Goal: Information Seeking & Learning: Learn about a topic

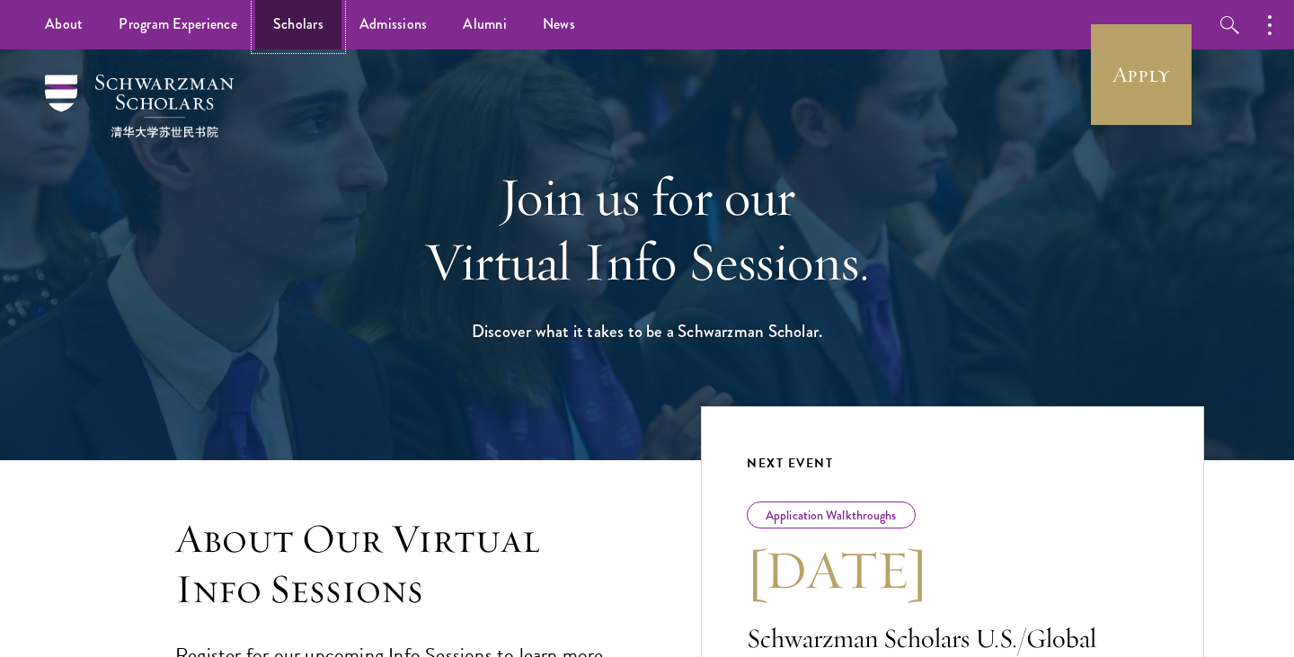
click at [292, 30] on link "Scholars" at bounding box center [298, 24] width 86 height 49
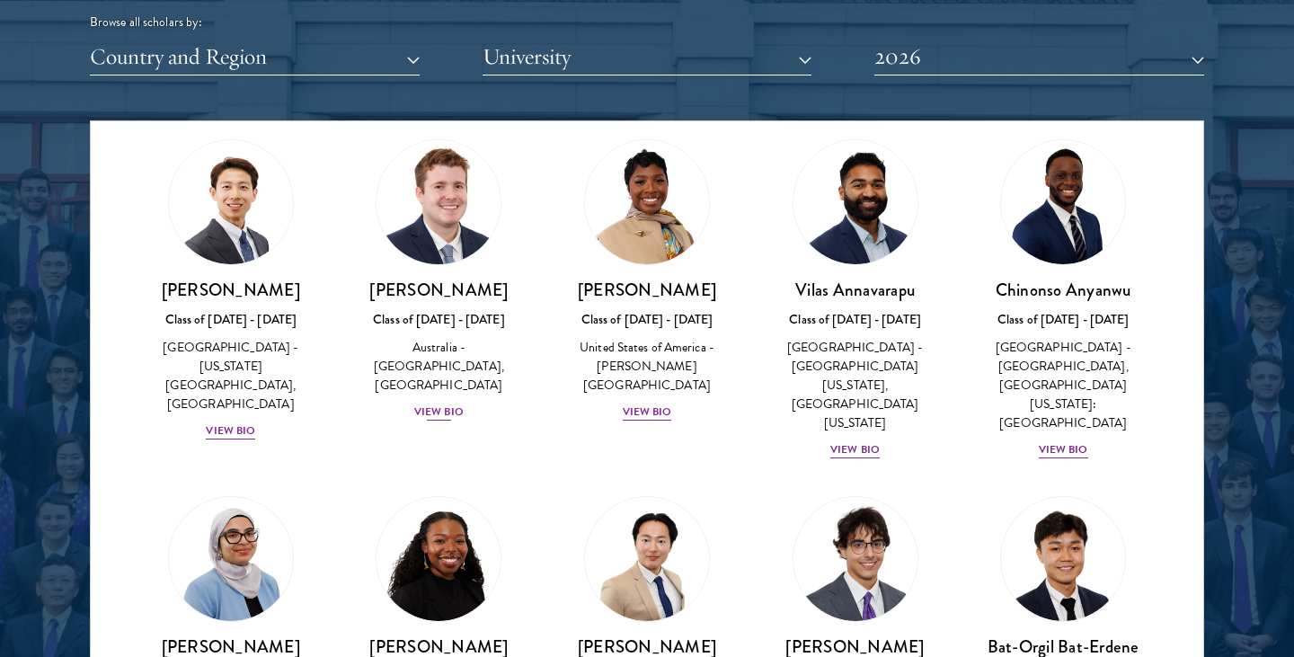
scroll to position [733, 0]
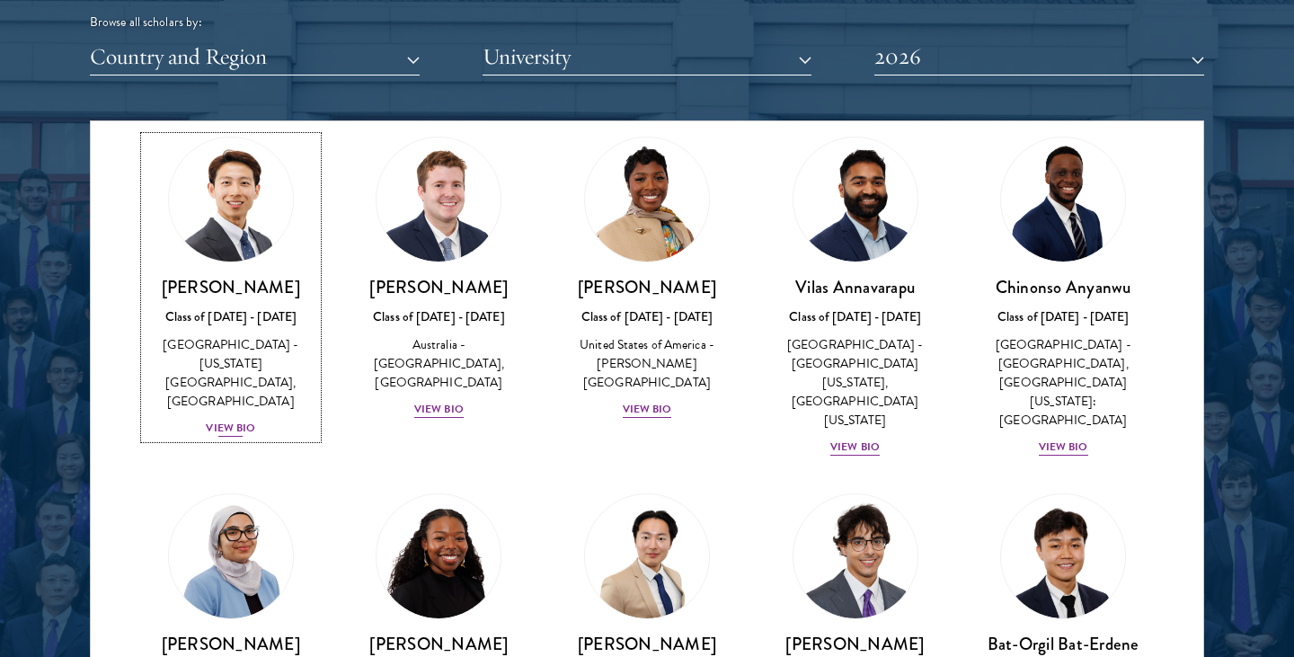
click at [239, 420] on div "View Bio" at bounding box center [230, 428] width 49 height 17
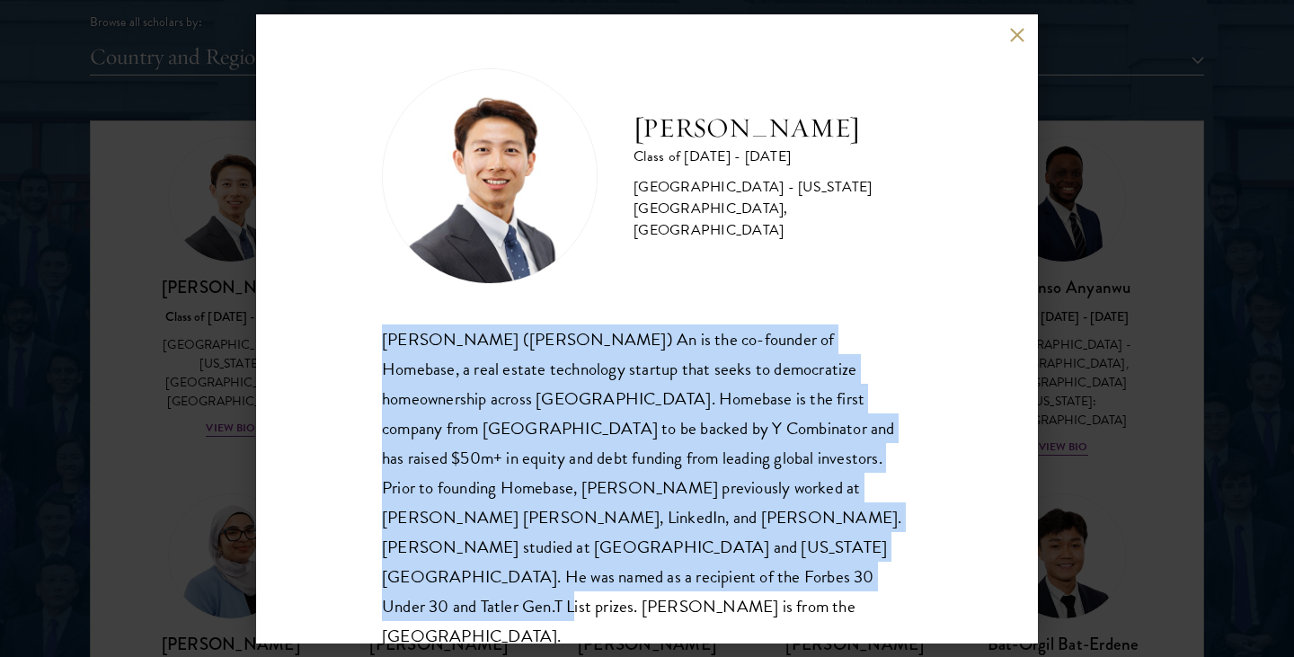
scroll to position [2, 0]
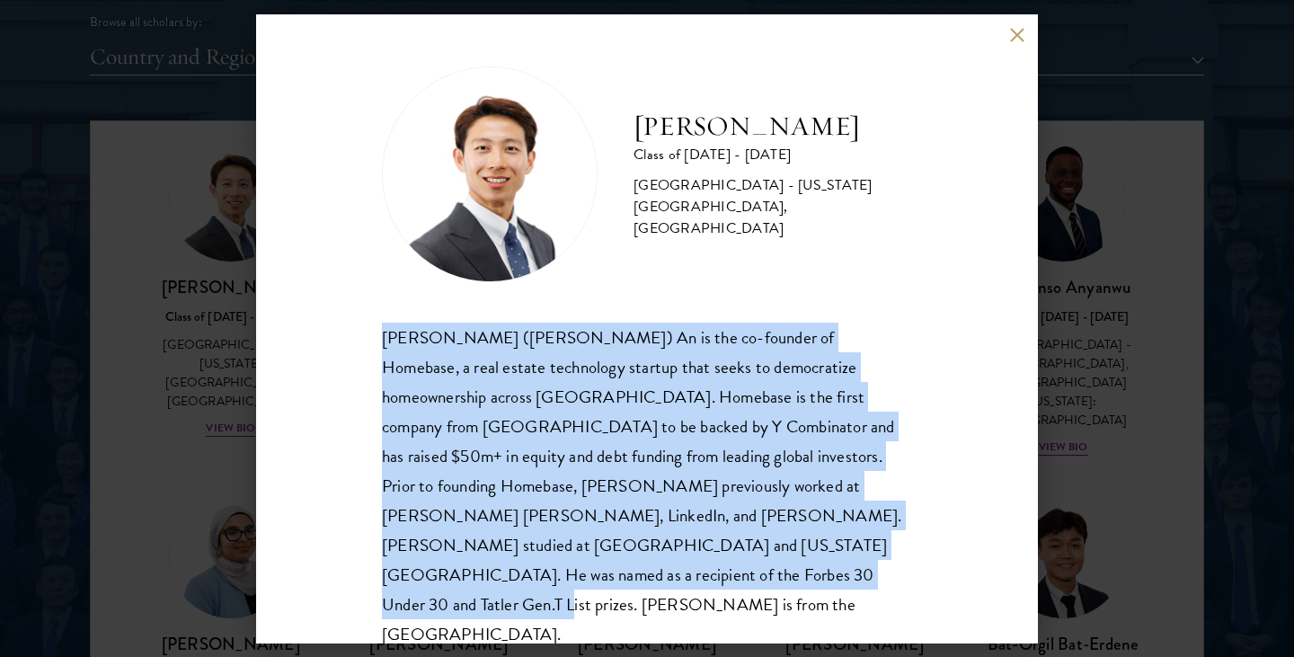
drag, startPoint x: 368, startPoint y: 338, endPoint x: 539, endPoint y: 575, distance: 292.2
click at [539, 577] on div "Phillip An Class of 2025 - 2026 United States of America - California Institute…" at bounding box center [647, 328] width 782 height 629
copy div "Guangning (Phillip) An is the co-founder of Homebase, a real estate technology …"
click at [193, 425] on div "Phillip An Class of 2025 - 2026 United States of America - California Institute…" at bounding box center [647, 328] width 1294 height 657
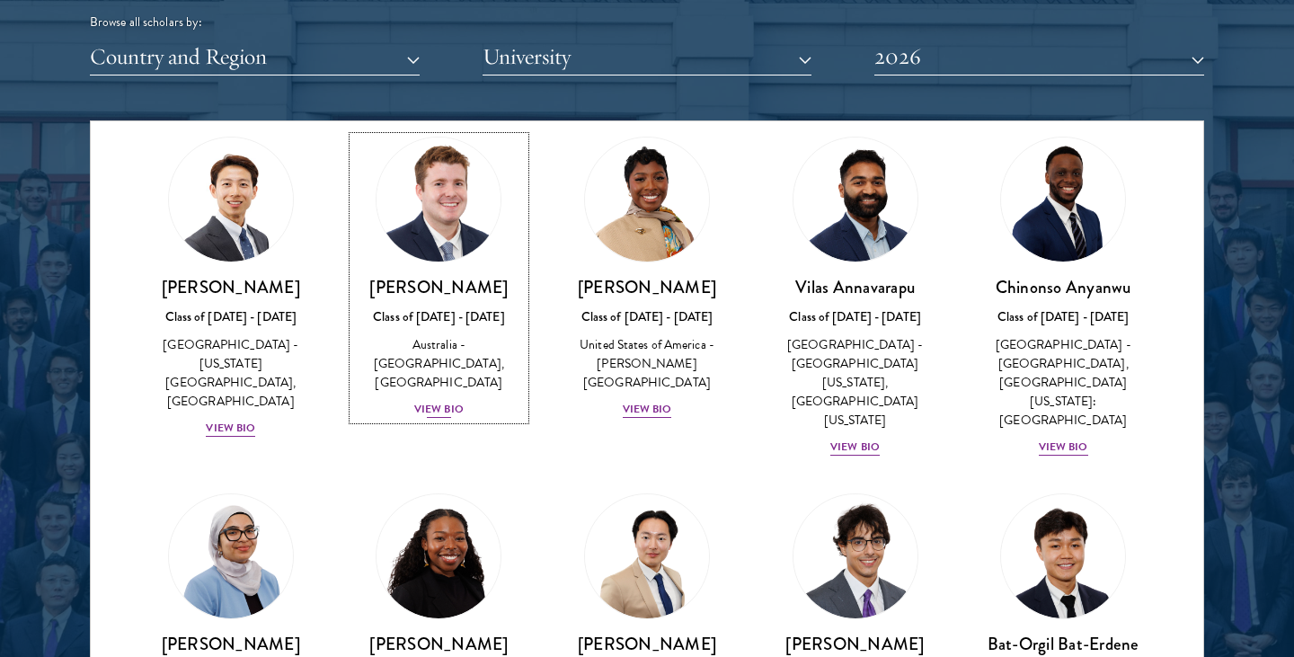
click at [446, 401] on div "View Bio" at bounding box center [438, 409] width 49 height 17
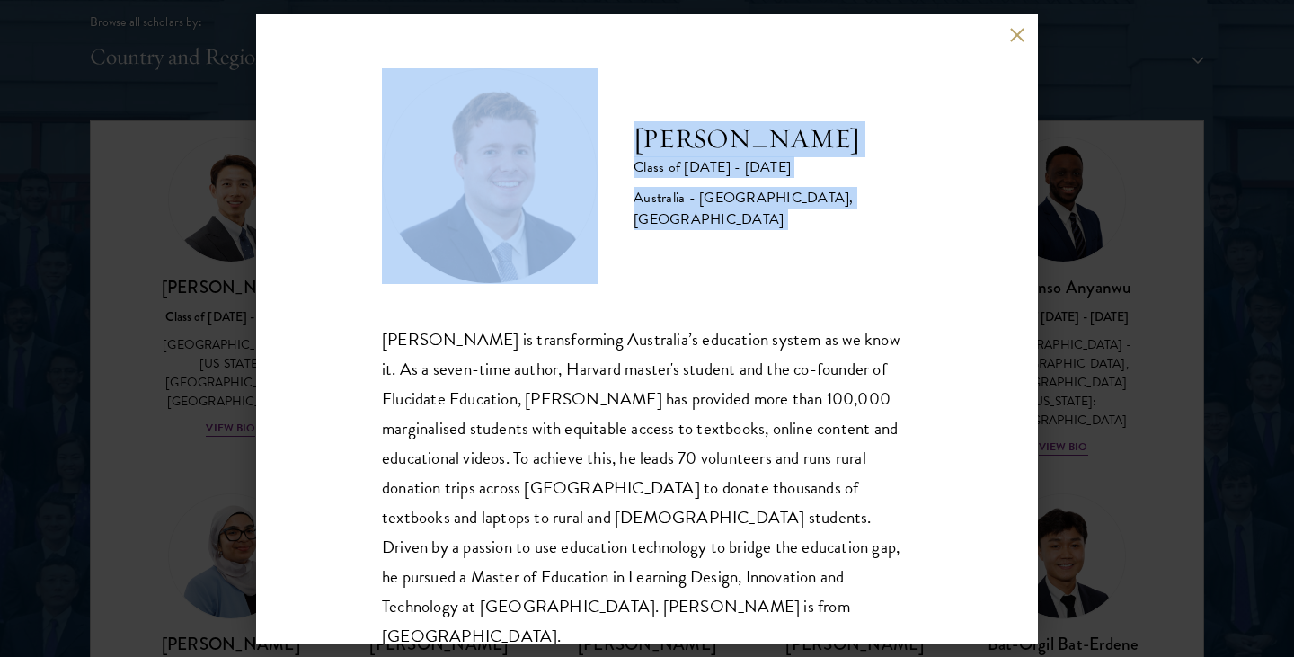
scroll to position [31, 0]
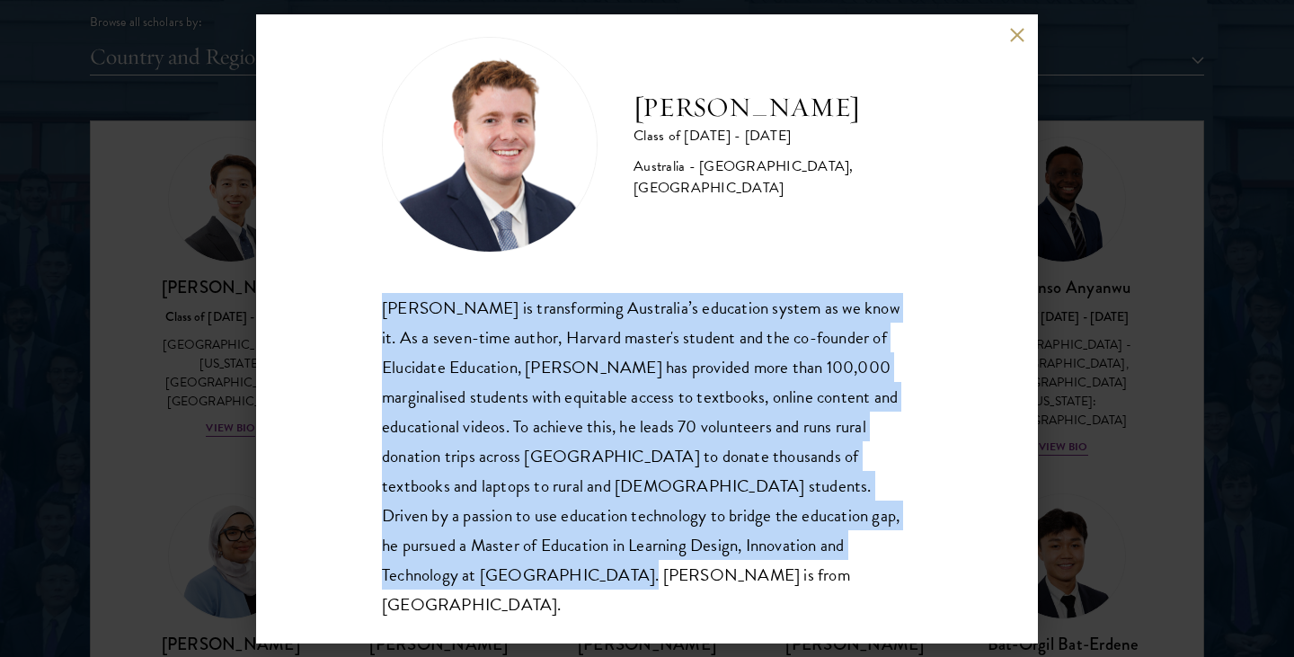
drag, startPoint x: 378, startPoint y: 341, endPoint x: 476, endPoint y: 591, distance: 269.1
click at [476, 591] on div "Jack Anderson Class of 2025 - 2026 Australia - University of Western Australia,…" at bounding box center [647, 328] width 782 height 629
copy div "Jack Anderson is transforming Australia’s education system as we know it. As a …"
click at [1152, 394] on div "Jack Anderson Class of 2025 - 2026 Australia - University of Western Australia,…" at bounding box center [647, 328] width 1294 height 657
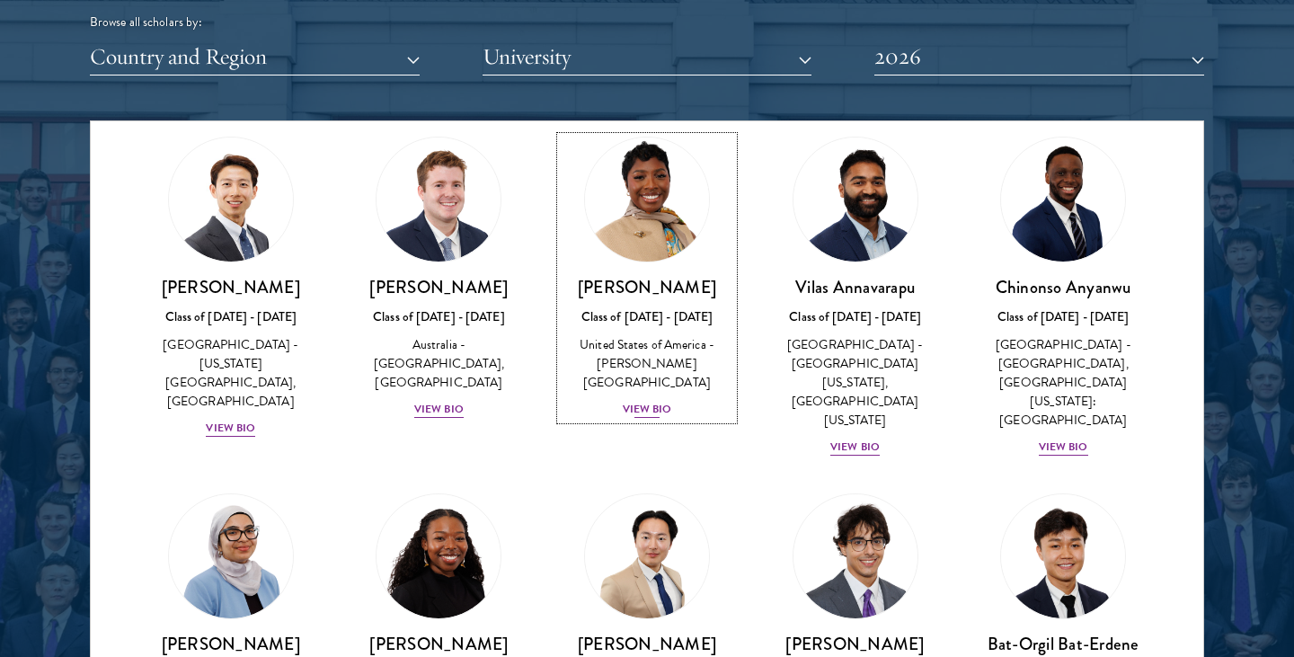
click at [640, 401] on div "View Bio" at bounding box center [647, 409] width 49 height 17
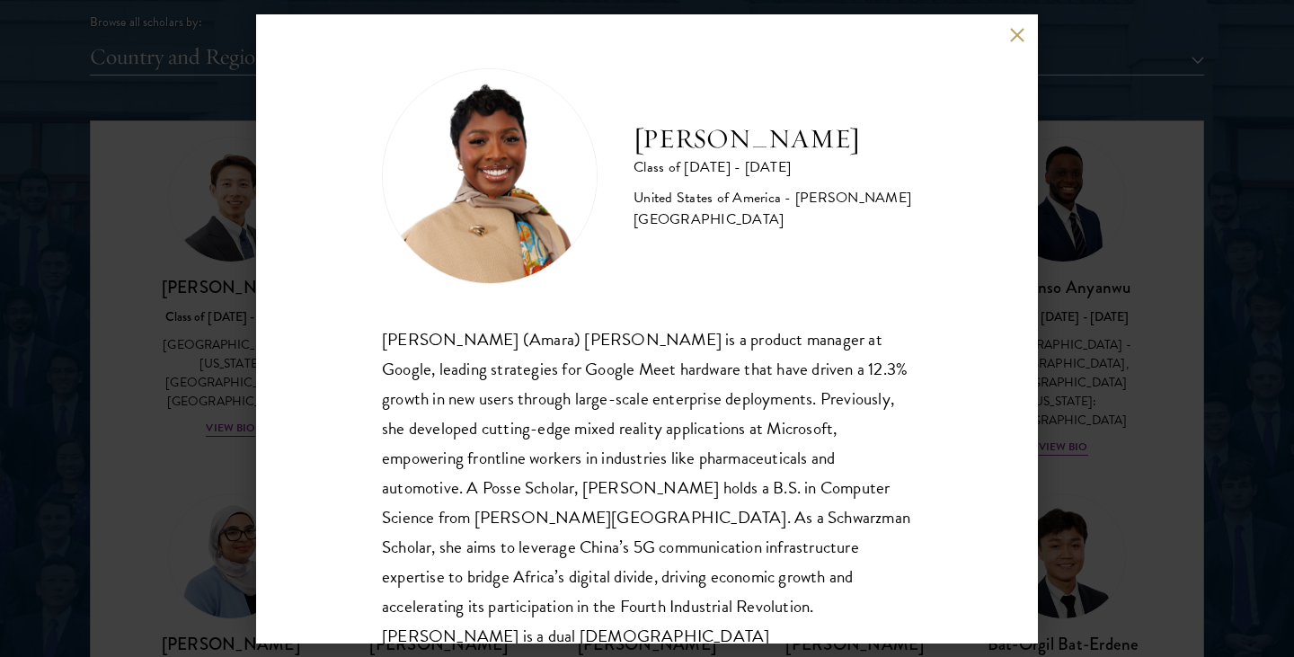
scroll to position [31, 0]
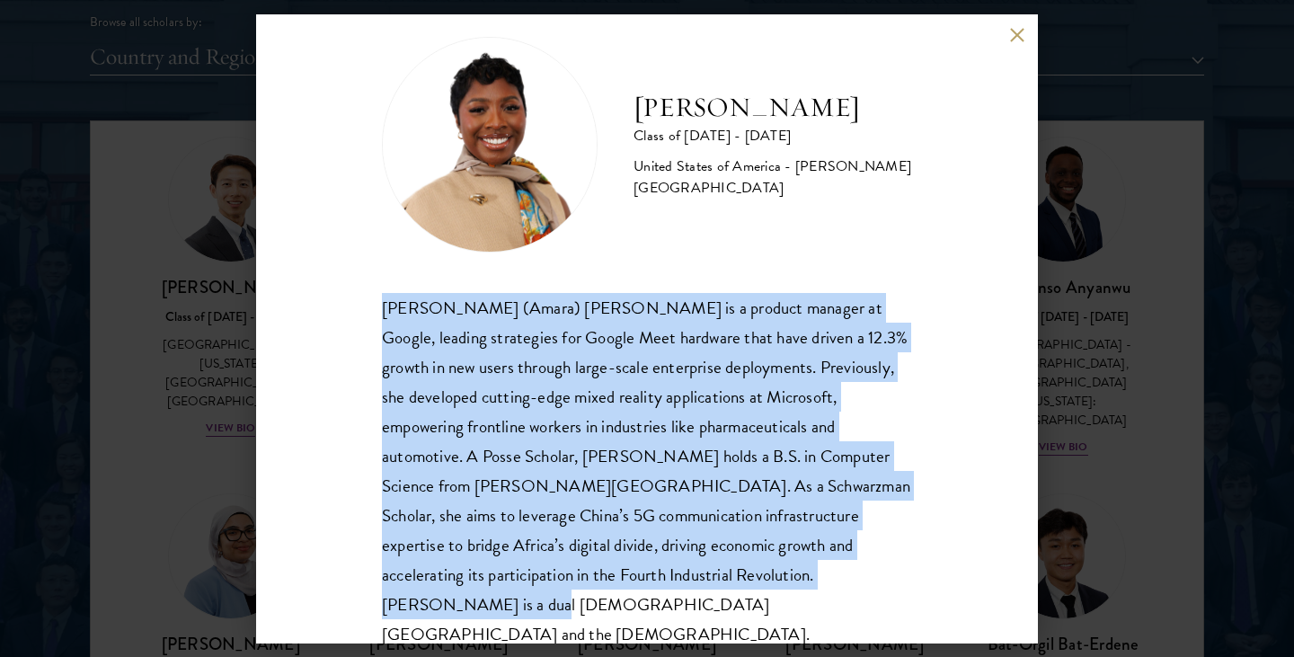
drag, startPoint x: 377, startPoint y: 297, endPoint x: 709, endPoint y: 586, distance: 439.4
click at [709, 587] on div "Amara Anigbo Class of 2025 - 2026 United States of America - Dickinson College …" at bounding box center [647, 328] width 782 height 629
copy div "Sophia (Amara) Anigbo is a product manager at Google, leading strategies for Go…"
click at [1152, 373] on div "Amara Anigbo Class of 2025 - 2026 United States of America - Dickinson College …" at bounding box center [647, 328] width 1294 height 657
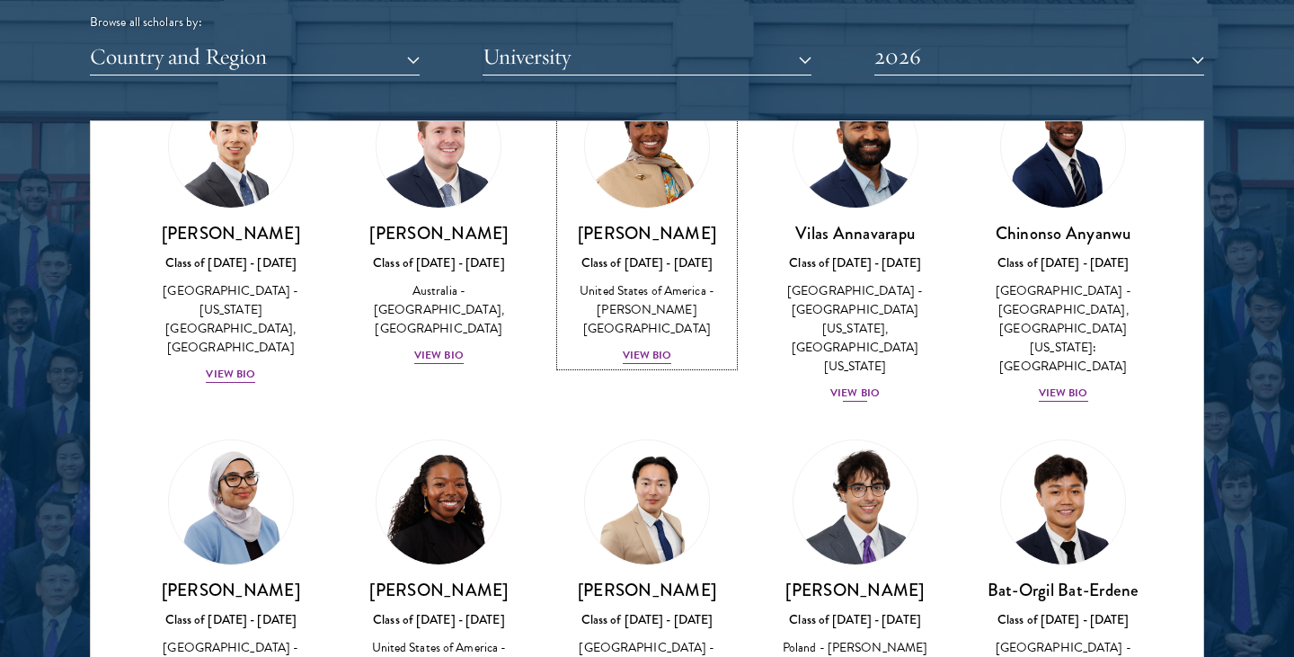
scroll to position [790, 0]
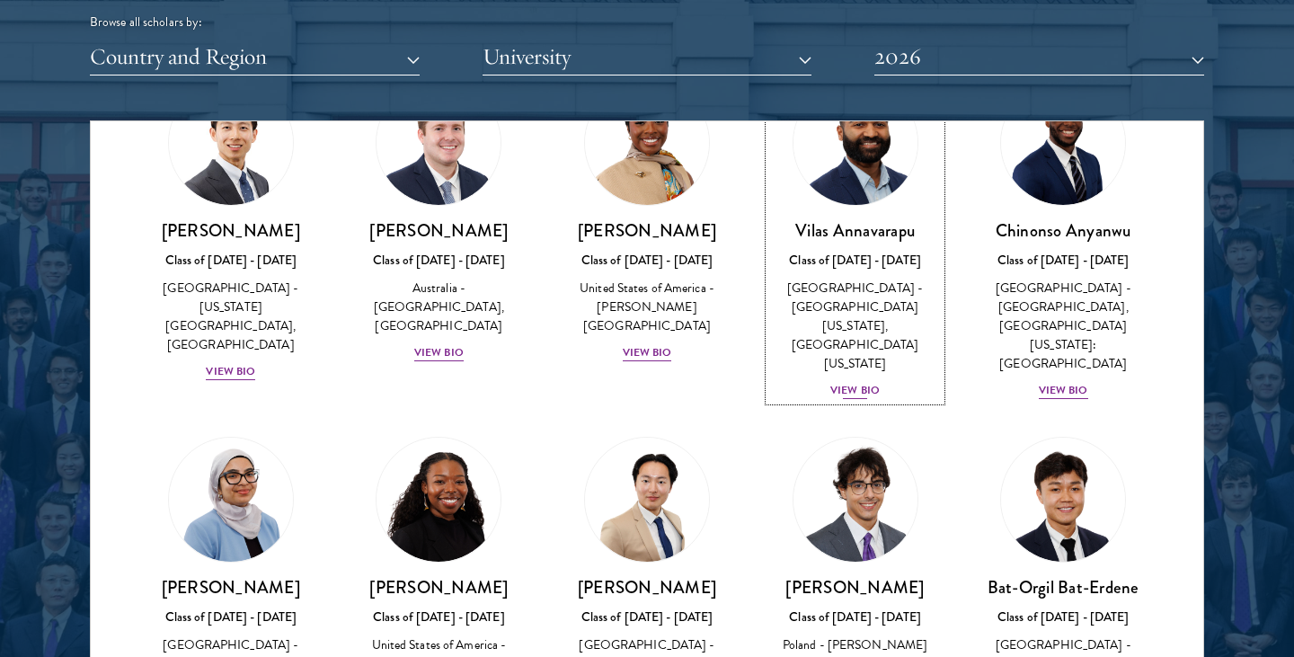
click at [854, 382] on div "View Bio" at bounding box center [854, 390] width 49 height 17
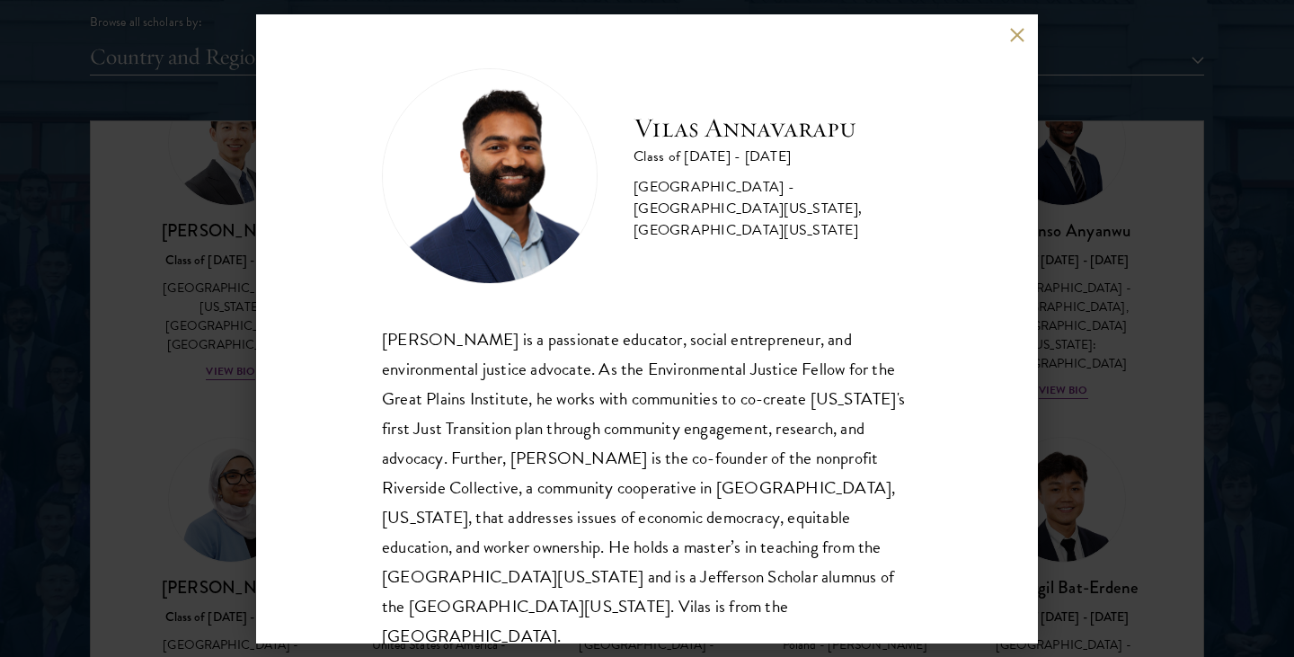
scroll to position [31, 0]
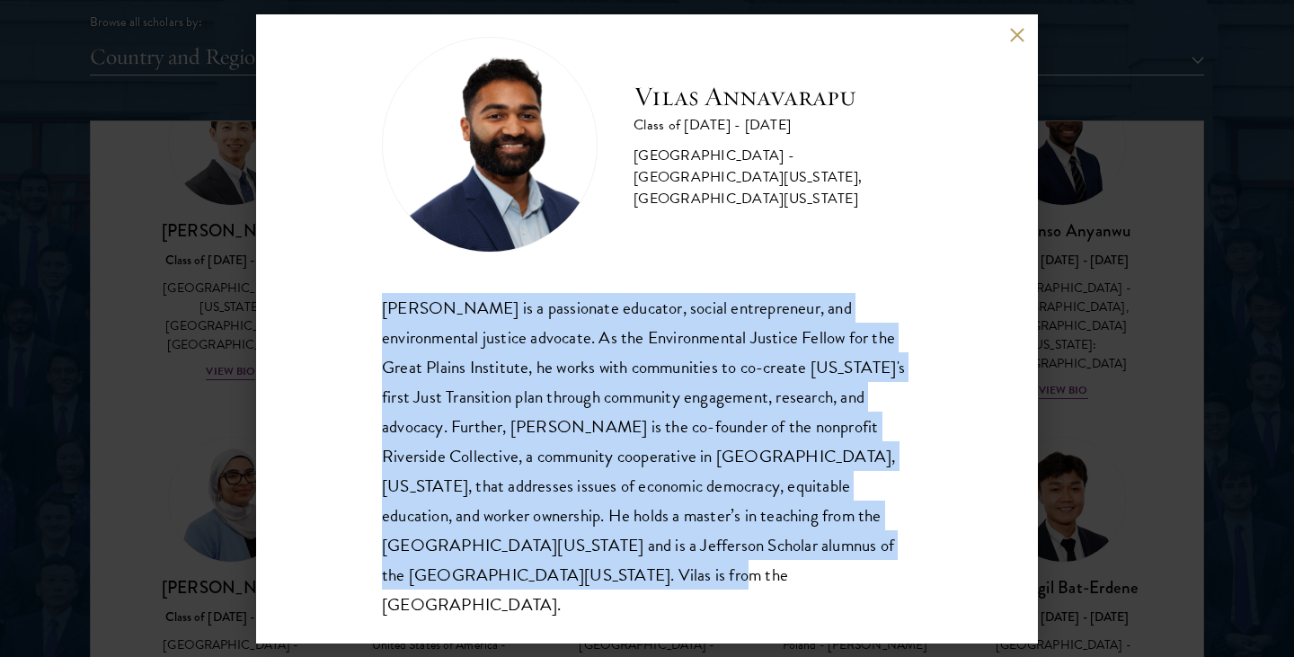
drag, startPoint x: 381, startPoint y: 306, endPoint x: 589, endPoint y: 606, distance: 364.9
click at [589, 606] on div "Vilas Annavarapu Class of 2025 - 2026 United States of America - University of …" at bounding box center [647, 328] width 782 height 629
copy div "Vilas Annavarapu is a passionate educator, social entrepreneur, and environment…"
click at [1120, 353] on div "Vilas Annavarapu Class of 2025 - 2026 United States of America - University of …" at bounding box center [647, 328] width 1294 height 657
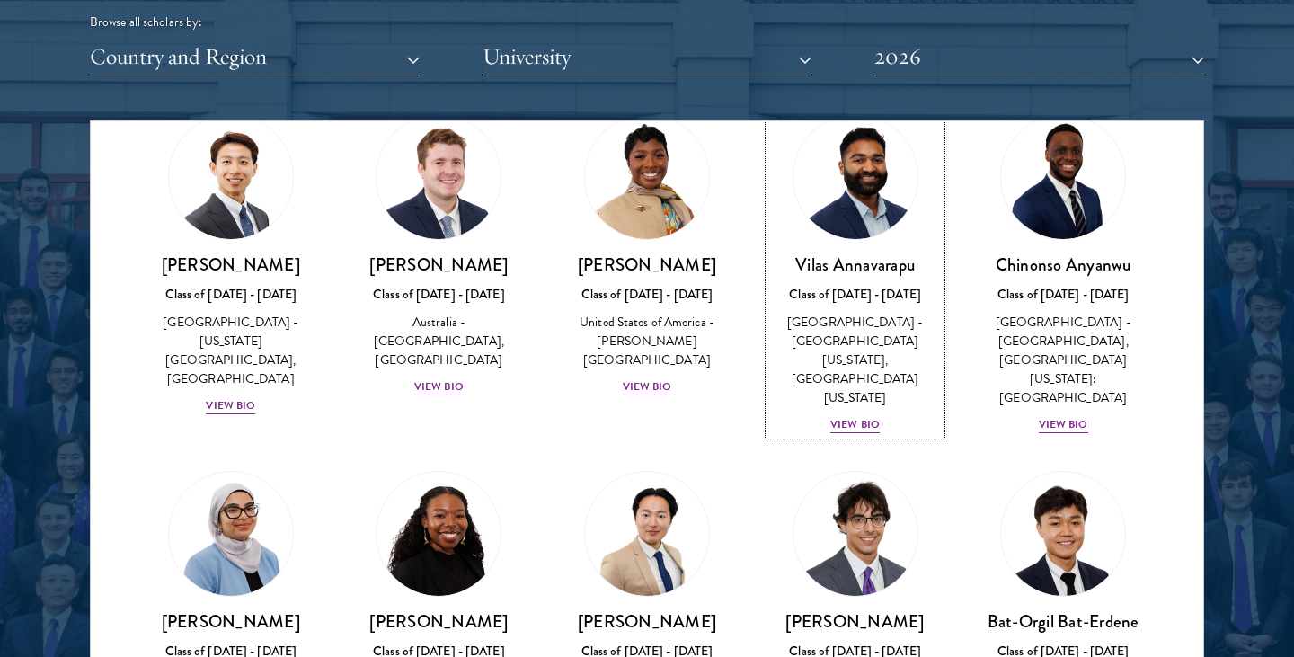
scroll to position [767, 0]
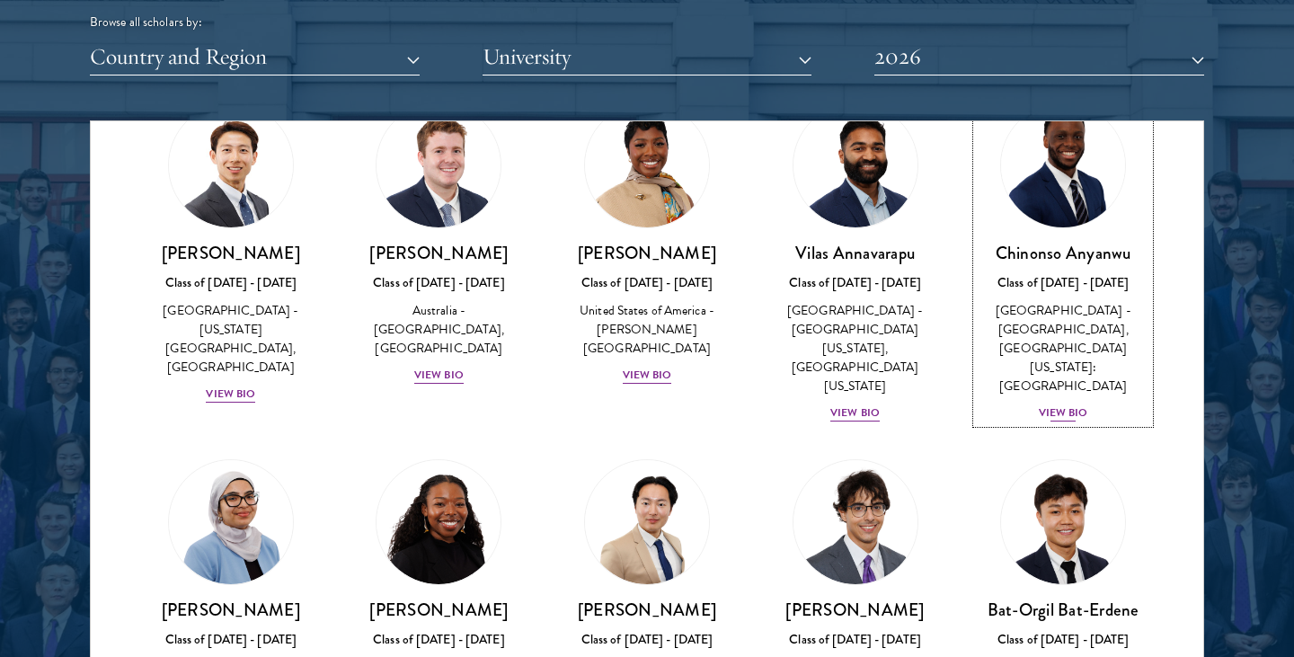
click at [1066, 404] on div "View Bio" at bounding box center [1063, 412] width 49 height 17
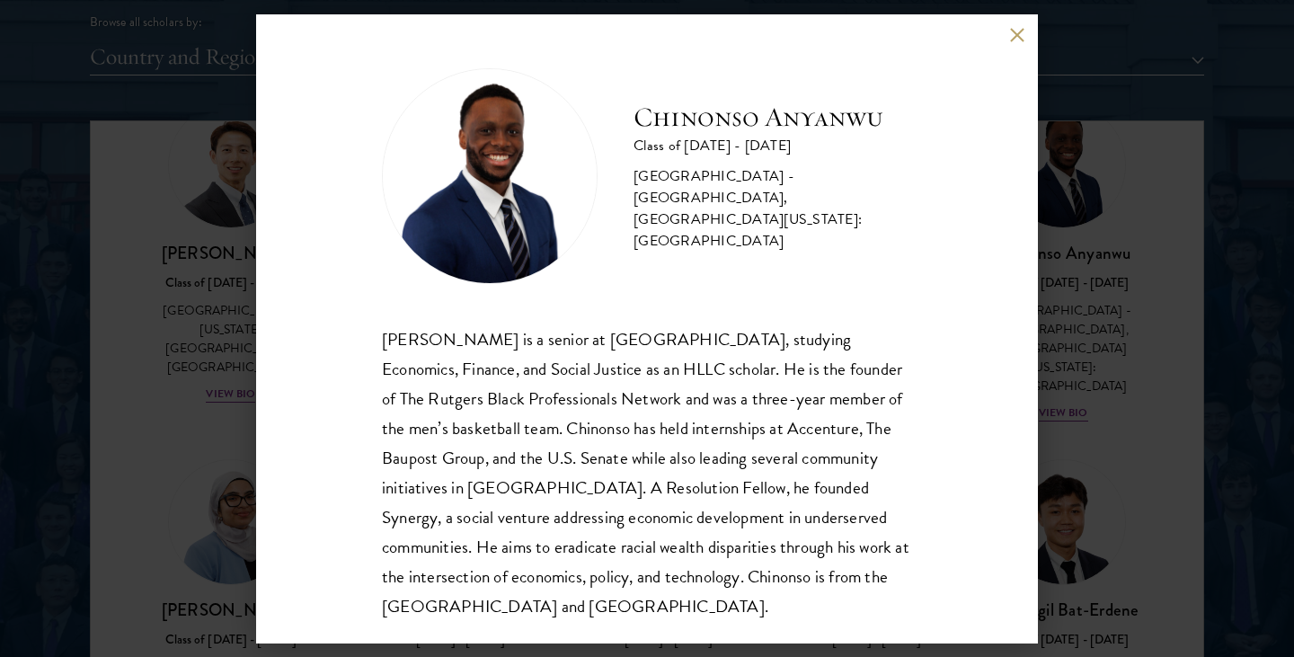
scroll to position [31, 0]
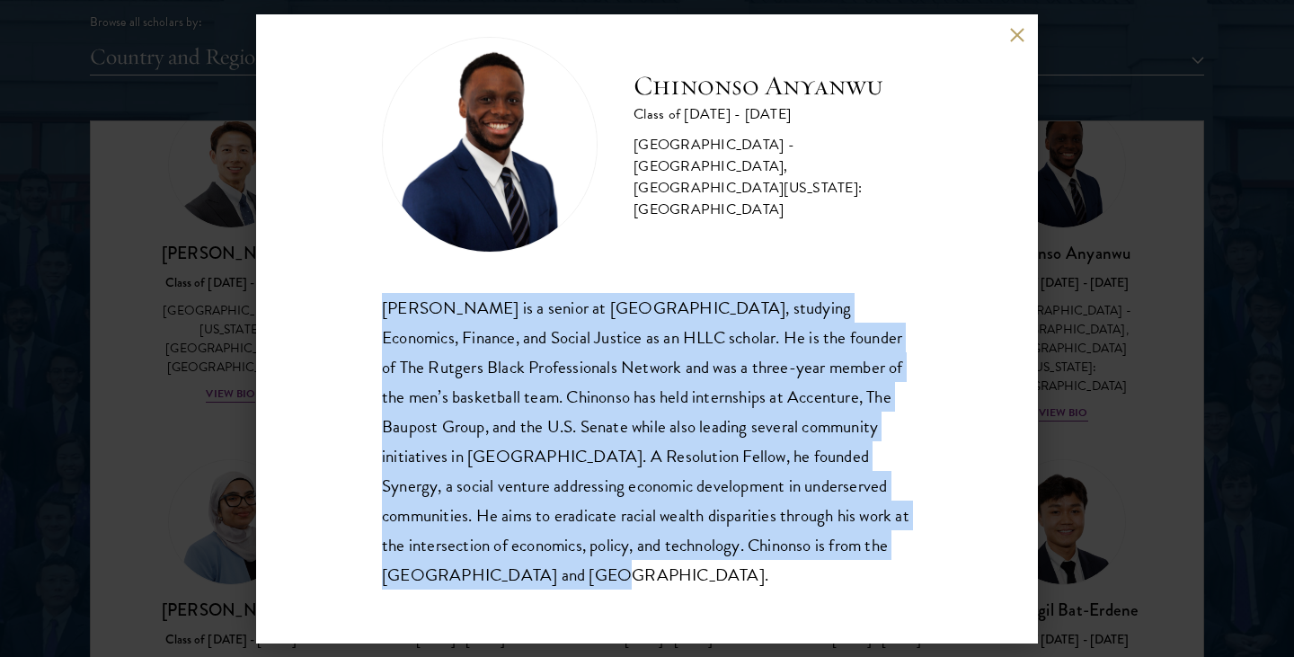
drag, startPoint x: 375, startPoint y: 300, endPoint x: 531, endPoint y: 583, distance: 323.3
click at [531, 583] on div "Chinonso Anyanwu Class of 2025 - 2026 United States of America - Rutgers, The S…" at bounding box center [647, 328] width 782 height 629
copy div "Chinonso Anyanwu is a senior at Rutgers University-Newark, studying Economics, …"
click at [1116, 375] on div "Chinonso Anyanwu Class of 2025 - 2026 United States of America - Rutgers, The S…" at bounding box center [647, 328] width 1294 height 657
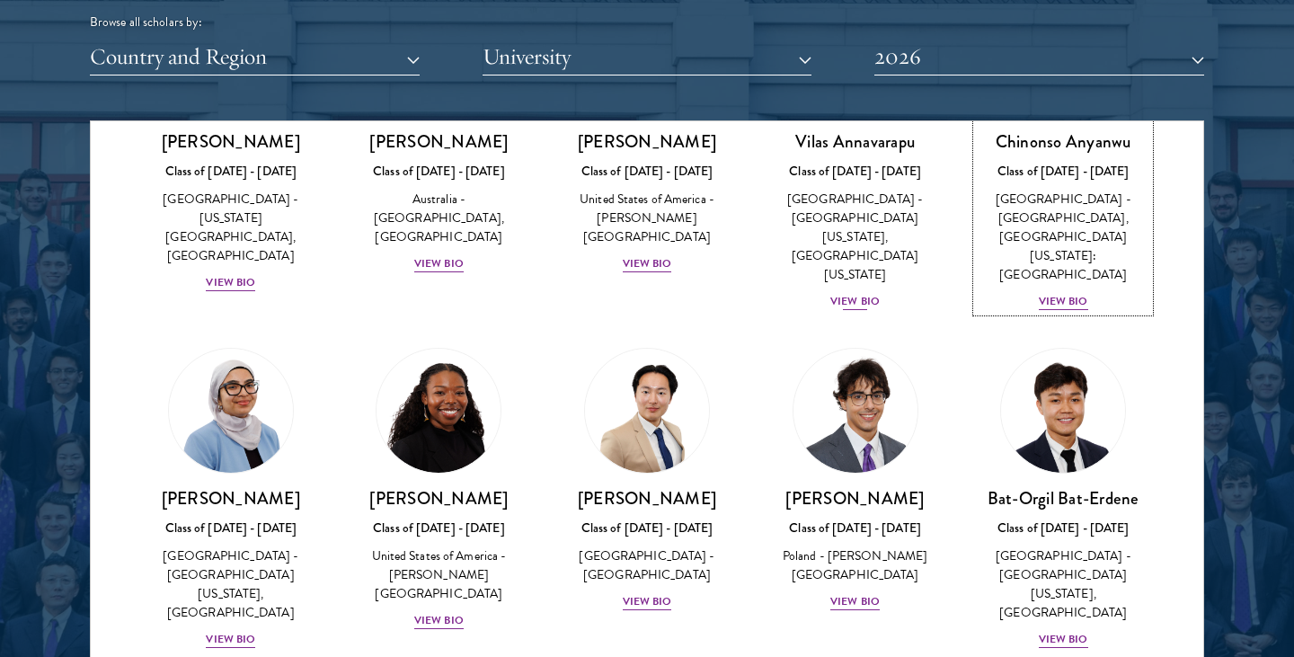
scroll to position [882, 0]
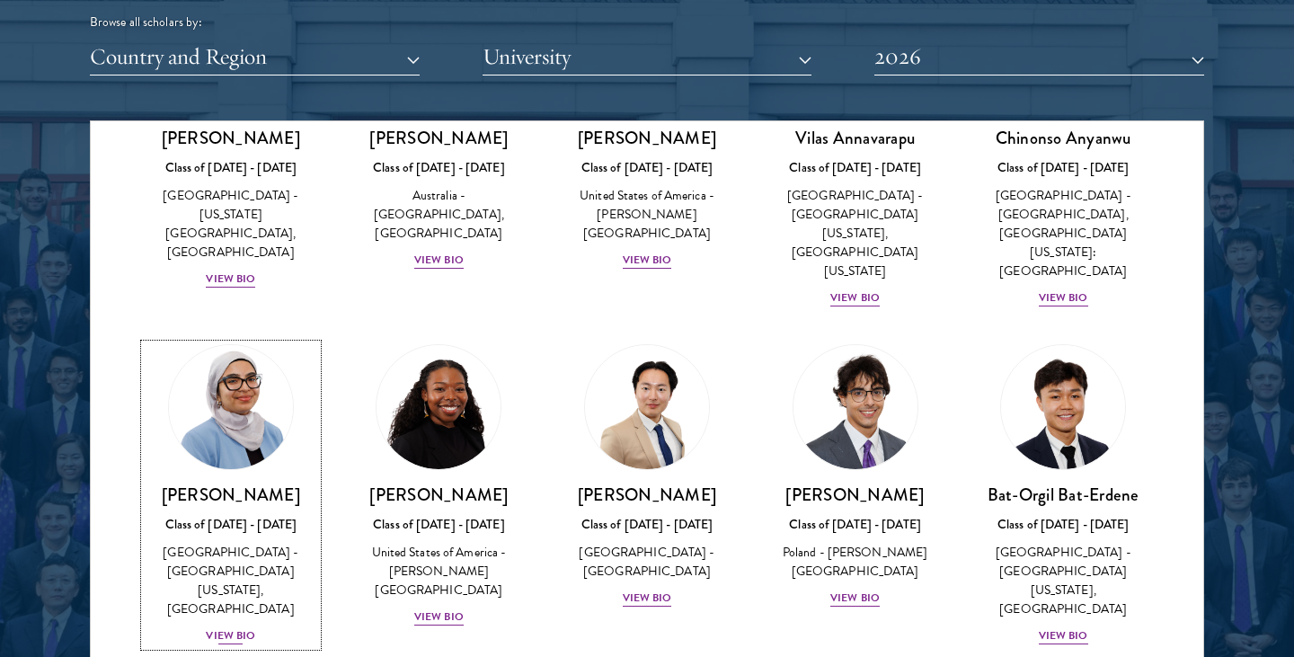
click at [252, 417] on img at bounding box center [231, 407] width 137 height 137
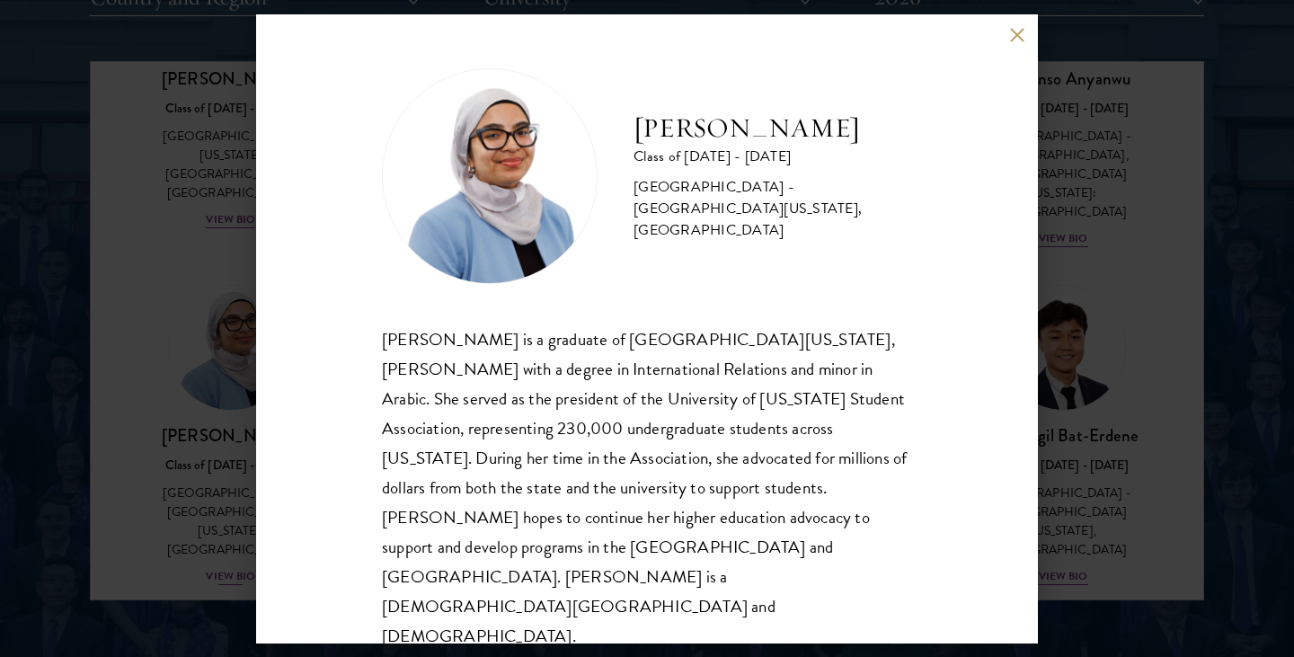
scroll to position [2325, 0]
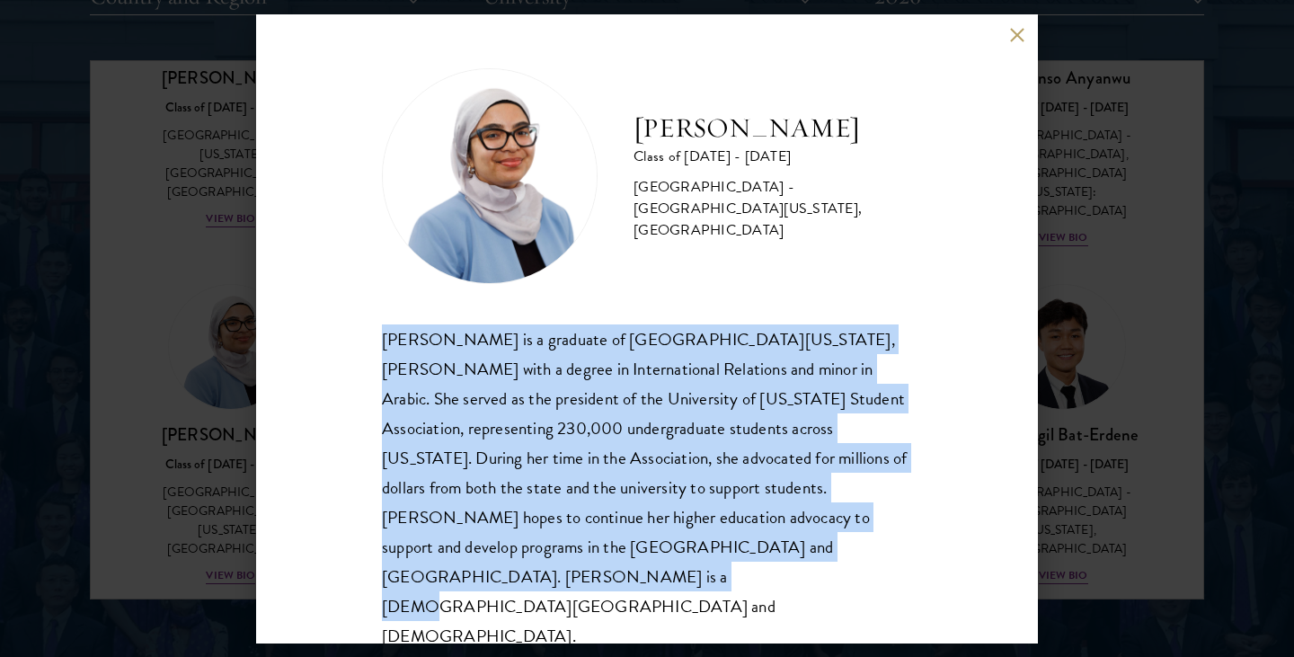
drag, startPoint x: 381, startPoint y: 348, endPoint x: 682, endPoint y: 562, distance: 369.7
click at [682, 562] on div "Celene Aridin Class of 2025 - 2026 United States of America - University of Cal…" at bounding box center [647, 328] width 782 height 629
copy div "Celene Aridin is a graduate of University of California, Davis with a degree in…"
click at [1171, 441] on div "Celene Aridin Class of 2025 - 2026 United States of America - University of Cal…" at bounding box center [647, 328] width 1294 height 657
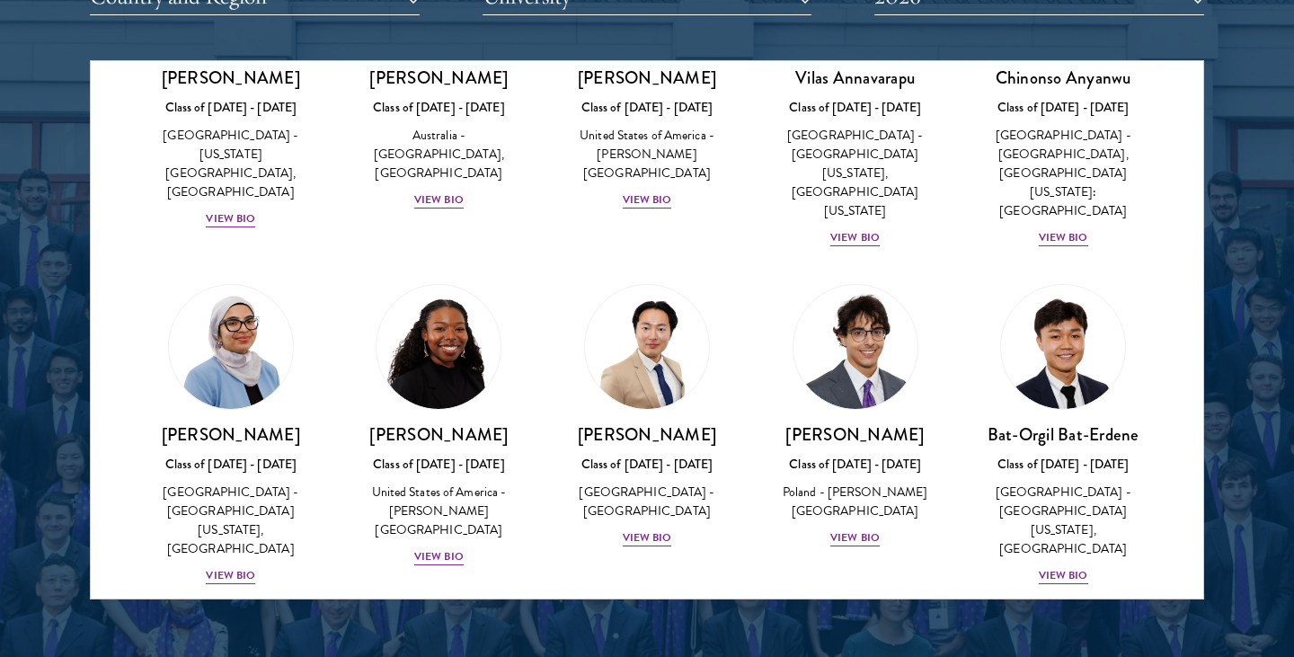
click at [1016, 49] on div "Scholar Directory Congratulations and welcome to the Schwarzman Scholars Class …" at bounding box center [647, 143] width 1114 height 914
click at [1015, 51] on div "Scholar Directory Congratulations and welcome to the Schwarzman Scholars Class …" at bounding box center [647, 143] width 1114 height 914
click at [599, 446] on h3 "[PERSON_NAME]" at bounding box center [647, 434] width 173 height 22
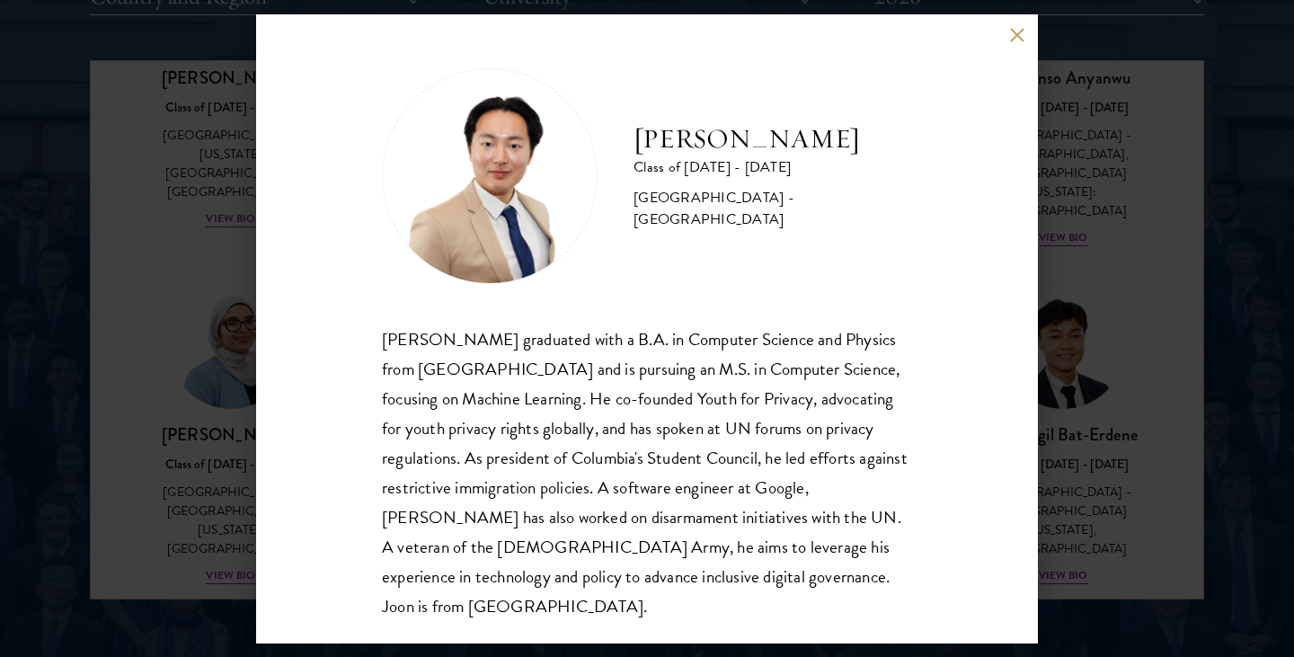
click at [1016, 50] on div "Joon Baek Class of 2025 - 2026 South Korea - Columbia University Beom Joon Baek…" at bounding box center [647, 328] width 782 height 629
click at [1019, 71] on div "Joon Baek Class of 2025 - 2026 South Korea - Columbia University Beom Joon Baek…" at bounding box center [647, 328] width 782 height 629
click at [946, 184] on div "Joon Baek Class of 2025 - 2026 South Korea - Columbia University Beom Joon Baek…" at bounding box center [647, 328] width 782 height 629
click at [745, 214] on div "[GEOGRAPHIC_DATA] - [GEOGRAPHIC_DATA]" at bounding box center [772, 208] width 279 height 43
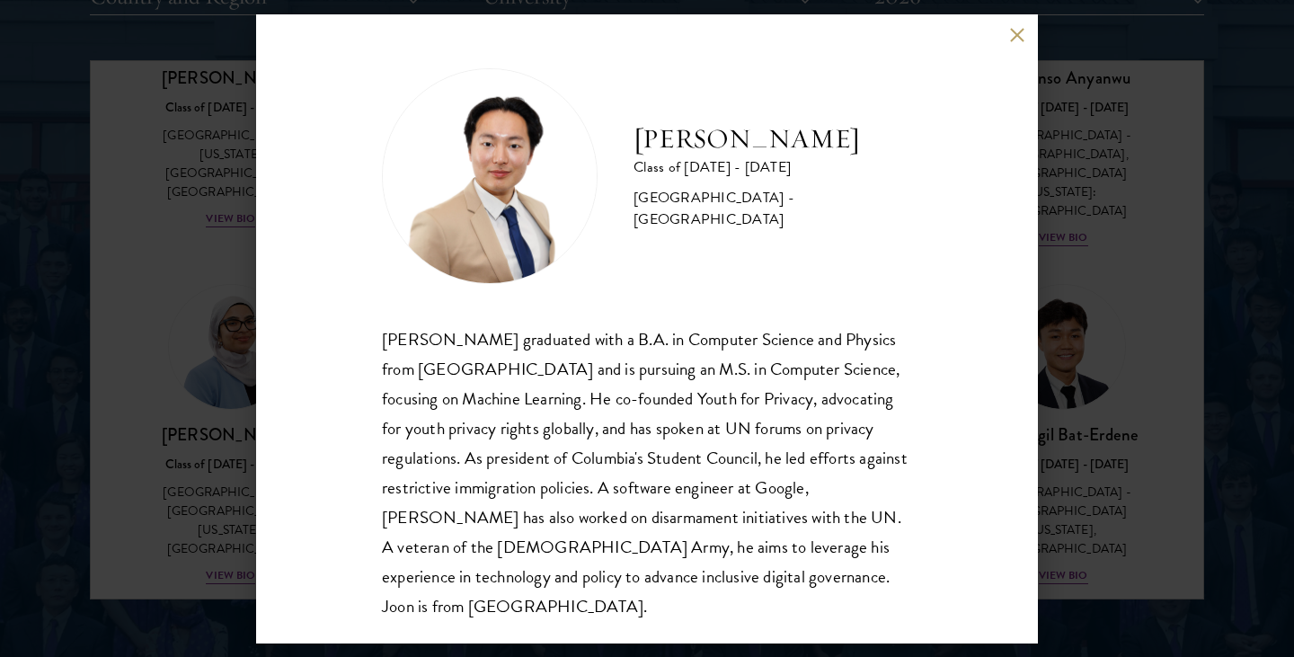
click at [745, 214] on div "[GEOGRAPHIC_DATA] - [GEOGRAPHIC_DATA]" at bounding box center [772, 208] width 279 height 43
click at [1013, 49] on div "Joon Baek Class of 2025 - 2026 South Korea - Columbia University Beom Joon Baek…" at bounding box center [647, 328] width 782 height 629
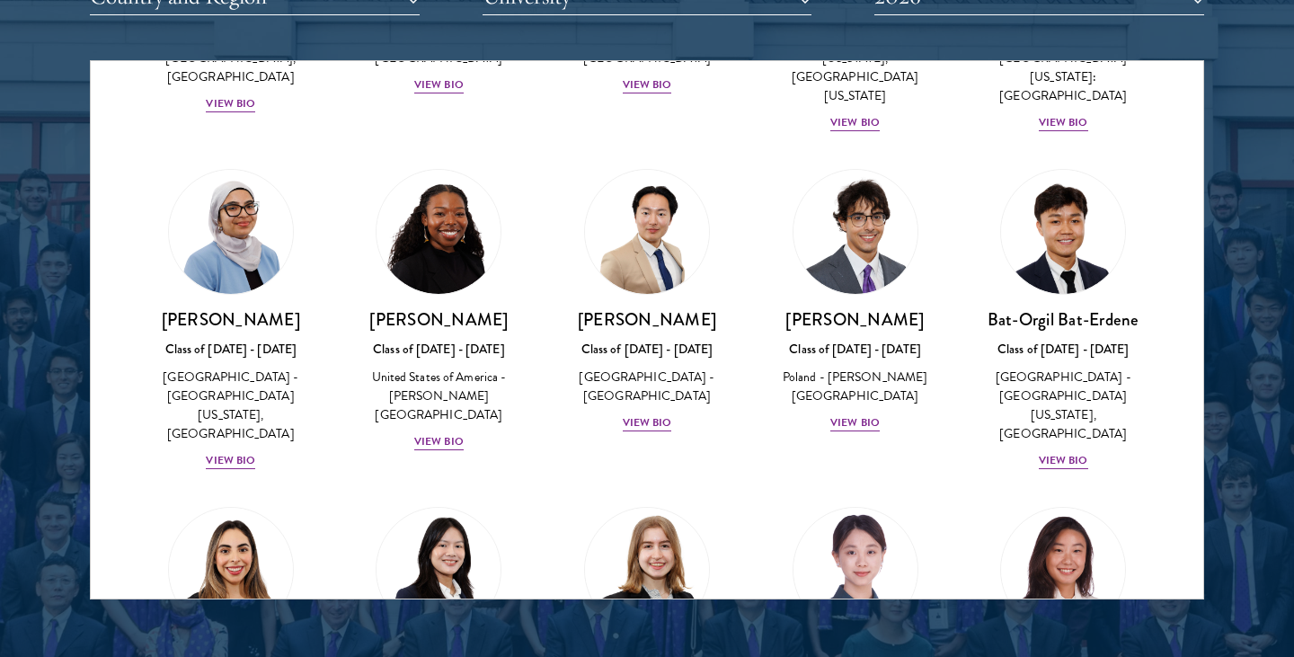
scroll to position [1003, 0]
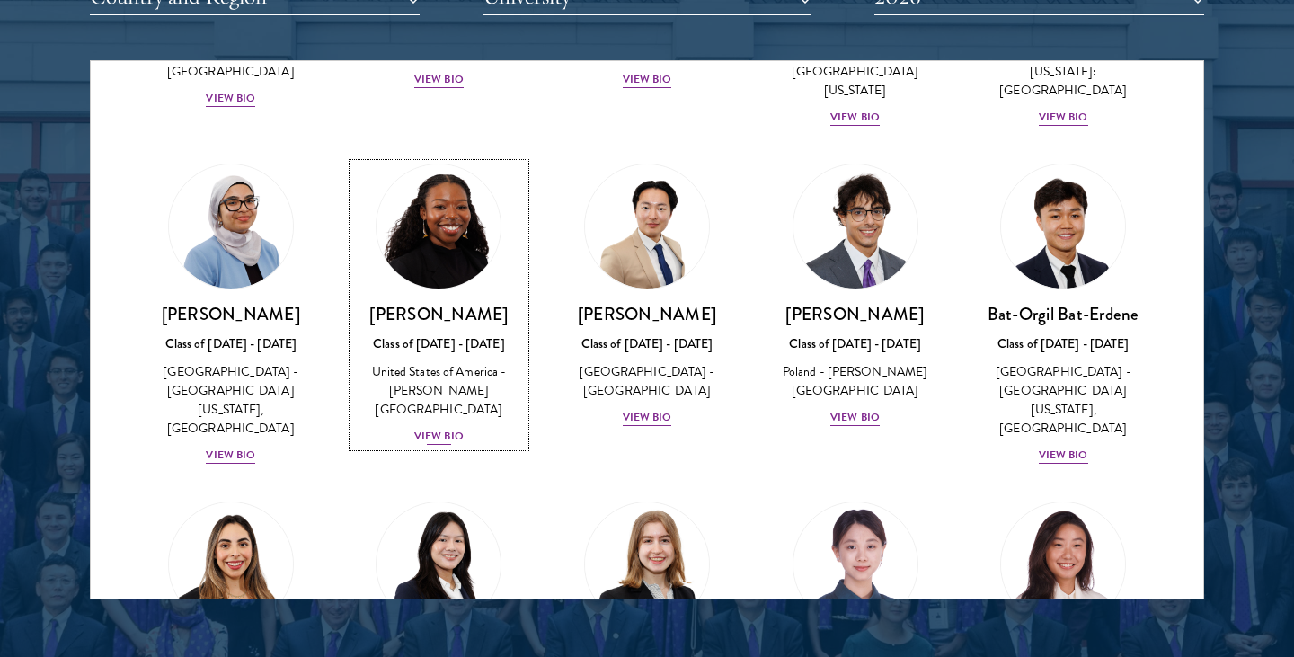
click at [432, 428] on div "View Bio" at bounding box center [438, 436] width 49 height 17
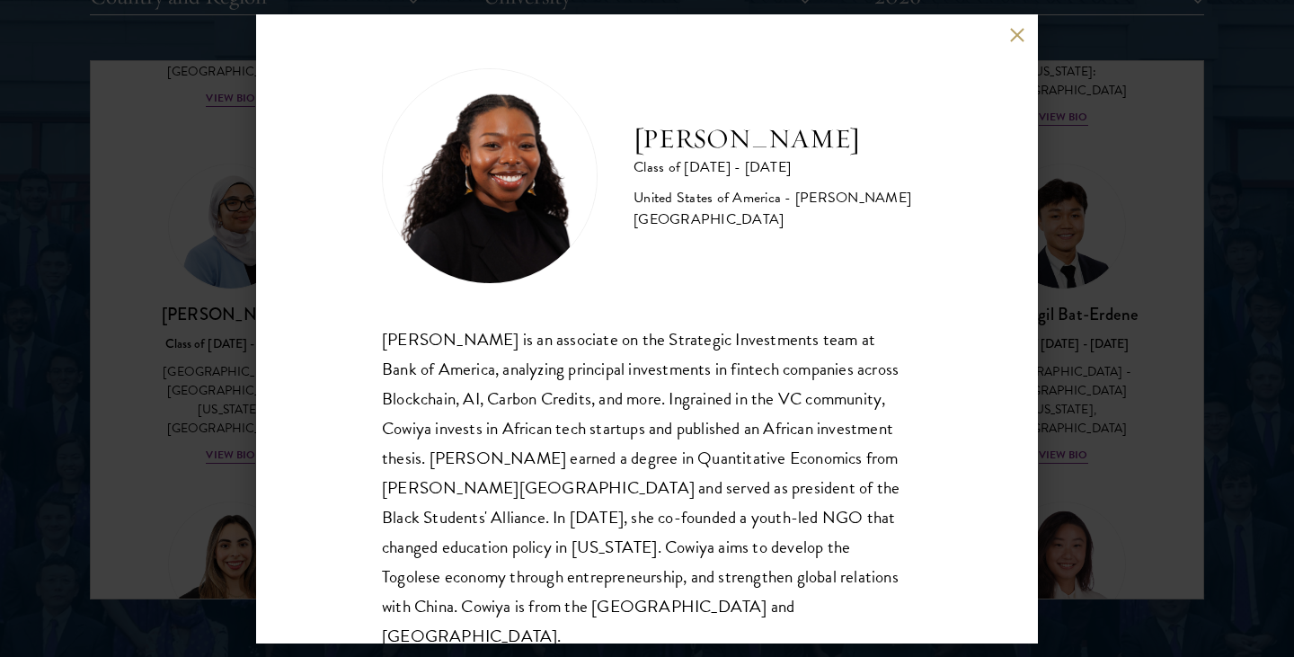
scroll to position [31, 0]
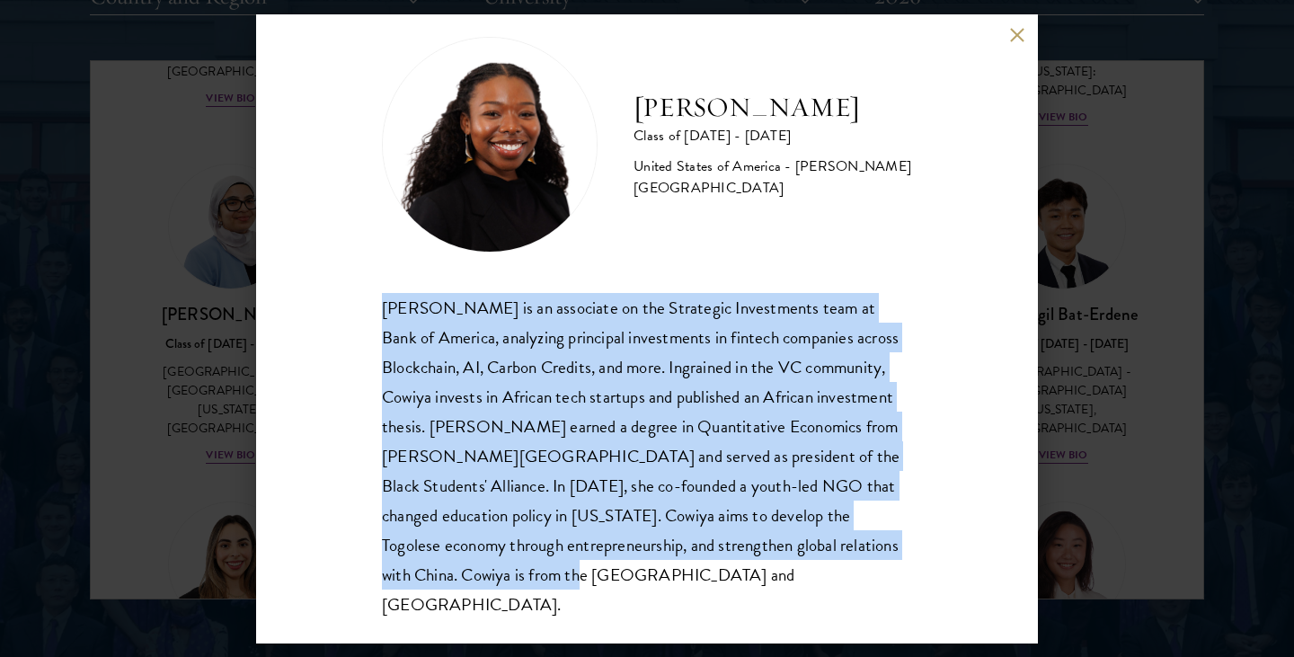
drag, startPoint x: 382, startPoint y: 305, endPoint x: 516, endPoint y: 583, distance: 309.0
click at [517, 585] on div "[PERSON_NAME] is an associate on the Strategic Investments team at Bank of Amer…" at bounding box center [647, 456] width 530 height 327
copy div "[PERSON_NAME] is an associate on the Strategic Investments team at Bank of Amer…"
click at [1016, 37] on button at bounding box center [1016, 35] width 15 height 15
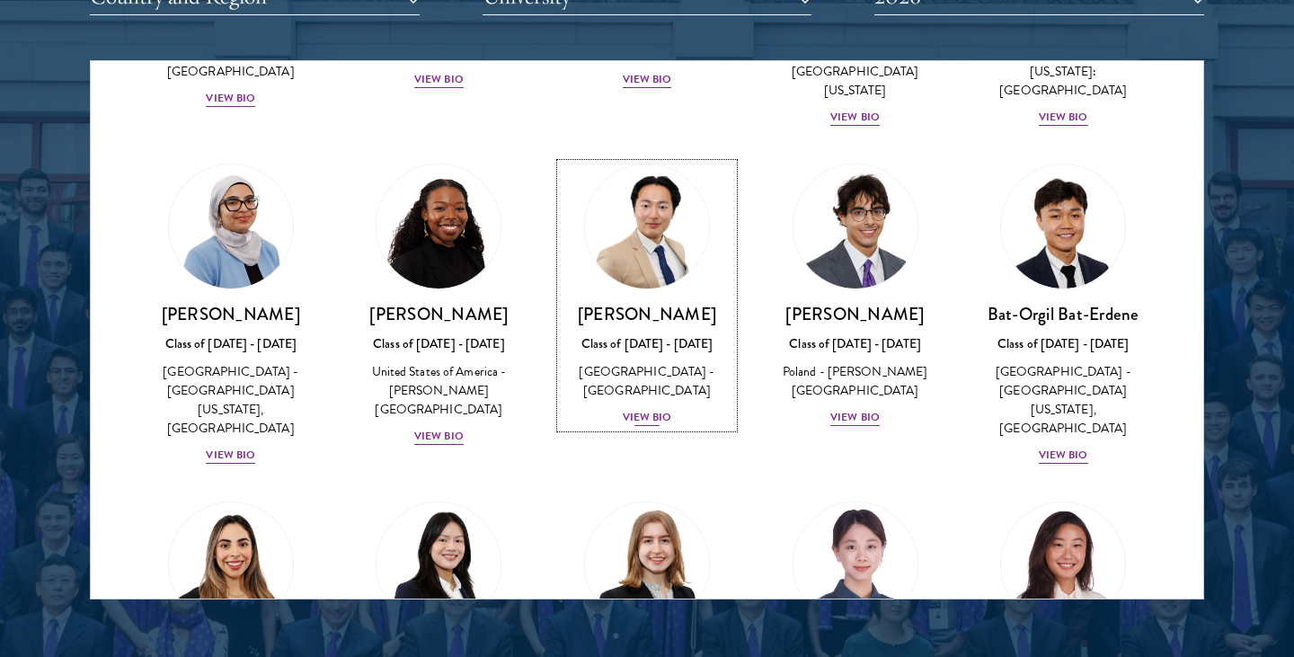
click at [647, 409] on div "View Bio" at bounding box center [647, 417] width 49 height 17
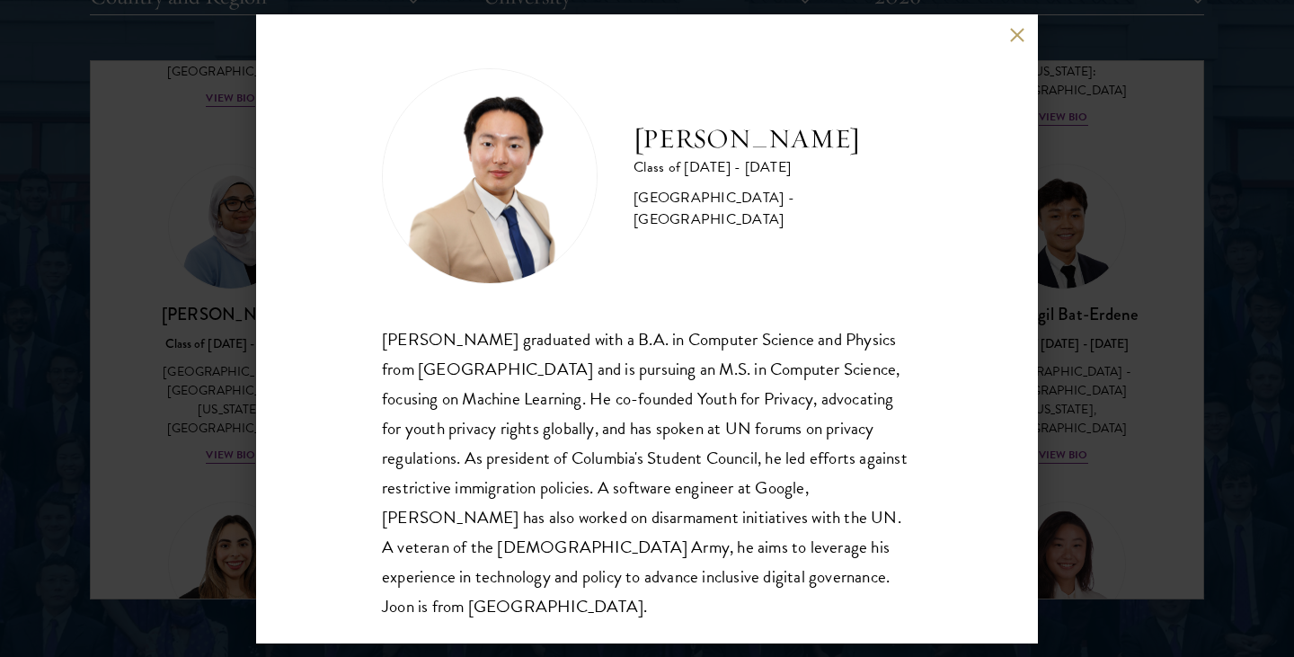
scroll to position [2, 0]
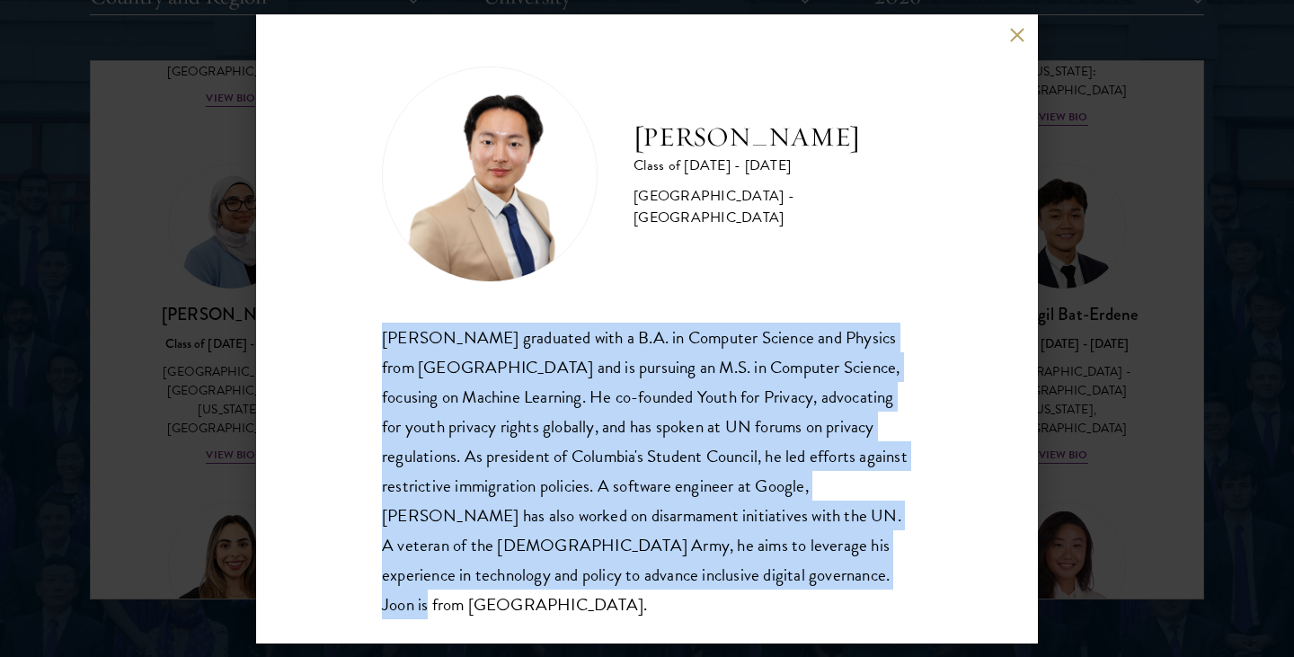
drag, startPoint x: 382, startPoint y: 332, endPoint x: 805, endPoint y: 581, distance: 490.9
click at [805, 581] on div "[PERSON_NAME] graduated with a B.A. in Computer Science and Physics from [GEOGR…" at bounding box center [647, 471] width 530 height 296
copy div "[PERSON_NAME] graduated with a B.A. in Computer Science and Physics from [GEOGR…"
click at [1012, 33] on button at bounding box center [1016, 35] width 15 height 15
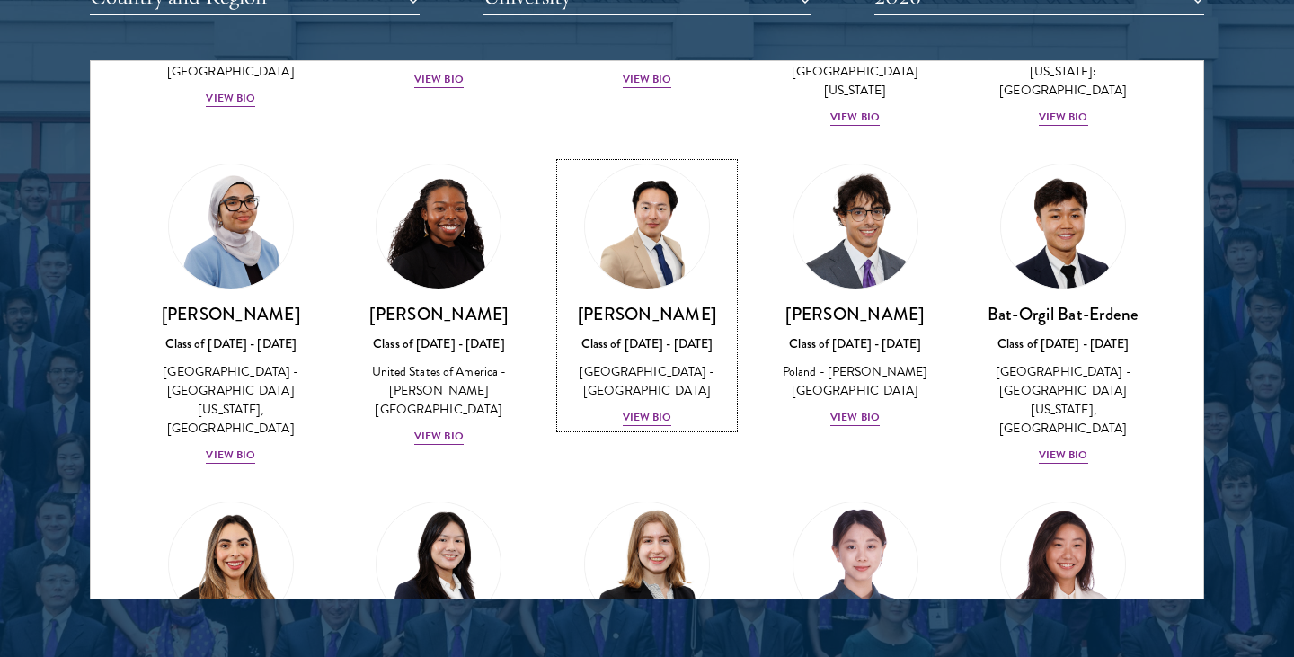
scroll to position [1042, 0]
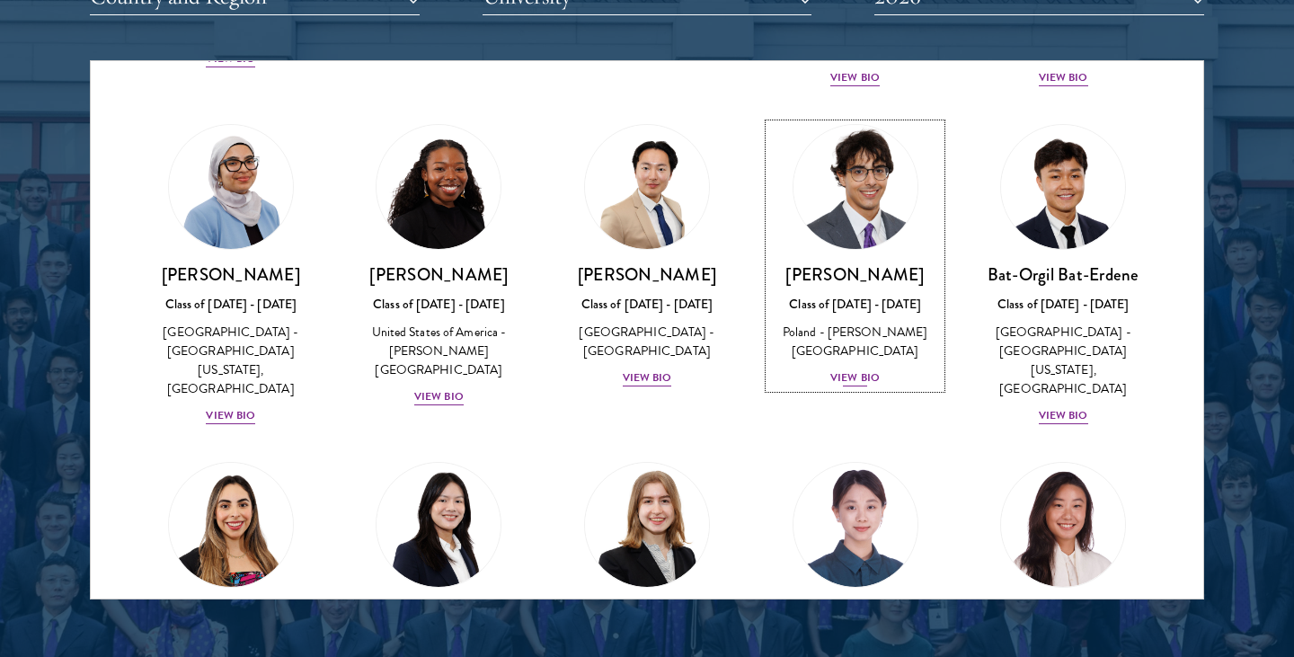
click at [854, 310] on div "[PERSON_NAME] Class of [DATE] - [DATE] [GEOGRAPHIC_DATA] - [PERSON_NAME][GEOGRA…" at bounding box center [855, 325] width 173 height 125
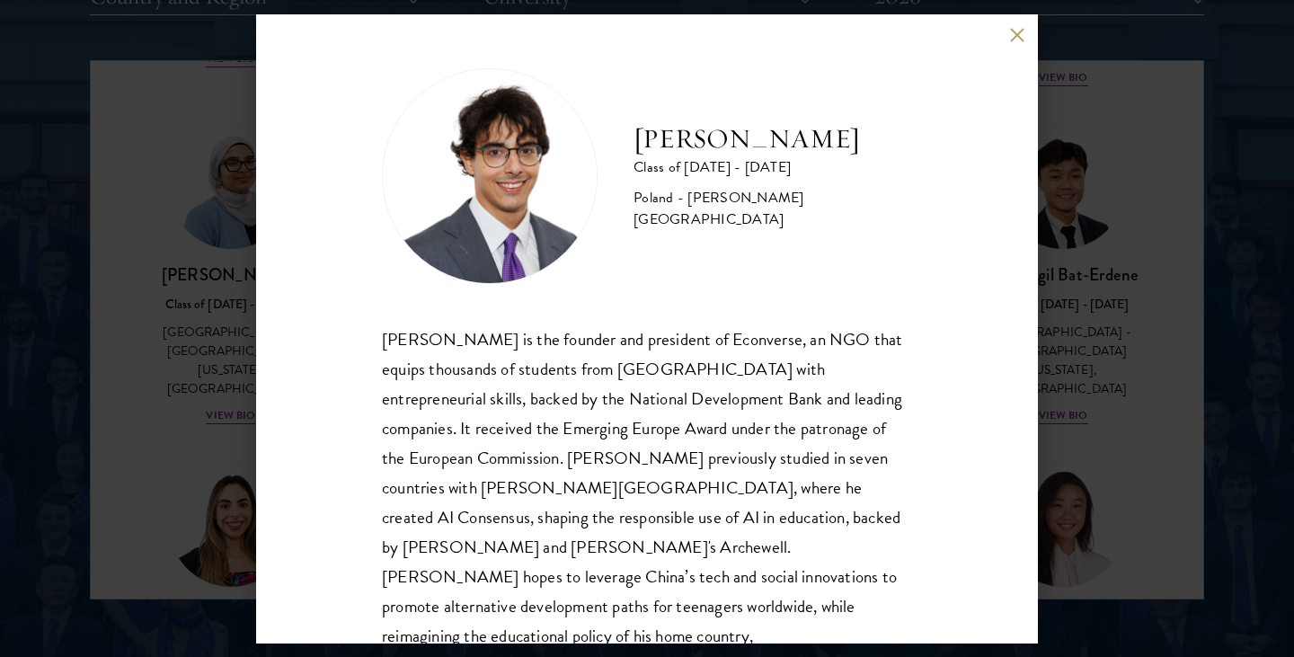
scroll to position [31, 0]
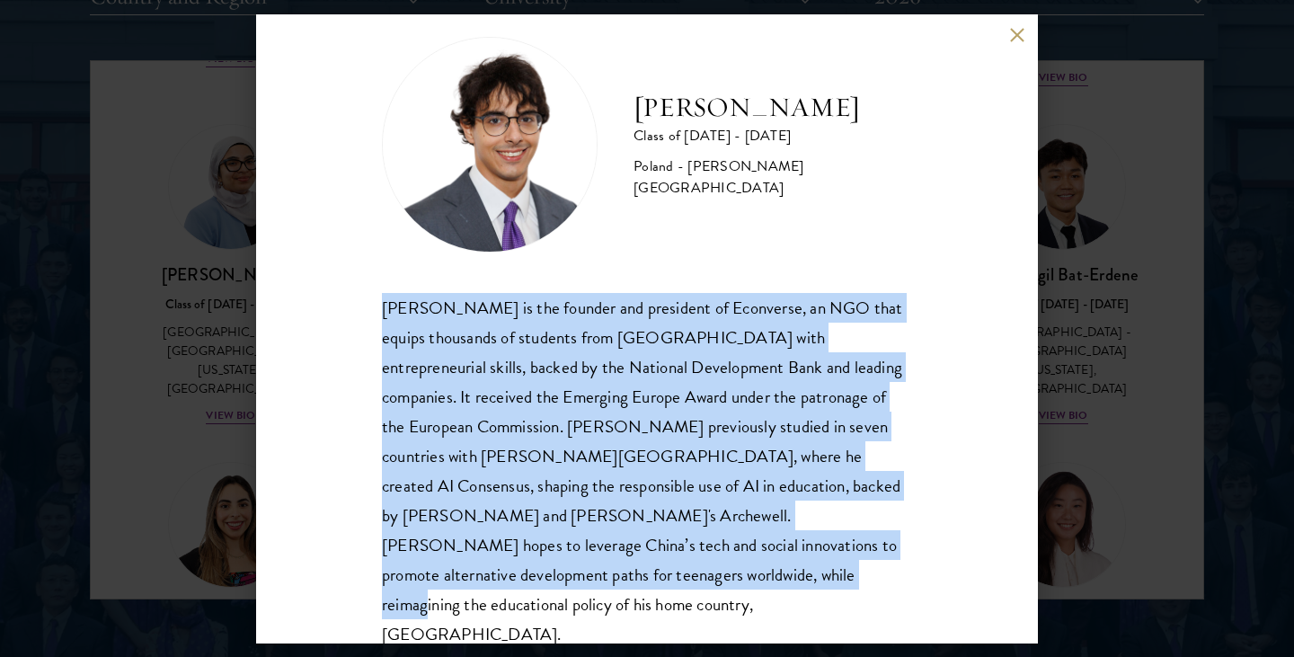
drag, startPoint x: 377, startPoint y: 305, endPoint x: 537, endPoint y: 593, distance: 329.0
click at [537, 593] on div "[PERSON_NAME] Class of [DATE] - [DATE] [GEOGRAPHIC_DATA] - [PERSON_NAME][GEOGRA…" at bounding box center [647, 328] width 782 height 629
copy div "[PERSON_NAME] is the founder and president of Econverse, an NGO that equips tho…"
click at [1013, 40] on button at bounding box center [1016, 35] width 15 height 15
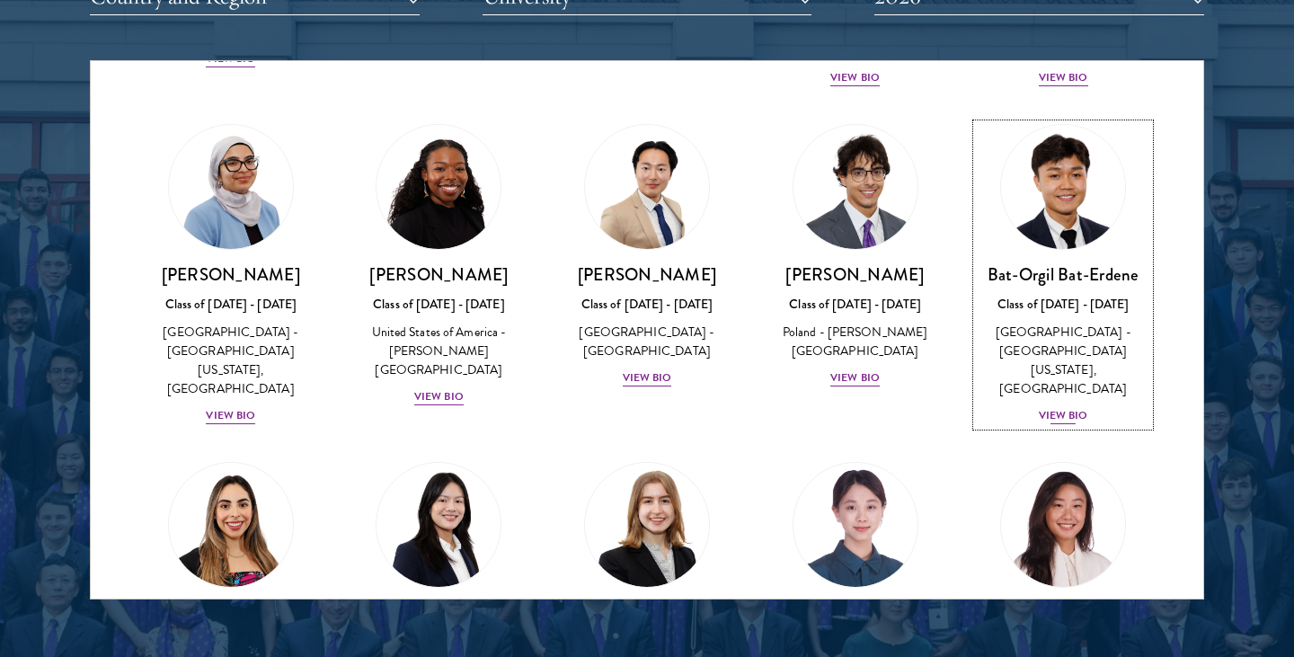
click at [1073, 407] on div "View Bio" at bounding box center [1063, 415] width 49 height 17
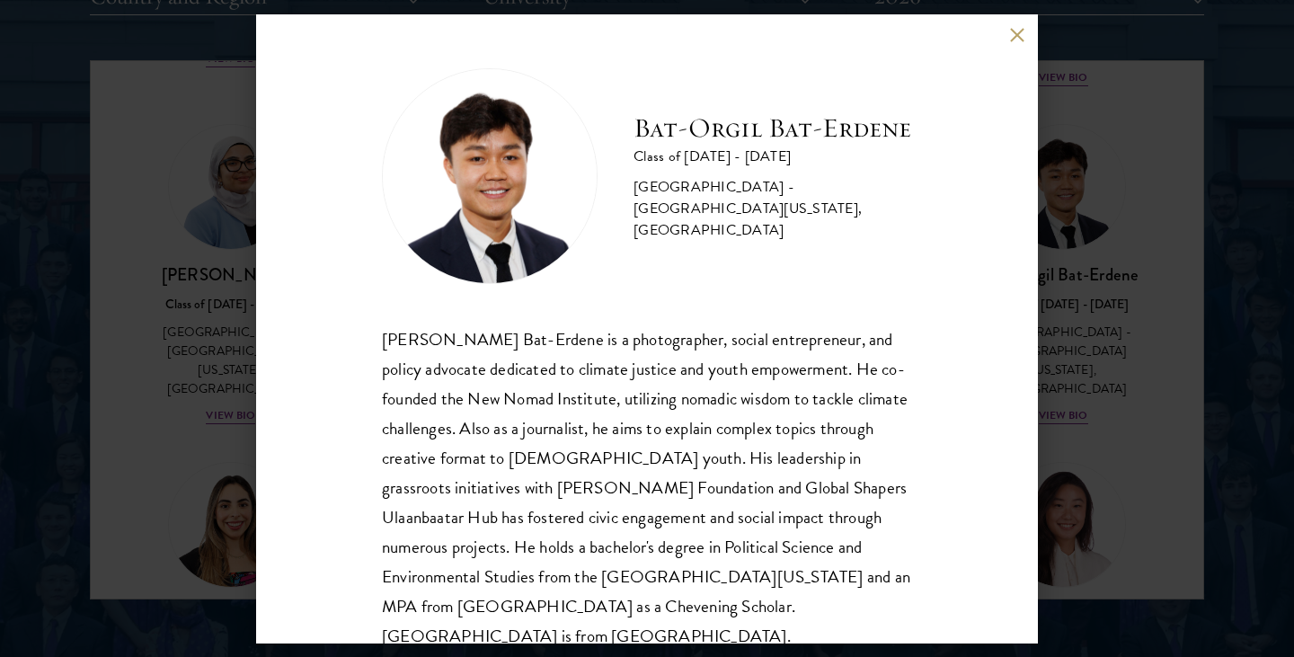
scroll to position [31, 0]
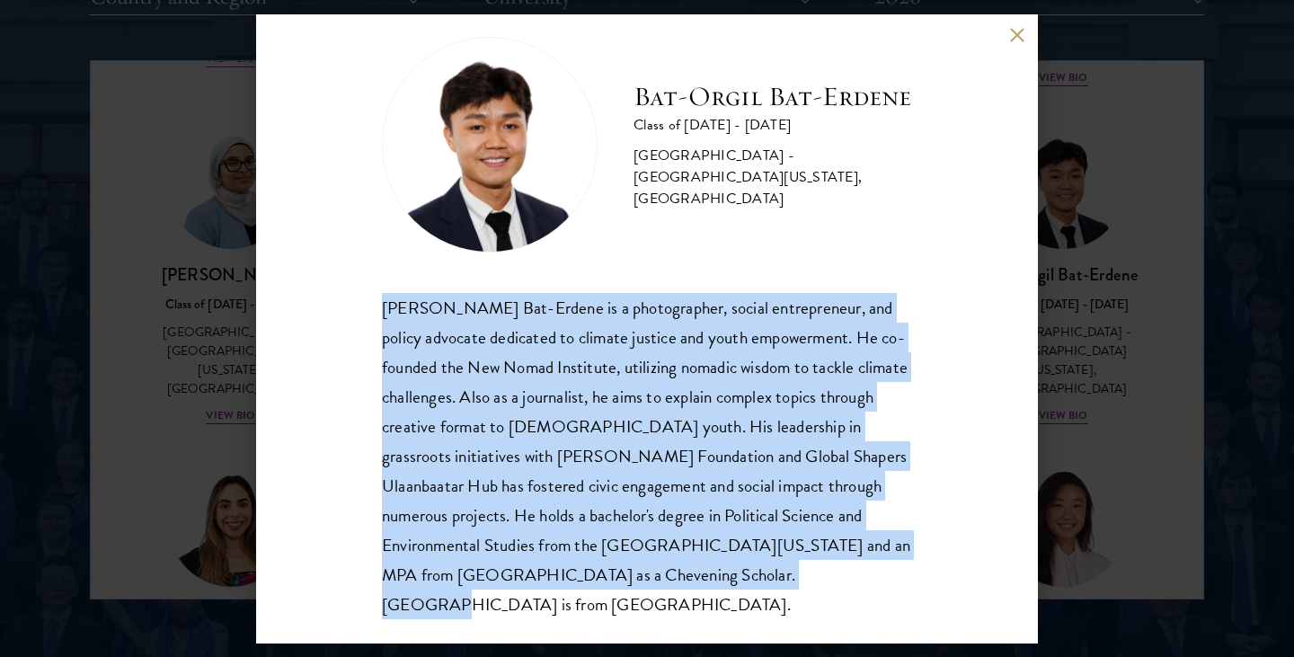
drag, startPoint x: 385, startPoint y: 303, endPoint x: 757, endPoint y: 569, distance: 457.3
click at [757, 569] on div "[PERSON_NAME] Bat-Erdene is a photographer, social entrepreneur, and policy adv…" at bounding box center [647, 456] width 530 height 327
copy div "[PERSON_NAME] Bat-Erdene is a photographer, social entrepreneur, and policy adv…"
click at [1018, 23] on div "[PERSON_NAME] Bat-Erdene Class of [DATE] - [DATE] [GEOGRAPHIC_DATA] - [GEOGRAPH…" at bounding box center [647, 328] width 782 height 629
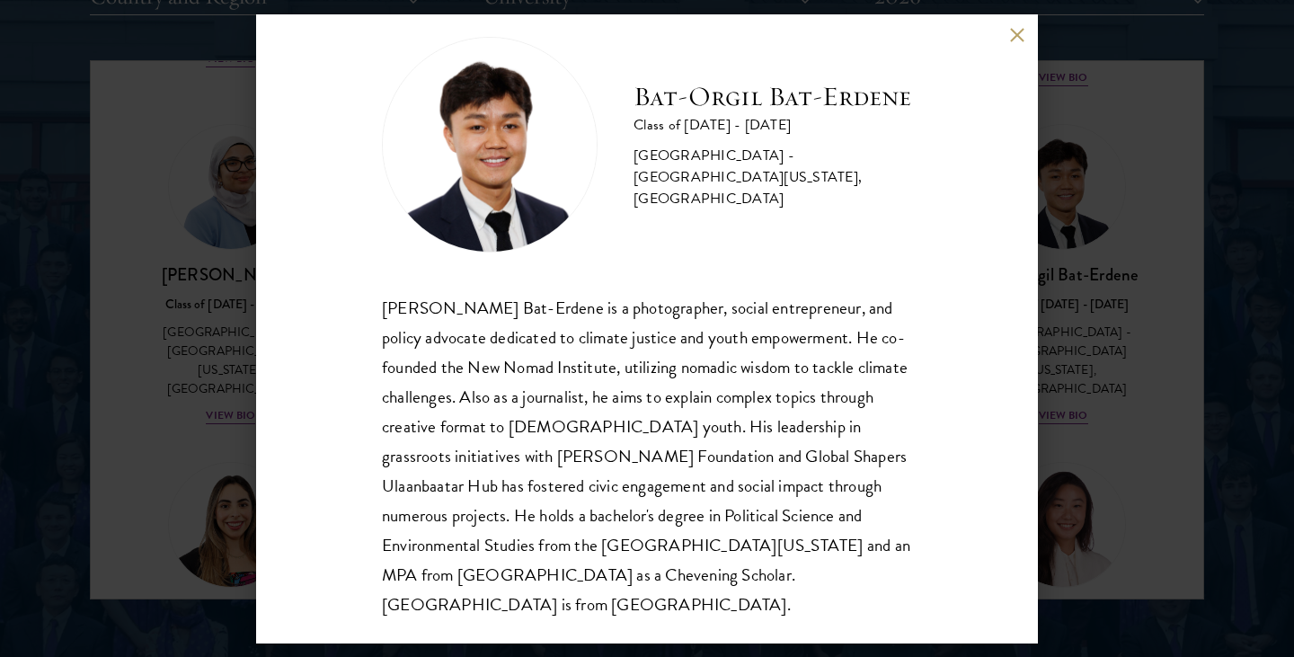
click at [1013, 44] on div "[PERSON_NAME] Bat-Erdene Class of [DATE] - [DATE] [GEOGRAPHIC_DATA] - [GEOGRAPH…" at bounding box center [647, 328] width 782 height 629
click at [1015, 32] on button at bounding box center [1016, 35] width 15 height 15
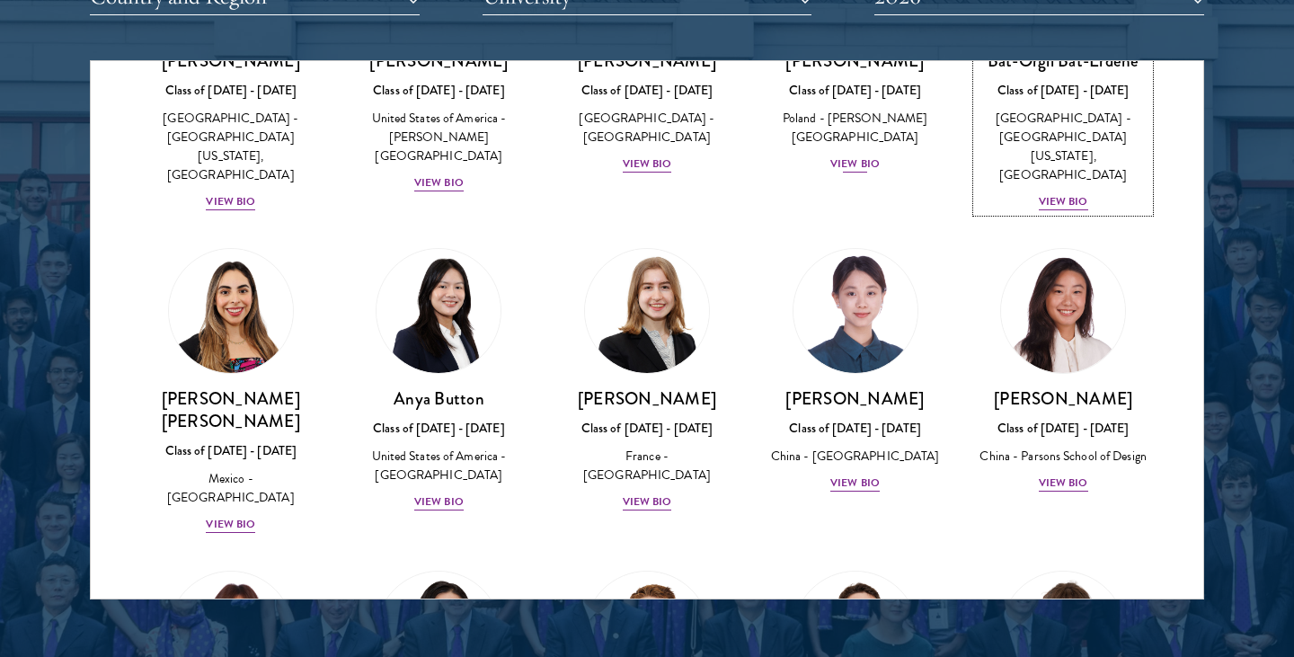
scroll to position [1287, 0]
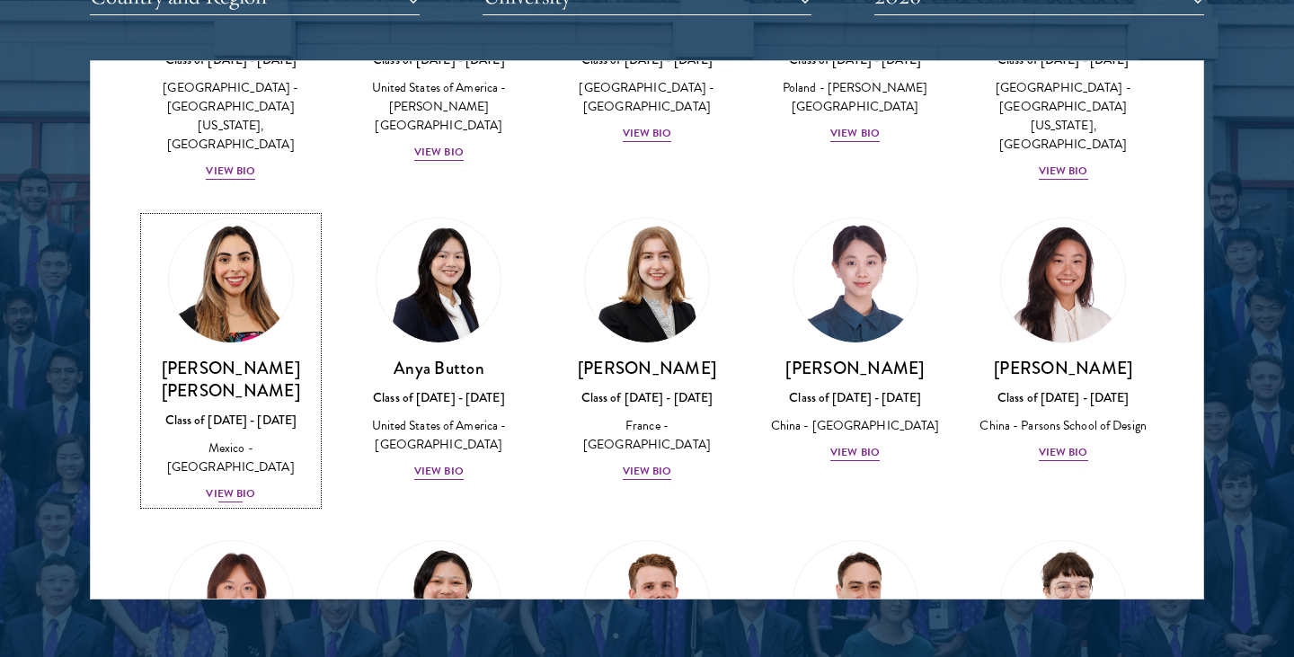
click at [220, 485] on div "View Bio" at bounding box center [230, 493] width 49 height 17
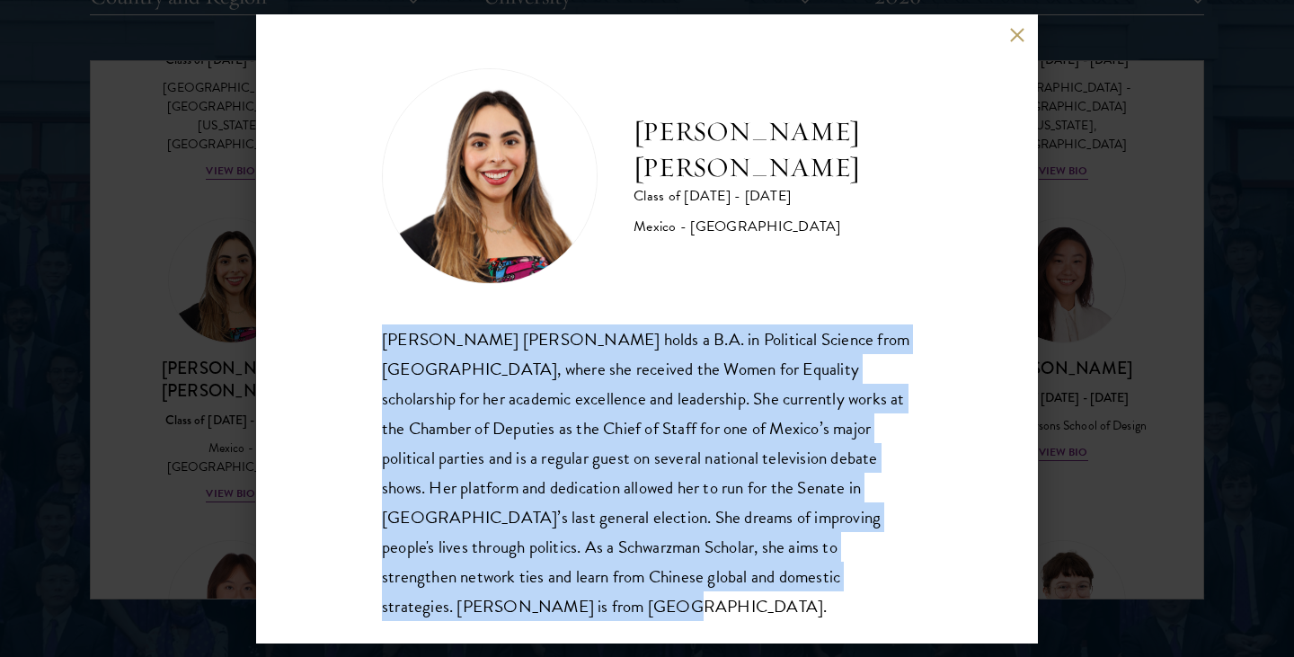
drag, startPoint x: 384, startPoint y: 342, endPoint x: 516, endPoint y: 610, distance: 298.5
click at [516, 610] on div "[PERSON_NAME] [PERSON_NAME] holds a B.A. in Political Science from [GEOGRAPHIC_…" at bounding box center [647, 472] width 530 height 296
copy div "[PERSON_NAME] [PERSON_NAME] holds a B.A. in Political Science from [GEOGRAPHIC_…"
click at [1019, 29] on button at bounding box center [1016, 35] width 15 height 15
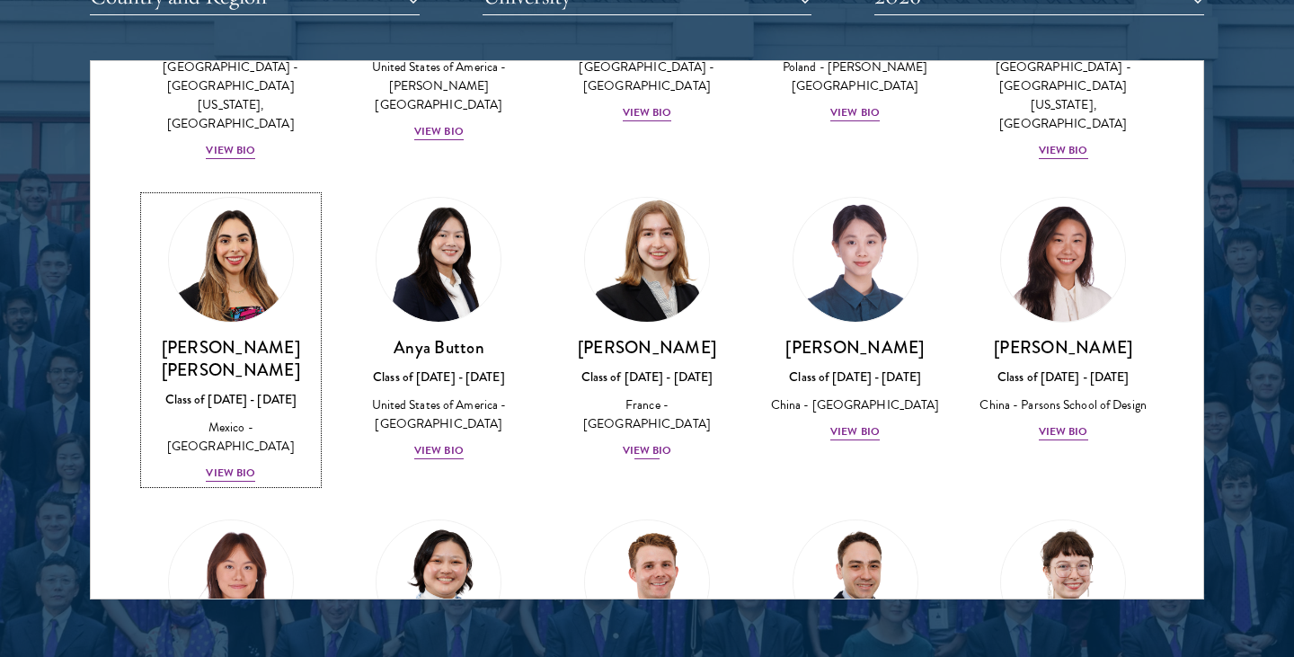
scroll to position [1315, 0]
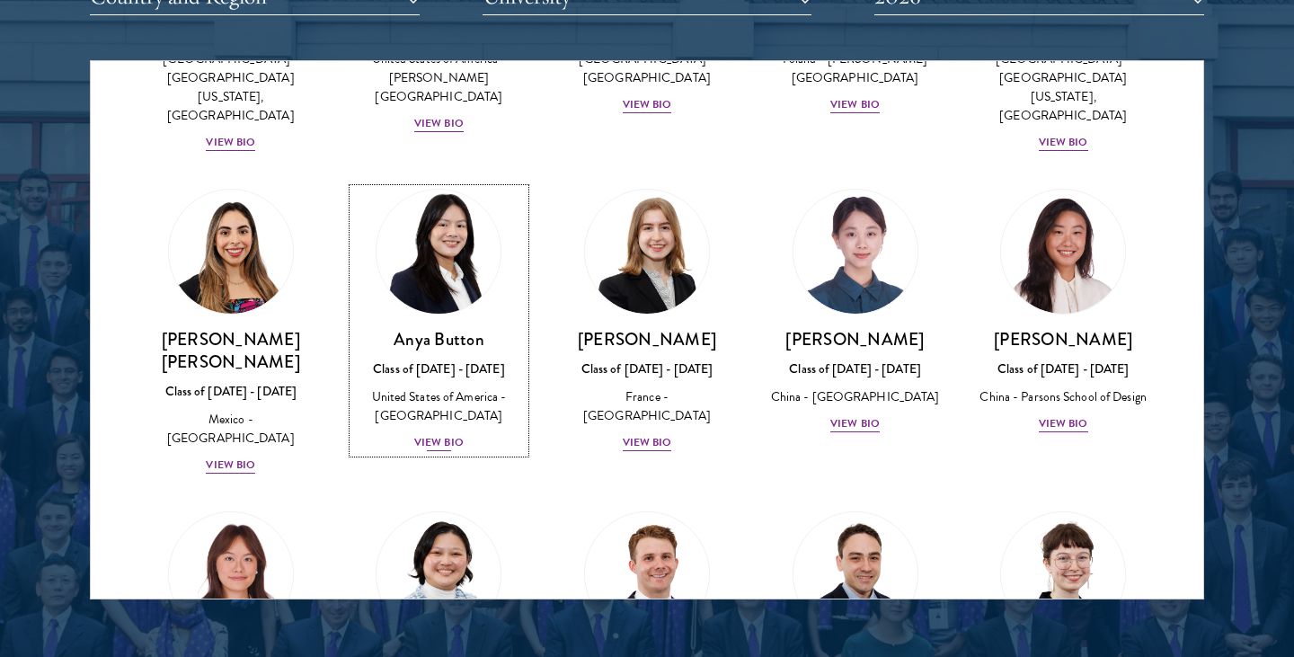
click at [440, 434] on div "View Bio" at bounding box center [438, 442] width 49 height 17
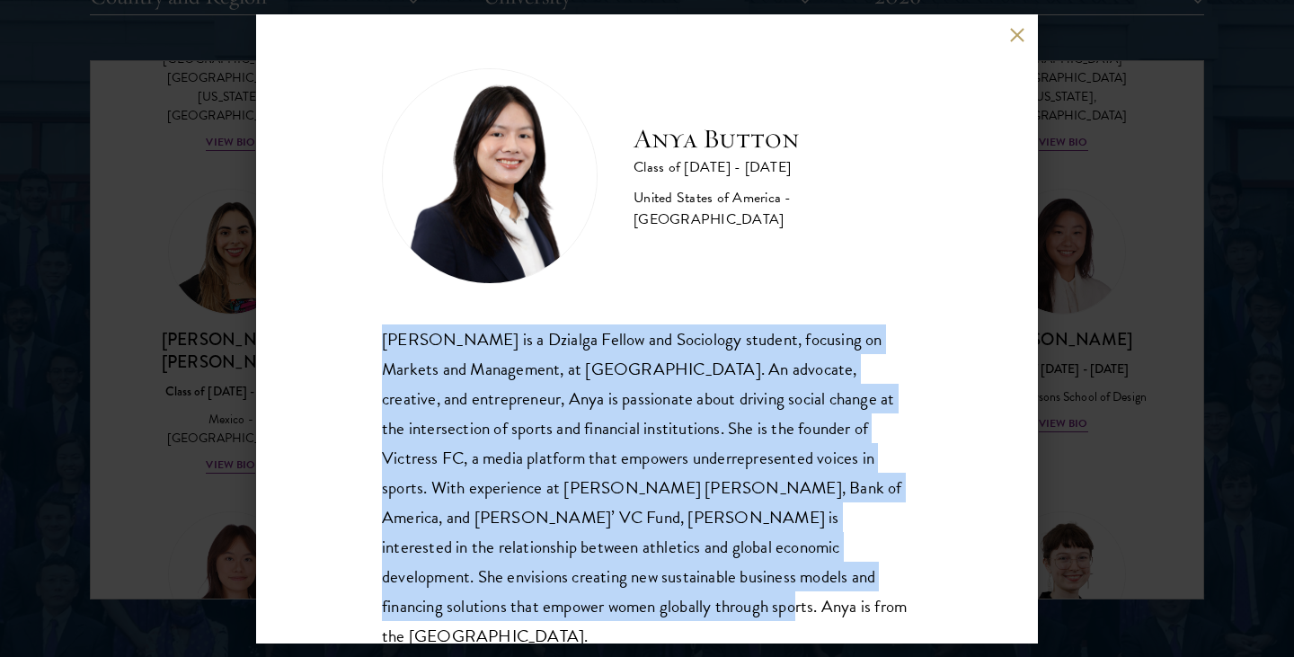
drag, startPoint x: 383, startPoint y: 336, endPoint x: 963, endPoint y: 608, distance: 641.1
click at [963, 608] on div "Anya Button Class of [DATE] - [DATE] [GEOGRAPHIC_DATA] - [GEOGRAPHIC_DATA] [PER…" at bounding box center [647, 328] width 782 height 629
copy div "[PERSON_NAME] is a Dzialga Fellow and Sociology student, focusing on Markets an…"
click at [1020, 40] on button at bounding box center [1016, 35] width 15 height 15
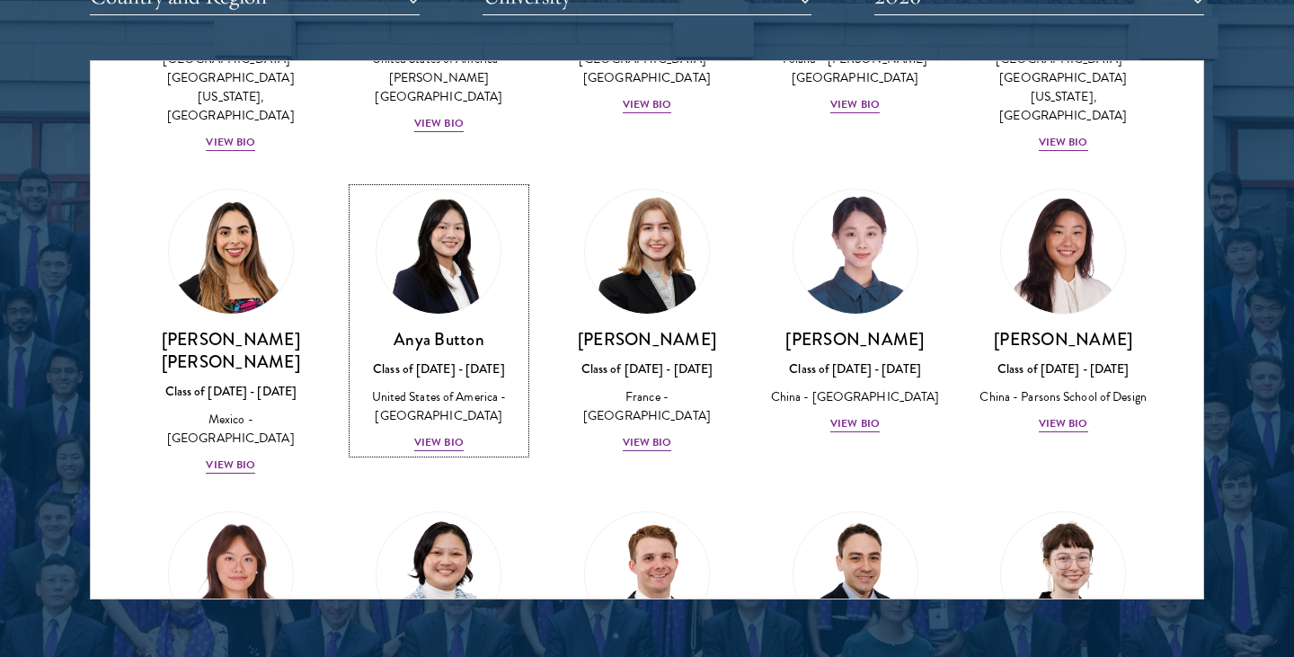
scroll to position [1346, 0]
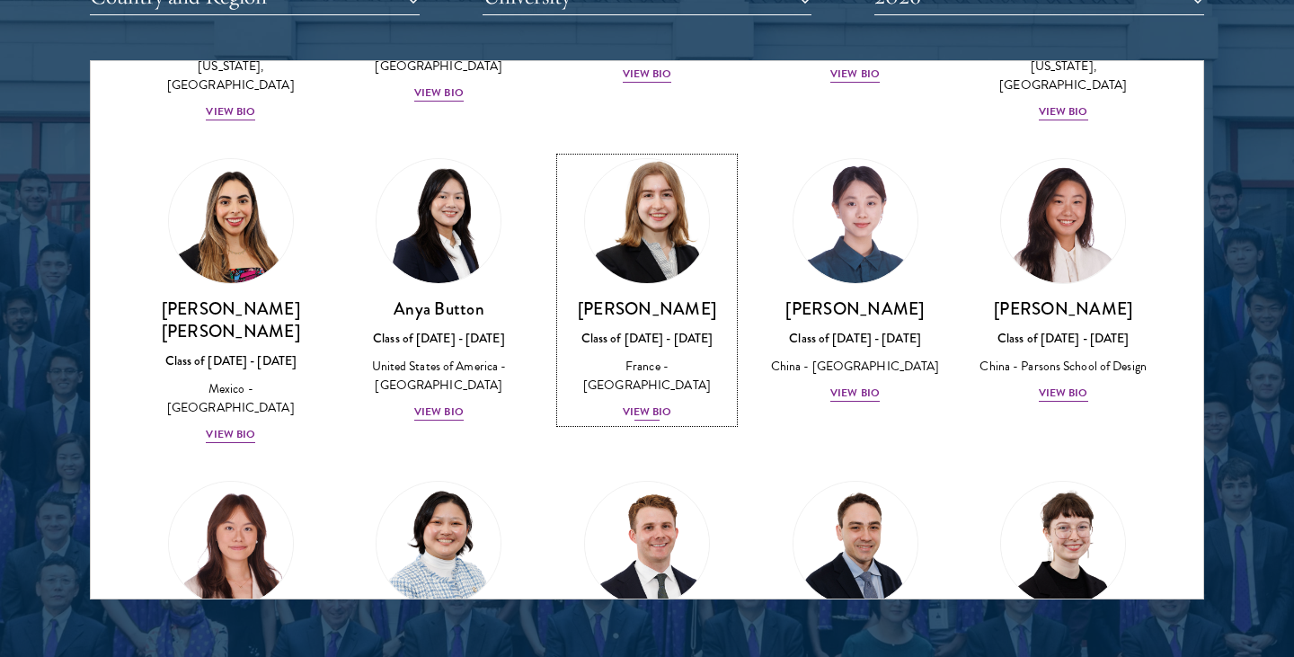
click at [659, 403] on div "View Bio" at bounding box center [647, 411] width 49 height 17
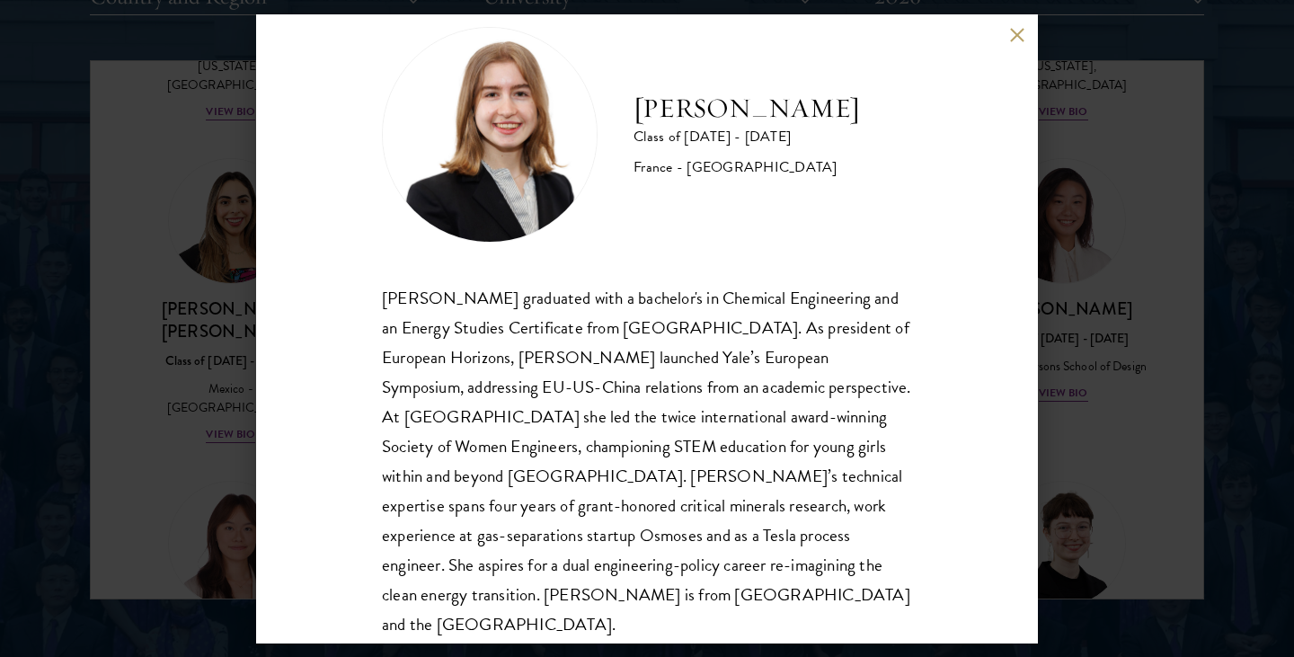
scroll to position [61, 0]
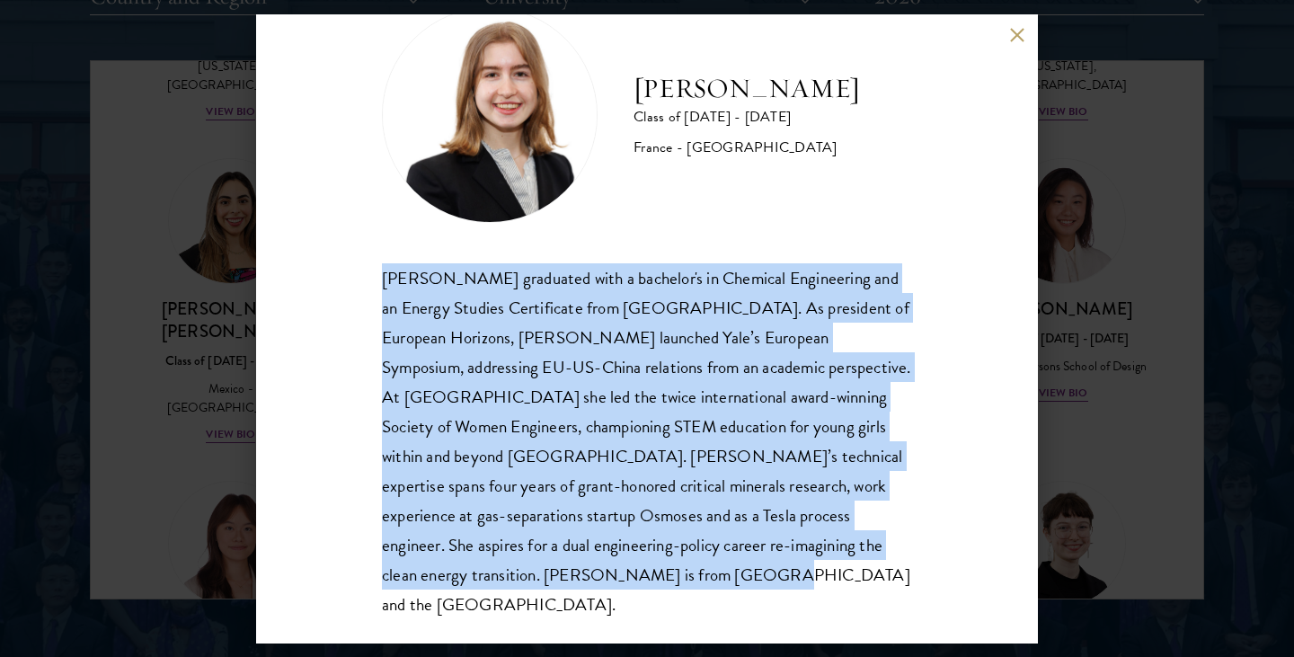
drag, startPoint x: 383, startPoint y: 276, endPoint x: 575, endPoint y: 573, distance: 354.1
click at [575, 573] on div "[PERSON_NAME] graduated with a bachelor's in Chemical Engineering and an Energy…" at bounding box center [647, 441] width 530 height 357
copy div "[PERSON_NAME] graduated with a bachelor's in Chemical Engineering and an Energy…"
click at [1070, 376] on div "[PERSON_NAME] Class of [DATE] - [DATE] [GEOGRAPHIC_DATA] - [GEOGRAPHIC_DATA] [P…" at bounding box center [647, 328] width 1294 height 657
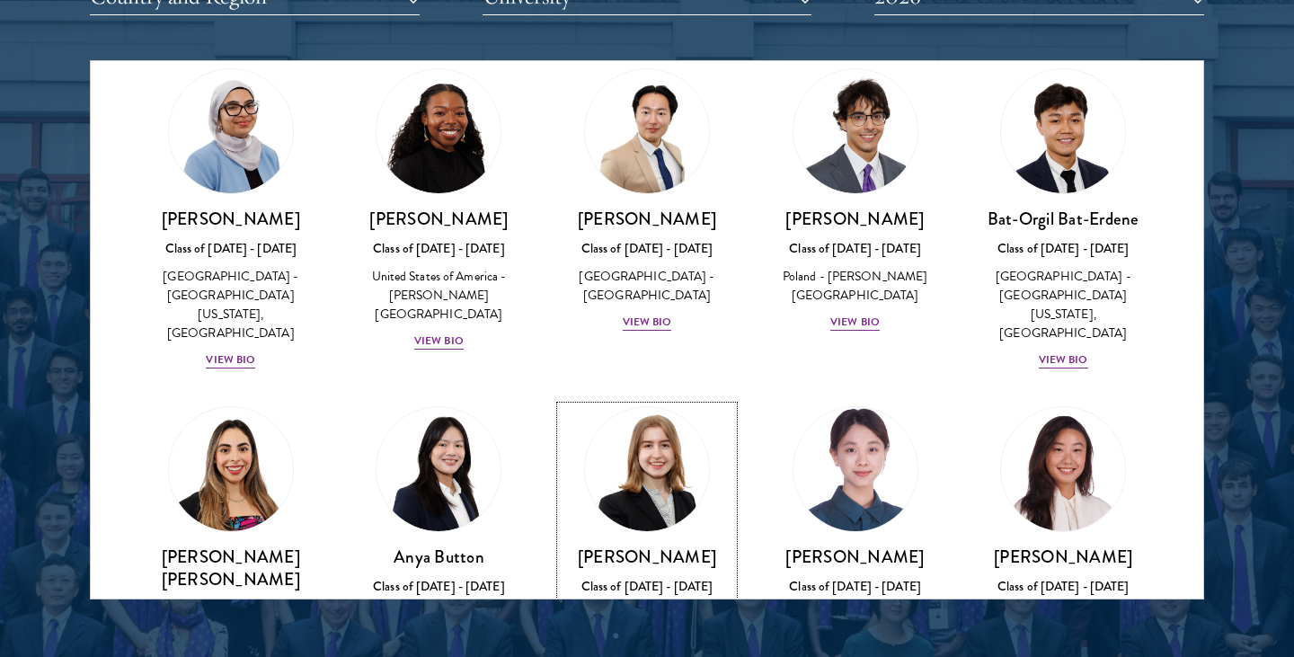
scroll to position [1306, 0]
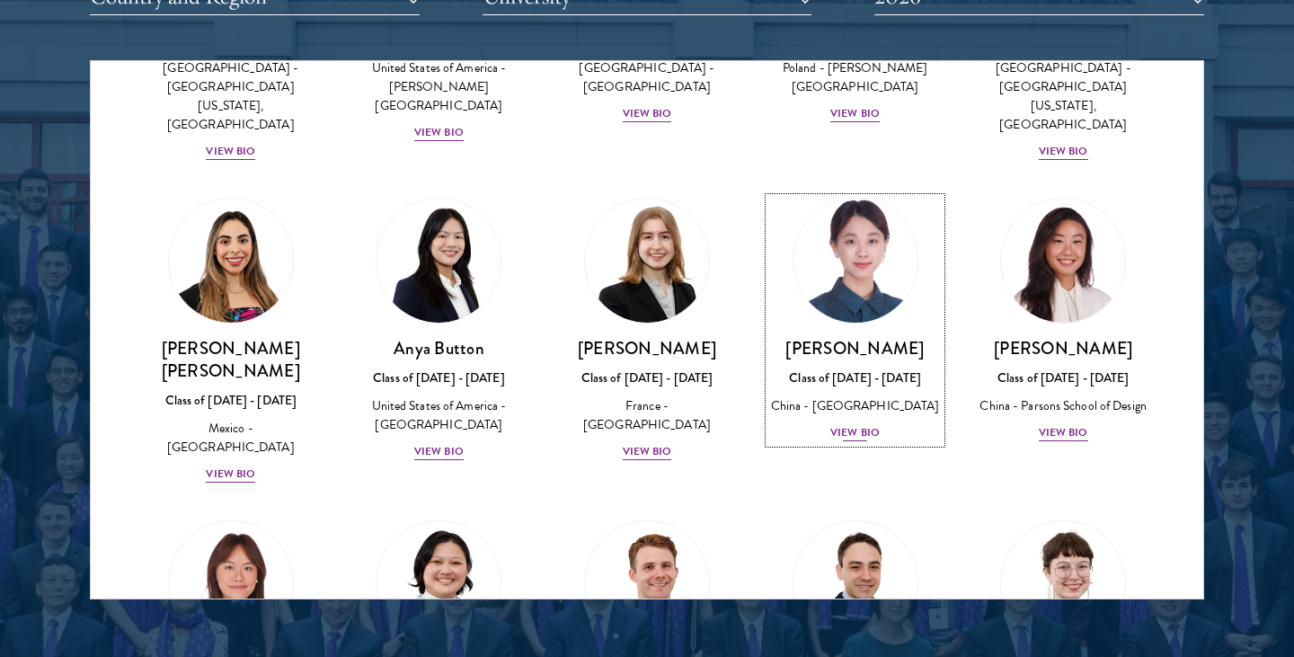
click at [862, 424] on div "View Bio" at bounding box center [854, 432] width 49 height 17
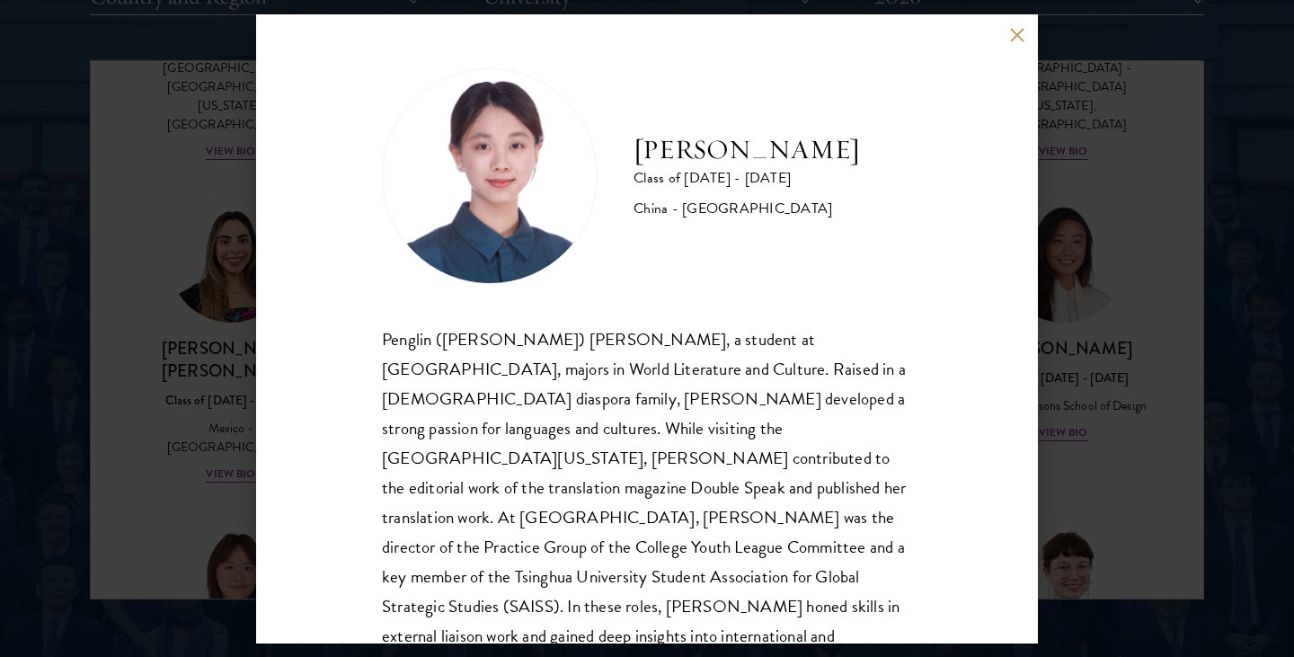
scroll to position [31, 0]
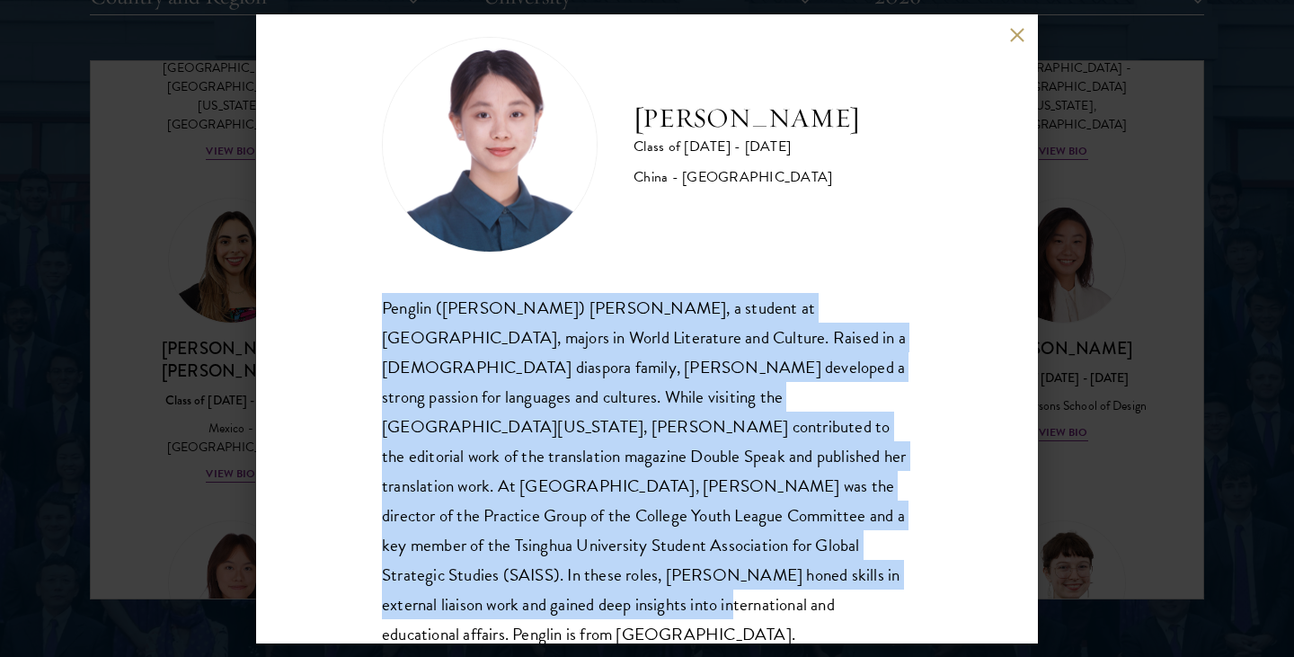
drag, startPoint x: 382, startPoint y: 302, endPoint x: 728, endPoint y: 587, distance: 448.1
click at [728, 587] on div "Penglin ([PERSON_NAME]) [PERSON_NAME], a student at [GEOGRAPHIC_DATA], majors i…" at bounding box center [647, 471] width 530 height 357
copy div "Penglin ([PERSON_NAME]) [PERSON_NAME], a student at [GEOGRAPHIC_DATA], majors i…"
click at [1068, 278] on div "[PERSON_NAME] Class of [DATE] - [DATE] [GEOGRAPHIC_DATA] - [GEOGRAPHIC_DATA] Pe…" at bounding box center [647, 328] width 1294 height 657
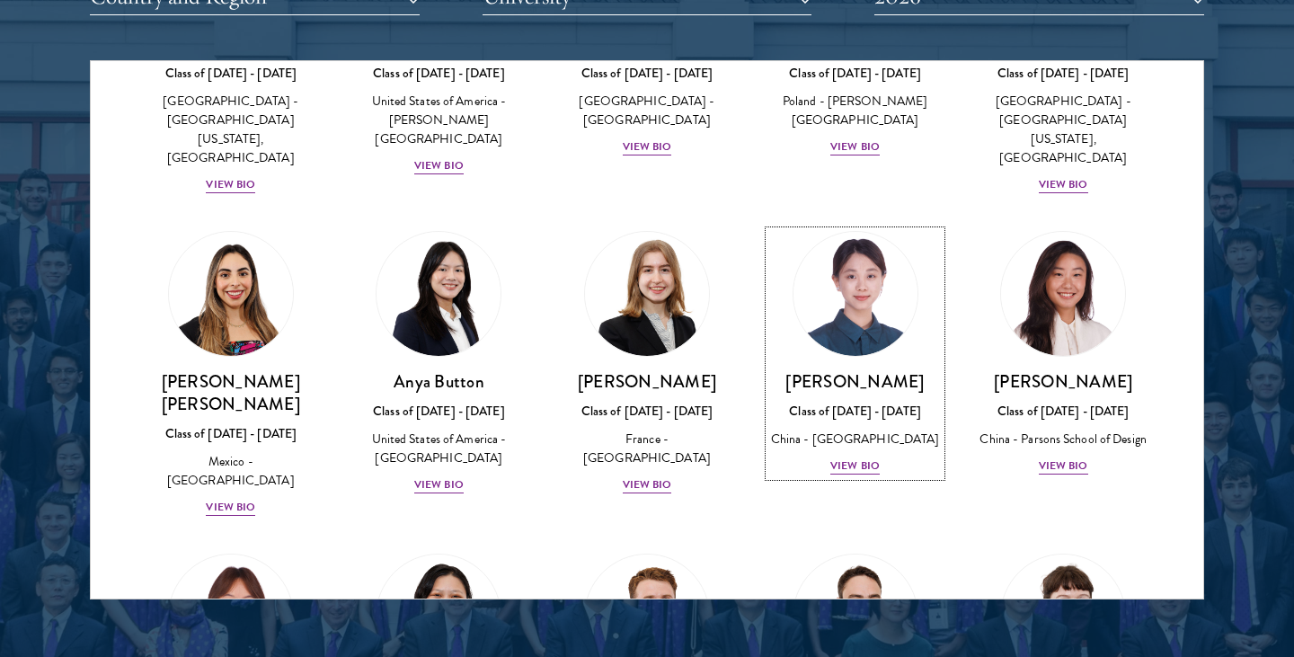
scroll to position [1279, 0]
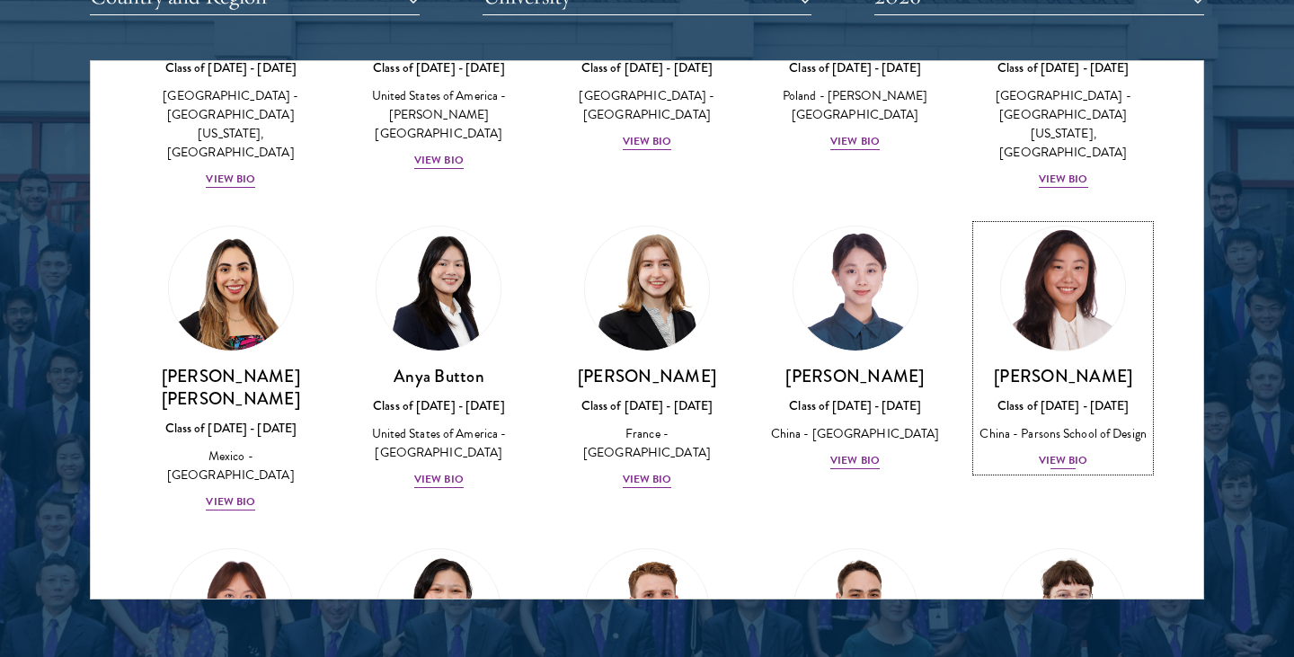
click at [1046, 452] on div "View Bio" at bounding box center [1063, 460] width 49 height 17
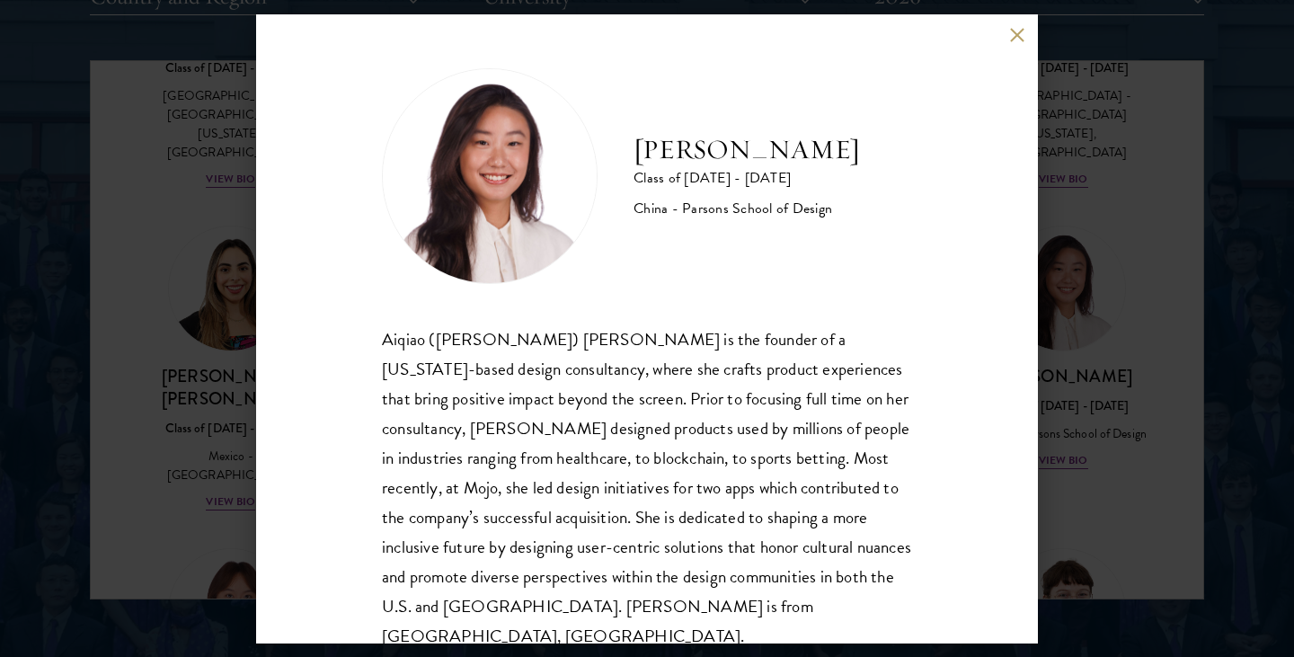
scroll to position [31, 0]
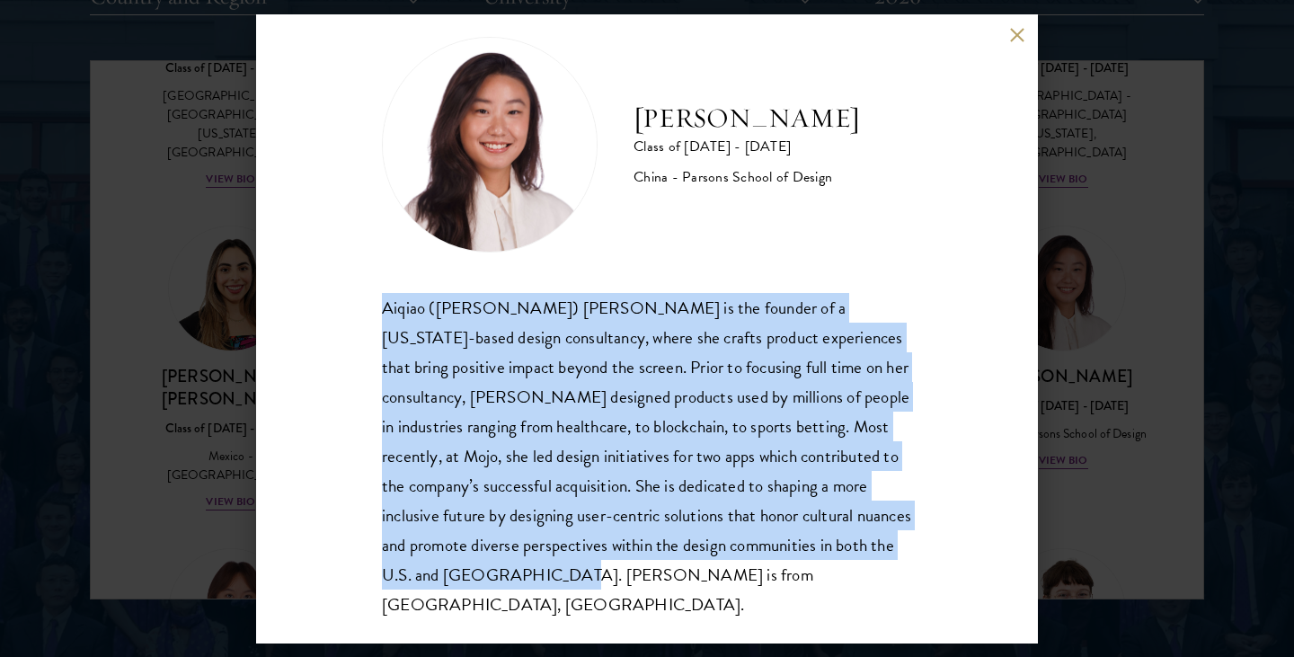
drag, startPoint x: 383, startPoint y: 304, endPoint x: 650, endPoint y: 577, distance: 382.5
click at [651, 578] on div "Aiqiao ([PERSON_NAME]) [PERSON_NAME] is the founder of a [US_STATE]-based desig…" at bounding box center [647, 456] width 530 height 327
copy div "Aiqiao ([PERSON_NAME]) [PERSON_NAME] is the founder of a [US_STATE]-based desig…"
click at [1011, 36] on button at bounding box center [1016, 35] width 15 height 15
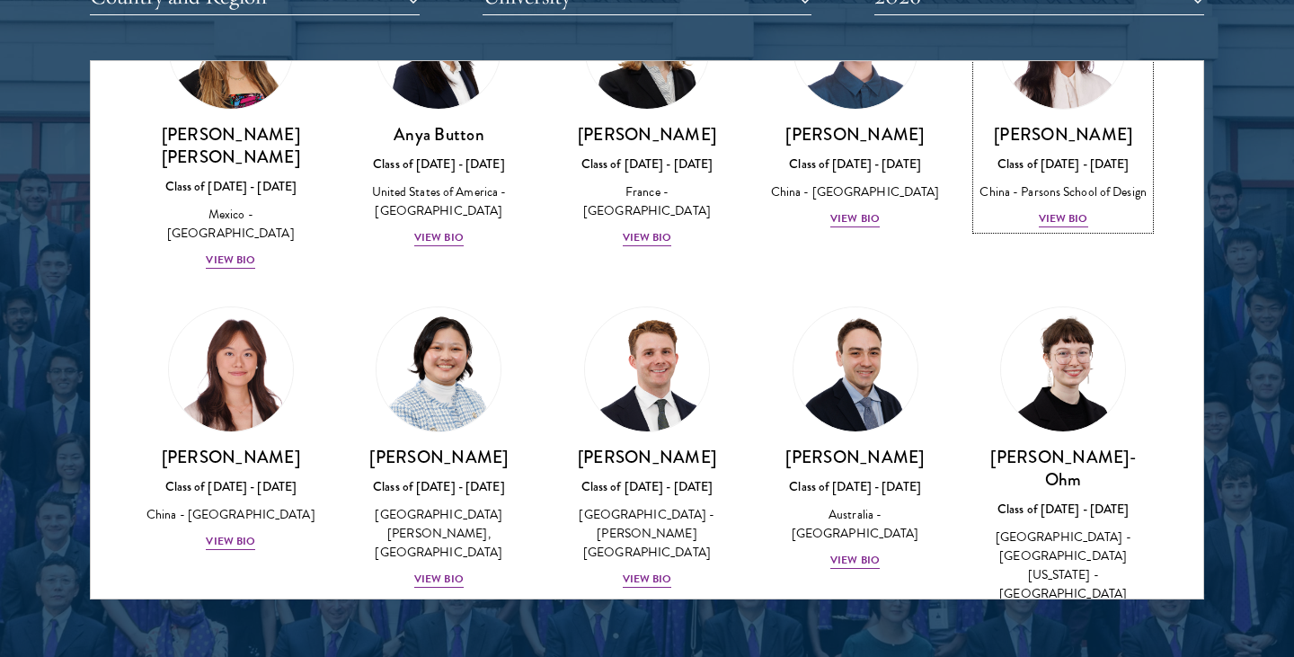
scroll to position [1534, 0]
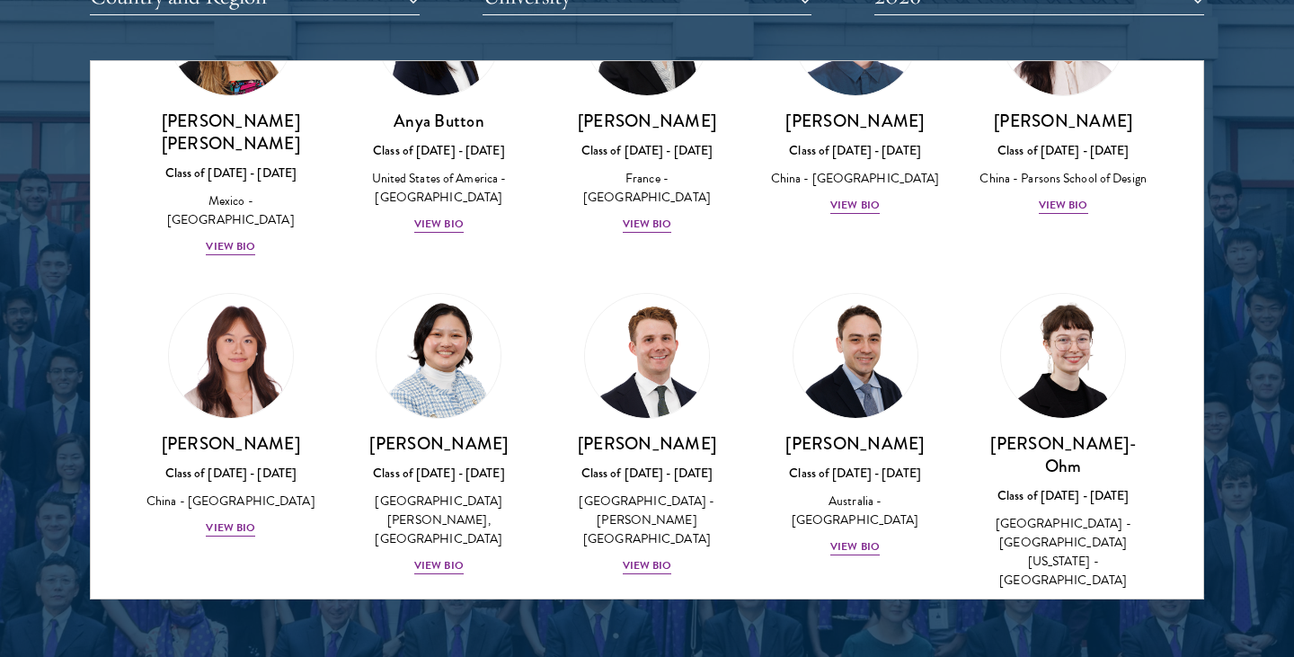
click at [211, 445] on div "[PERSON_NAME] Class of [DATE] - [DATE] [GEOGRAPHIC_DATA] - [GEOGRAPHIC_DATA] Vi…" at bounding box center [231, 415] width 208 height 281
click at [232, 519] on div "View Bio" at bounding box center [230, 527] width 49 height 17
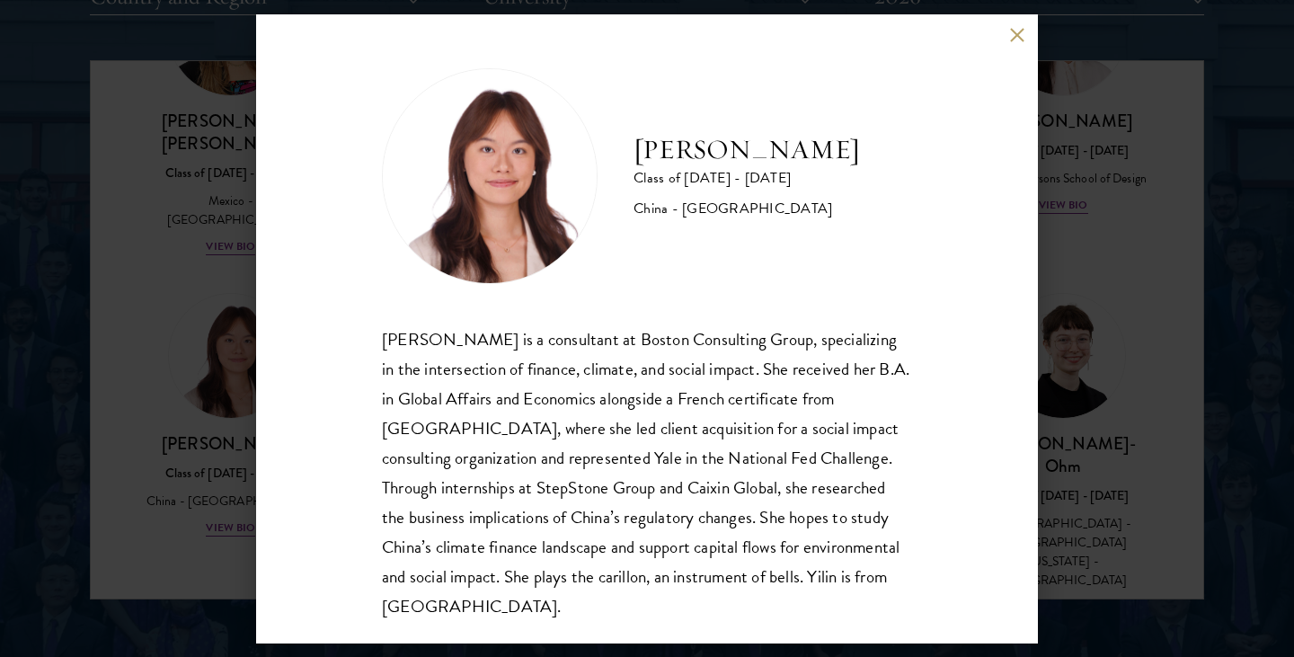
scroll to position [31, 0]
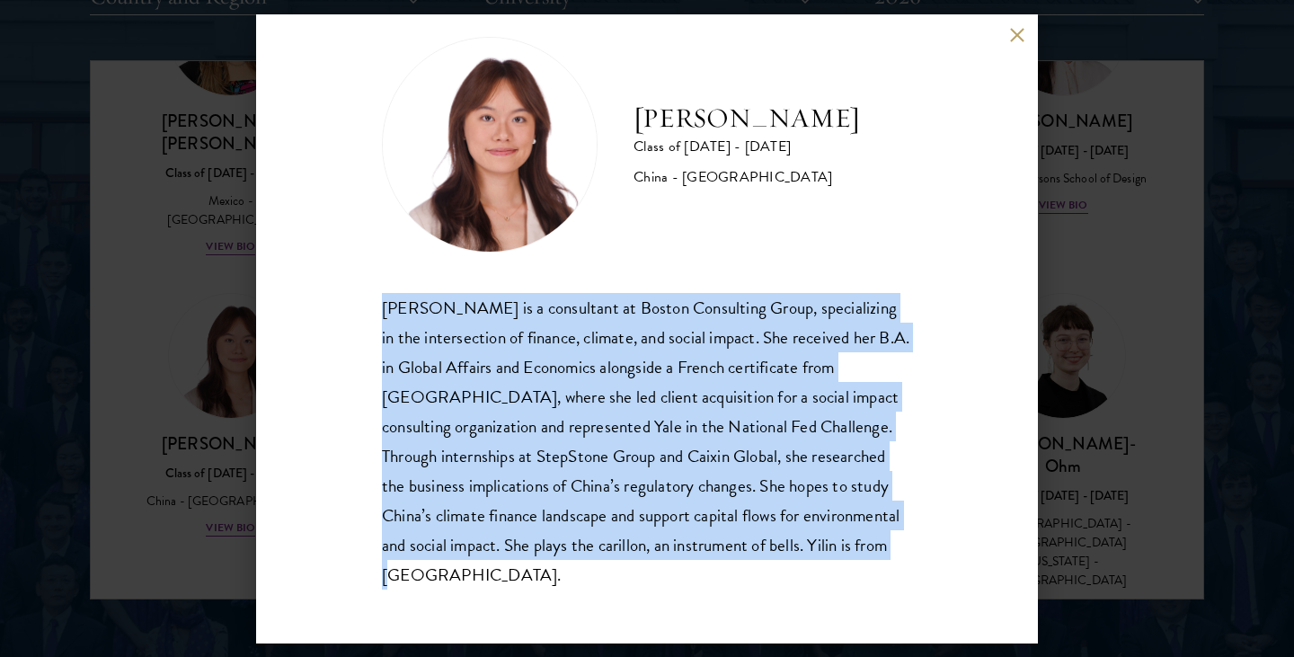
drag, startPoint x: 379, startPoint y: 301, endPoint x: 534, endPoint y: 575, distance: 314.6
click at [534, 575] on div "[PERSON_NAME] Class of [DATE] - [DATE] [GEOGRAPHIC_DATA] - [GEOGRAPHIC_DATA] [P…" at bounding box center [647, 328] width 782 height 629
copy div "[PERSON_NAME] is a consultant at Boston Consulting Group, specializing in the i…"
click at [1014, 40] on button at bounding box center [1016, 35] width 15 height 15
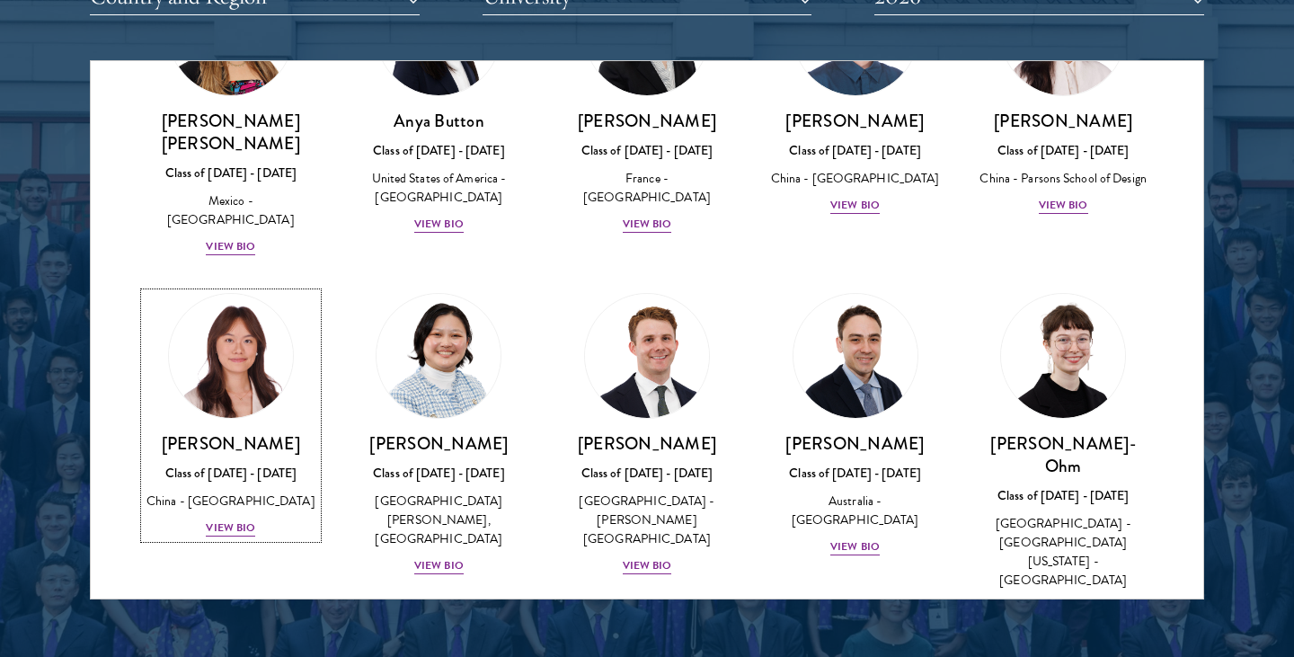
scroll to position [1597, 0]
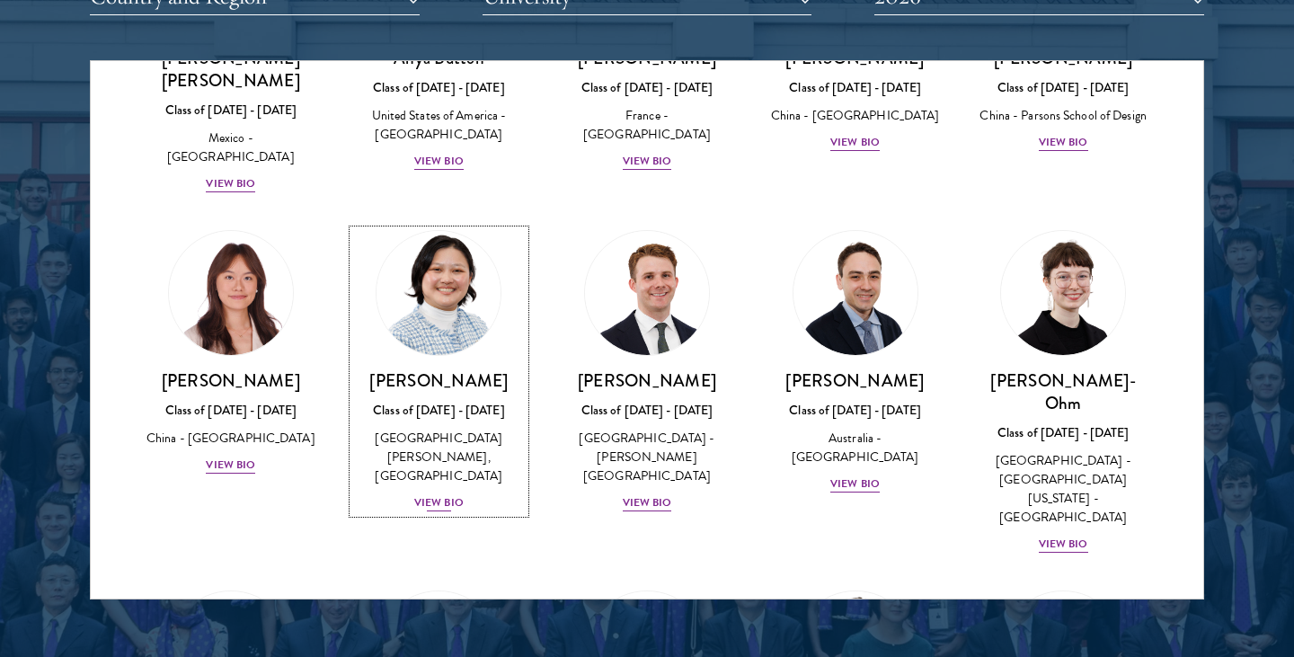
click at [443, 494] on div "View Bio" at bounding box center [438, 502] width 49 height 17
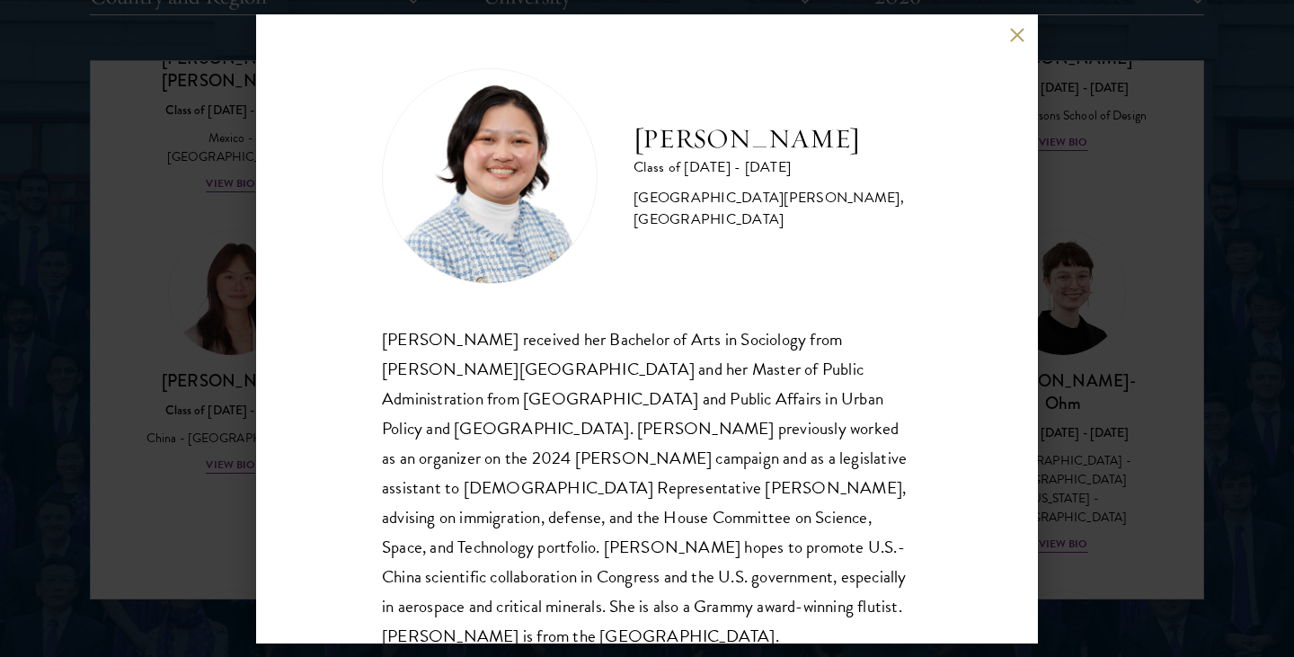
scroll to position [31, 0]
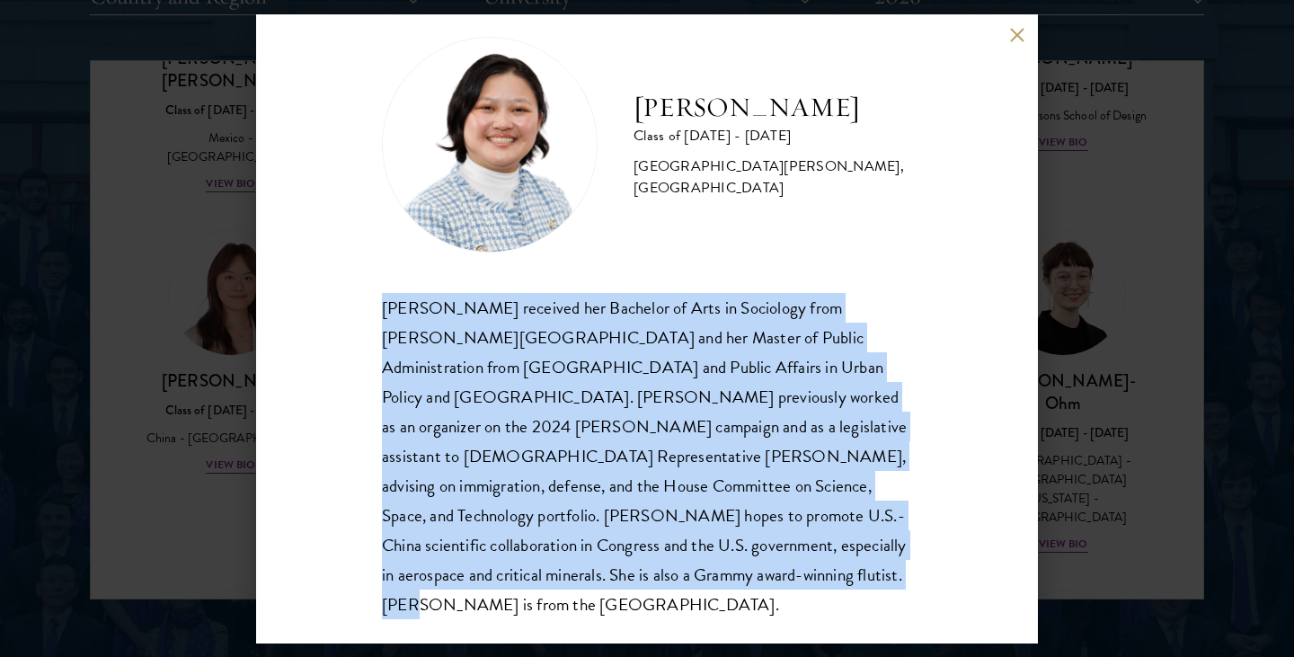
drag, startPoint x: 375, startPoint y: 302, endPoint x: 640, endPoint y: 577, distance: 381.9
click at [640, 577] on div "[PERSON_NAME] Class of [DATE] - [DATE] [GEOGRAPHIC_DATA] - [PERSON_NAME][GEOGRA…" at bounding box center [647, 328] width 782 height 629
click at [1016, 45] on div "[PERSON_NAME] Class of [DATE] - [DATE] [GEOGRAPHIC_DATA] - [PERSON_NAME][GEOGRA…" at bounding box center [647, 328] width 782 height 629
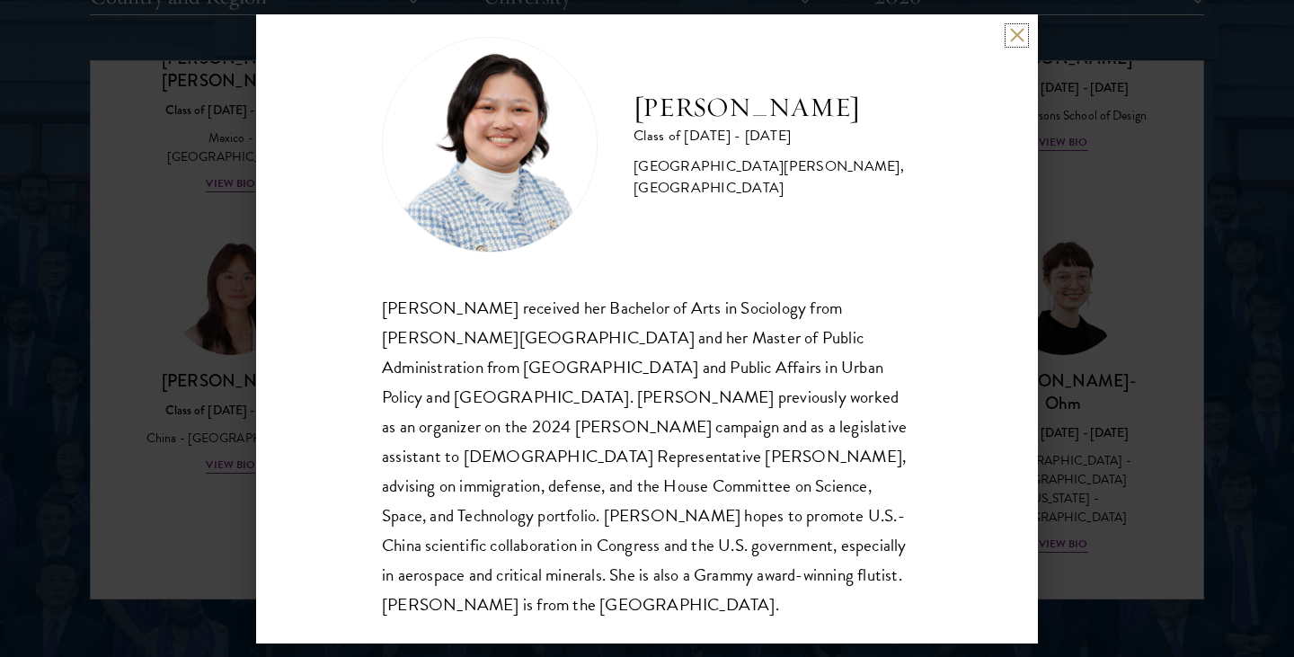
click at [1015, 37] on button at bounding box center [1016, 35] width 15 height 15
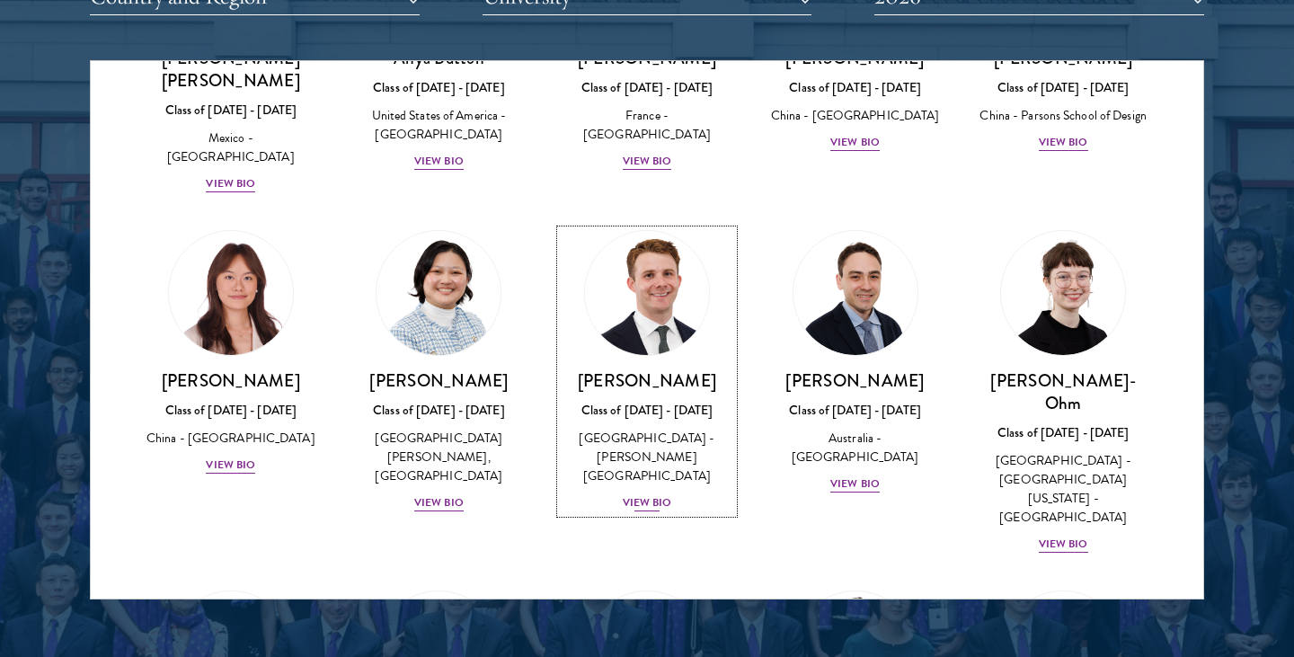
click at [653, 494] on div "View Bio" at bounding box center [647, 502] width 49 height 17
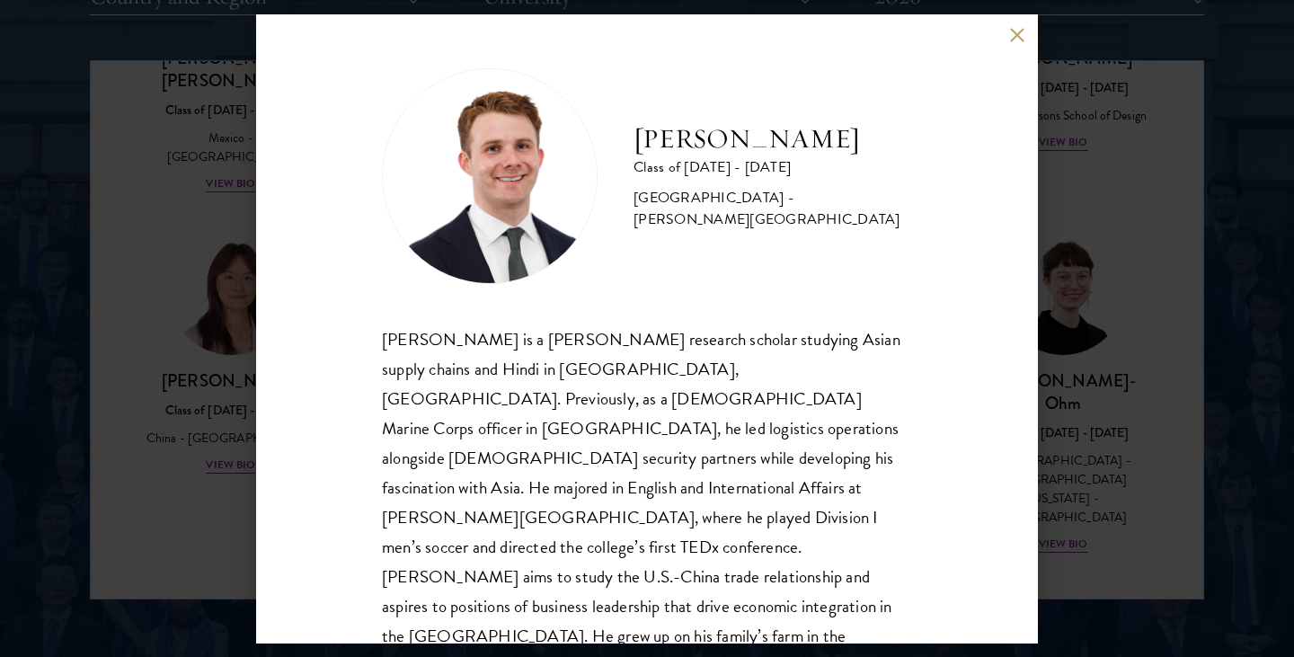
scroll to position [2, 0]
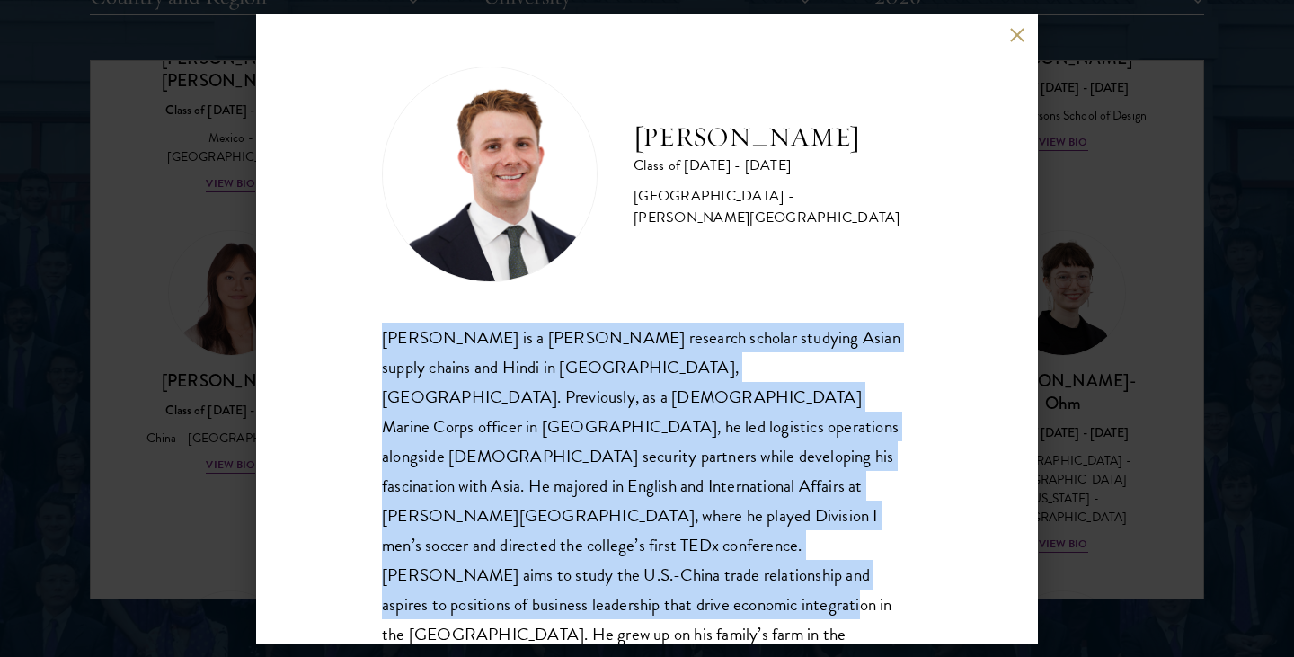
drag, startPoint x: 385, startPoint y: 334, endPoint x: 686, endPoint y: 586, distance: 393.0
click at [686, 586] on div "[PERSON_NAME] is a [PERSON_NAME] research scholar studying Asian supply chains …" at bounding box center [647, 501] width 530 height 357
click at [1020, 30] on button at bounding box center [1016, 35] width 15 height 15
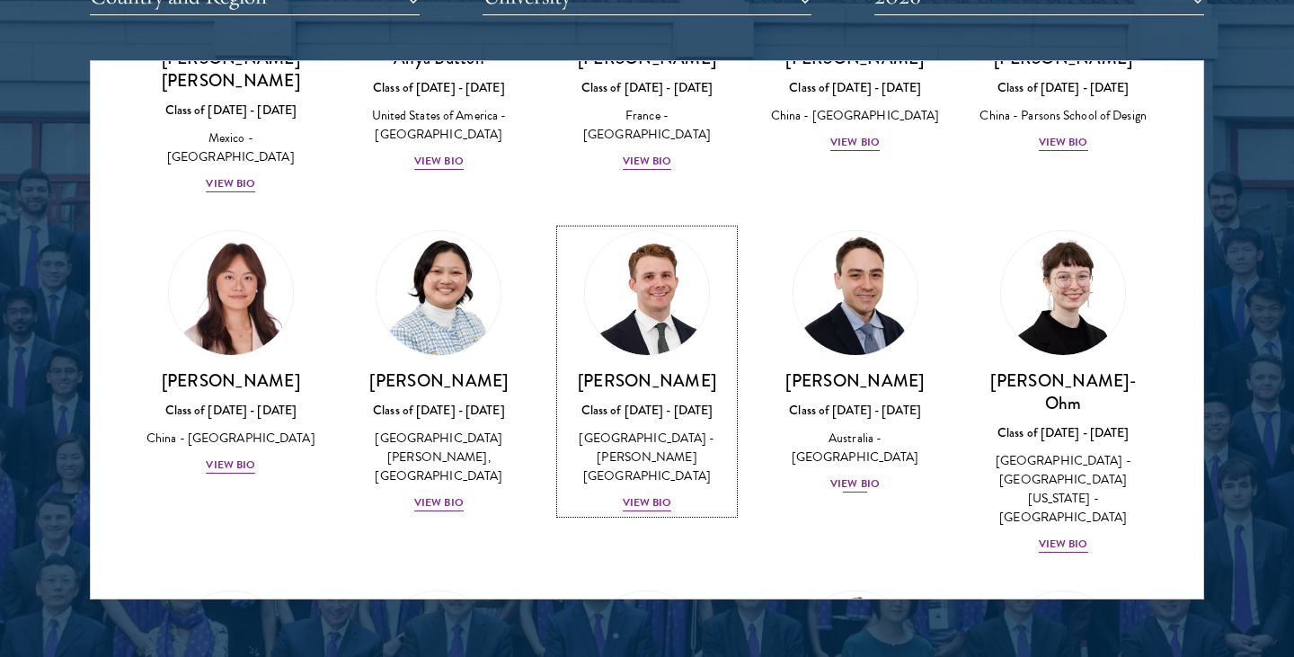
scroll to position [1626, 0]
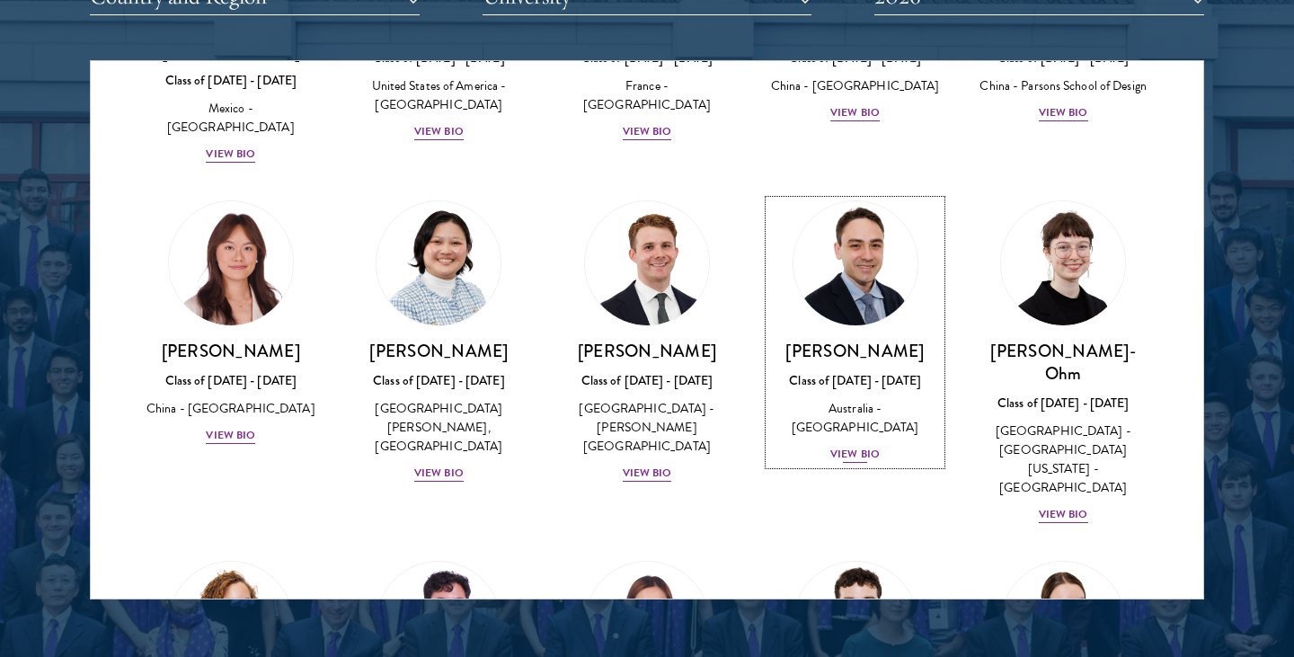
click at [844, 446] on div "View Bio" at bounding box center [854, 454] width 49 height 17
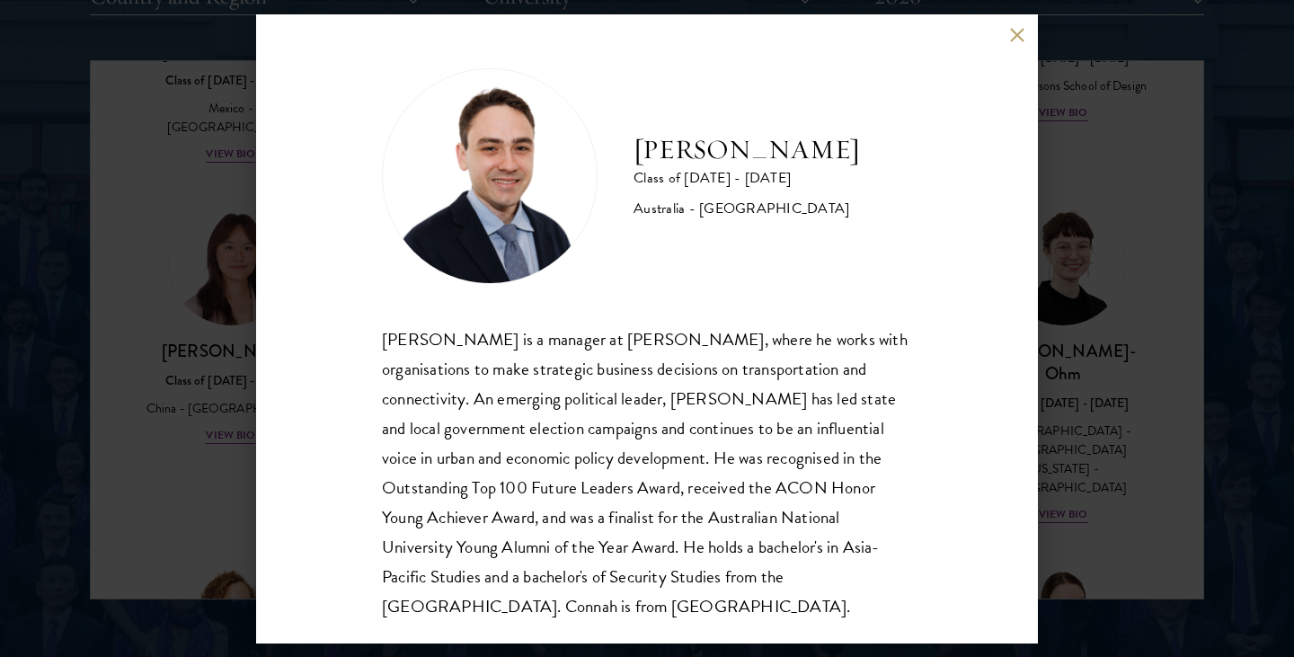
scroll to position [31, 0]
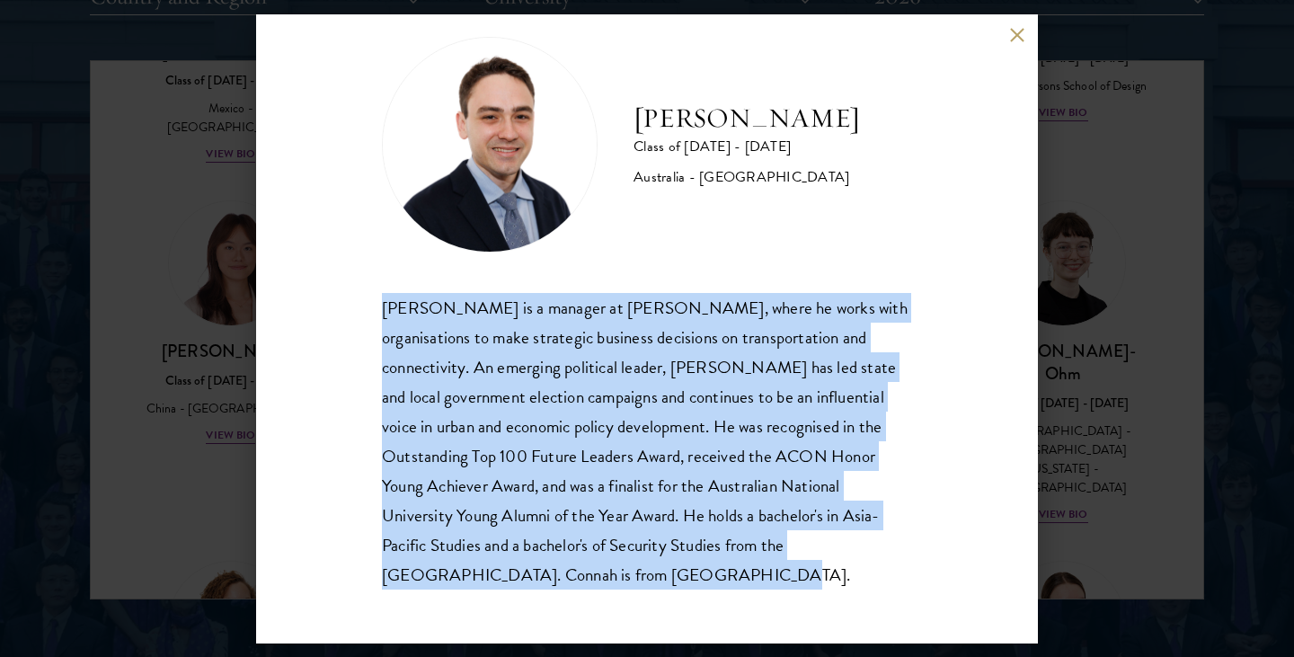
drag, startPoint x: 387, startPoint y: 305, endPoint x: 752, endPoint y: 571, distance: 451.4
click at [752, 571] on div "[PERSON_NAME] is a manager at [PERSON_NAME], where he works with organisations …" at bounding box center [647, 441] width 530 height 296
click at [1021, 33] on button at bounding box center [1016, 35] width 15 height 15
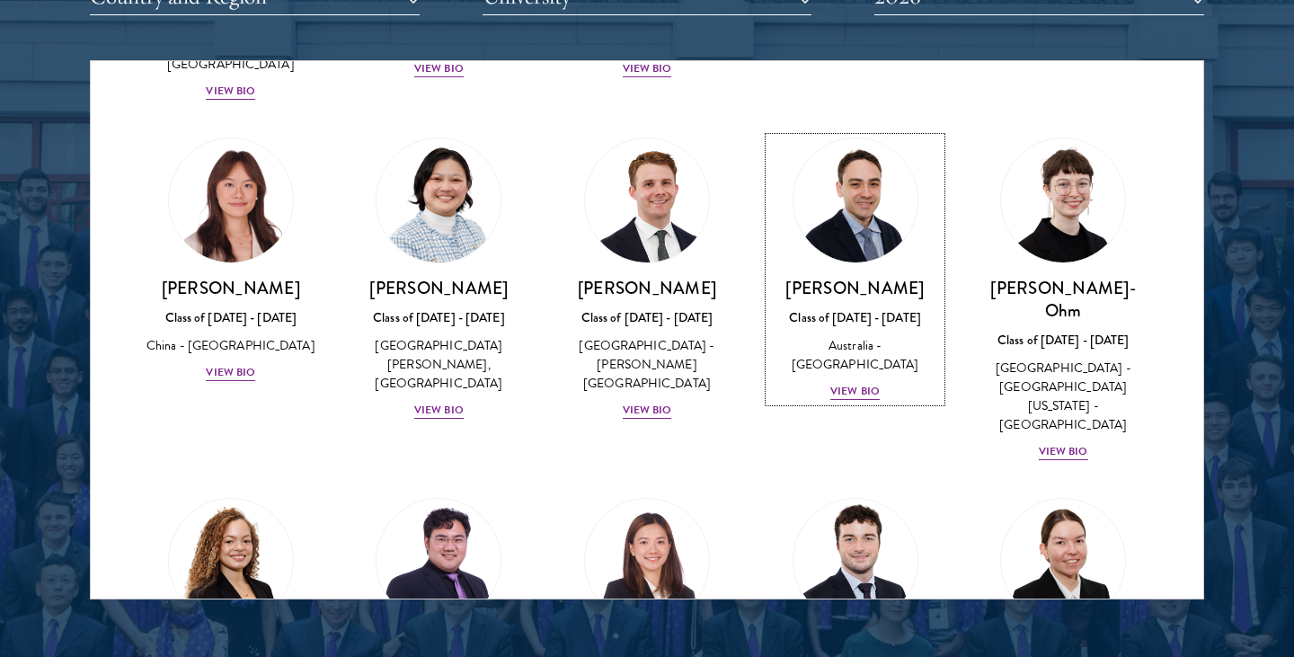
scroll to position [1702, 0]
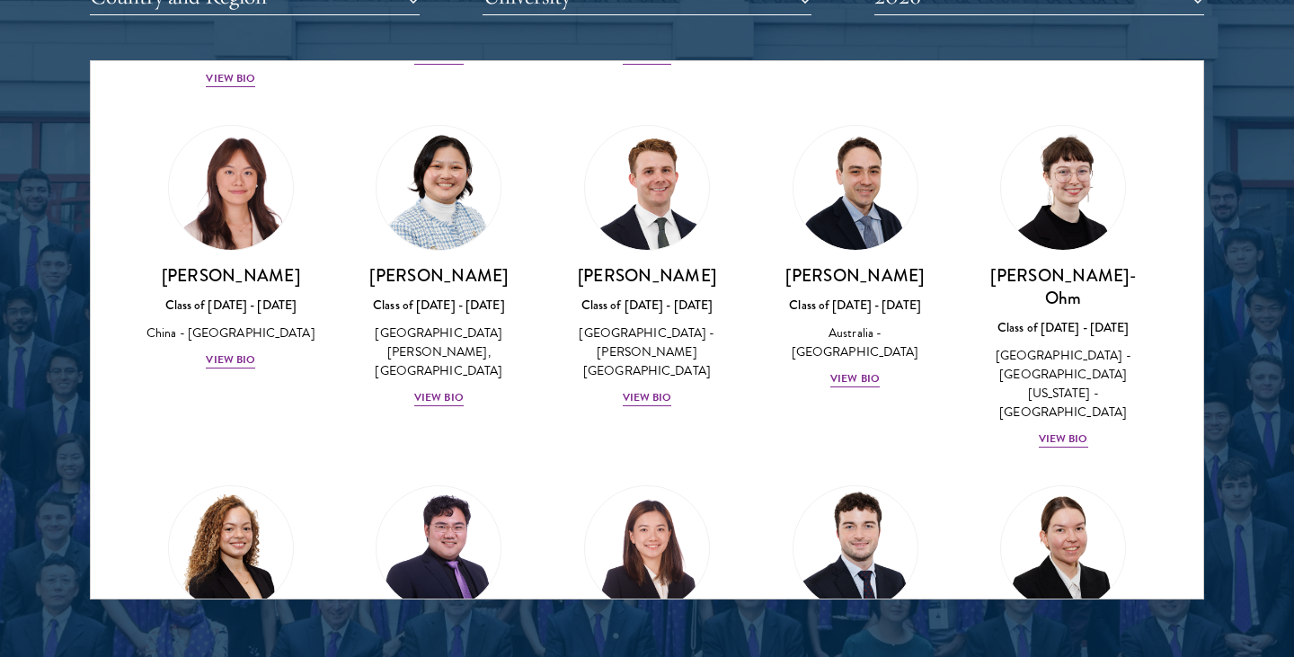
click at [1061, 299] on div "[PERSON_NAME]-Ohm Class of [DATE] - [DATE] [GEOGRAPHIC_DATA] - [GEOGRAPHIC_DATA…" at bounding box center [1063, 287] width 208 height 360
click at [1071, 430] on div "View Bio" at bounding box center [1063, 438] width 49 height 17
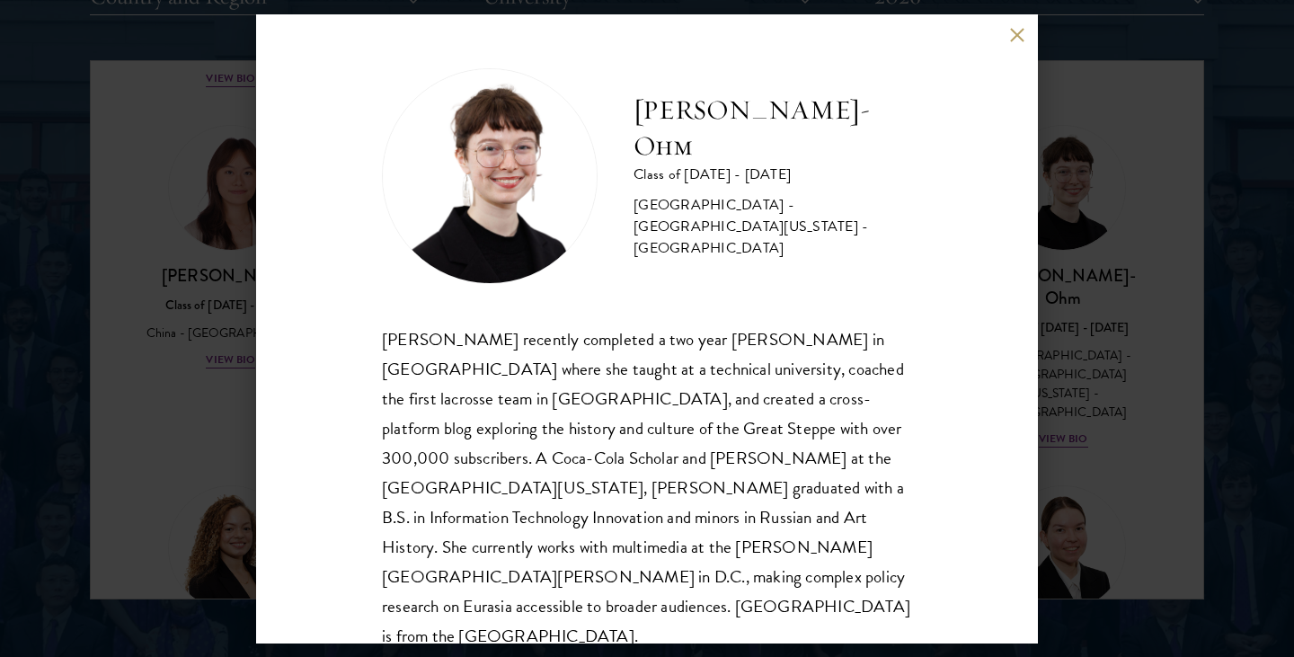
scroll to position [2, 0]
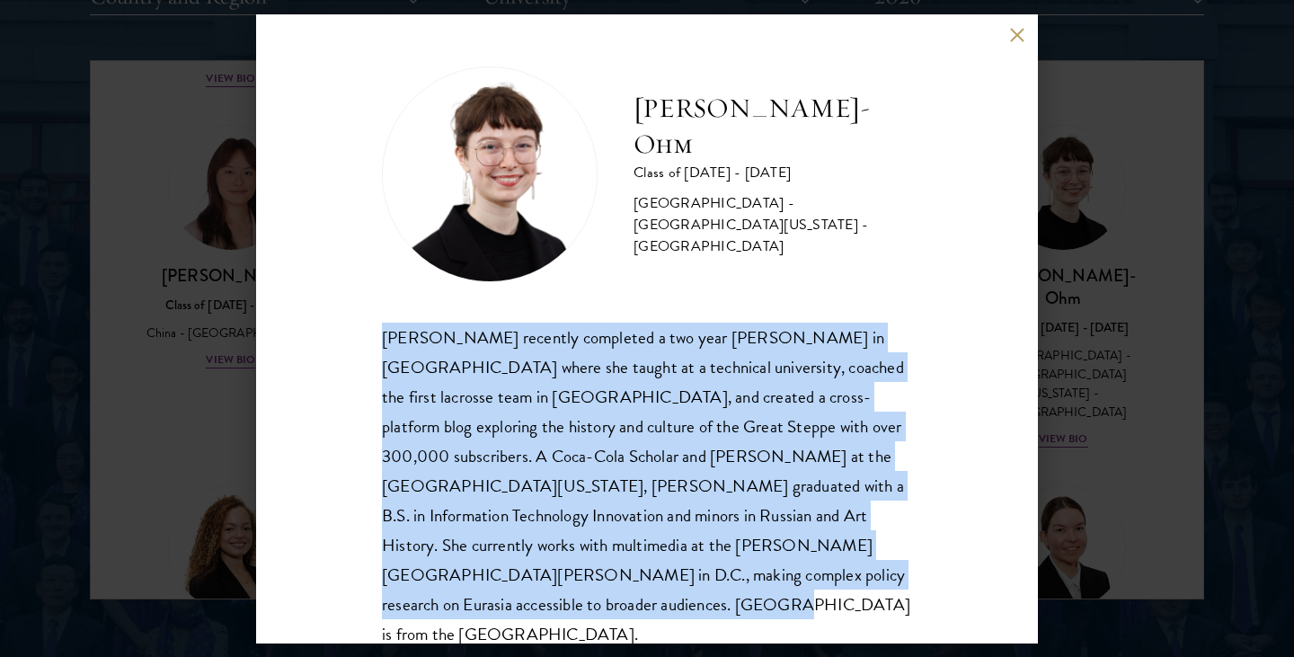
drag, startPoint x: 382, startPoint y: 335, endPoint x: 853, endPoint y: 578, distance: 529.6
click at [853, 578] on div "[PERSON_NAME] recently completed a two year [PERSON_NAME] in [GEOGRAPHIC_DATA] …" at bounding box center [647, 486] width 530 height 327
click at [1020, 31] on button at bounding box center [1016, 35] width 15 height 15
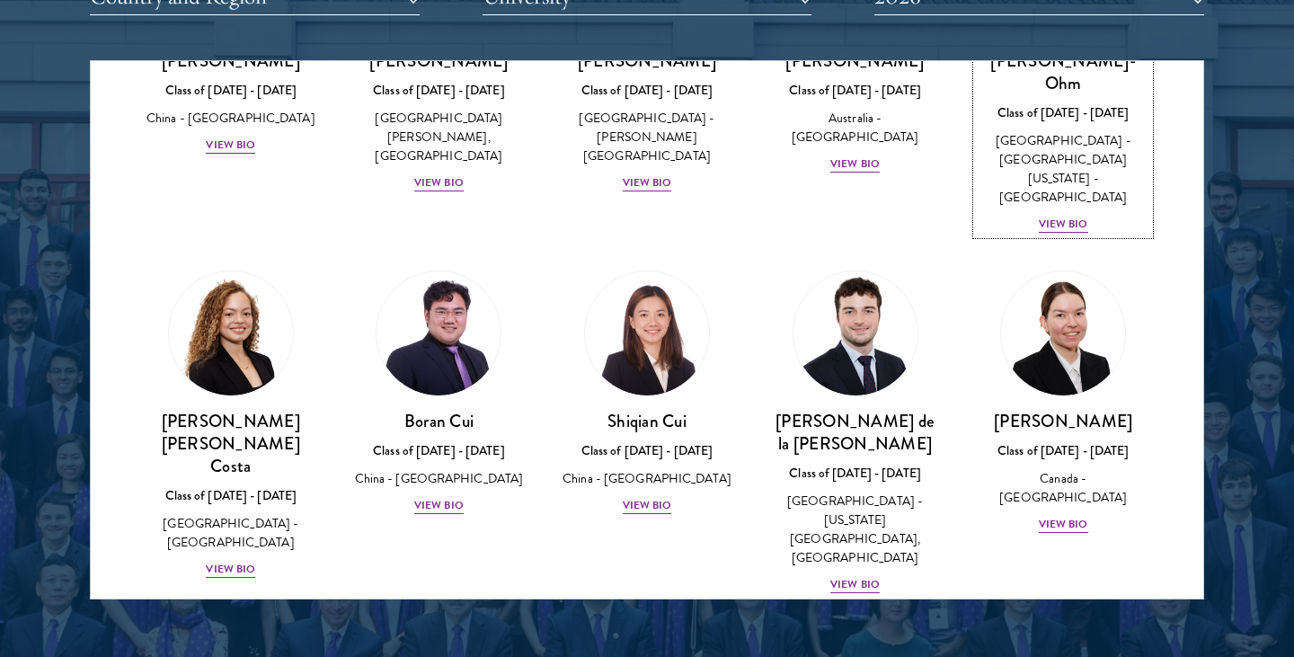
scroll to position [1916, 0]
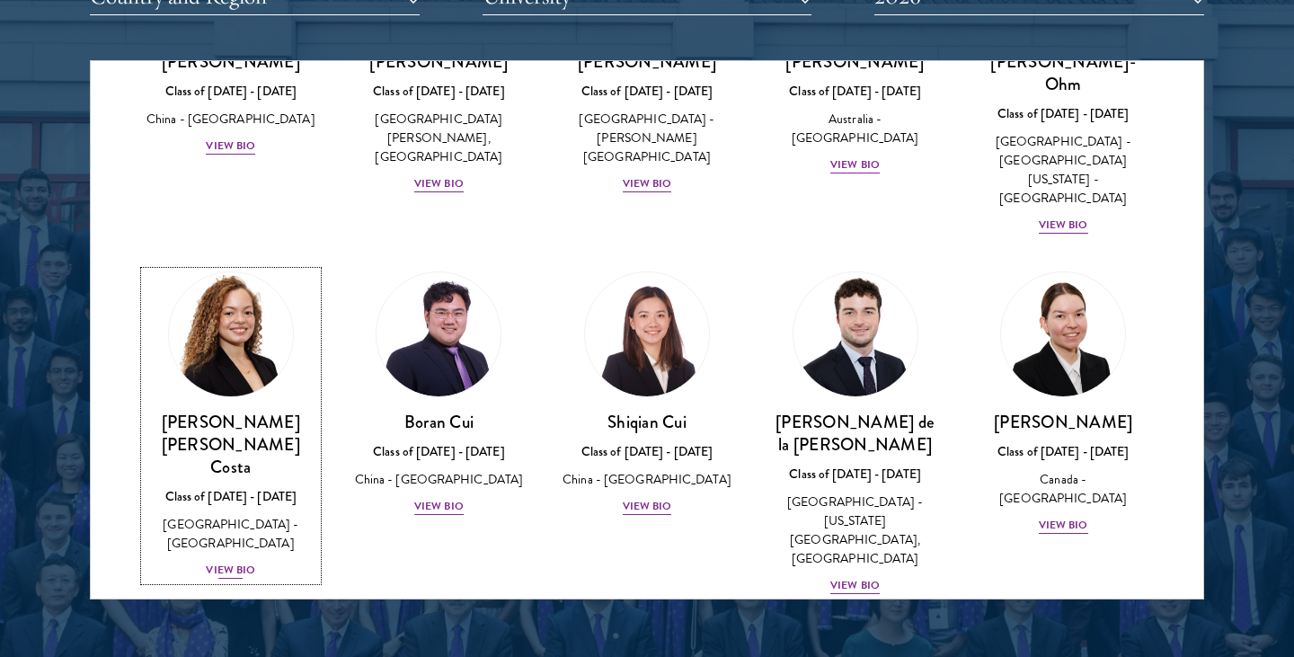
click at [232, 562] on div "View Bio" at bounding box center [230, 570] width 49 height 17
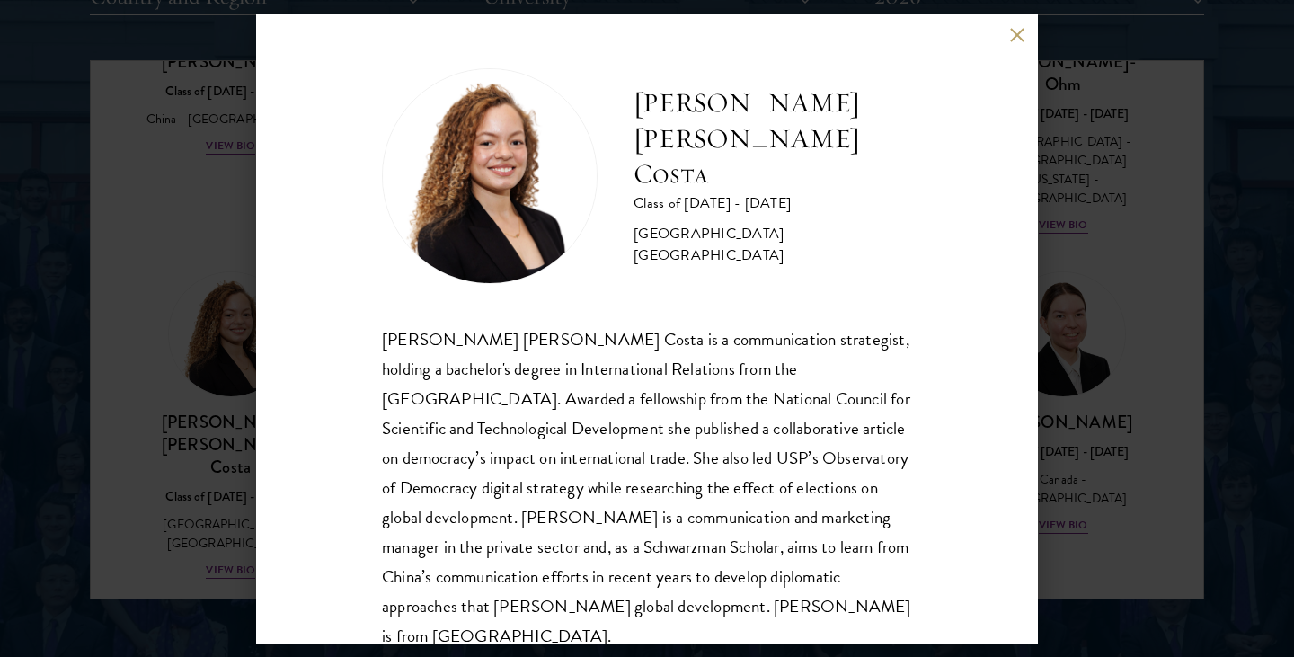
scroll to position [31, 0]
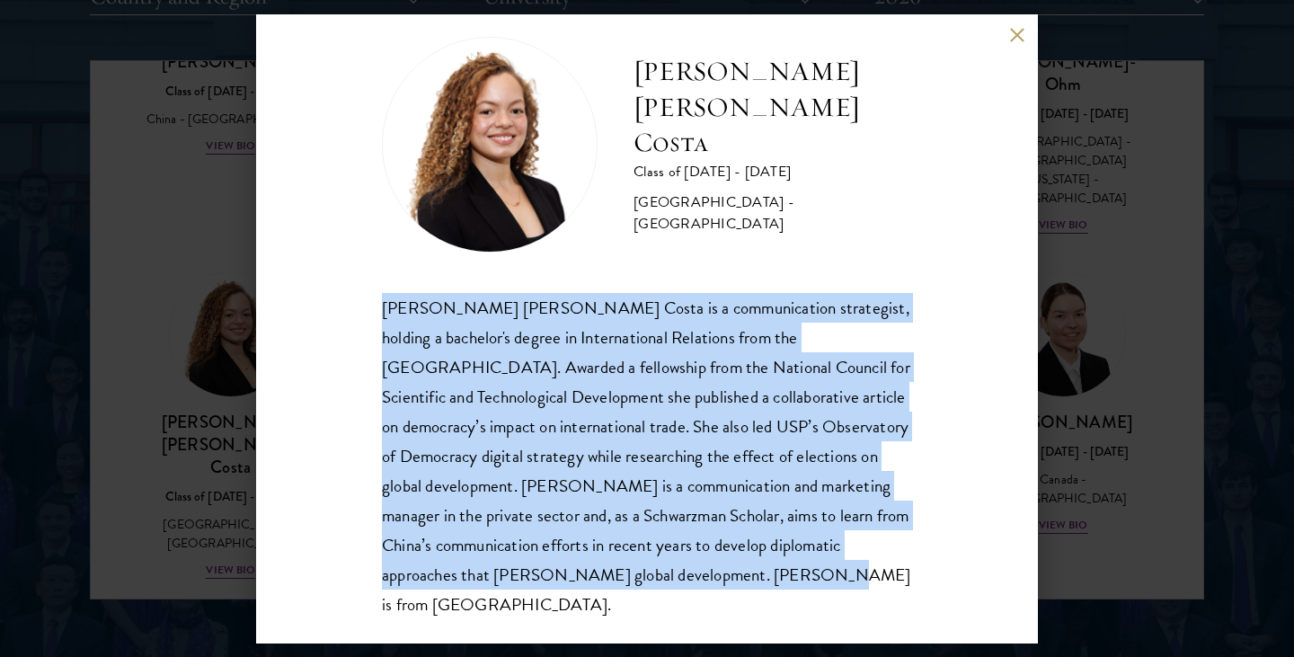
drag, startPoint x: 383, startPoint y: 304, endPoint x: 762, endPoint y: 589, distance: 474.8
click at [763, 590] on div "[PERSON_NAME] [PERSON_NAME] Costa Class of [DATE] - [DATE] [GEOGRAPHIC_DATA] - …" at bounding box center [647, 328] width 782 height 629
click at [1013, 36] on button at bounding box center [1016, 35] width 15 height 15
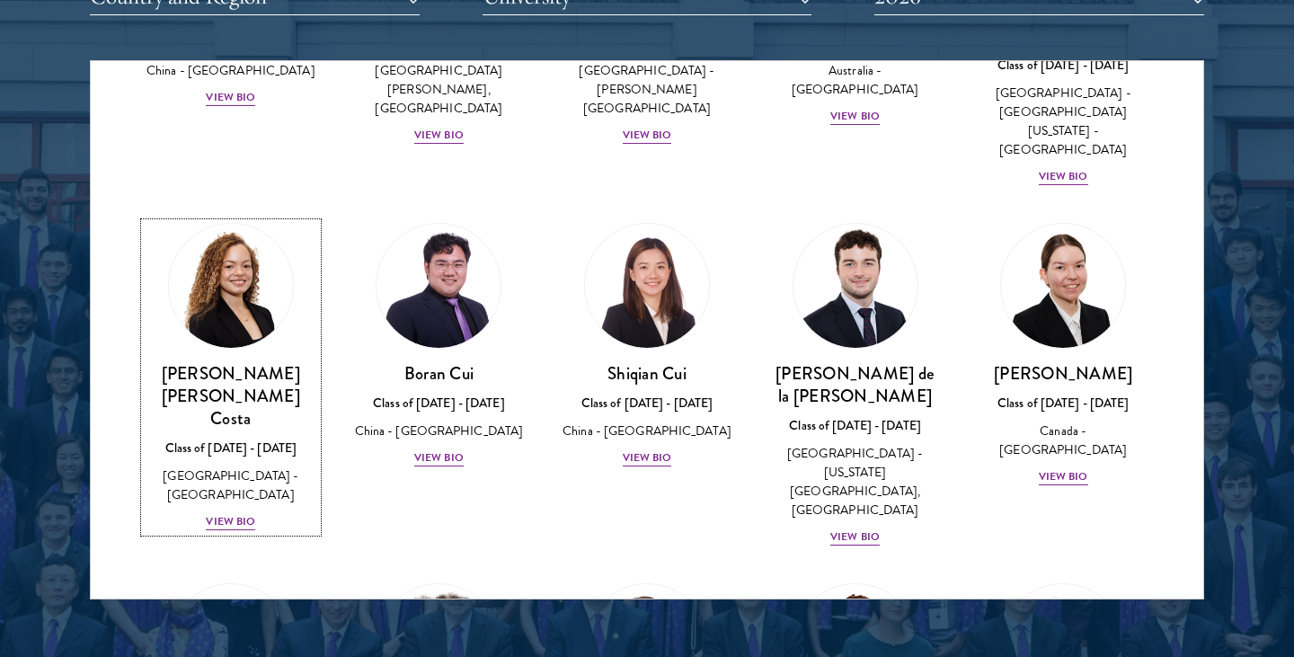
scroll to position [1966, 0]
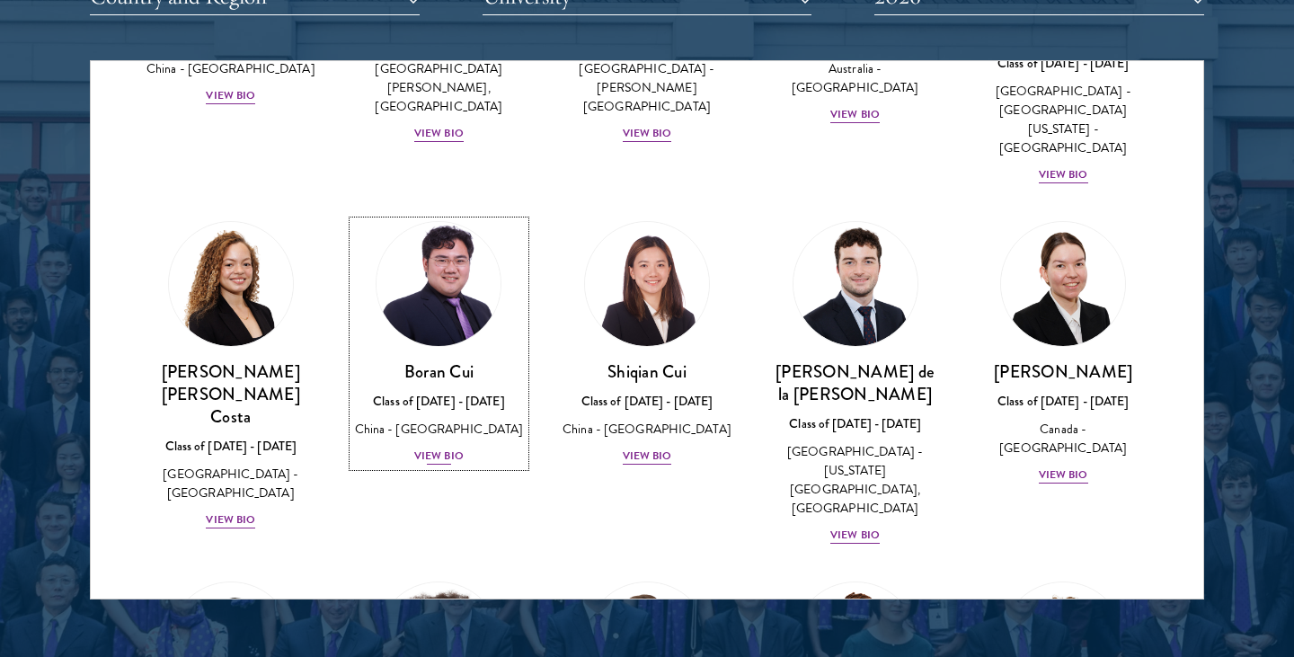
click at [429, 447] on div "View Bio" at bounding box center [438, 455] width 49 height 17
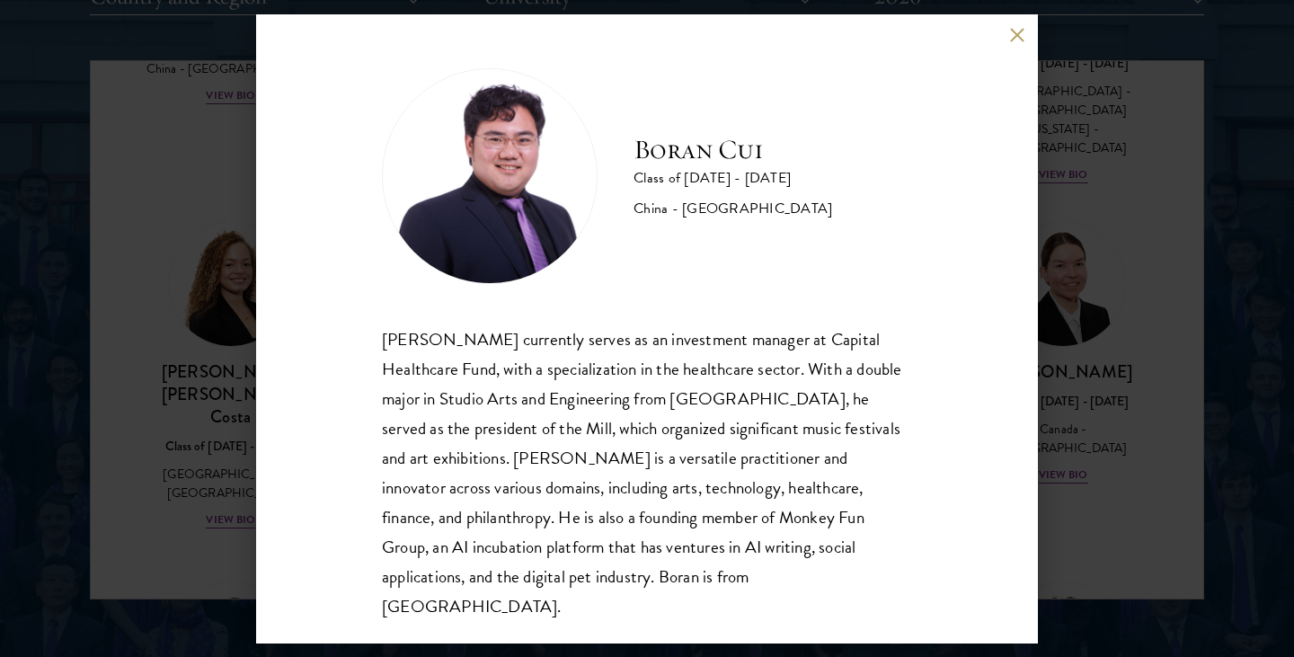
scroll to position [2, 0]
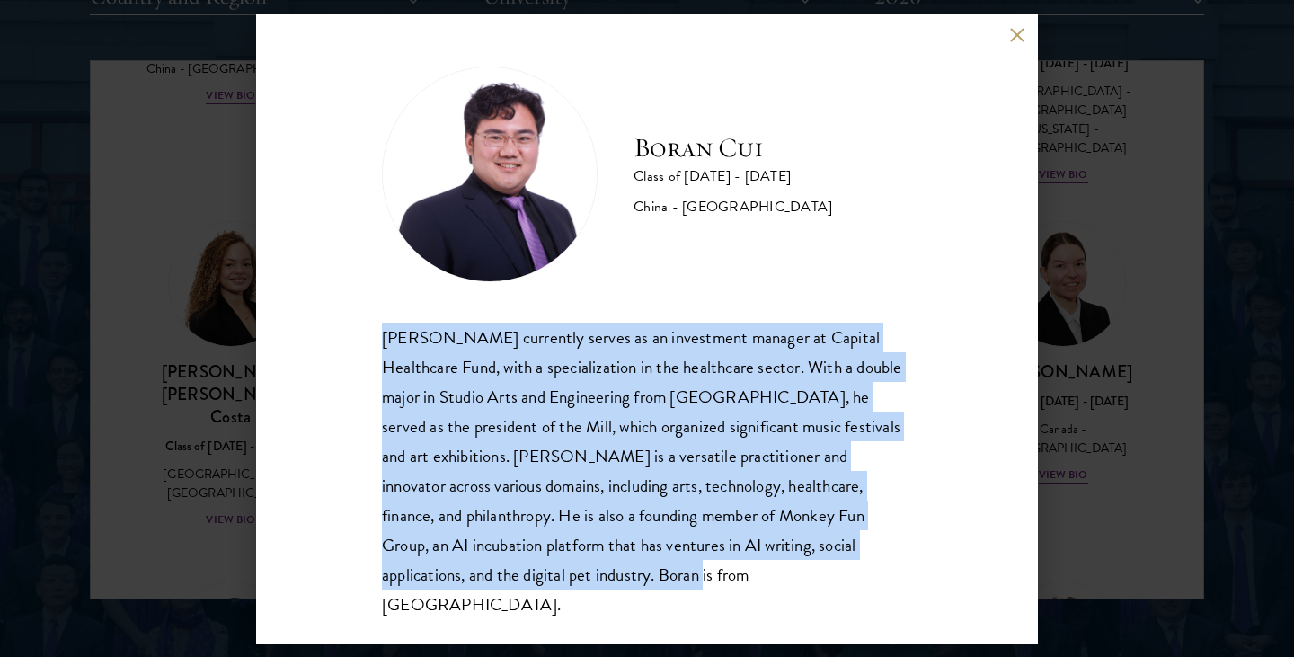
drag, startPoint x: 385, startPoint y: 331, endPoint x: 530, endPoint y: 567, distance: 277.5
click at [530, 567] on div "[PERSON_NAME] currently serves as an investment manager at Capital Healthcare F…" at bounding box center [647, 471] width 530 height 296
click at [1013, 35] on button at bounding box center [1016, 35] width 15 height 15
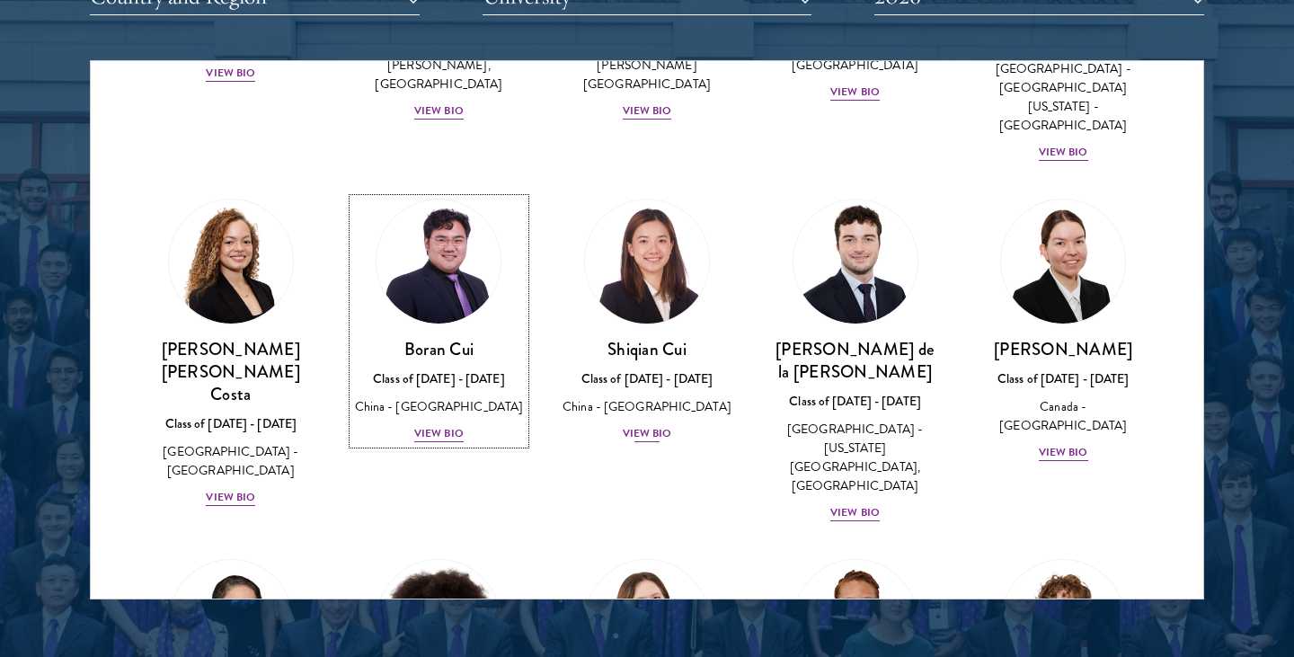
scroll to position [1991, 0]
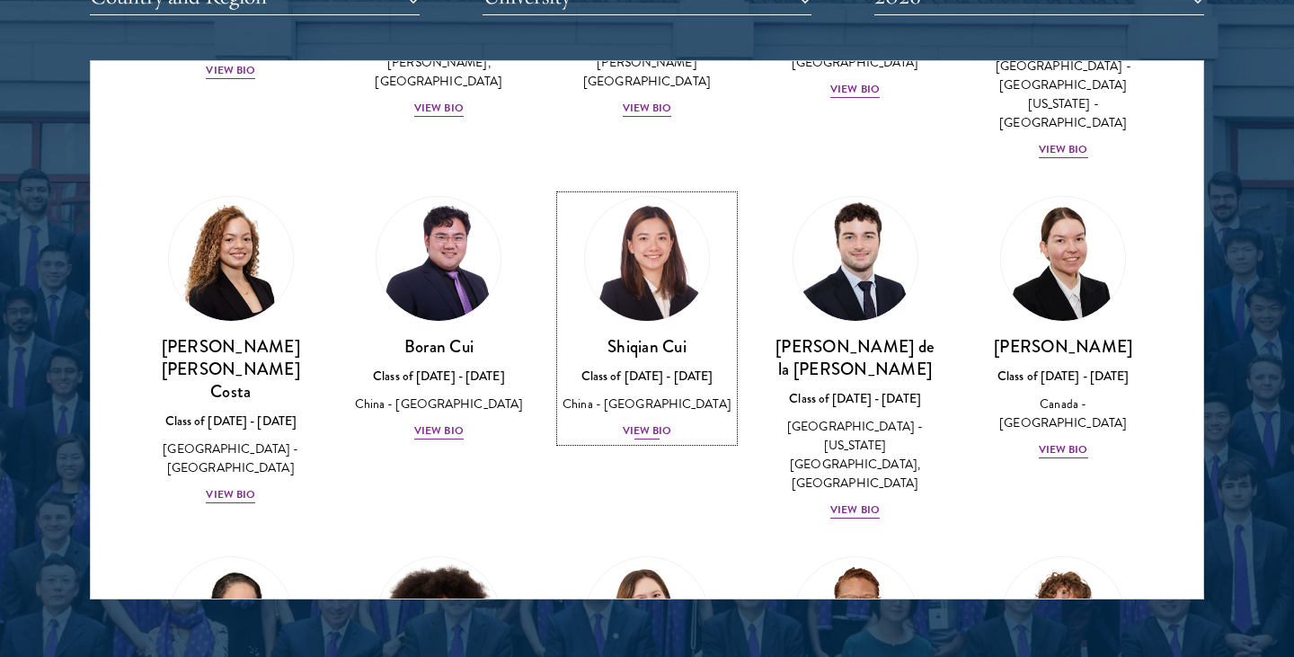
click at [643, 422] on div "View Bio" at bounding box center [647, 430] width 49 height 17
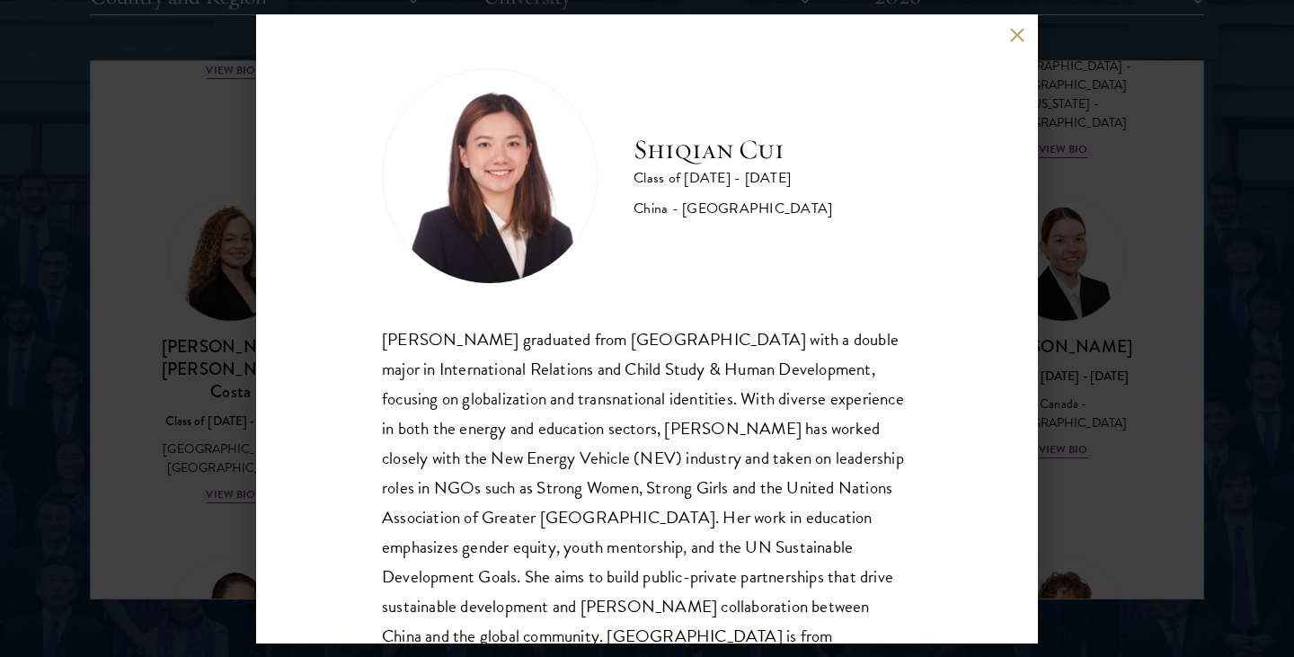
scroll to position [61, 0]
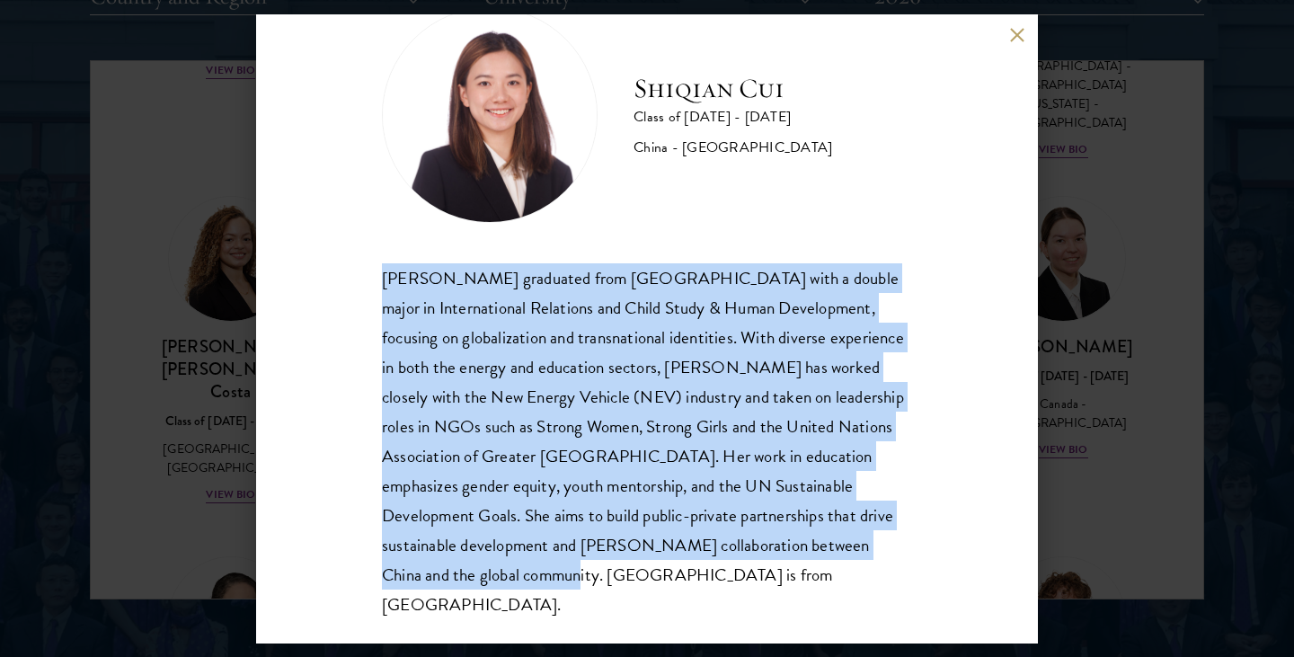
drag, startPoint x: 384, startPoint y: 279, endPoint x: 479, endPoint y: 589, distance: 325.1
click at [479, 589] on div "[PERSON_NAME] Class of [DATE] - [DATE] [GEOGRAPHIC_DATA] - [GEOGRAPHIC_DATA] [P…" at bounding box center [647, 328] width 782 height 629
click at [1010, 29] on button at bounding box center [1016, 35] width 15 height 15
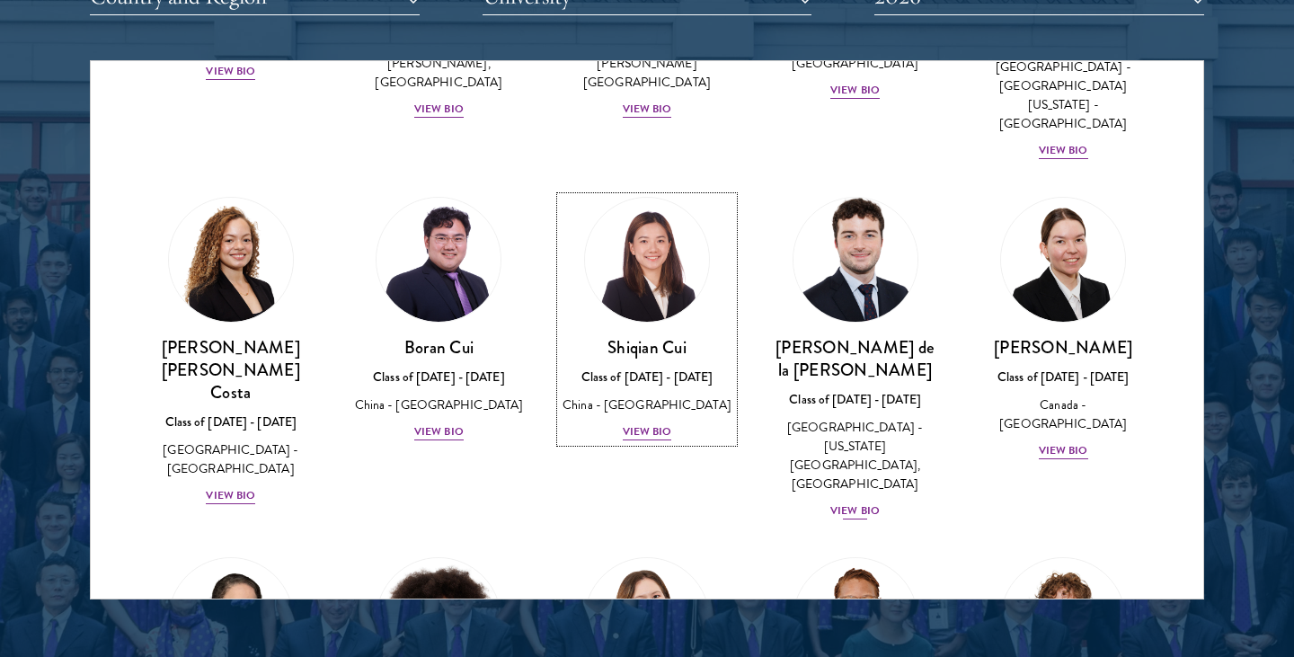
scroll to position [2027, 0]
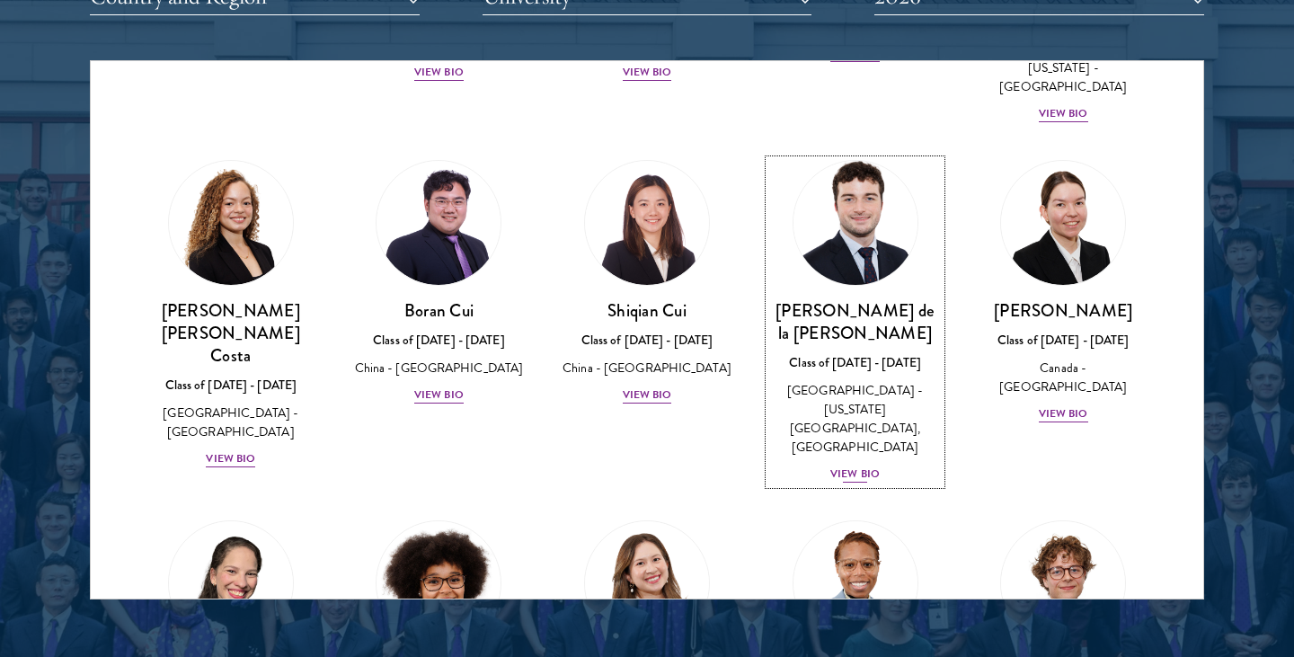
click at [843, 465] on div "View Bio" at bounding box center [854, 473] width 49 height 17
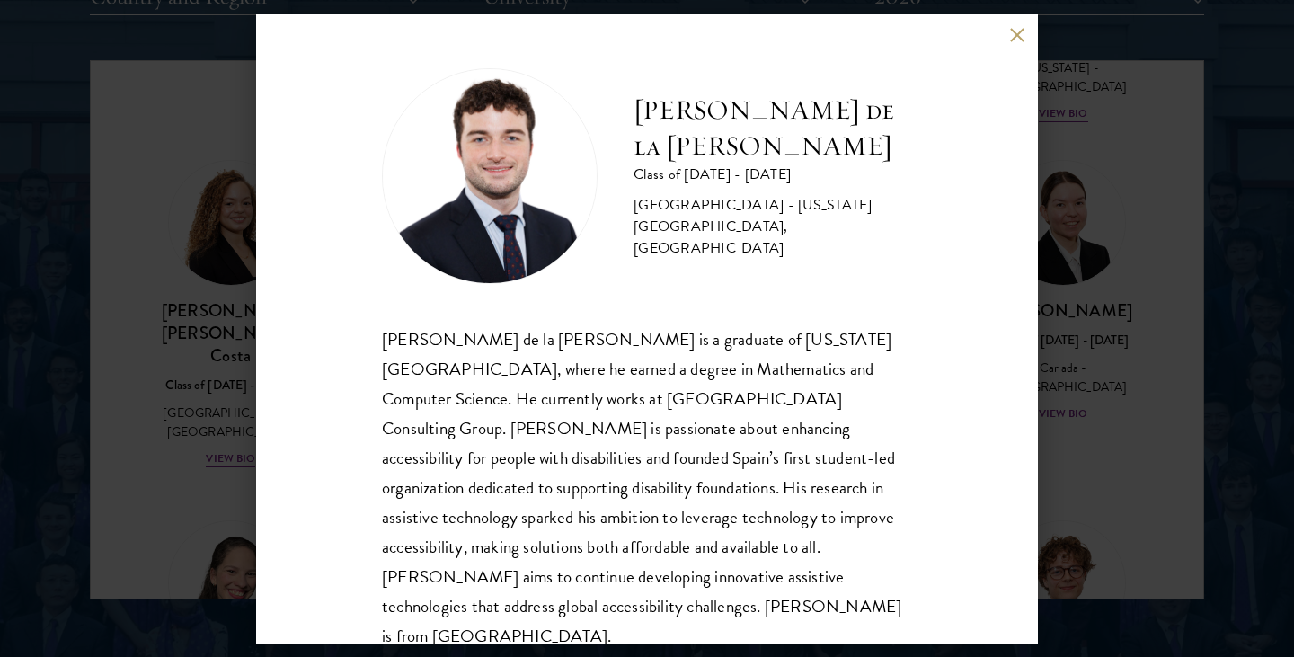
scroll to position [2, 0]
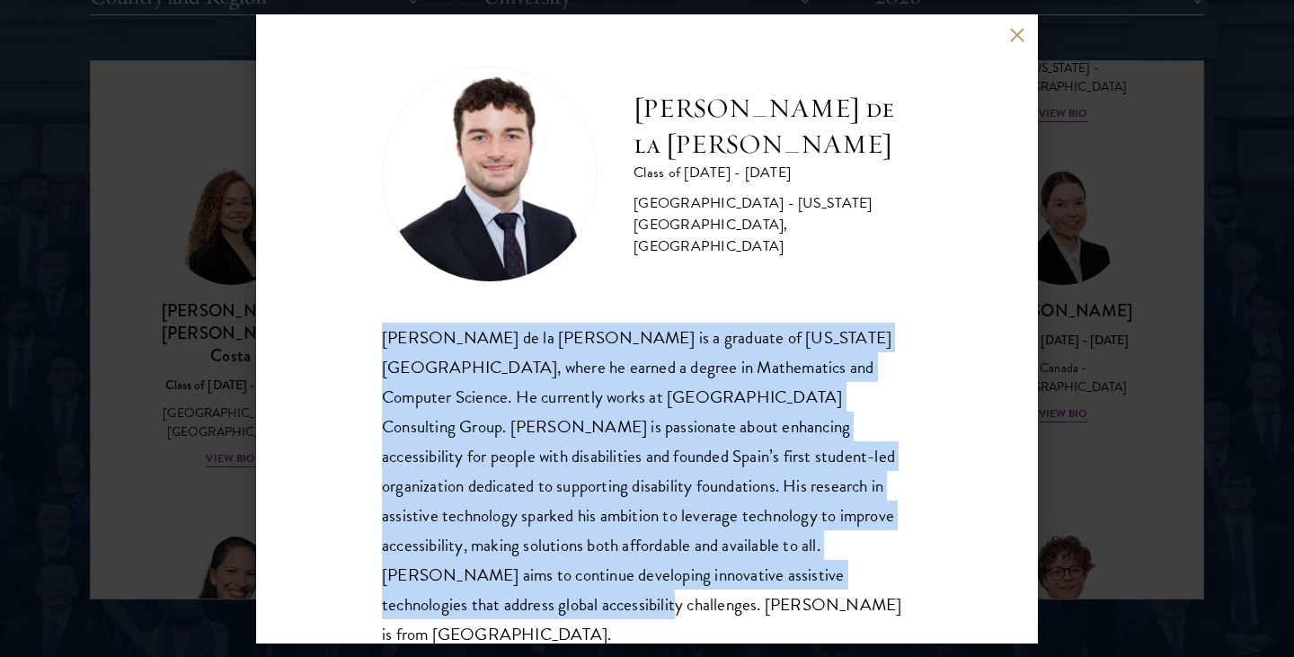
drag, startPoint x: 384, startPoint y: 334, endPoint x: 792, endPoint y: 597, distance: 485.0
click at [792, 597] on div "[PERSON_NAME] de la [PERSON_NAME] Class of [DATE] - [DATE] [GEOGRAPHIC_DATA] - …" at bounding box center [647, 328] width 782 height 629
click at [1013, 31] on button at bounding box center [1016, 35] width 15 height 15
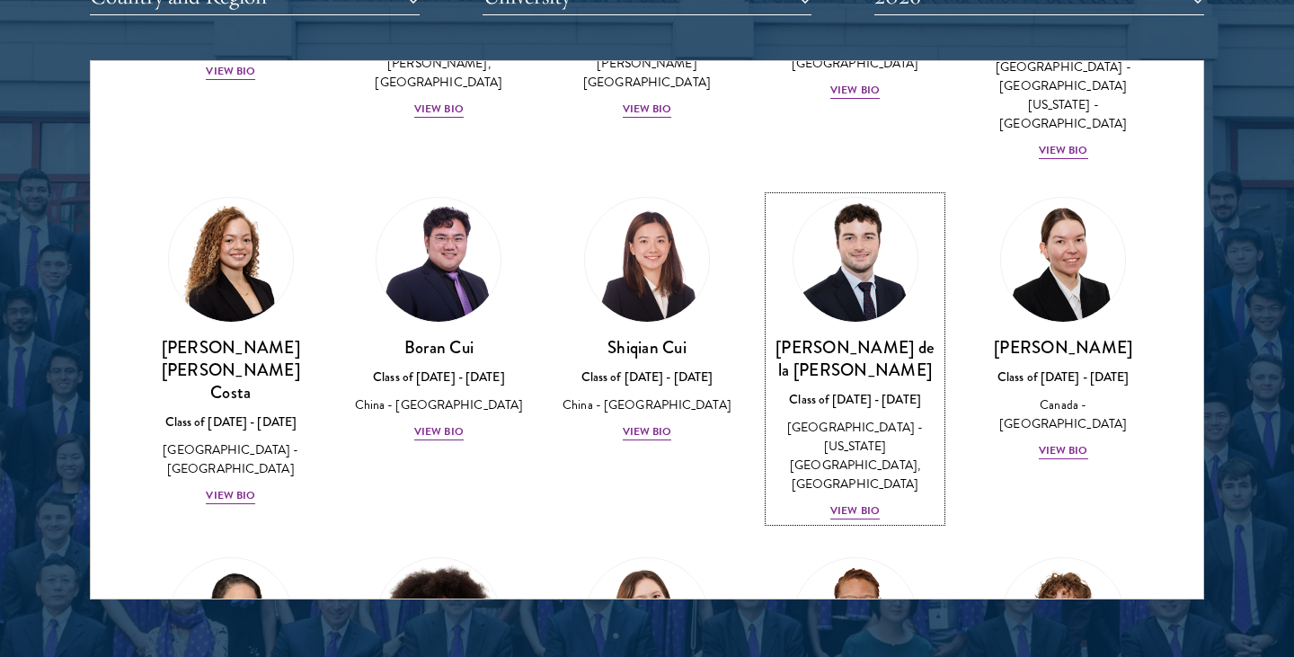
scroll to position [2006, 0]
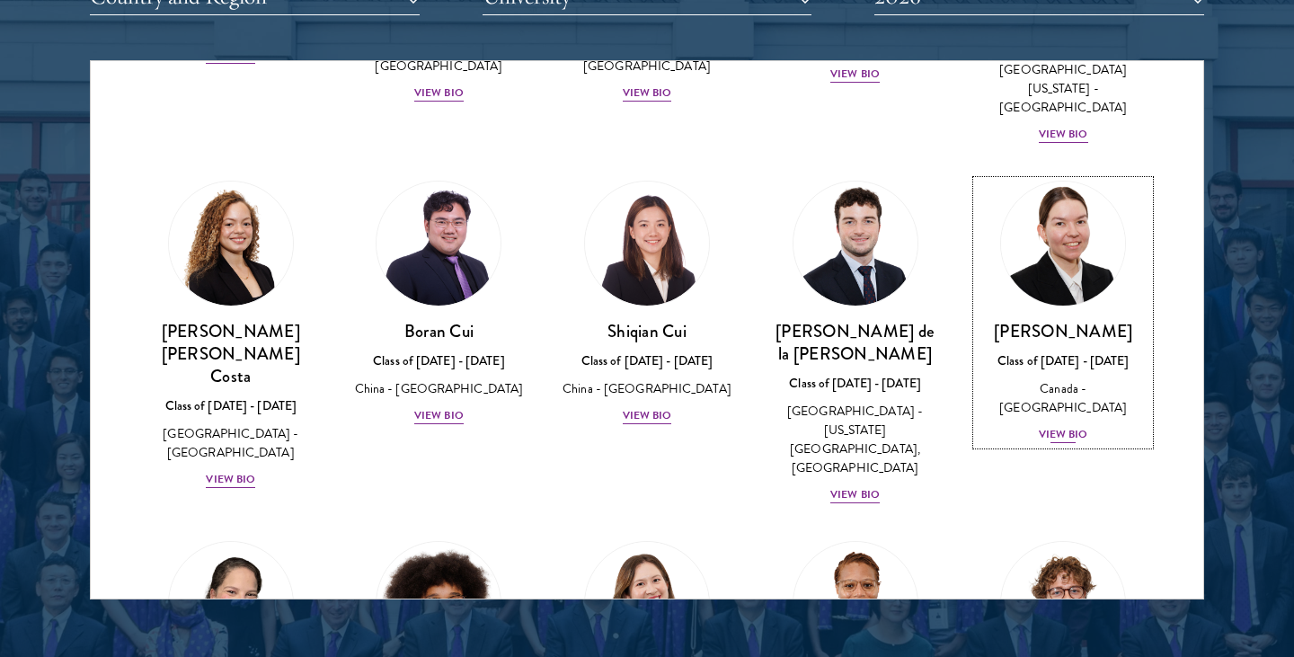
click at [1046, 426] on div "View Bio" at bounding box center [1063, 434] width 49 height 17
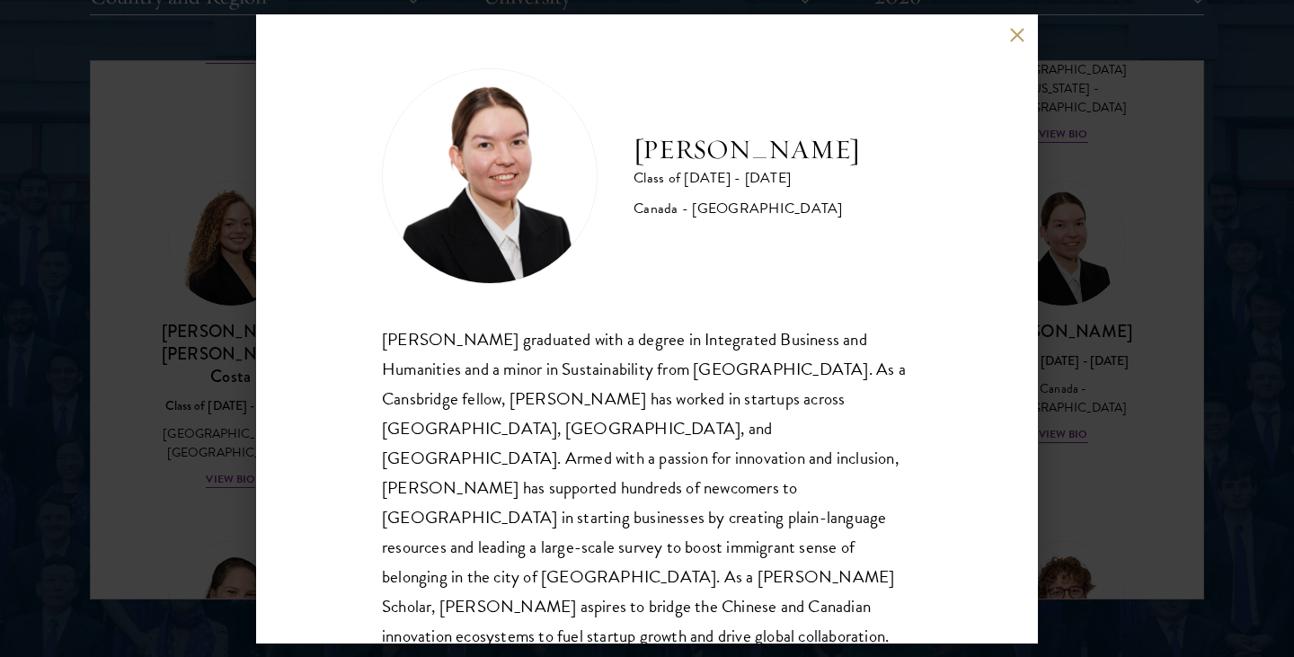
scroll to position [2, 0]
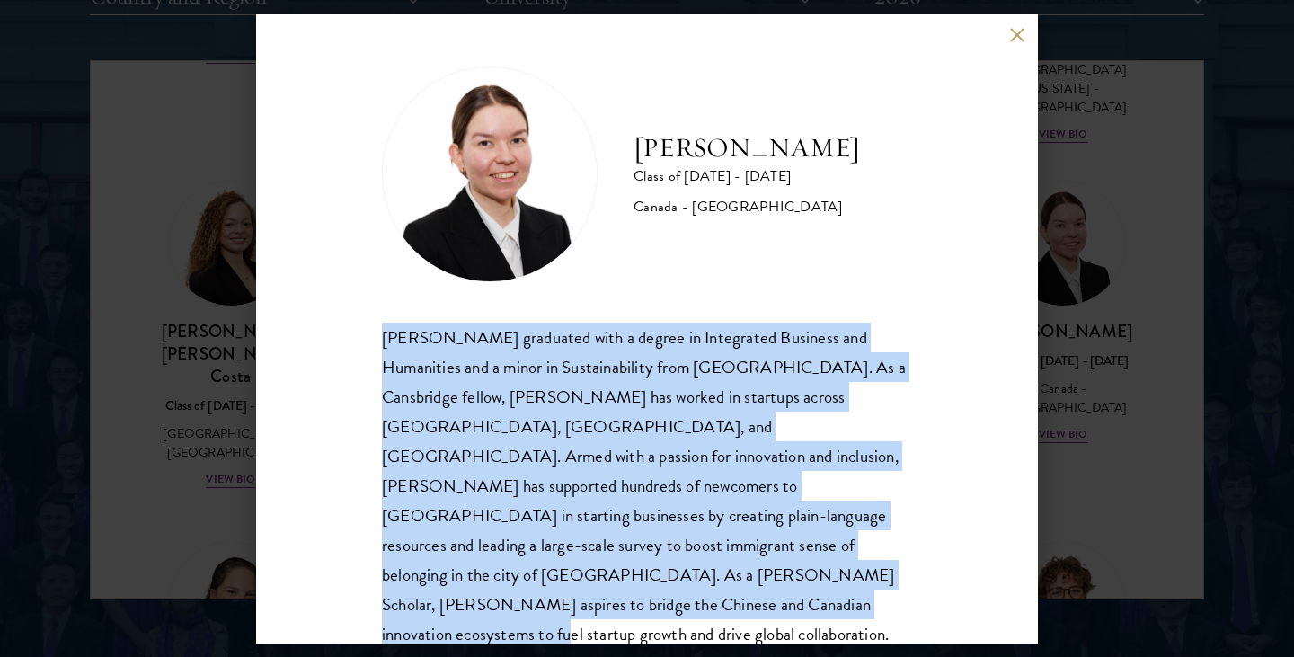
drag, startPoint x: 384, startPoint y: 336, endPoint x: 842, endPoint y: 577, distance: 517.6
click at [842, 578] on div "[PERSON_NAME] graduated with a degree in Integrated Business and Humanities and…" at bounding box center [647, 501] width 530 height 357
click at [1018, 39] on button at bounding box center [1016, 35] width 15 height 15
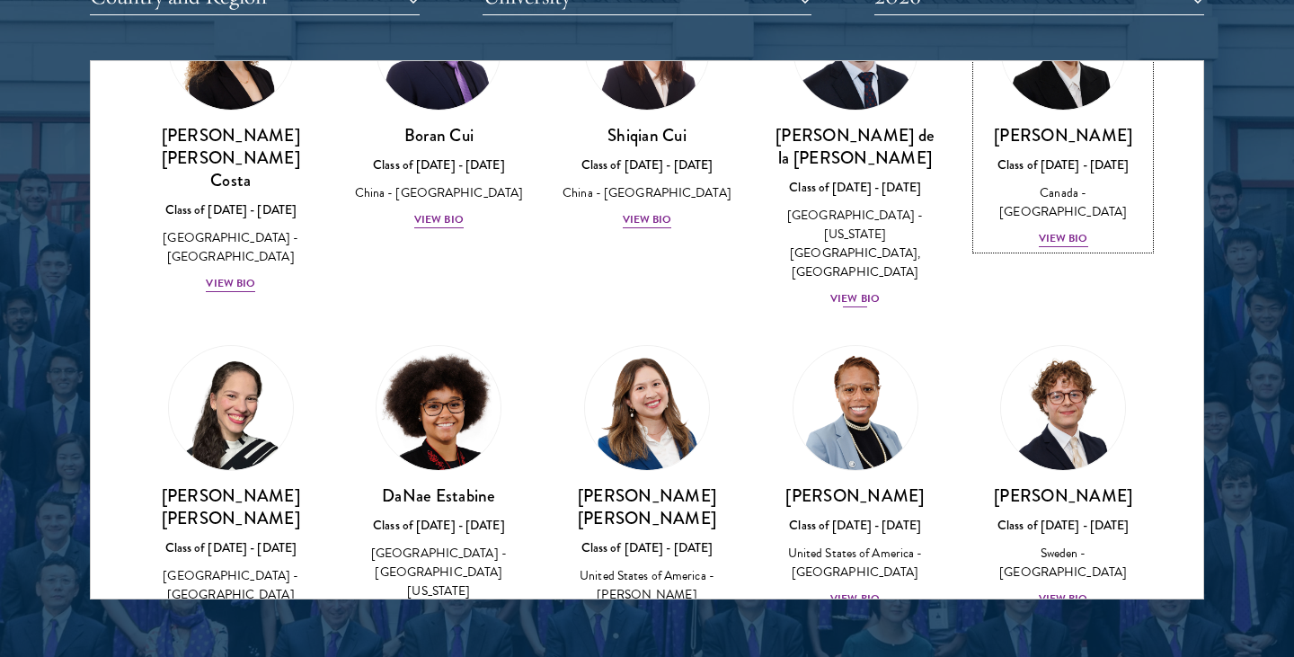
scroll to position [2222, 0]
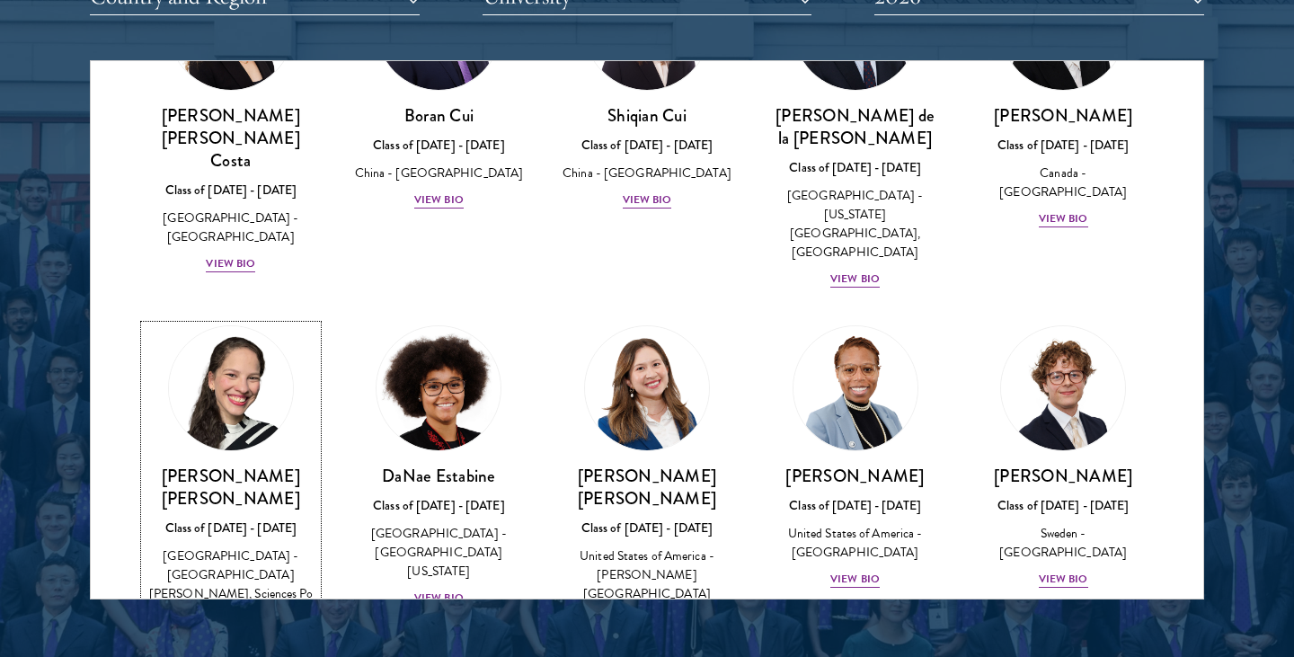
click at [217, 612] on div "View Bio" at bounding box center [230, 620] width 49 height 17
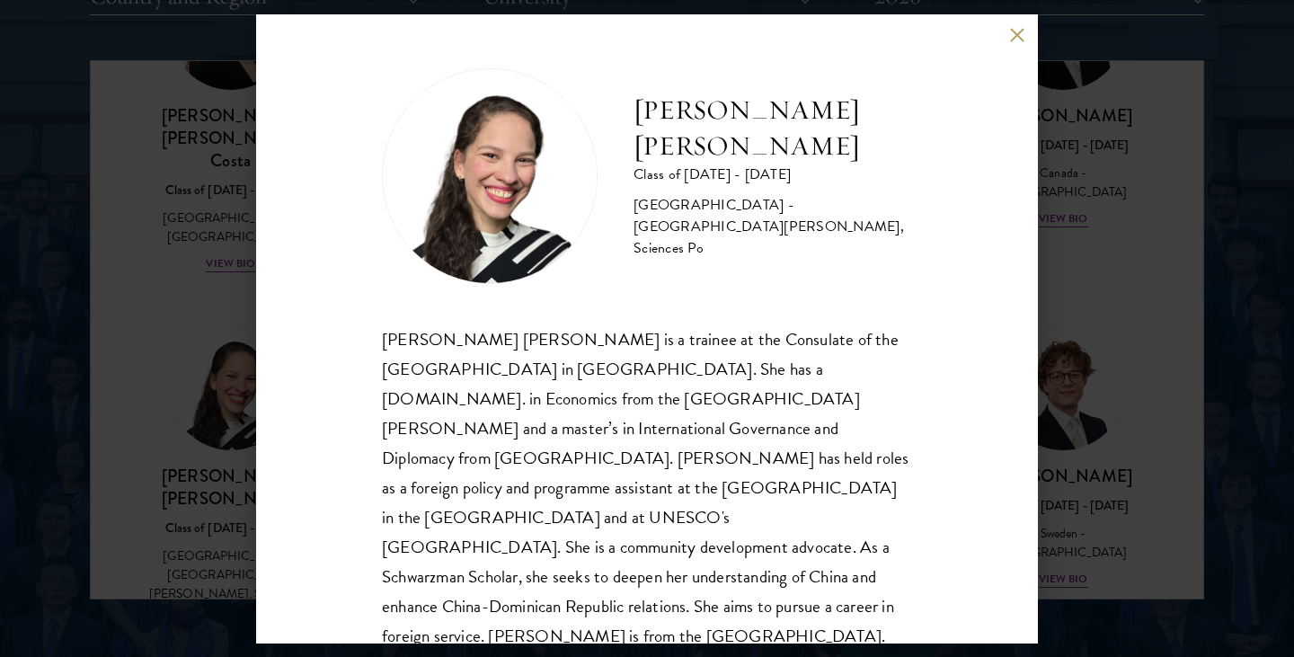
scroll to position [31, 0]
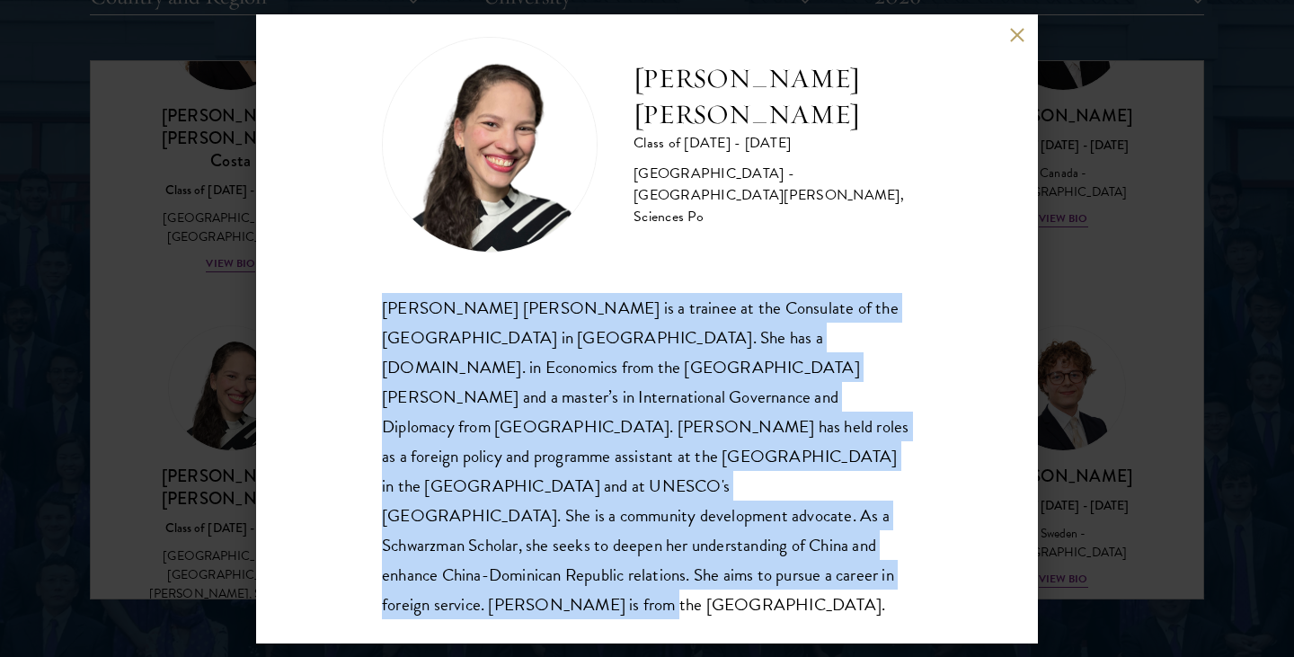
drag, startPoint x: 382, startPoint y: 305, endPoint x: 565, endPoint y: 592, distance: 341.0
click at [565, 592] on div "[PERSON_NAME] [PERSON_NAME] Class of [DATE] - [DATE] [GEOGRAPHIC_DATA] - [GEOGR…" at bounding box center [647, 328] width 782 height 629
click at [1023, 28] on button at bounding box center [1016, 35] width 15 height 15
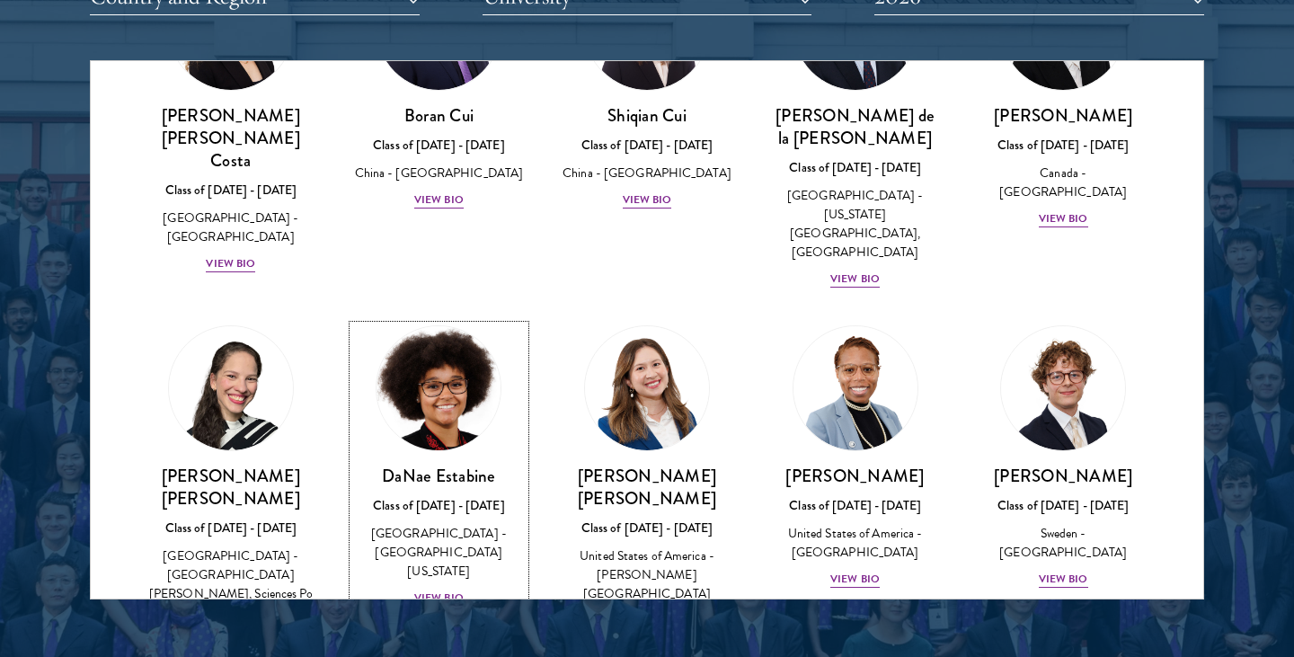
click at [442, 589] on div "View Bio" at bounding box center [438, 597] width 49 height 17
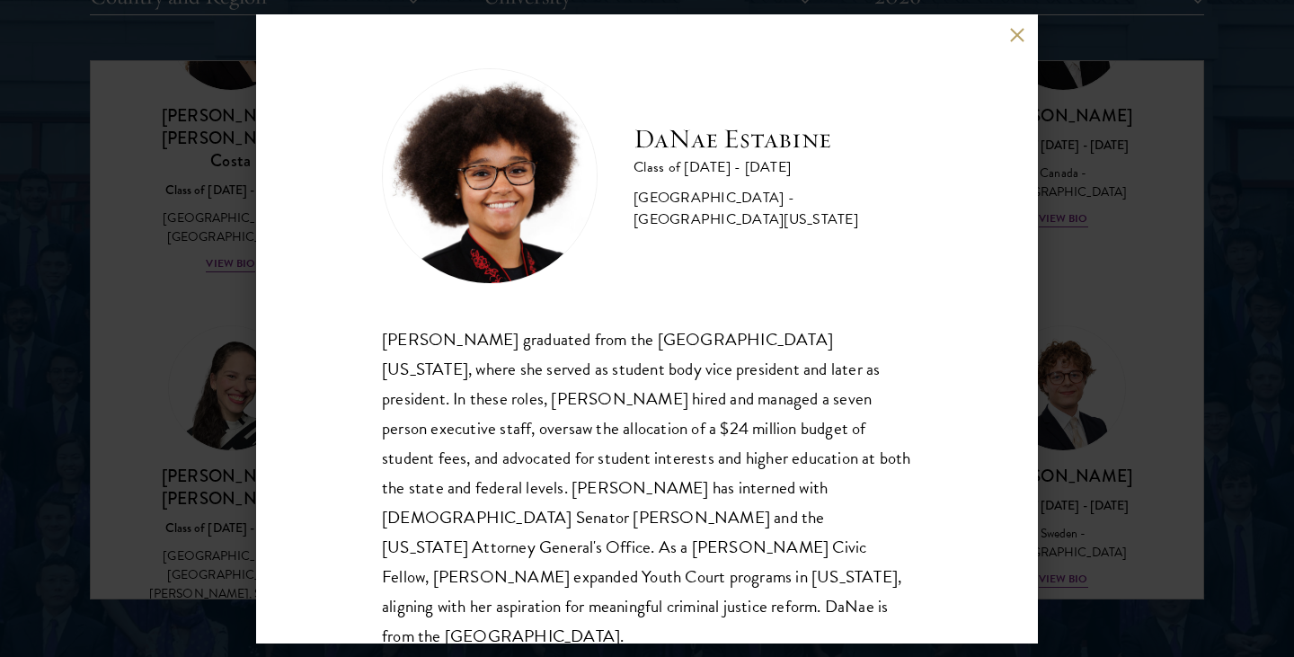
scroll to position [2, 0]
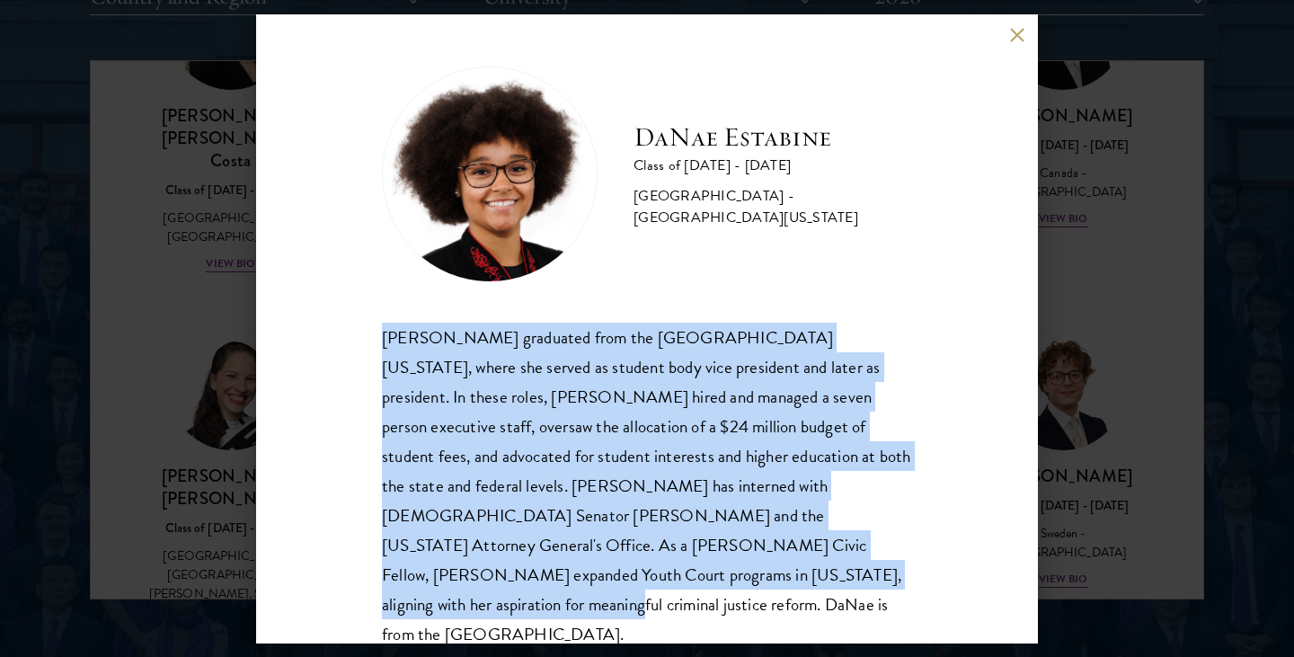
drag, startPoint x: 382, startPoint y: 332, endPoint x: 612, endPoint y: 569, distance: 329.8
click at [612, 570] on div "[PERSON_NAME] graduated from the [GEOGRAPHIC_DATA][US_STATE], where she served …" at bounding box center [647, 486] width 530 height 327
click at [1009, 40] on button at bounding box center [1016, 35] width 15 height 15
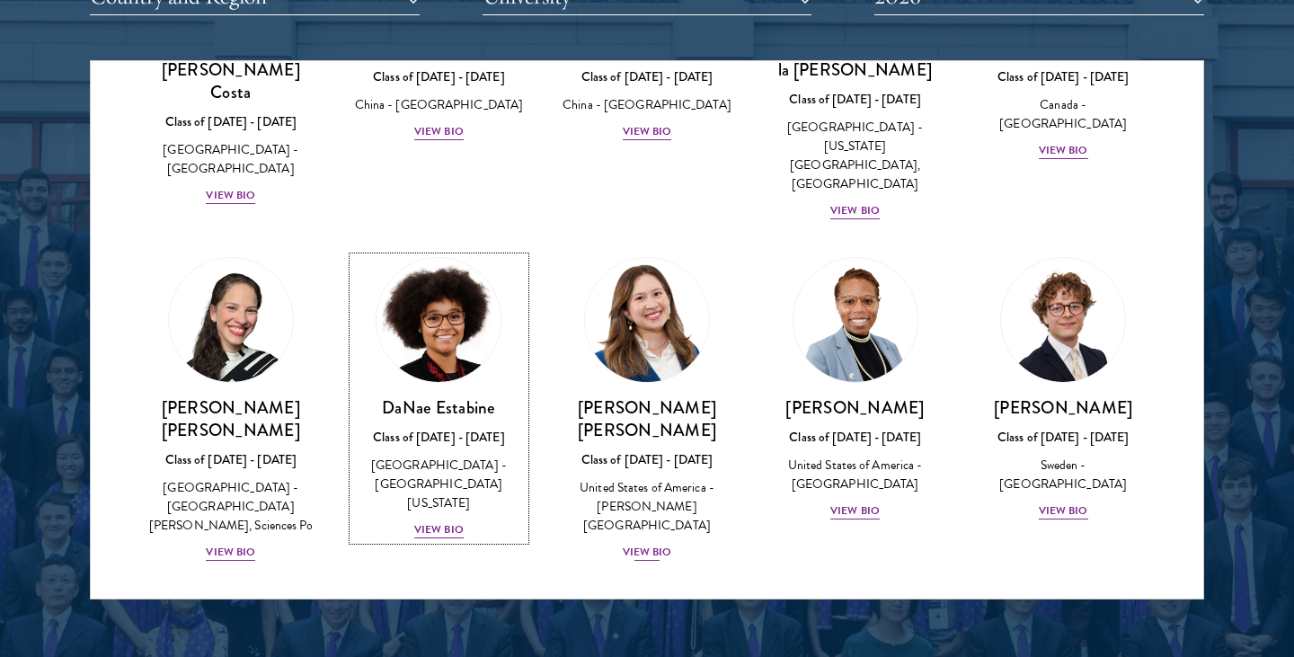
scroll to position [2295, 0]
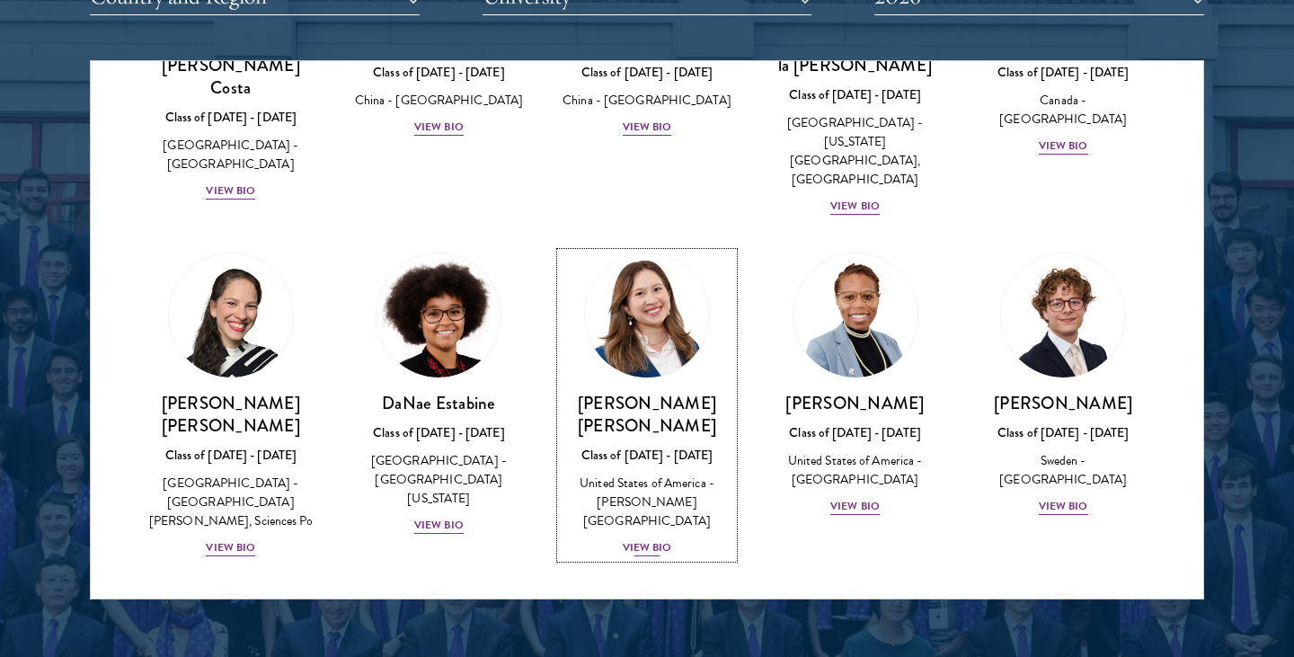
click at [647, 539] on div "View Bio" at bounding box center [647, 547] width 49 height 17
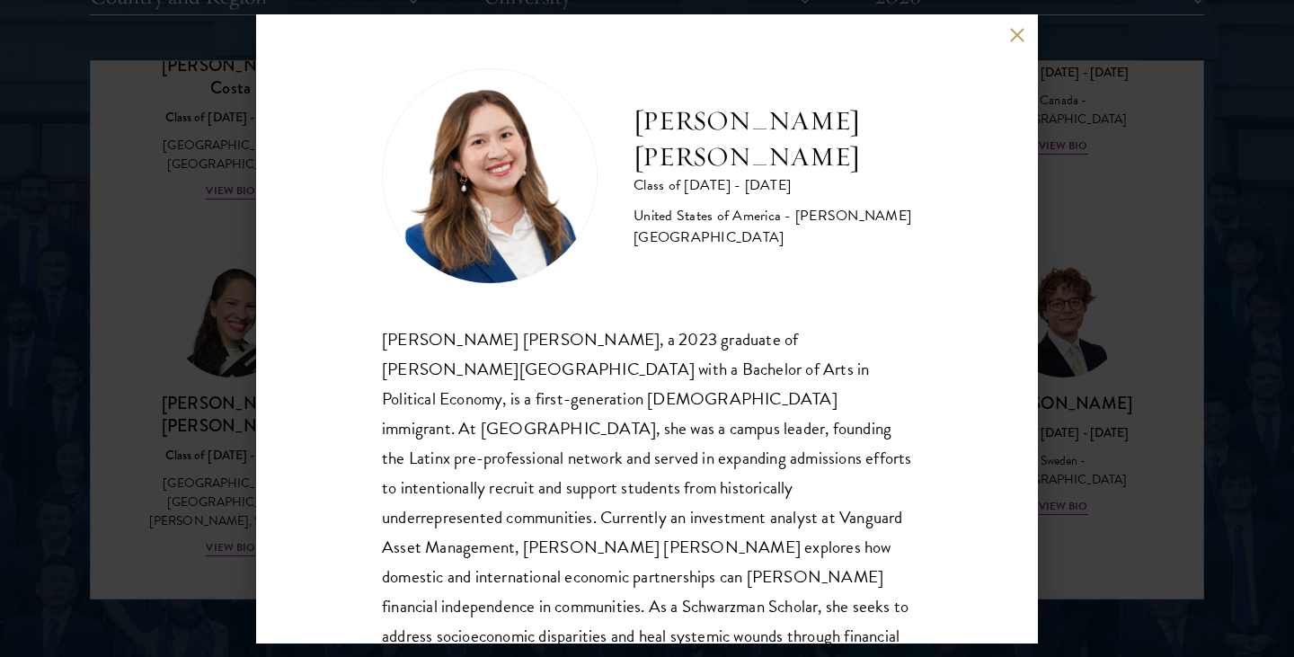
scroll to position [61, 0]
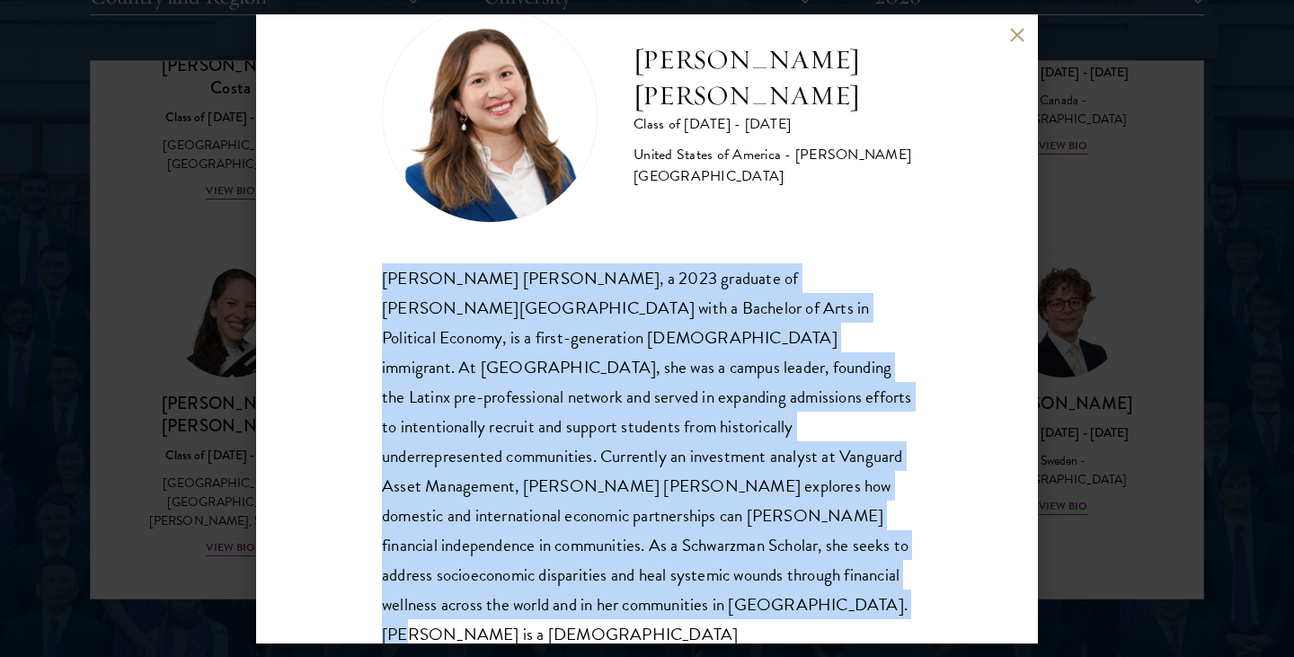
drag, startPoint x: 385, startPoint y: 277, endPoint x: 854, endPoint y: 574, distance: 556.1
click at [855, 574] on div "[PERSON_NAME] [PERSON_NAME], a 2023 graduate of [PERSON_NAME][GEOGRAPHIC_DATA] …" at bounding box center [647, 471] width 530 height 416
click at [1018, 31] on button at bounding box center [1016, 35] width 15 height 15
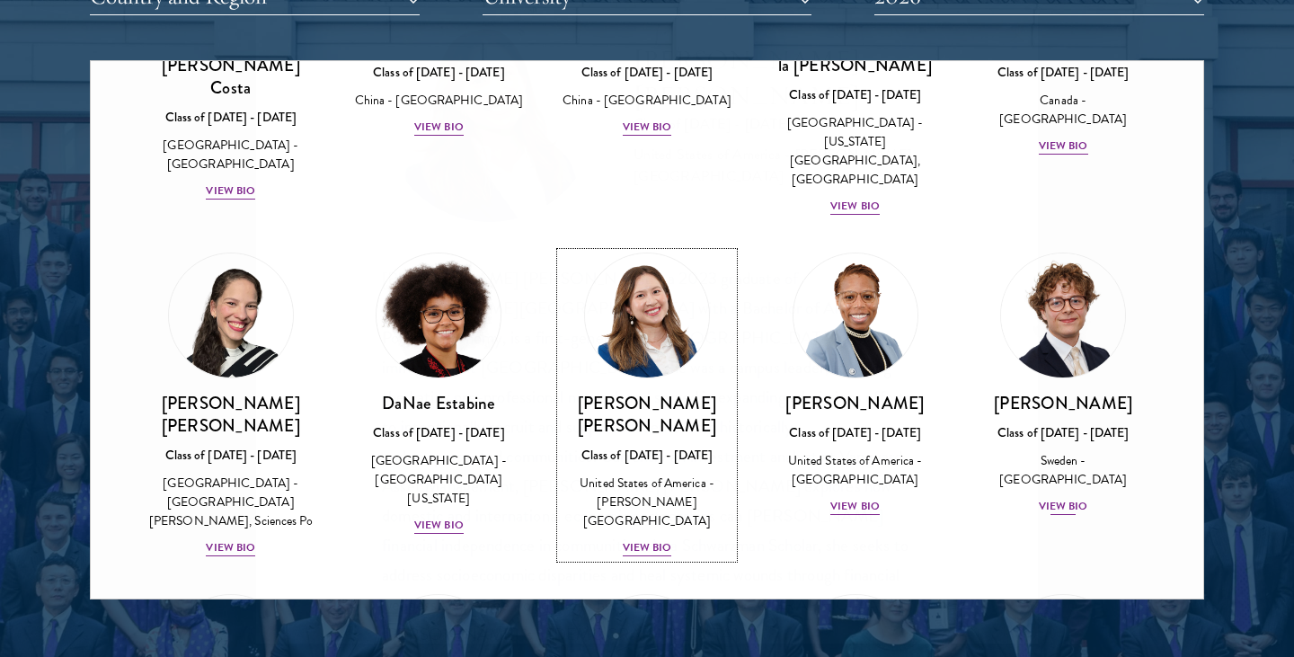
scroll to position [2294, 0]
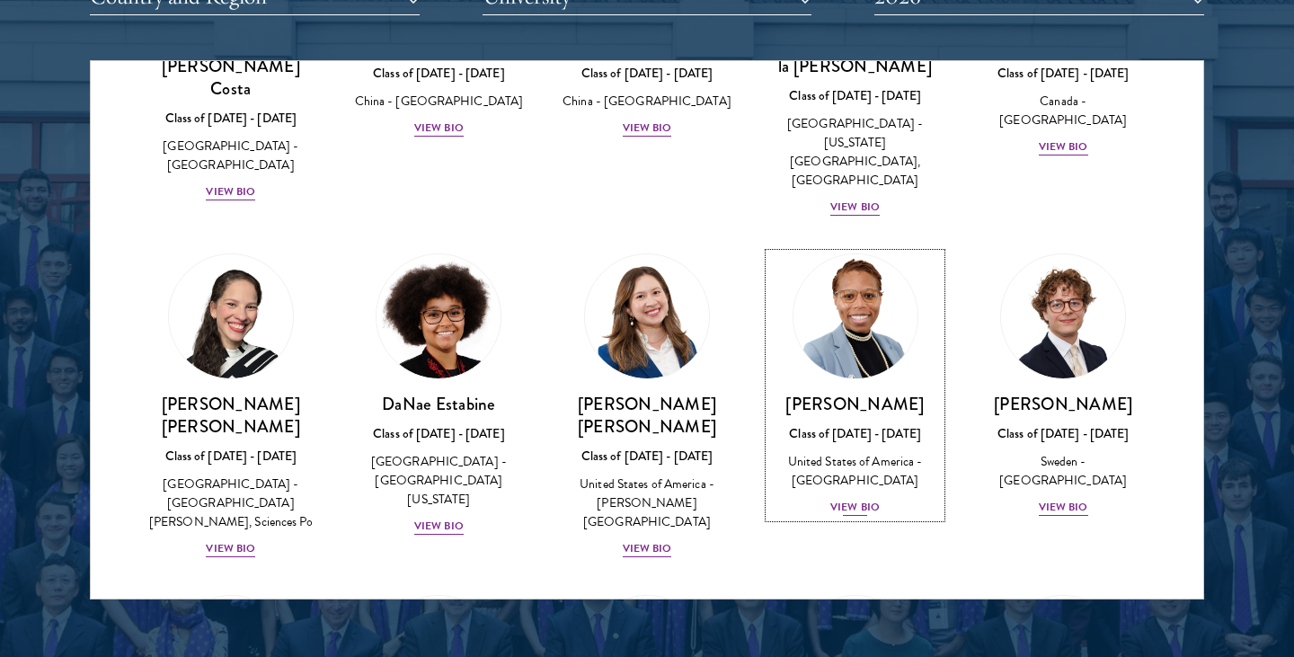
click at [846, 499] on div "View Bio" at bounding box center [854, 507] width 49 height 17
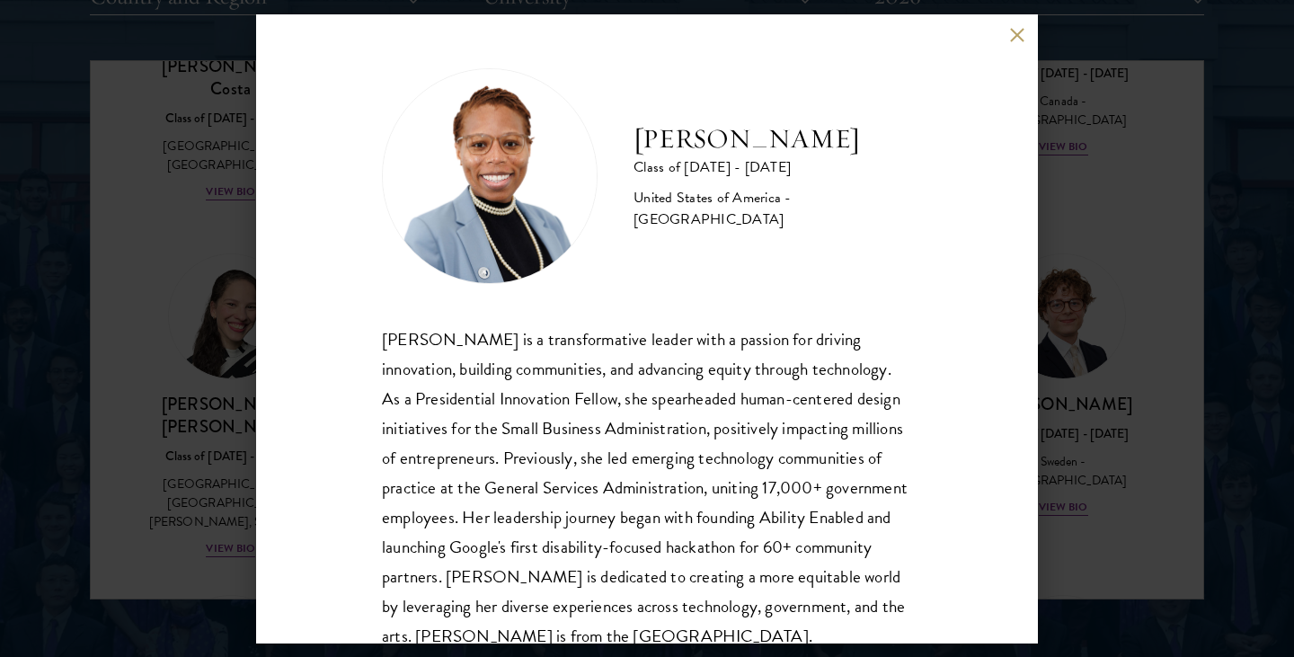
scroll to position [61, 0]
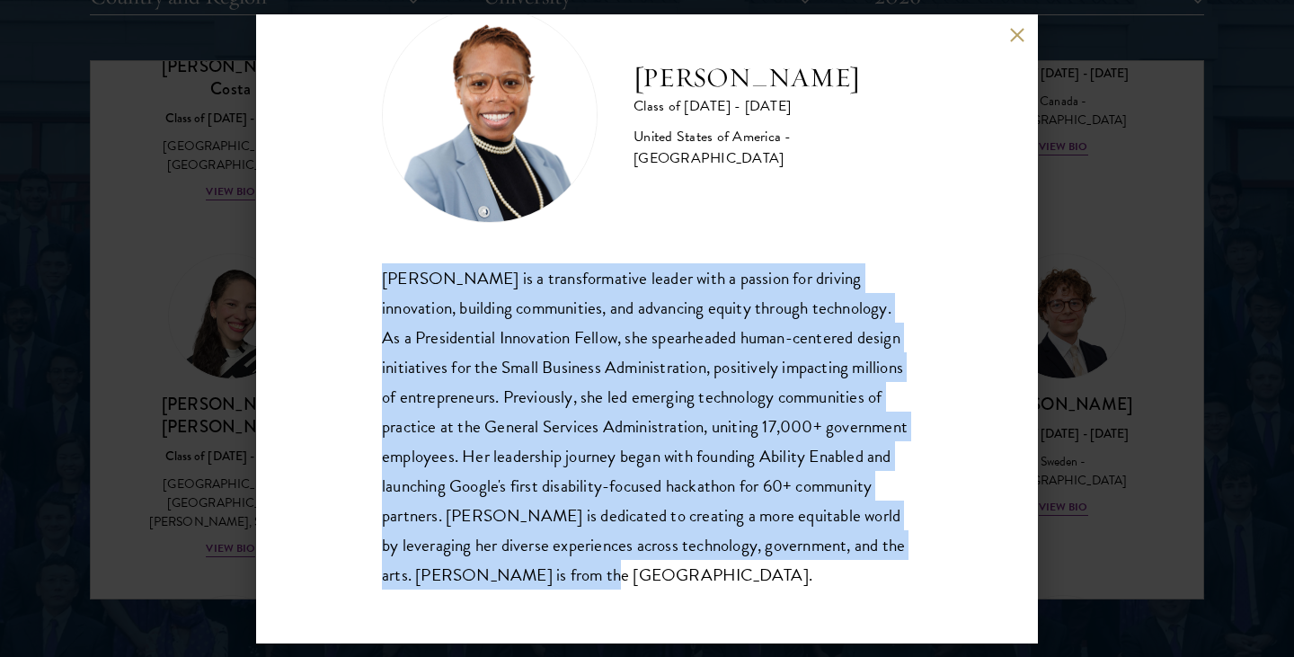
drag, startPoint x: 379, startPoint y: 272, endPoint x: 644, endPoint y: 572, distance: 400.4
click at [644, 572] on div "[PERSON_NAME] Class of [DATE] - [DATE] [GEOGRAPHIC_DATA] - [GEOGRAPHIC_DATA] [P…" at bounding box center [647, 328] width 782 height 629
click at [1014, 38] on button at bounding box center [1016, 35] width 15 height 15
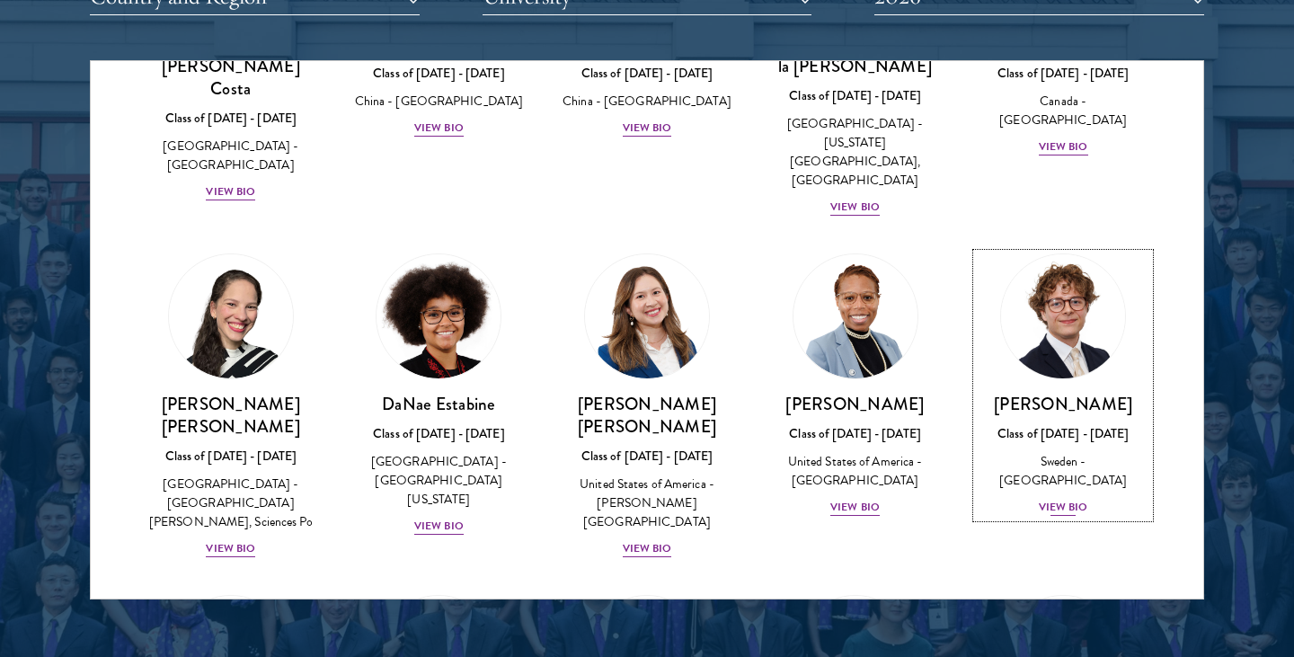
click at [1068, 393] on div "[PERSON_NAME] Class of [DATE] - [DATE] [GEOGRAPHIC_DATA] - [GEOGRAPHIC_DATA] Vi…" at bounding box center [1063, 455] width 173 height 125
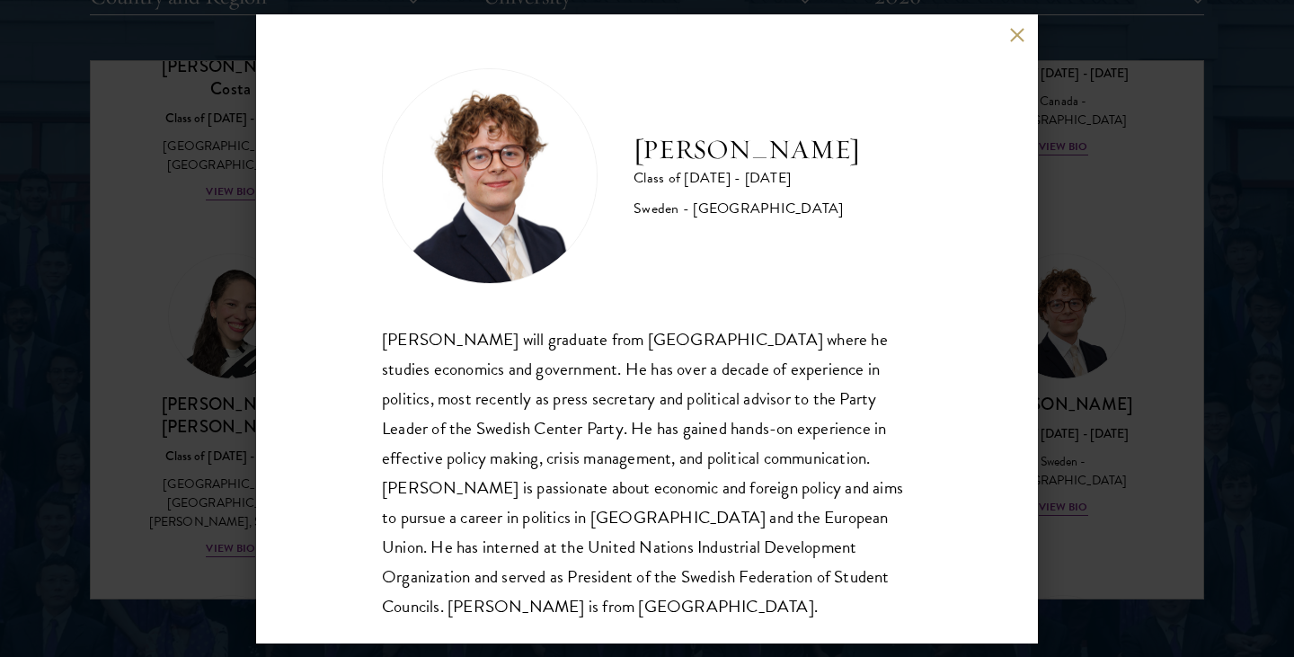
scroll to position [2, 0]
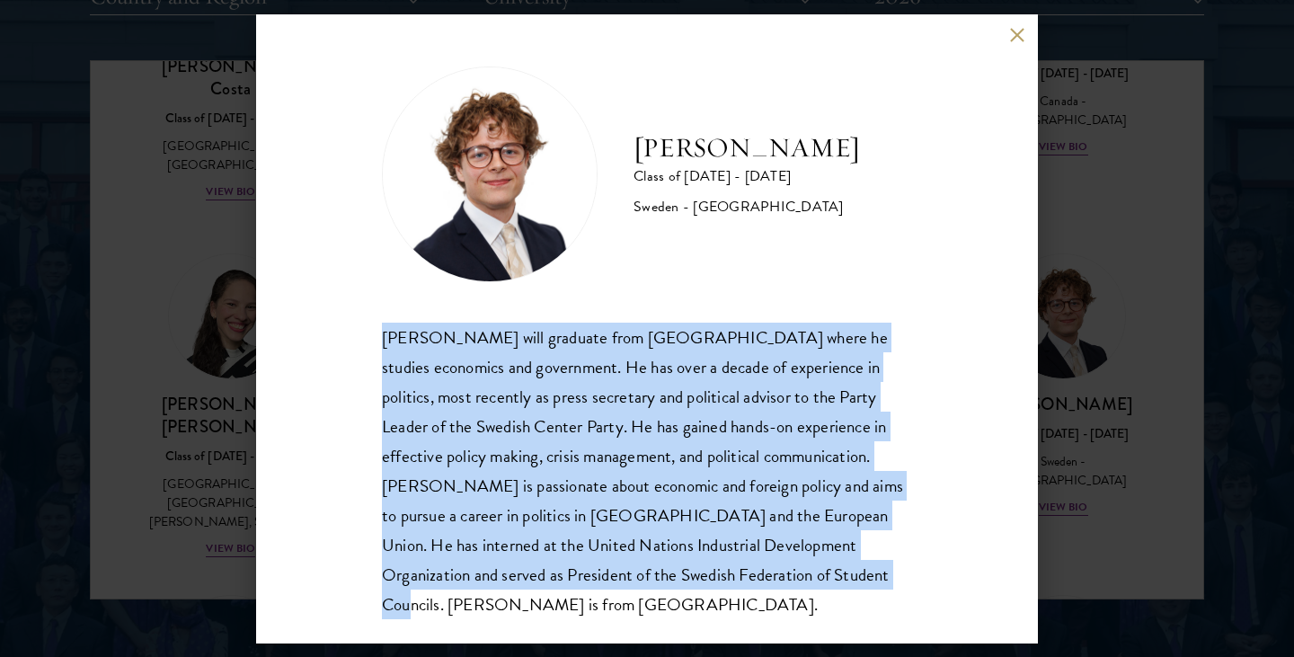
drag, startPoint x: 379, startPoint y: 336, endPoint x: 724, endPoint y: 567, distance: 415.2
click at [724, 567] on div "[PERSON_NAME] Class of [DATE] - [DATE] [GEOGRAPHIC_DATA] - [GEOGRAPHIC_DATA] [P…" at bounding box center [647, 328] width 782 height 629
click at [1016, 32] on button at bounding box center [1016, 35] width 15 height 15
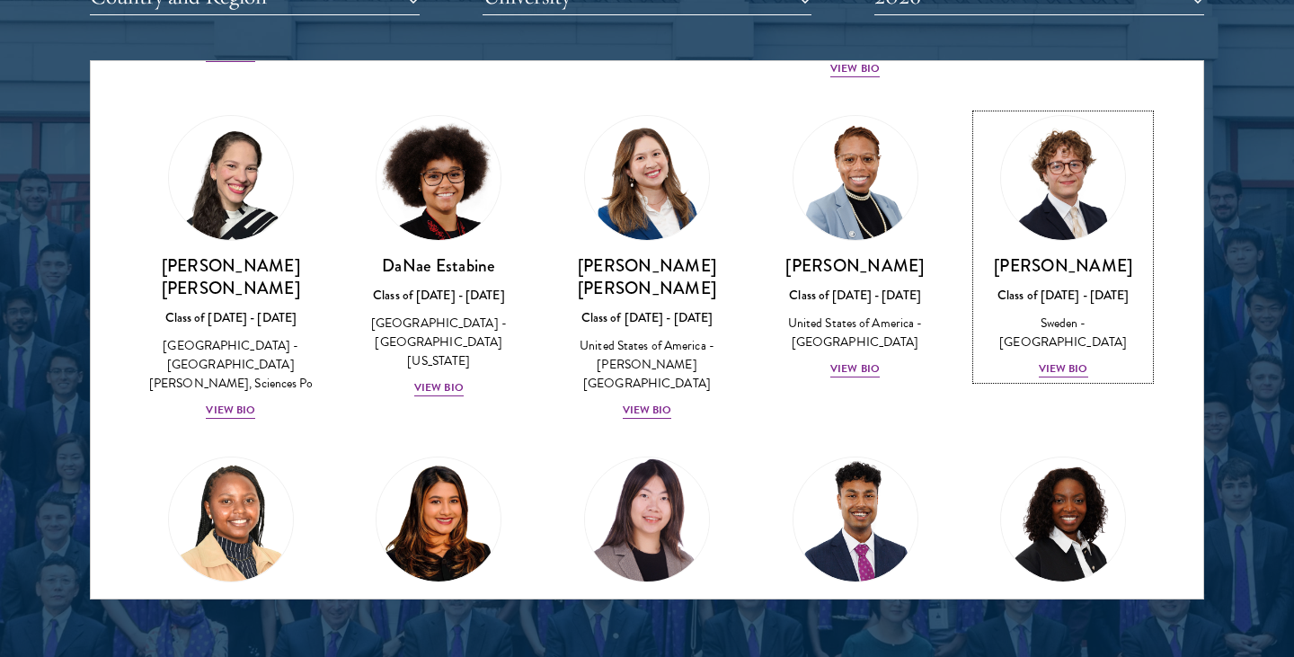
scroll to position [2500, 0]
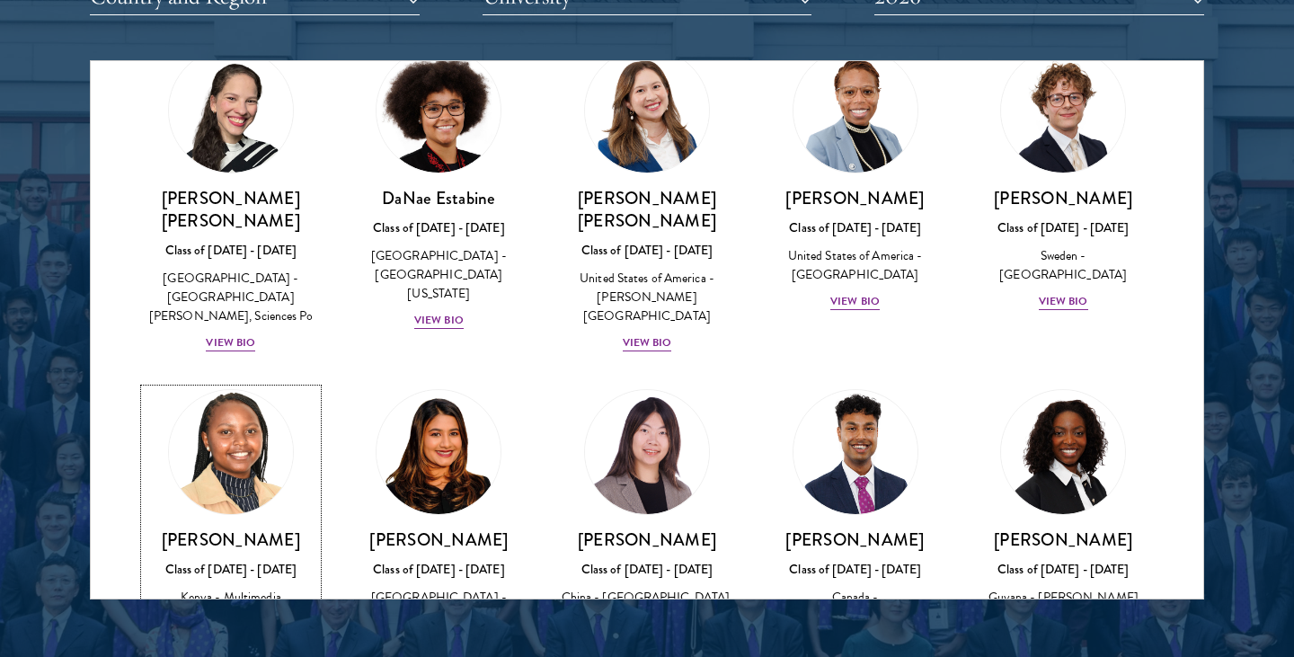
click at [213, 634] on div "View Bio" at bounding box center [230, 642] width 49 height 17
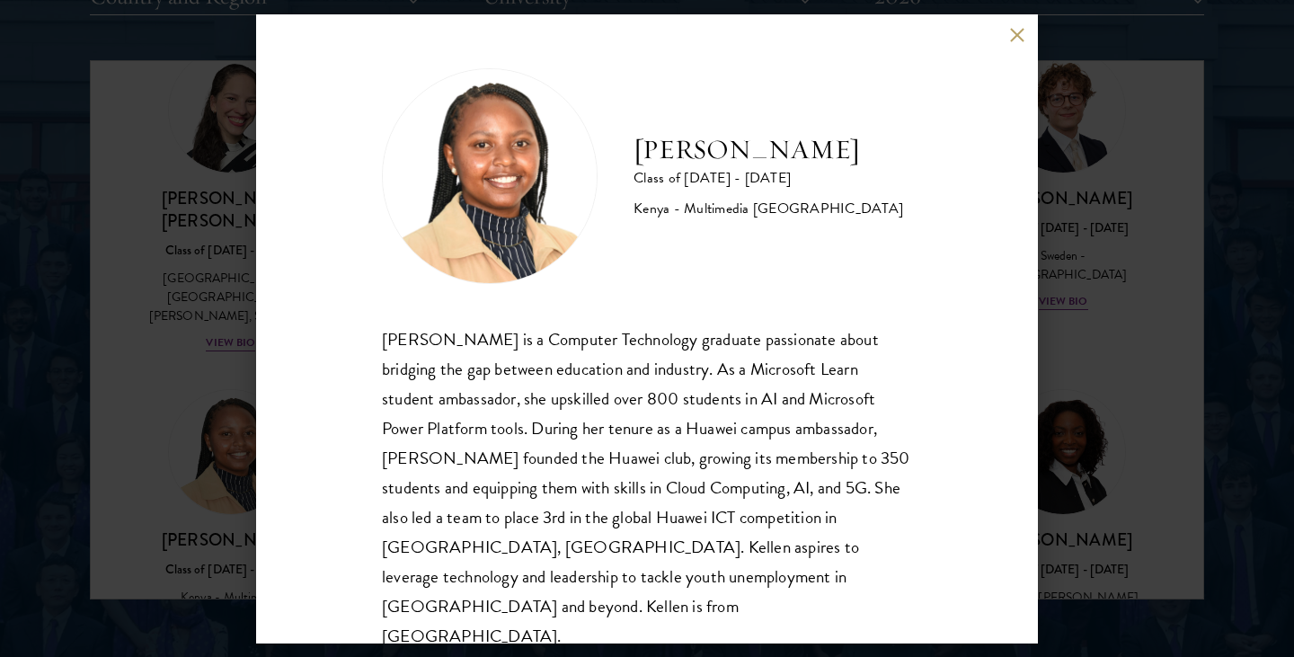
scroll to position [2, 0]
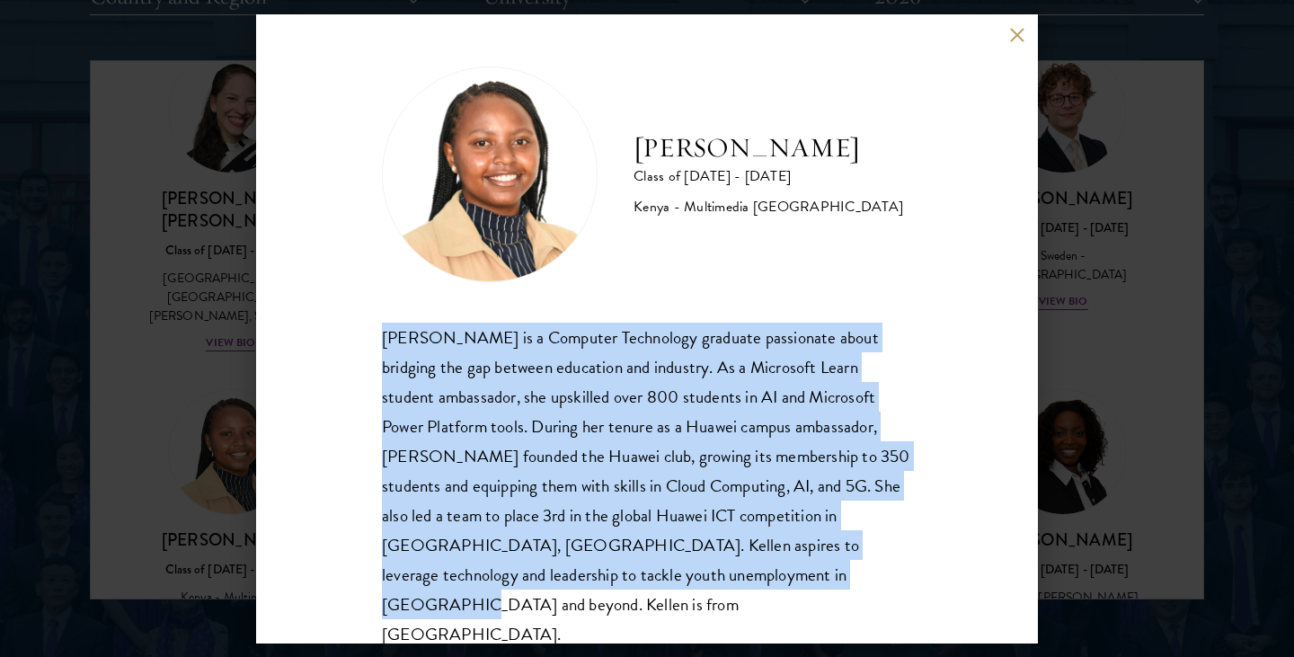
drag, startPoint x: 379, startPoint y: 335, endPoint x: 871, endPoint y: 589, distance: 552.9
click at [871, 589] on div "[PERSON_NAME] Class of [DATE] - [DATE] [GEOGRAPHIC_DATA] - Multimedia [GEOGRAPH…" at bounding box center [647, 328] width 782 height 629
click at [1017, 33] on button at bounding box center [1016, 35] width 15 height 15
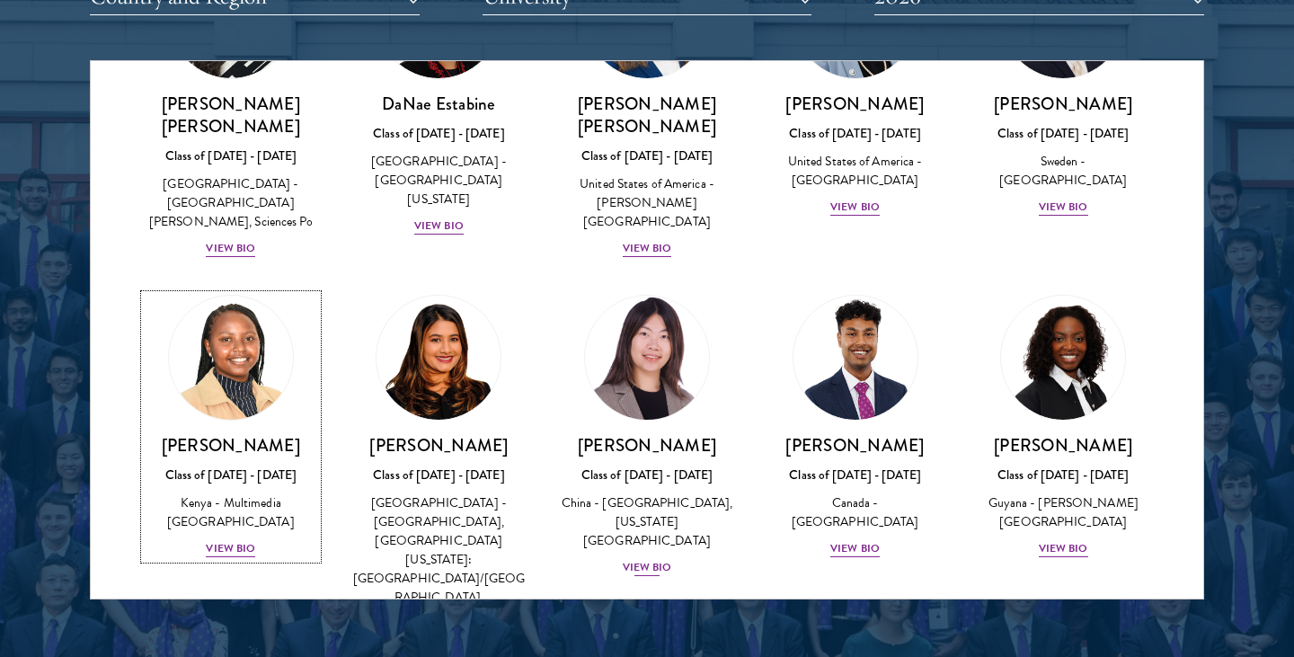
scroll to position [2596, 0]
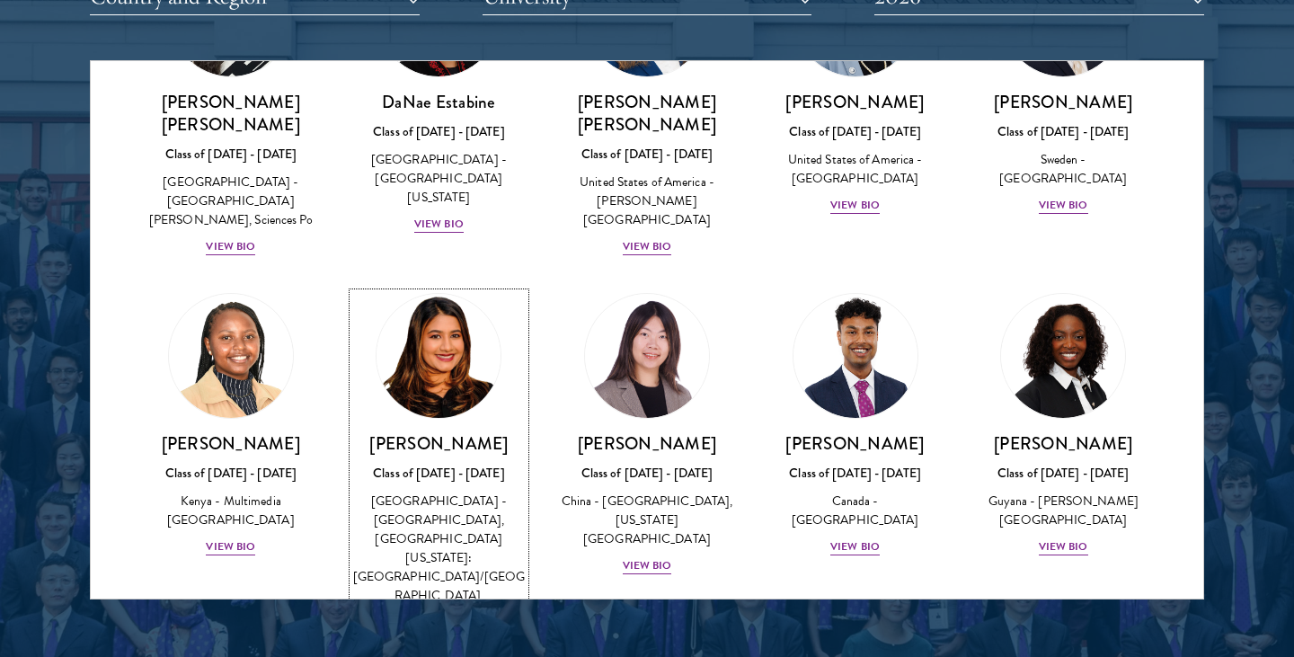
click at [449, 633] on div "View Bio" at bounding box center [438, 641] width 49 height 17
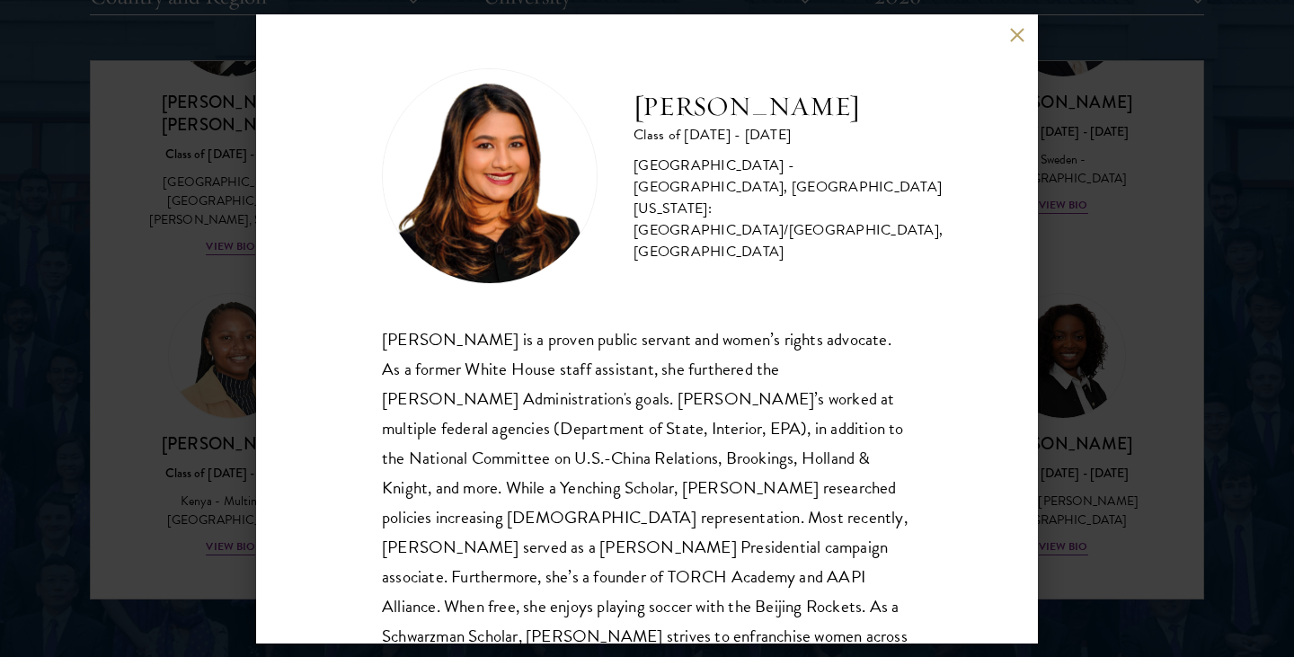
scroll to position [61, 0]
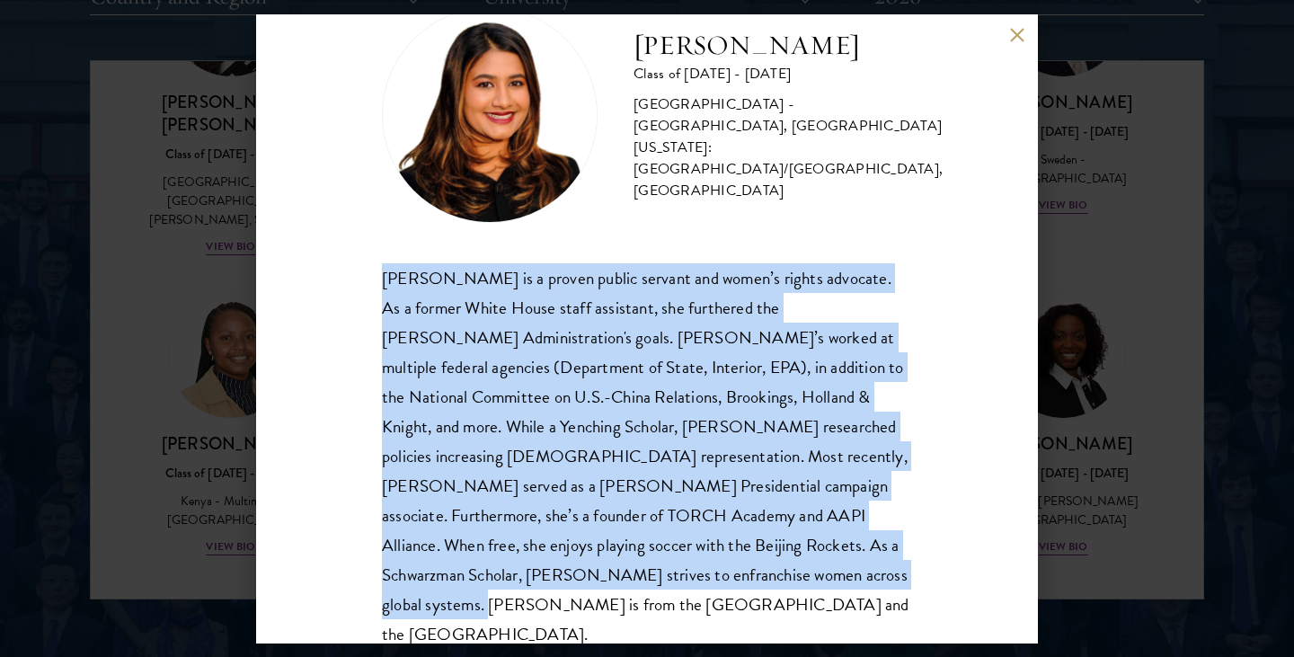
drag, startPoint x: 383, startPoint y: 274, endPoint x: 748, endPoint y: 568, distance: 469.1
click at [748, 568] on div "[PERSON_NAME] is a proven public servant and women’s rights advocate. As a form…" at bounding box center [647, 456] width 530 height 386
click at [1013, 36] on button at bounding box center [1016, 35] width 15 height 15
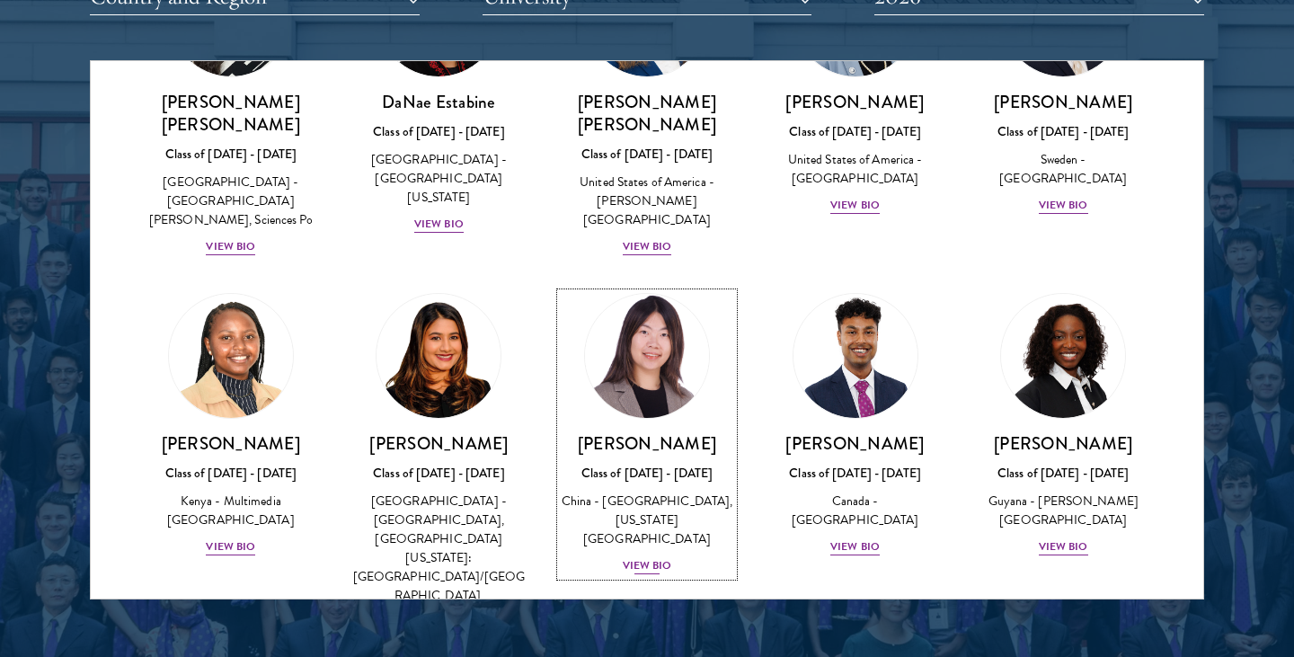
click at [650, 557] on div "View Bio" at bounding box center [647, 565] width 49 height 17
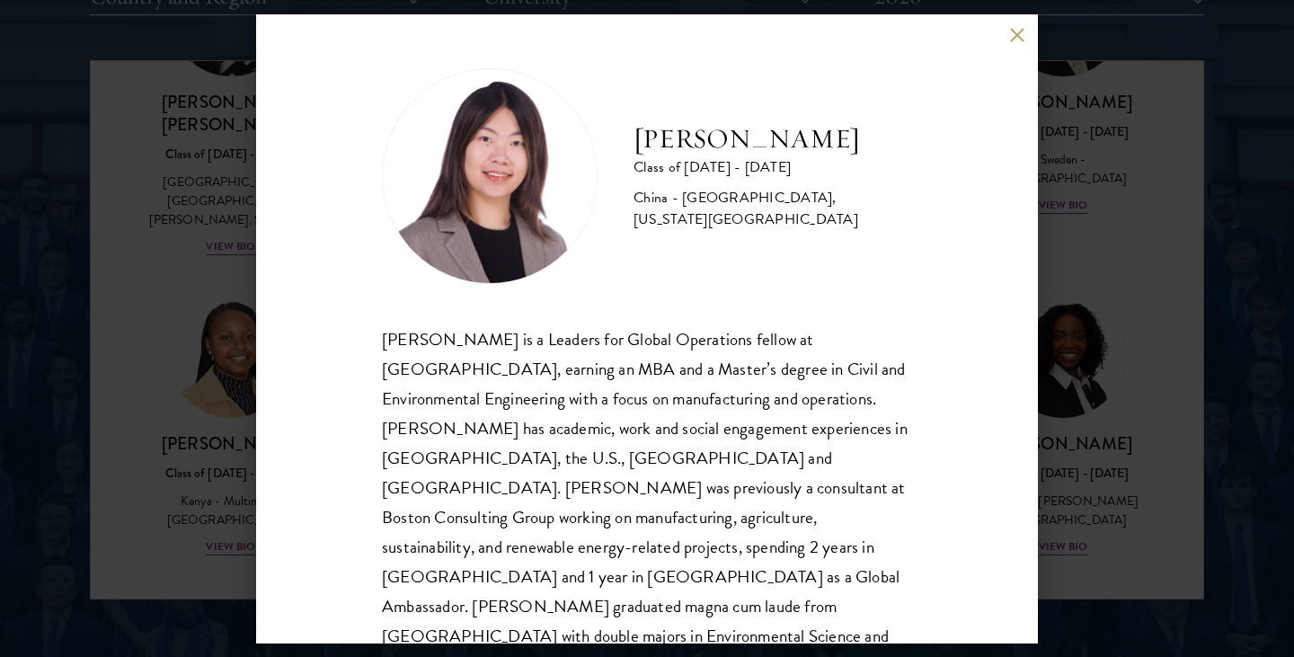
scroll to position [31, 0]
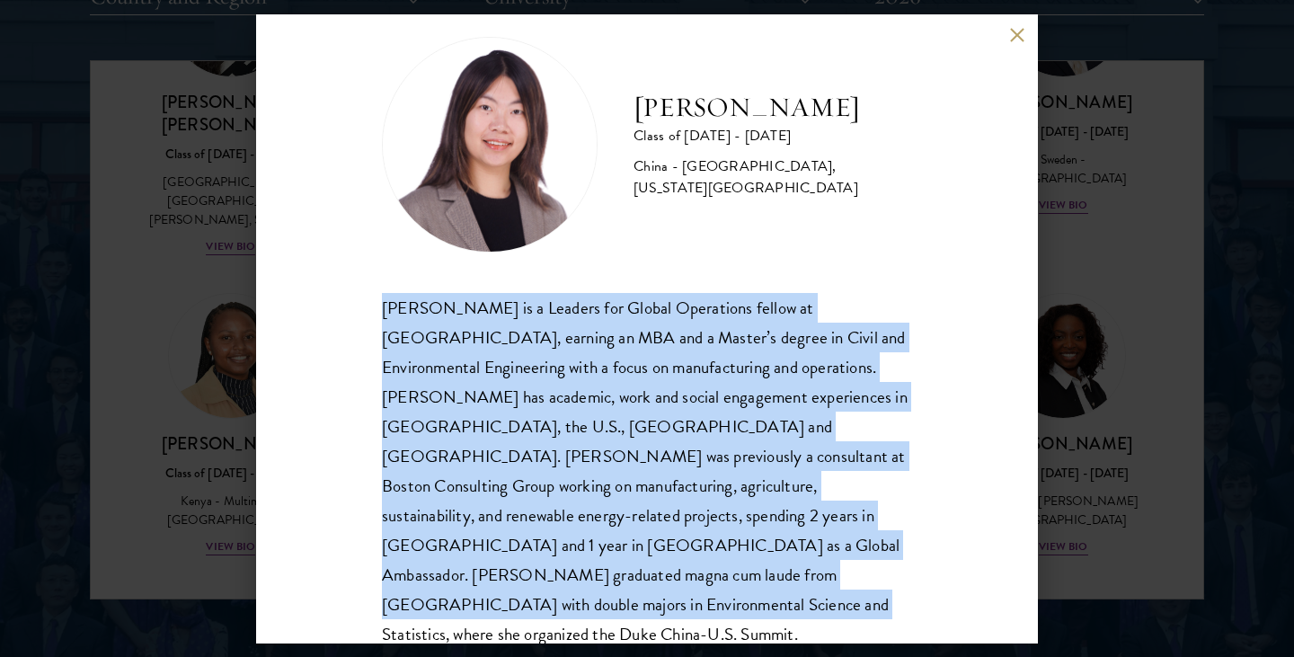
drag, startPoint x: 378, startPoint y: 305, endPoint x: 824, endPoint y: 571, distance: 519.4
click at [825, 572] on div "[PERSON_NAME] Class of [DATE] - [DATE] [GEOGRAPHIC_DATA] - [GEOGRAPHIC_DATA], […" at bounding box center [647, 328] width 782 height 629
click at [1020, 33] on button at bounding box center [1016, 35] width 15 height 15
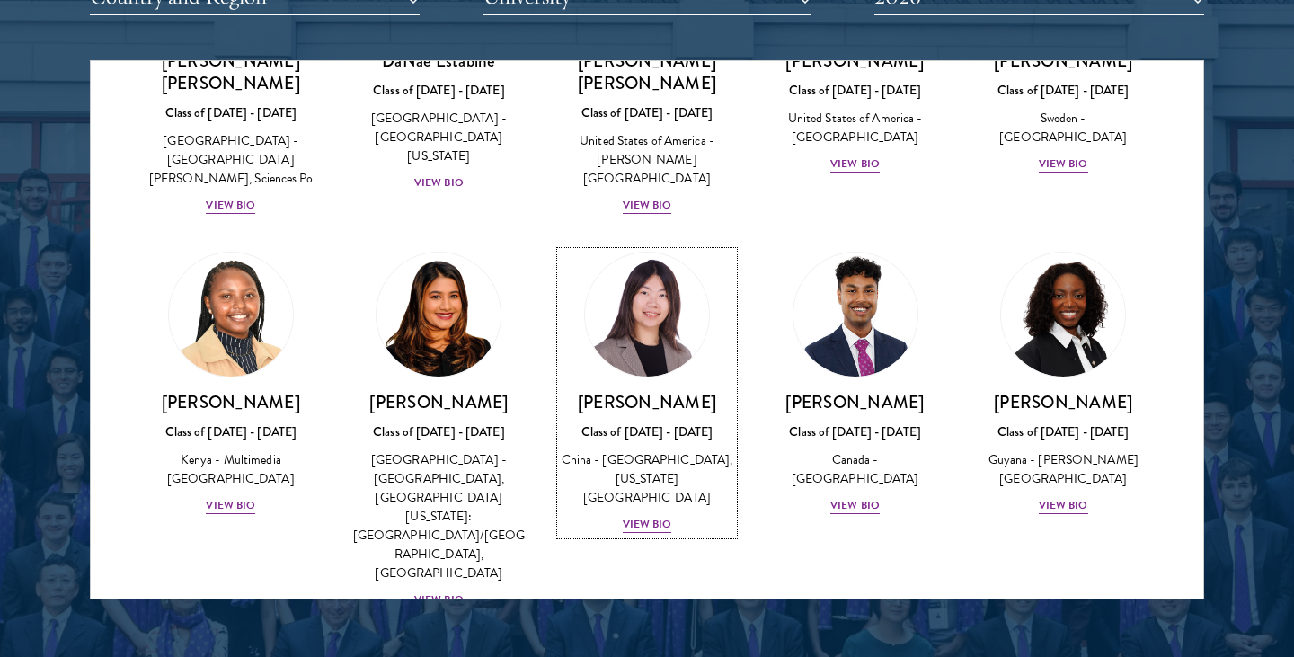
scroll to position [2640, 0]
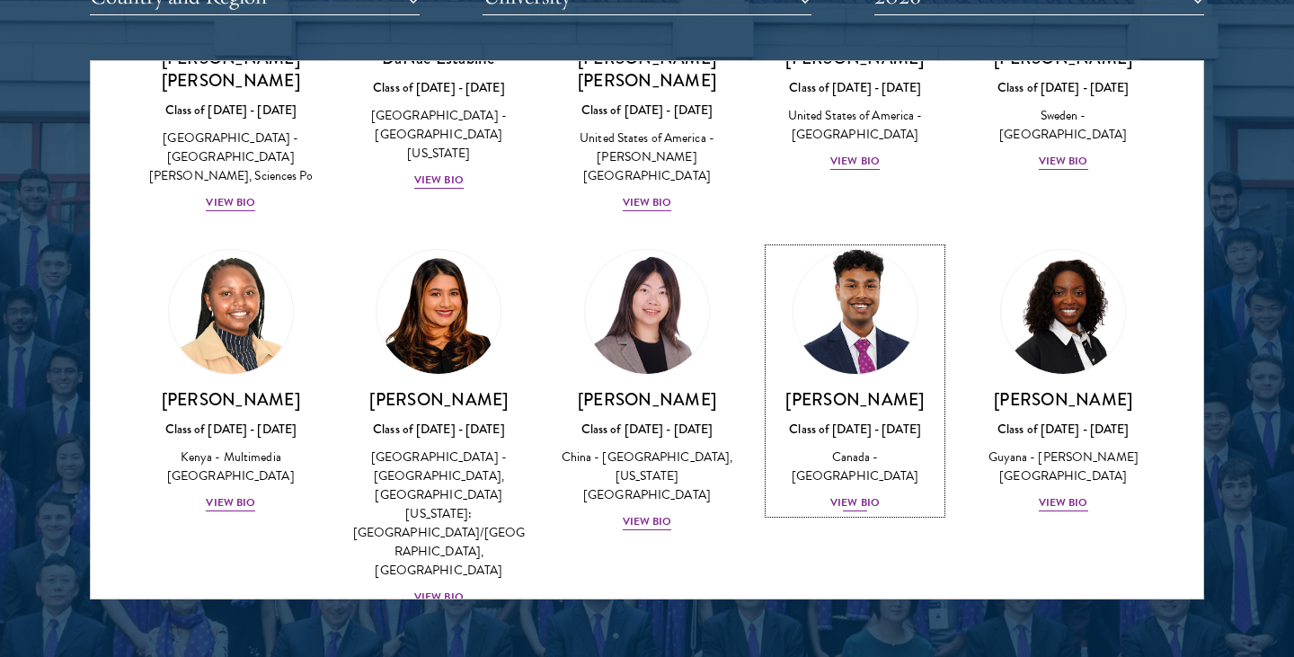
click at [851, 494] on div "View Bio" at bounding box center [854, 502] width 49 height 17
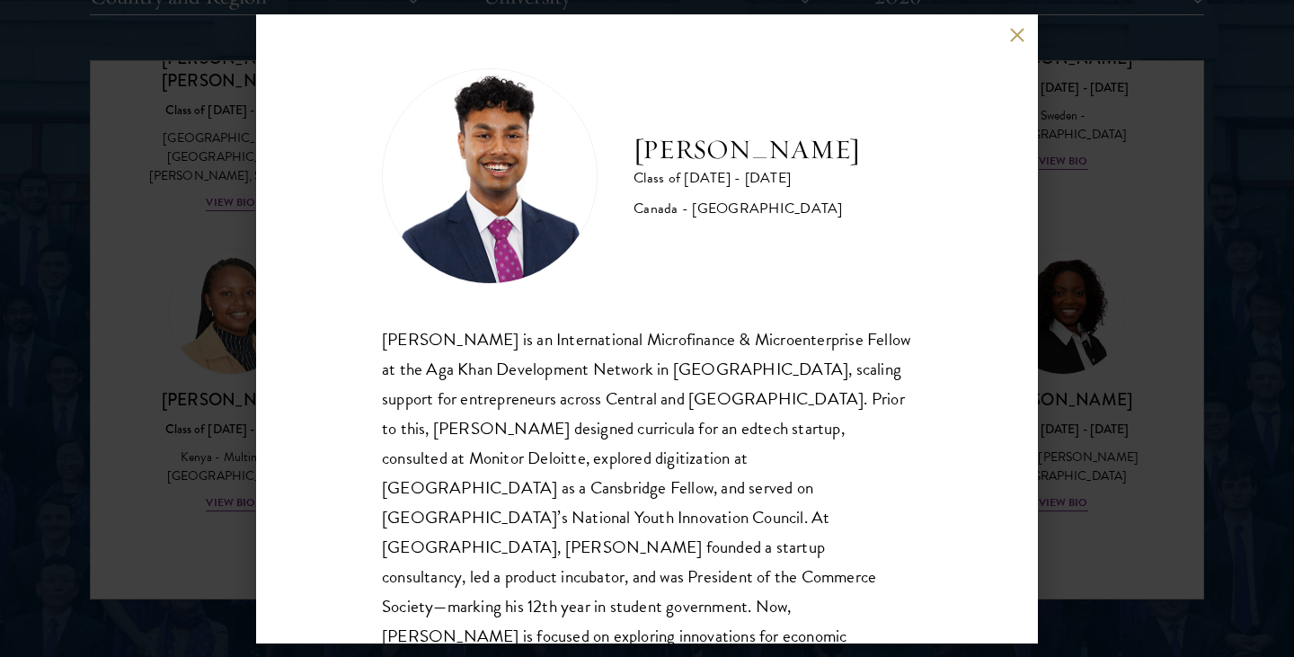
scroll to position [31, 0]
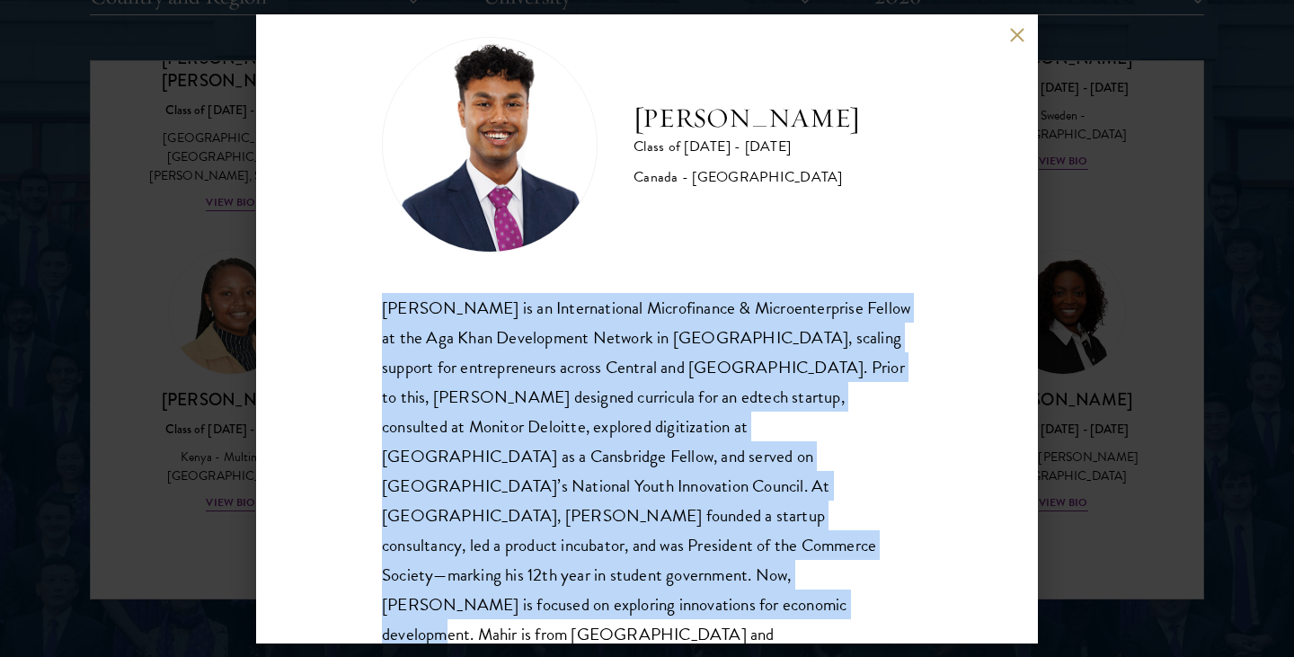
drag, startPoint x: 381, startPoint y: 305, endPoint x: 811, endPoint y: 592, distance: 517.1
click at [811, 592] on div "[PERSON_NAME] Class of [DATE] - [DATE] [GEOGRAPHIC_DATA] - [GEOGRAPHIC_DATA] [P…" at bounding box center [647, 328] width 782 height 629
click at [1022, 28] on button at bounding box center [1016, 35] width 15 height 15
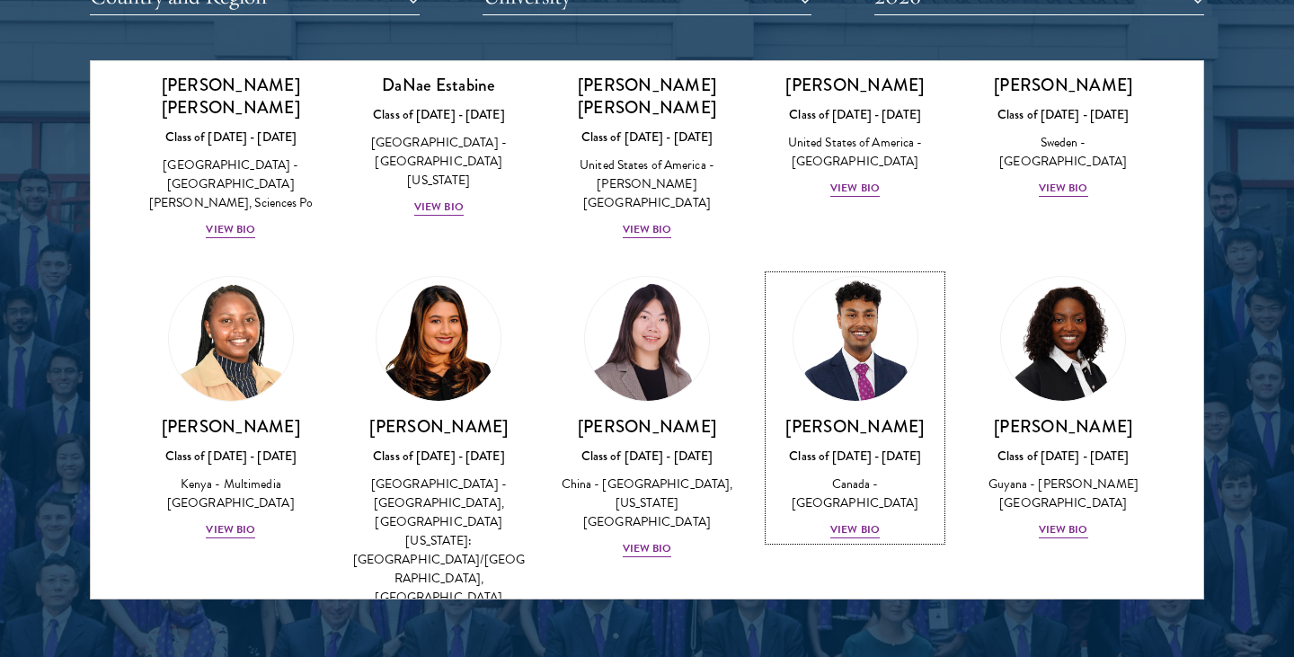
scroll to position [2631, 0]
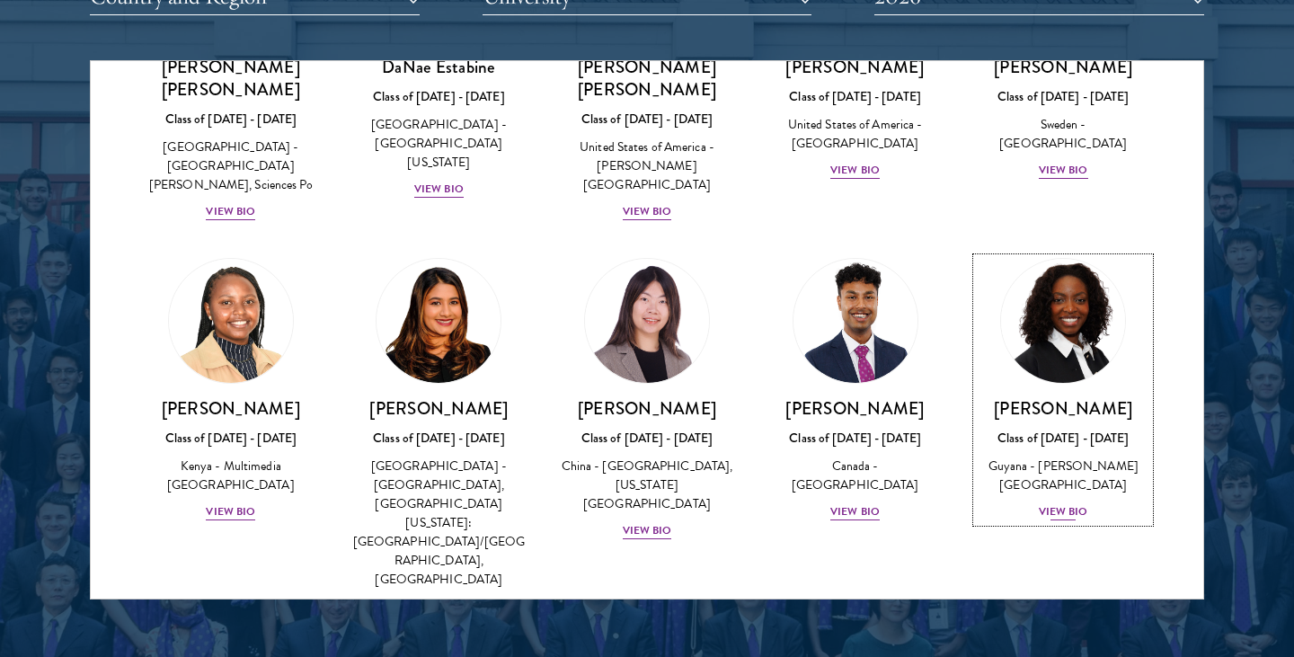
click at [1067, 503] on div "View Bio" at bounding box center [1063, 511] width 49 height 17
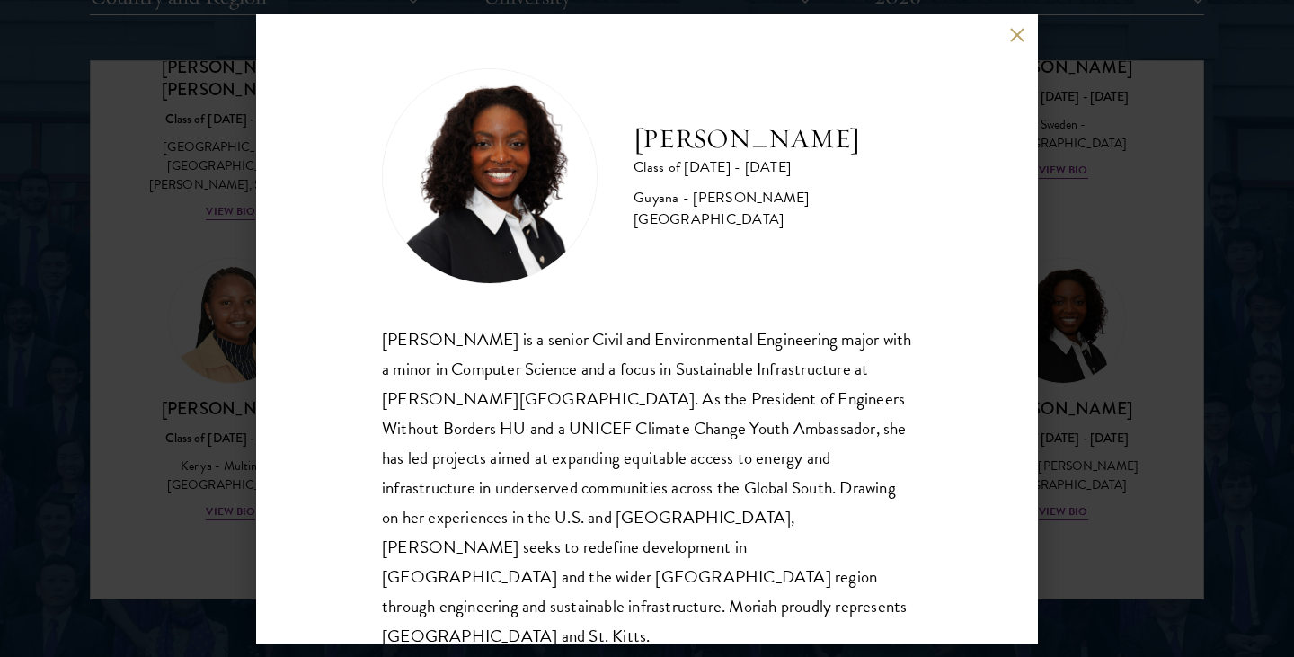
scroll to position [2, 0]
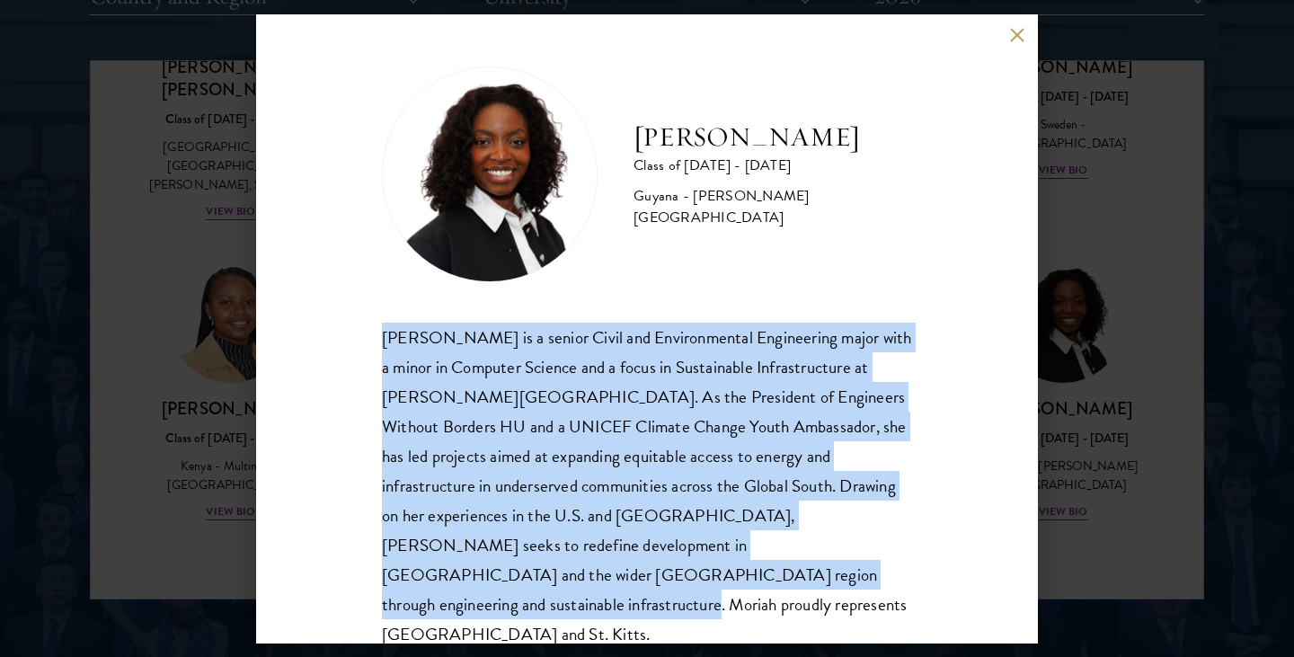
drag, startPoint x: 369, startPoint y: 332, endPoint x: 745, endPoint y: 576, distance: 448.1
click at [745, 576] on div "[PERSON_NAME] Class of [DATE] - [DATE] [GEOGRAPHIC_DATA] - [PERSON_NAME][GEOGRA…" at bounding box center [647, 328] width 782 height 629
click at [1173, 344] on div "[PERSON_NAME] Class of [DATE] - [DATE] [GEOGRAPHIC_DATA] - [PERSON_NAME][GEOGRA…" at bounding box center [647, 328] width 1294 height 657
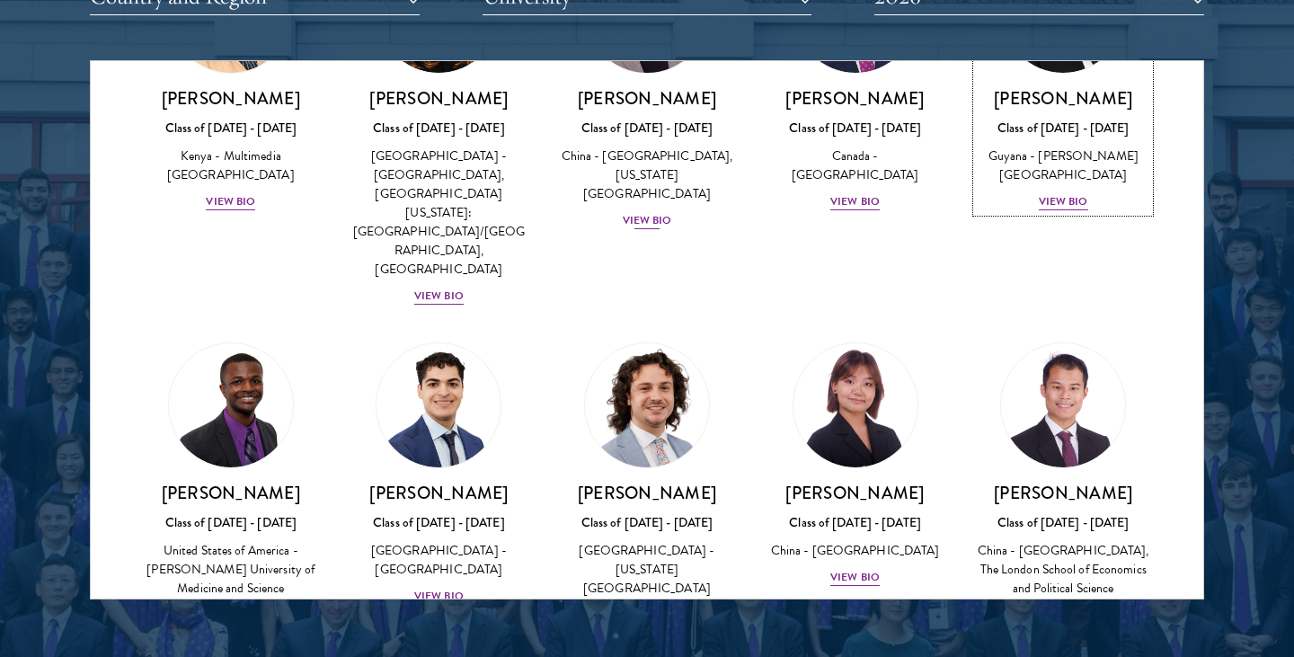
scroll to position [2943, 0]
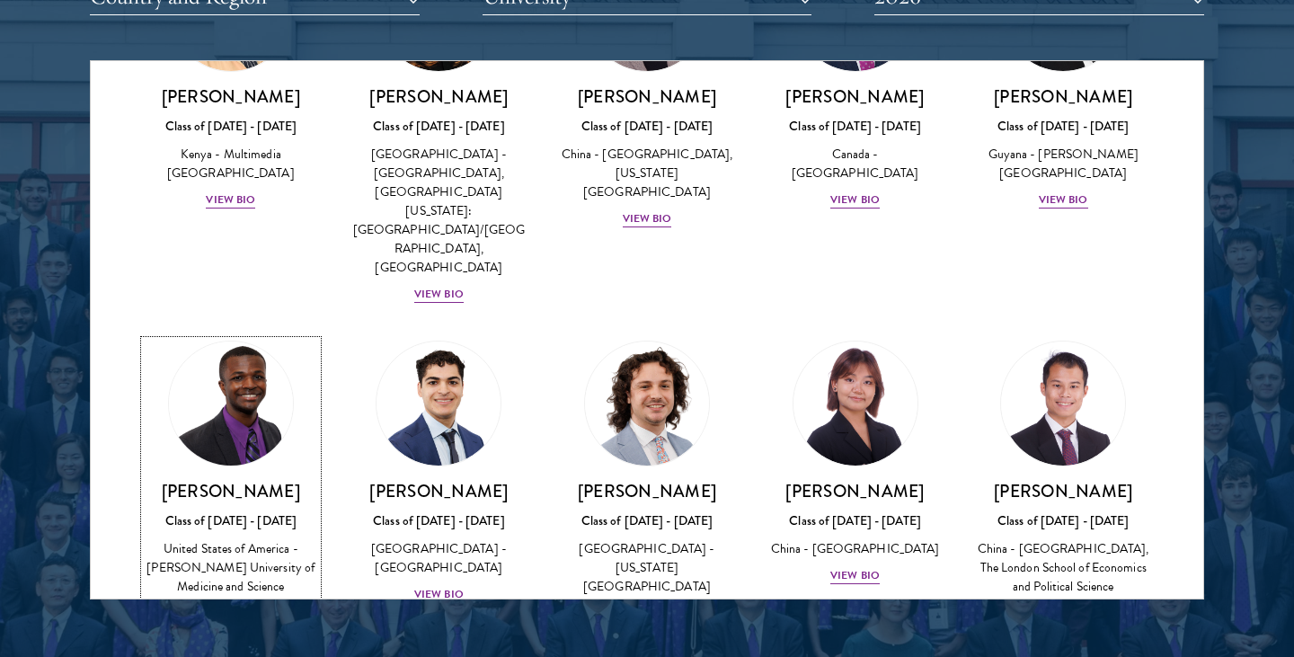
click at [230, 605] on div "View Bio" at bounding box center [230, 613] width 49 height 17
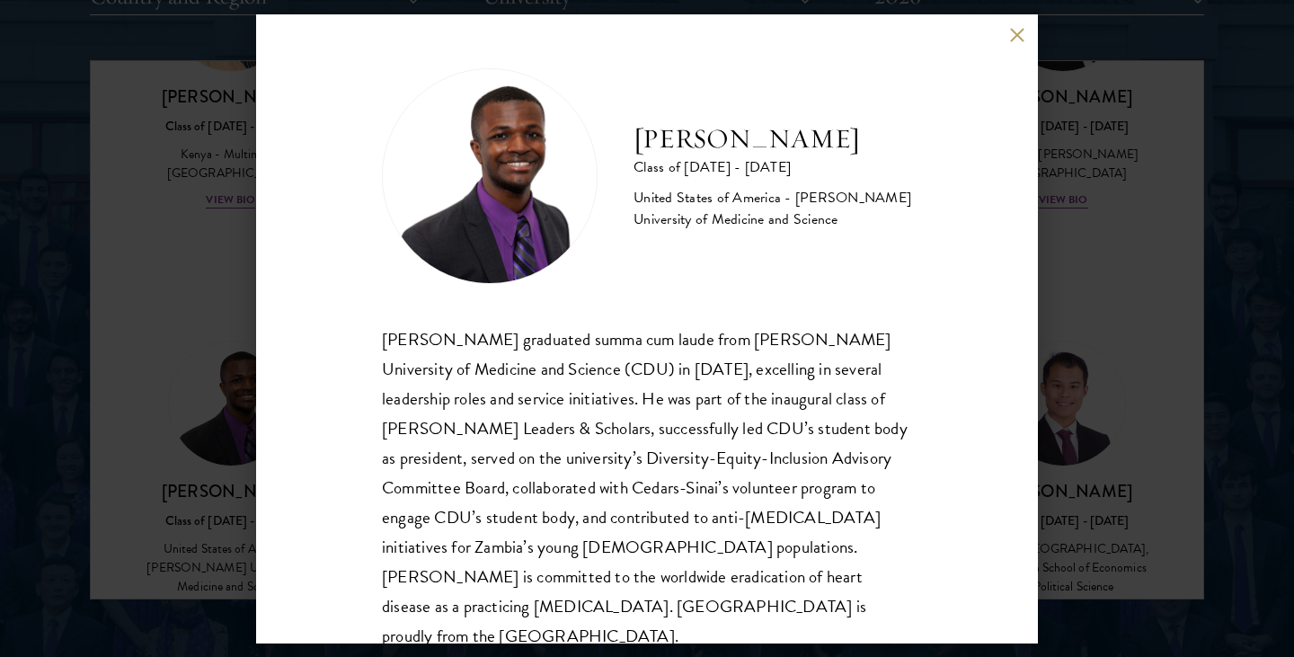
scroll to position [31, 0]
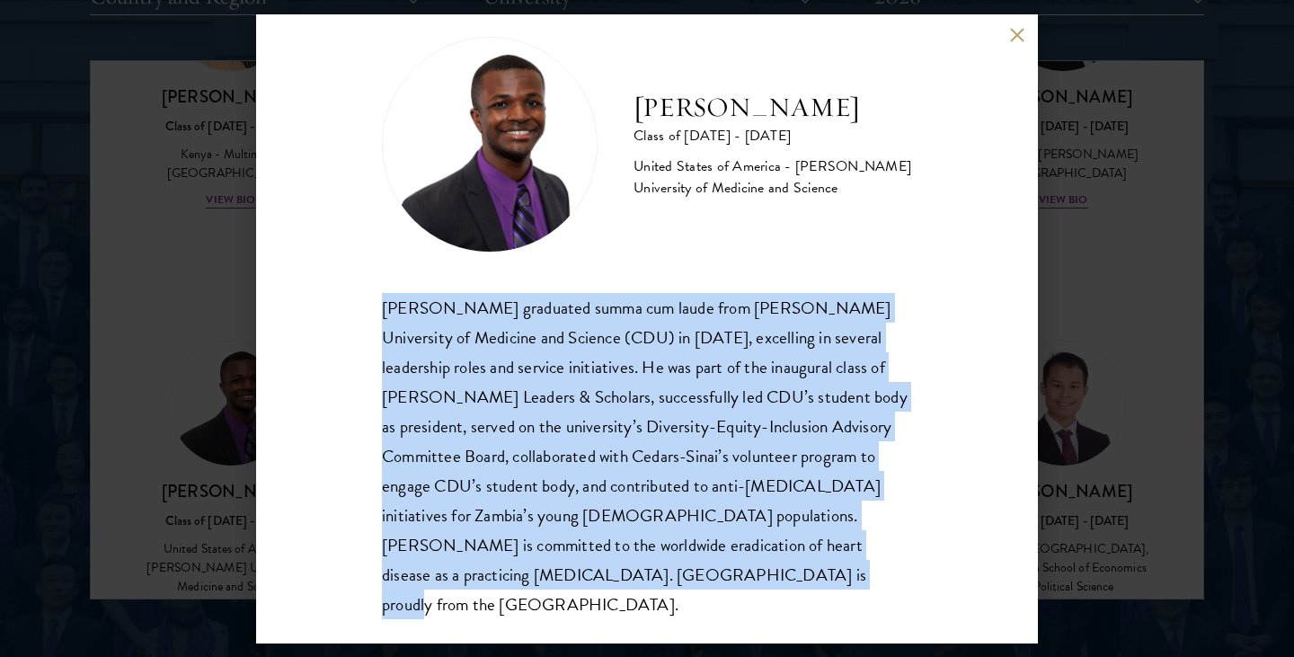
drag, startPoint x: 377, startPoint y: 305, endPoint x: 692, endPoint y: 588, distance: 422.5
click at [692, 589] on div "[PERSON_NAME] Class of [DATE] - [DATE] [GEOGRAPHIC_DATA] - [PERSON_NAME] Univer…" at bounding box center [647, 328] width 782 height 629
click at [1020, 38] on button at bounding box center [1016, 35] width 15 height 15
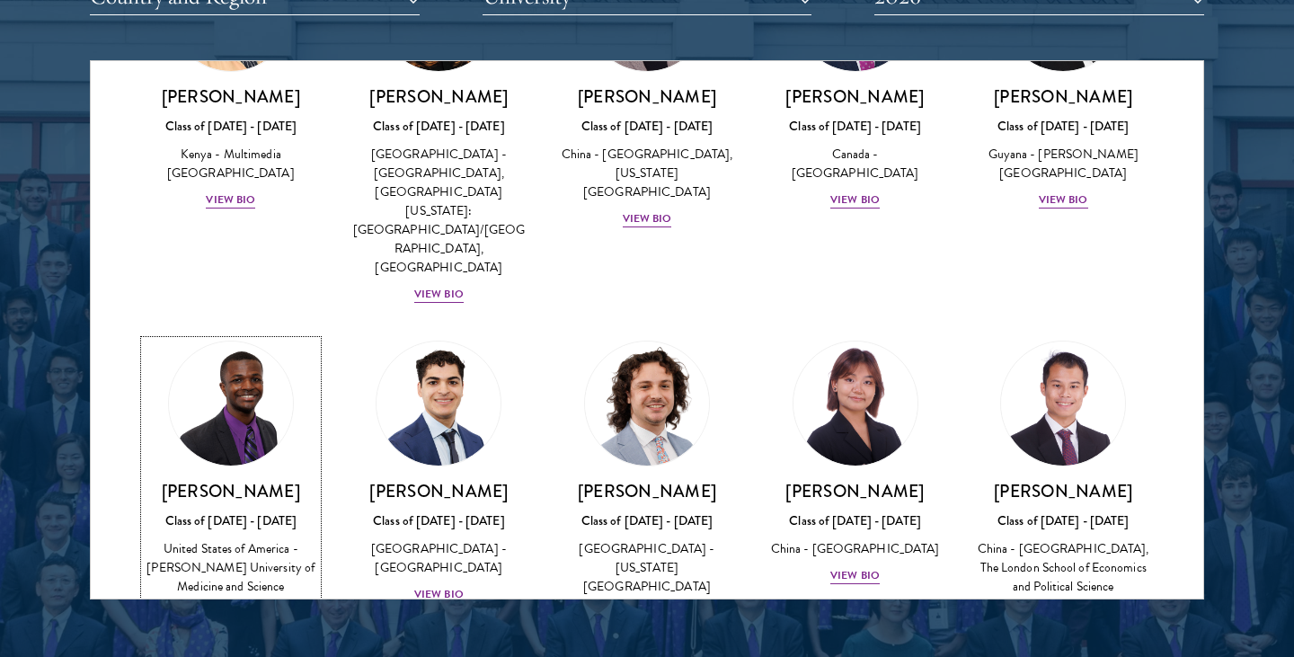
scroll to position [2957, 0]
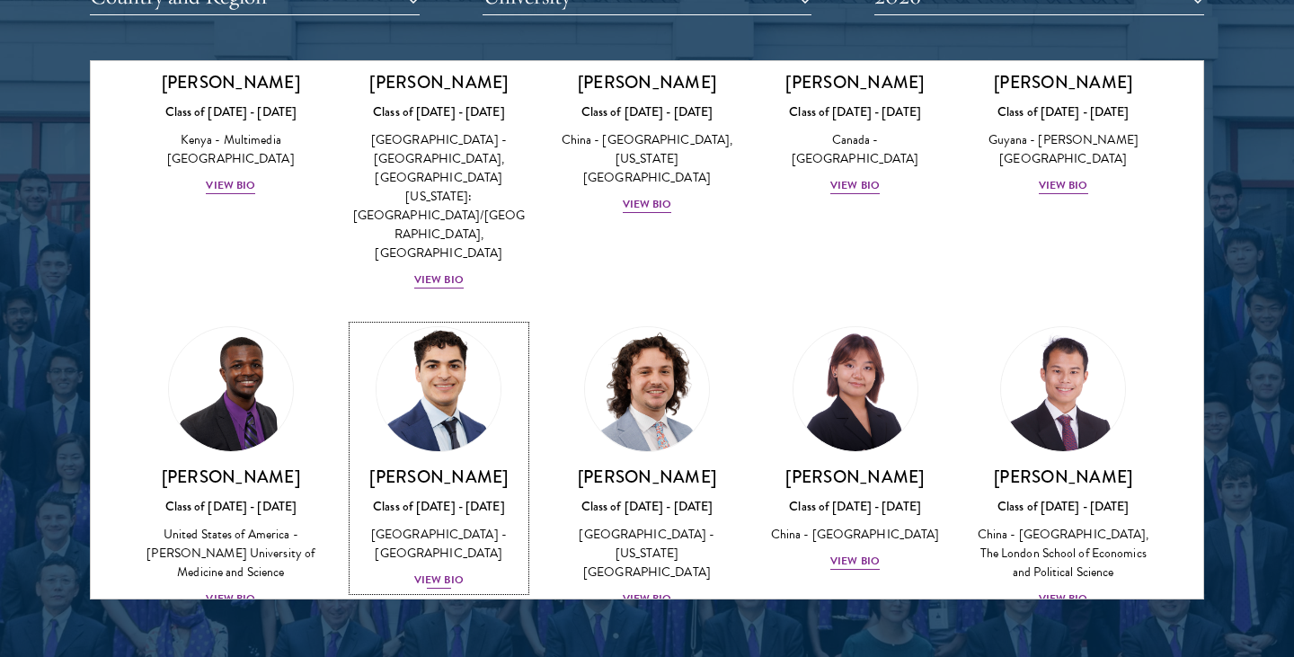
click at [439, 571] on div "View Bio" at bounding box center [438, 579] width 49 height 17
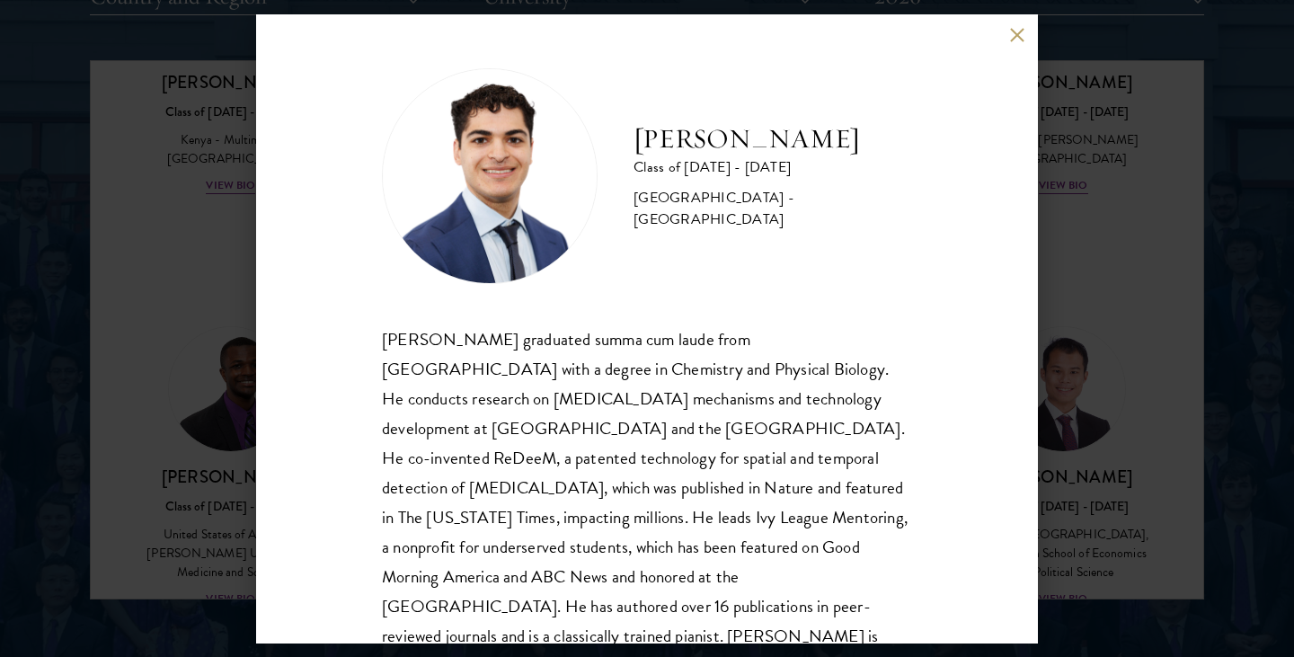
scroll to position [61, 0]
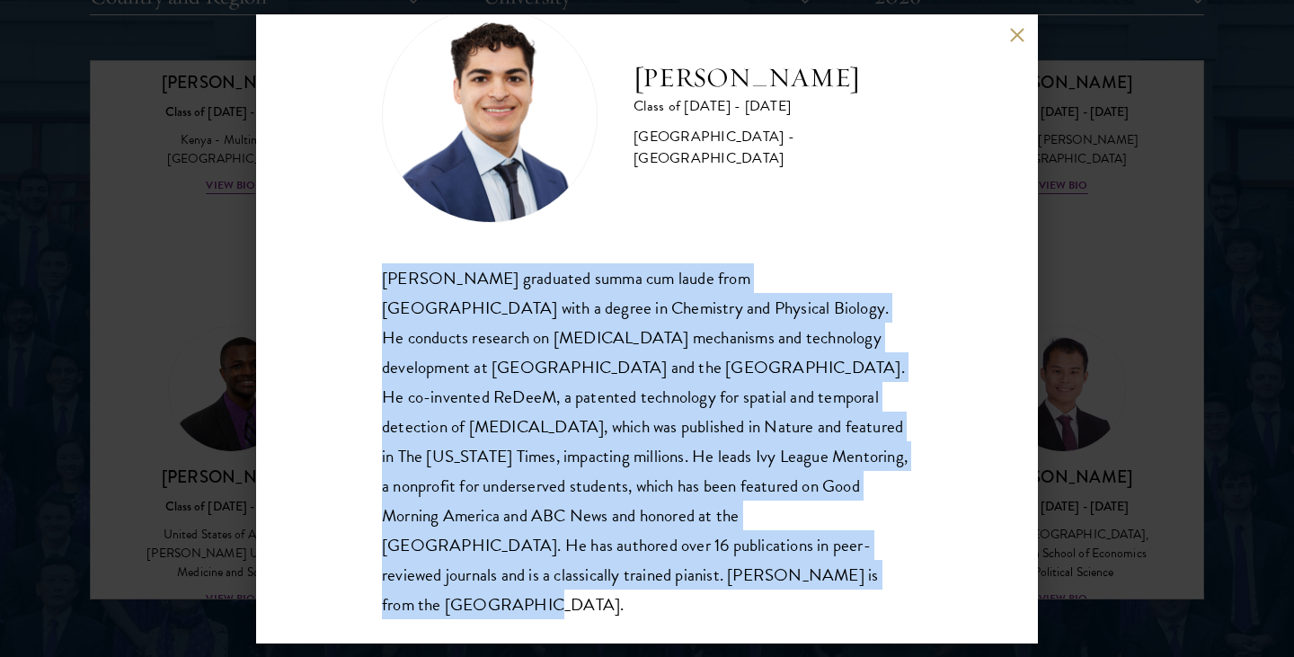
drag, startPoint x: 376, startPoint y: 269, endPoint x: 561, endPoint y: 565, distance: 349.5
click at [561, 565] on div "[PERSON_NAME] Class of [DATE] - [DATE] [GEOGRAPHIC_DATA] - [GEOGRAPHIC_DATA] [P…" at bounding box center [647, 328] width 782 height 629
click at [1012, 37] on button at bounding box center [1016, 35] width 15 height 15
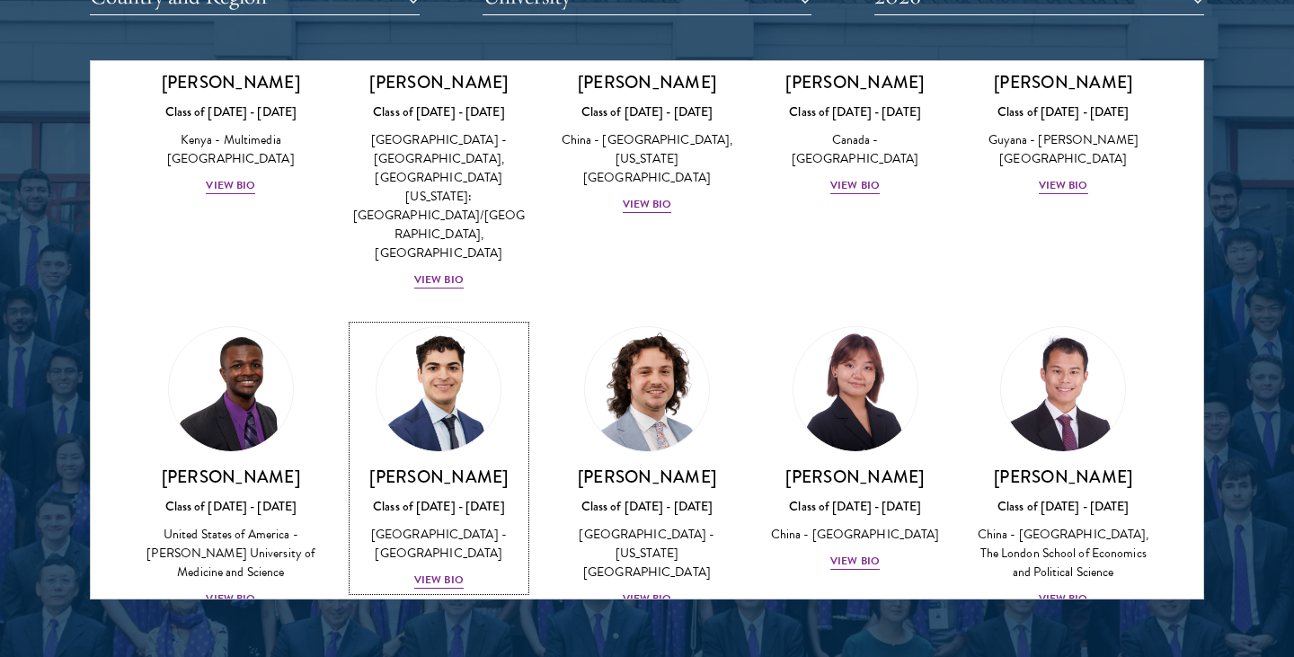
scroll to position [2997, 0]
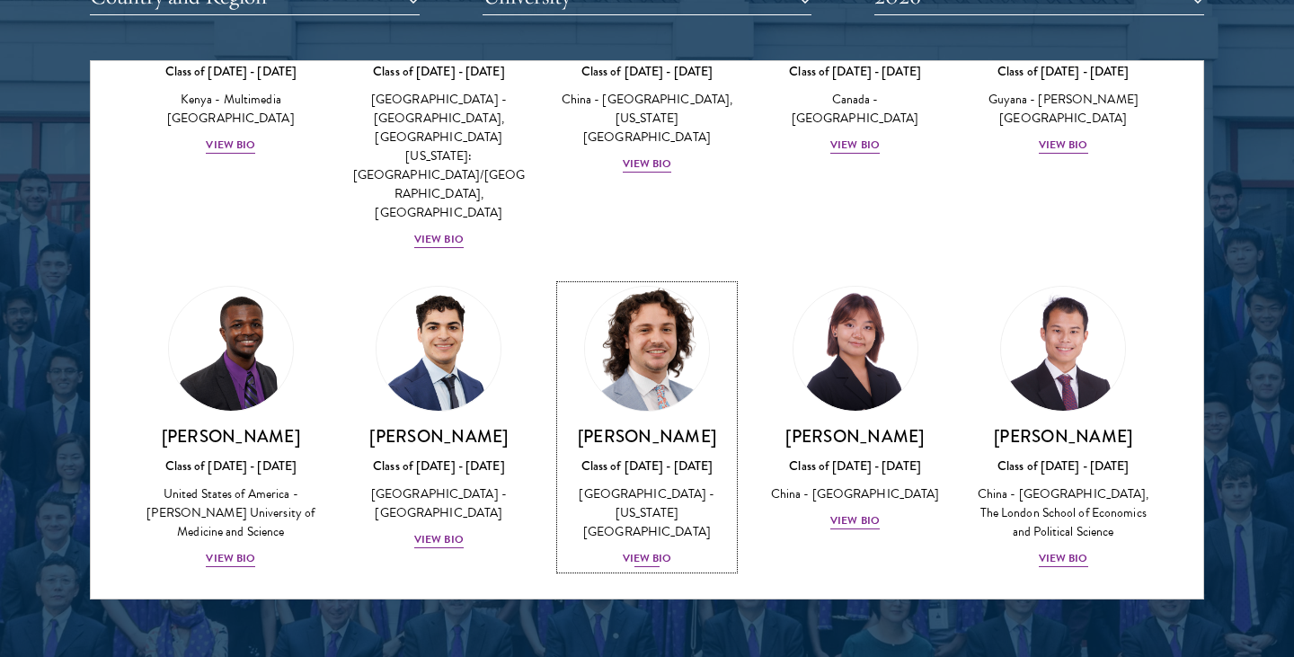
click at [636, 550] on div "View Bio" at bounding box center [647, 558] width 49 height 17
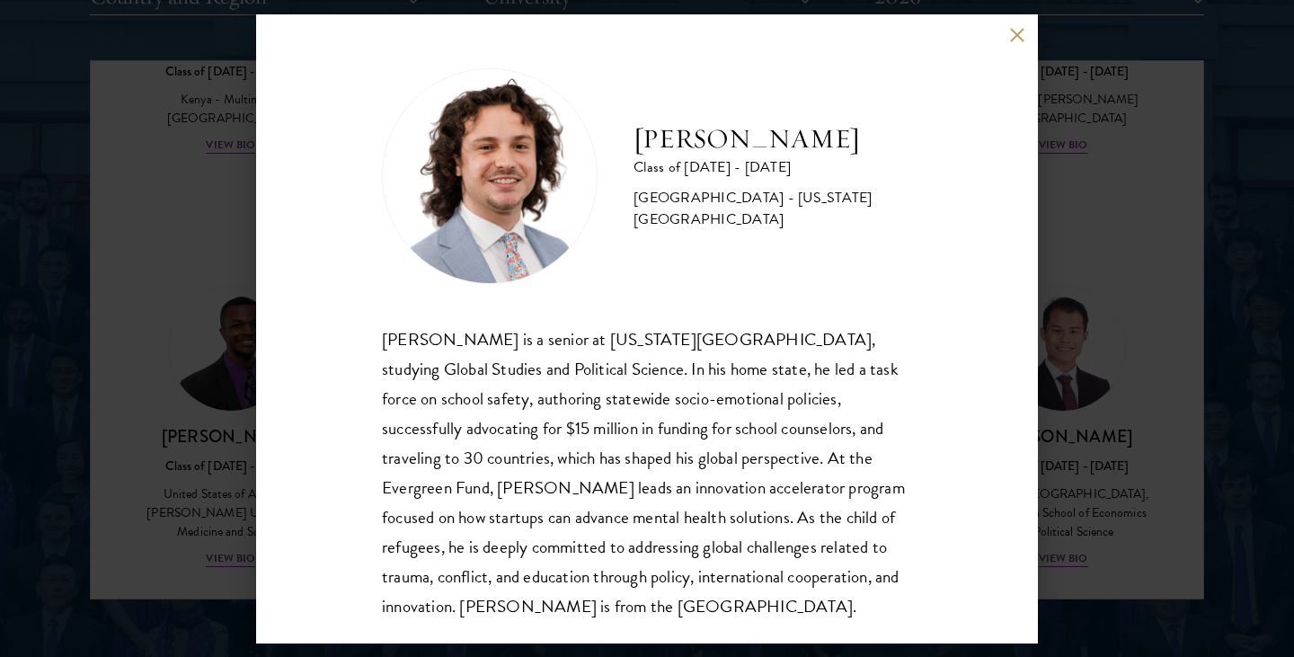
scroll to position [31, 0]
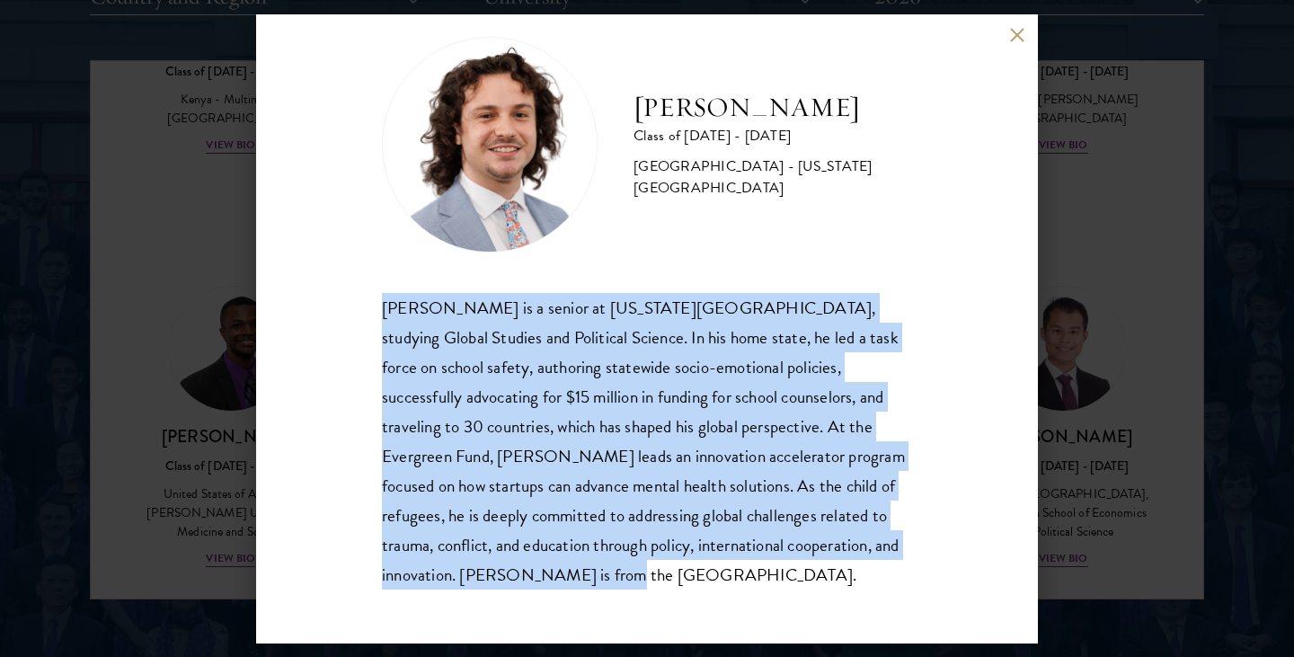
drag, startPoint x: 373, startPoint y: 310, endPoint x: 610, endPoint y: 621, distance: 391.0
click at [611, 622] on div "[PERSON_NAME] Class of [DATE] - [DATE] [GEOGRAPHIC_DATA] - [US_STATE][GEOGRAPHI…" at bounding box center [647, 328] width 782 height 629
click at [1014, 31] on button at bounding box center [1016, 35] width 15 height 15
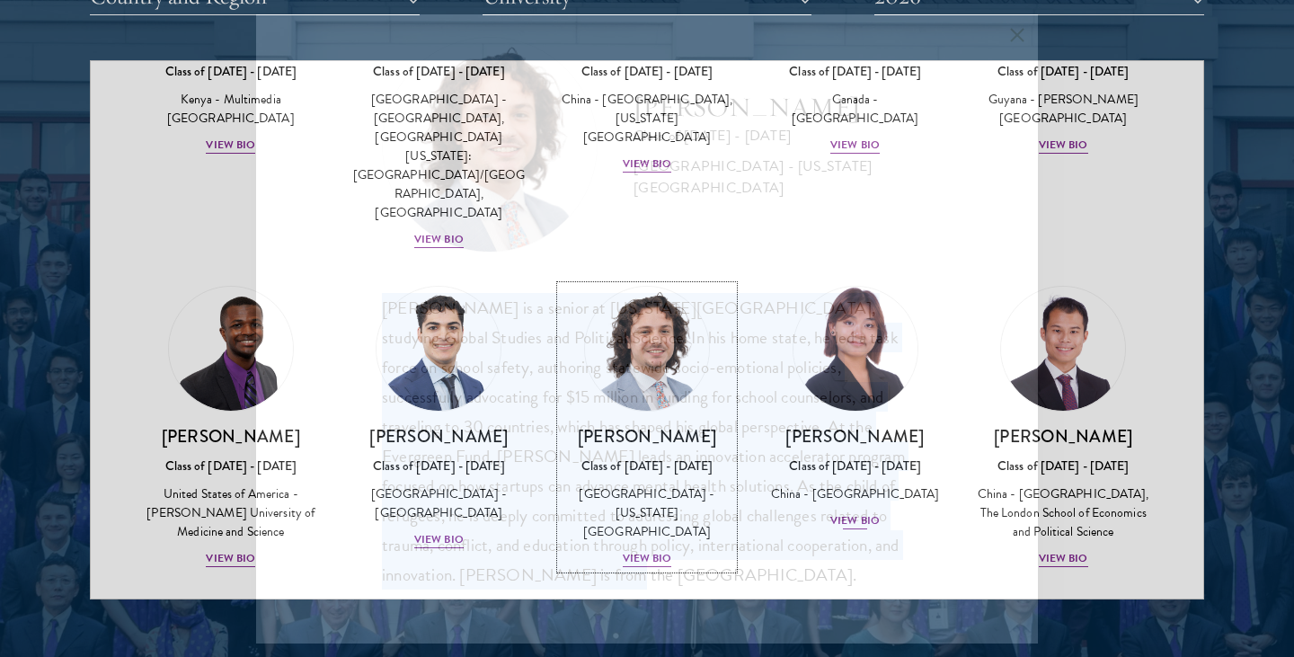
scroll to position [2969, 0]
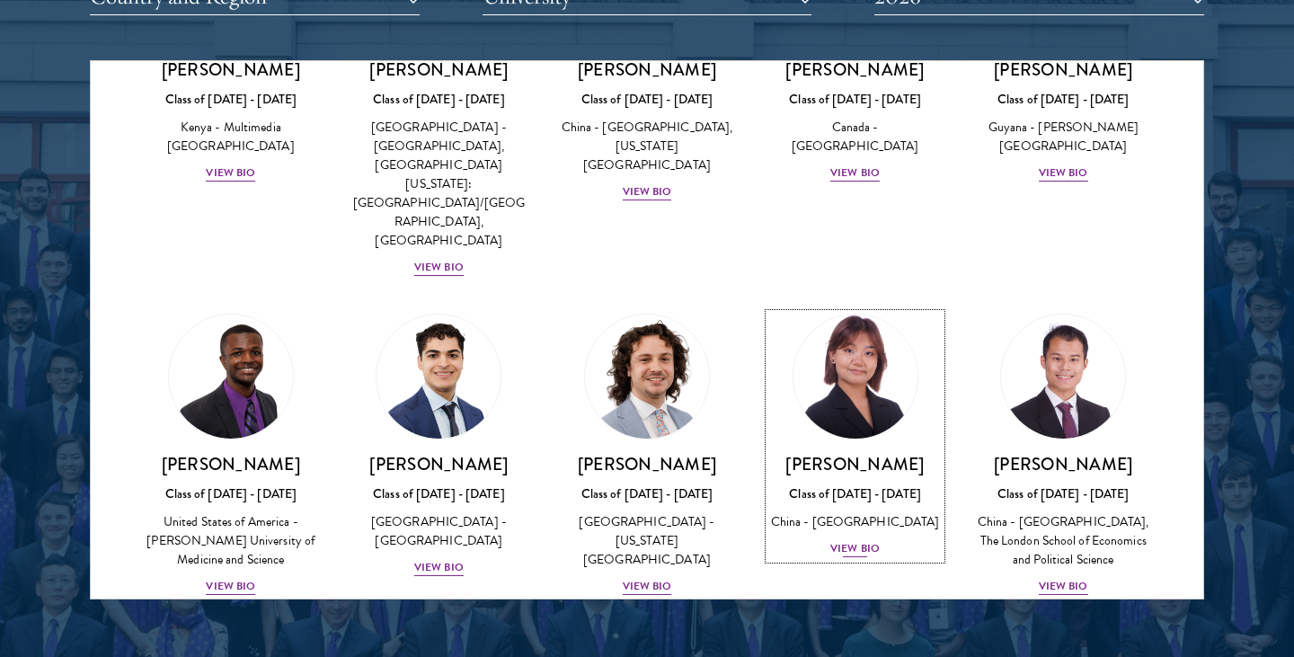
click at [856, 453] on div "[PERSON_NAME] Class of [DATE] - [DATE] [GEOGRAPHIC_DATA] - [GEOGRAPHIC_DATA] Vi…" at bounding box center [855, 506] width 173 height 106
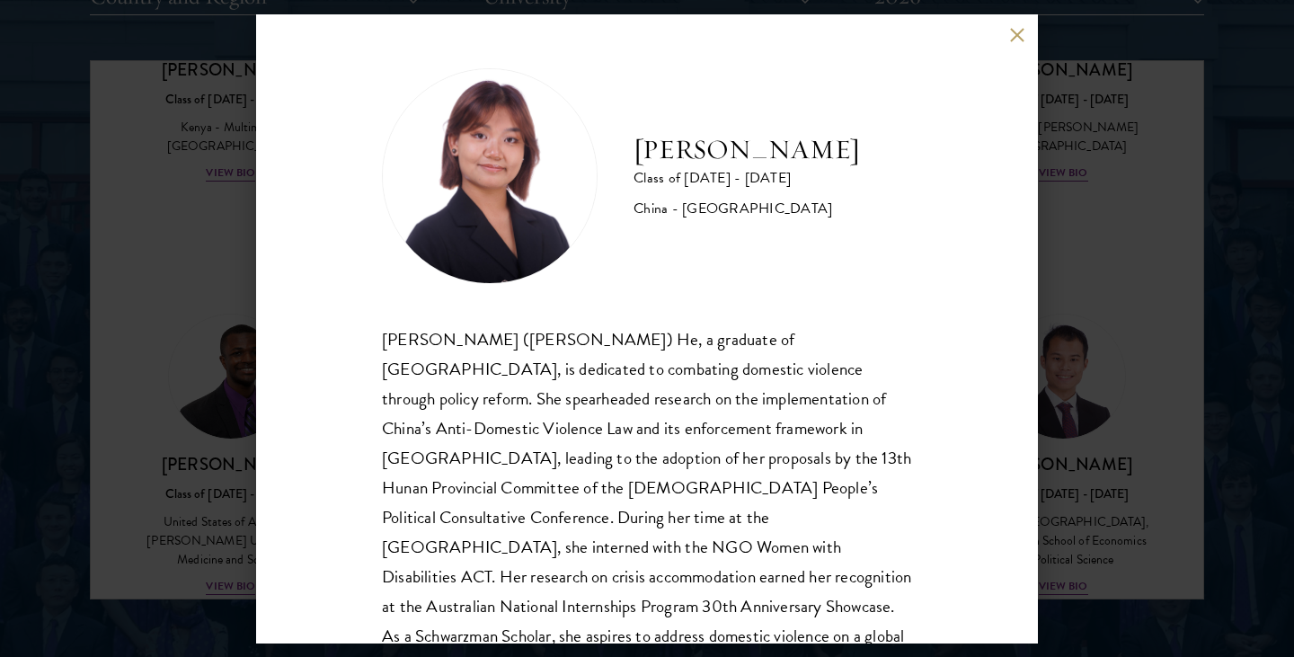
scroll to position [61, 0]
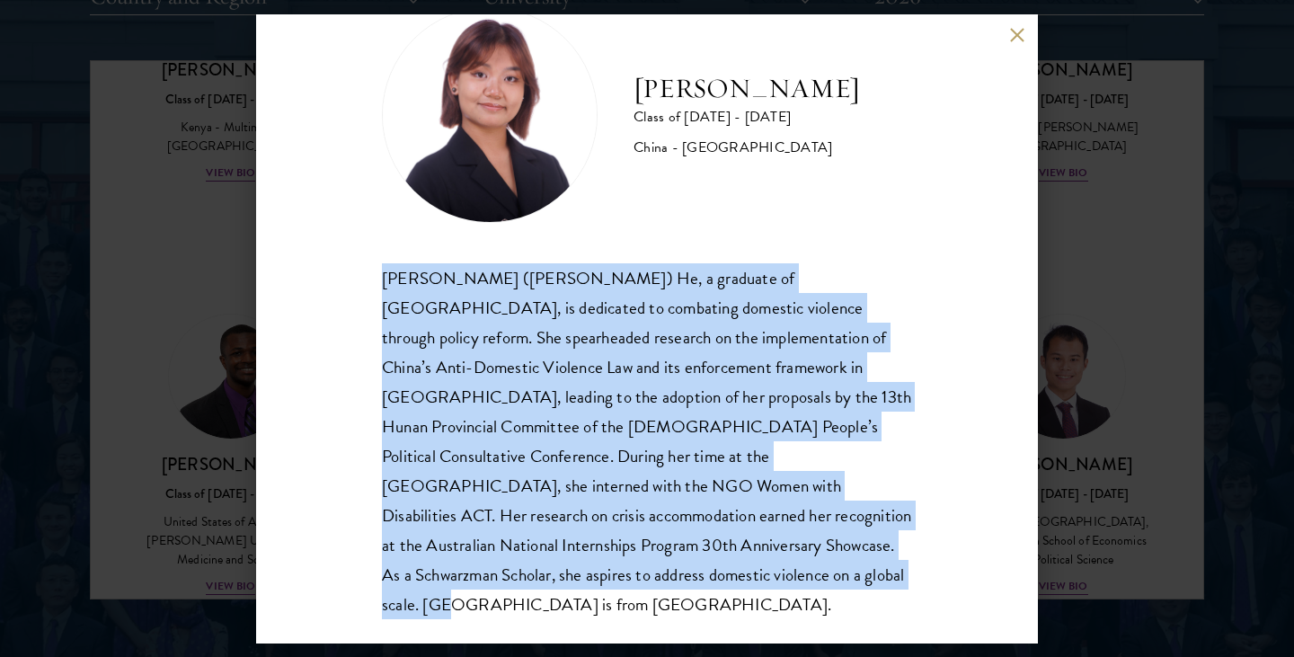
drag, startPoint x: 379, startPoint y: 272, endPoint x: 576, endPoint y: 577, distance: 362.6
click at [576, 577] on div "[PERSON_NAME] Class of [DATE] - [DATE] [GEOGRAPHIC_DATA] - [GEOGRAPHIC_DATA] [P…" at bounding box center [647, 328] width 782 height 629
click at [1011, 35] on button at bounding box center [1016, 35] width 15 height 15
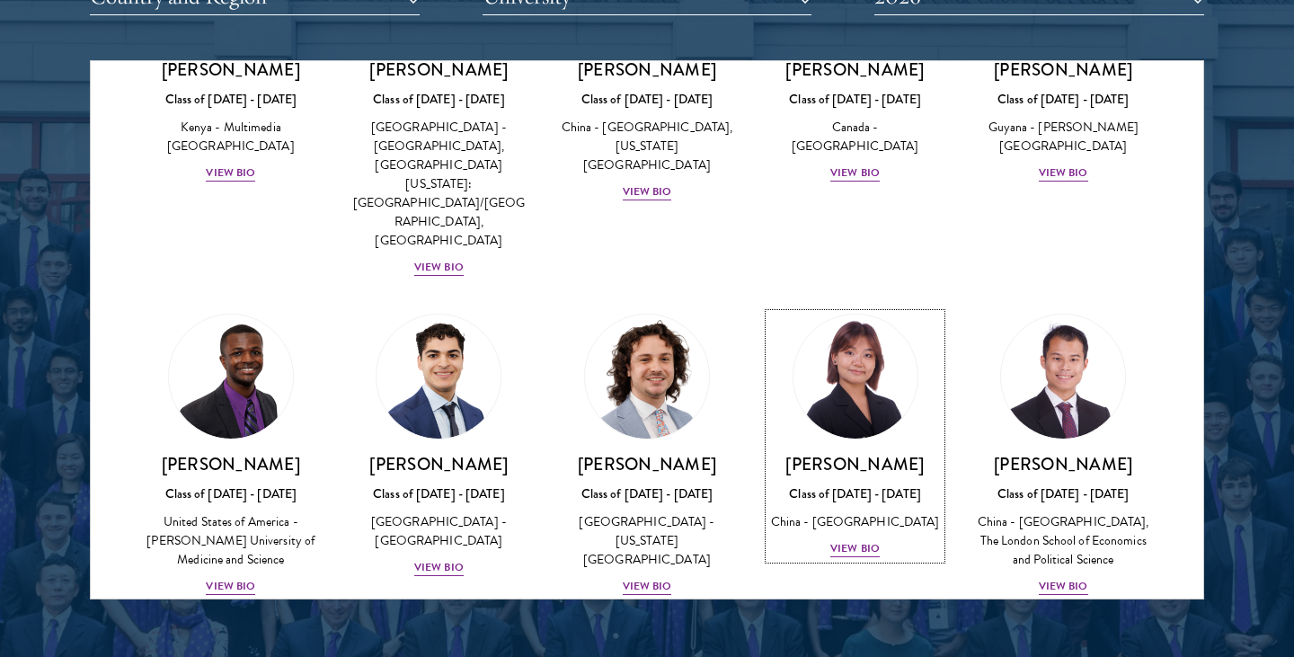
scroll to position [2985, 0]
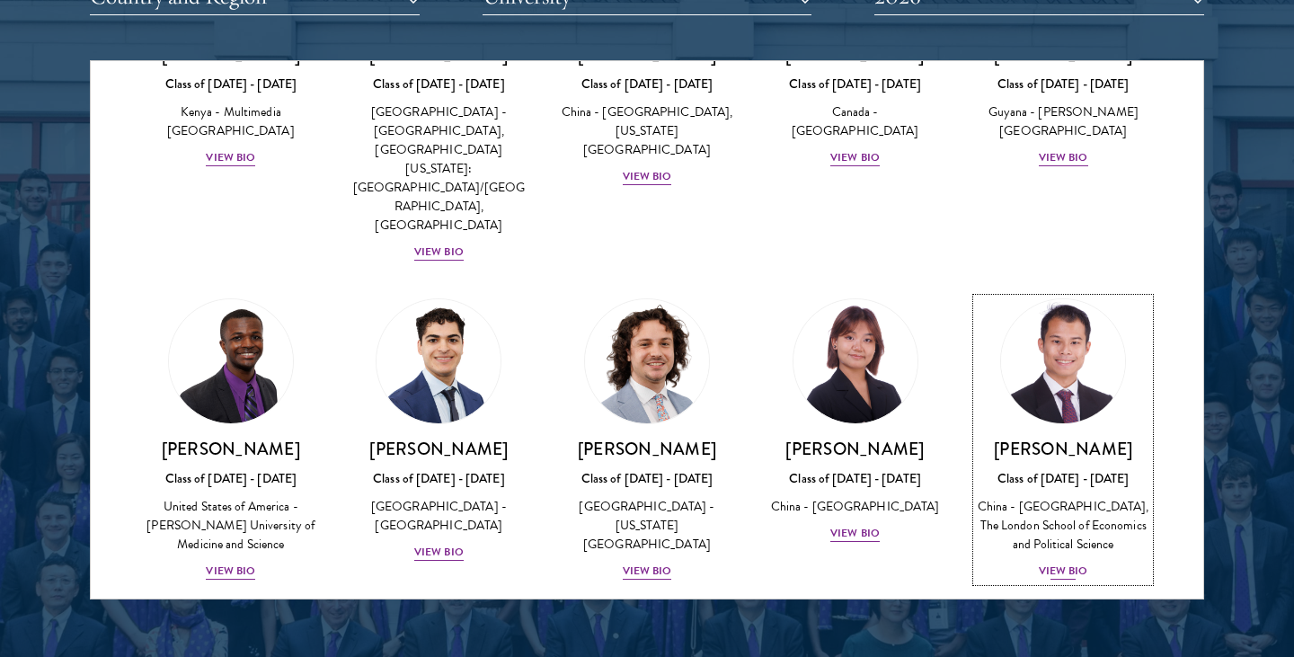
click at [1078, 562] on div "View Bio" at bounding box center [1063, 570] width 49 height 17
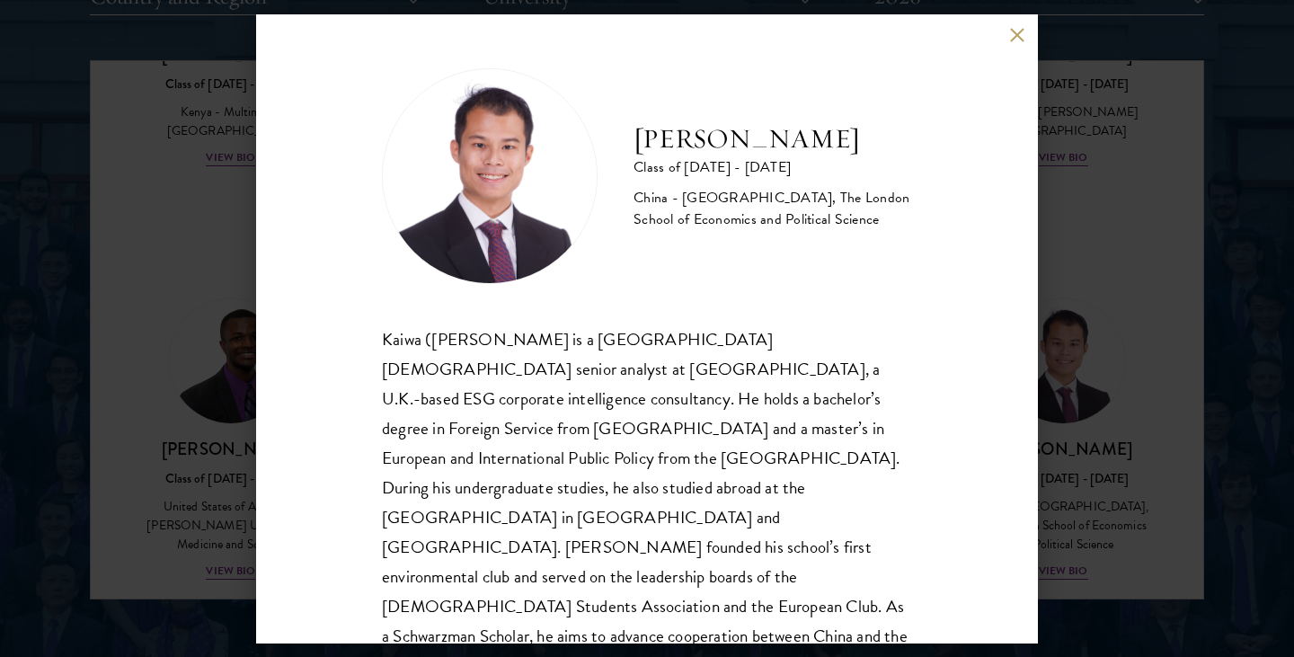
scroll to position [31, 0]
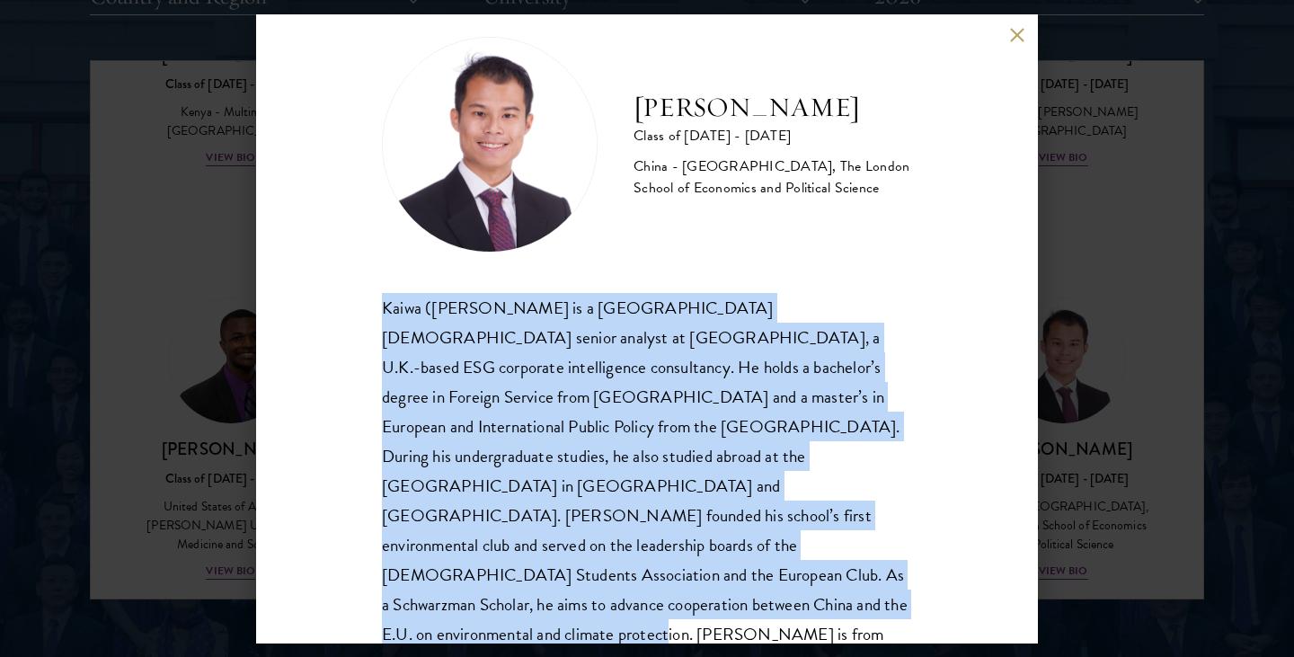
drag, startPoint x: 380, startPoint y: 308, endPoint x: 803, endPoint y: 571, distance: 497.9
click at [803, 571] on div "[PERSON_NAME] Class of [DATE] - [DATE] [GEOGRAPHIC_DATA] - [GEOGRAPHIC_DATA], T…" at bounding box center [647, 328] width 782 height 629
click at [1006, 33] on div "[PERSON_NAME] Class of [DATE] - [DATE] [GEOGRAPHIC_DATA] - [GEOGRAPHIC_DATA], T…" at bounding box center [647, 328] width 782 height 629
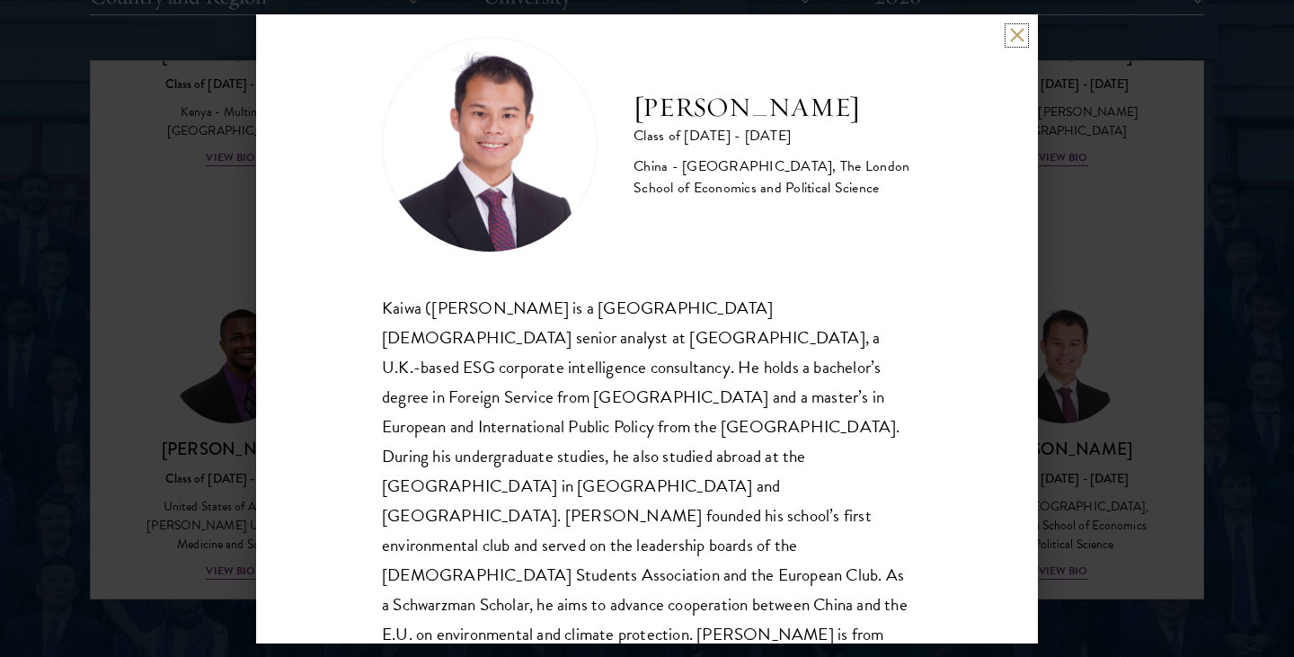
click at [1016, 33] on button at bounding box center [1016, 35] width 15 height 15
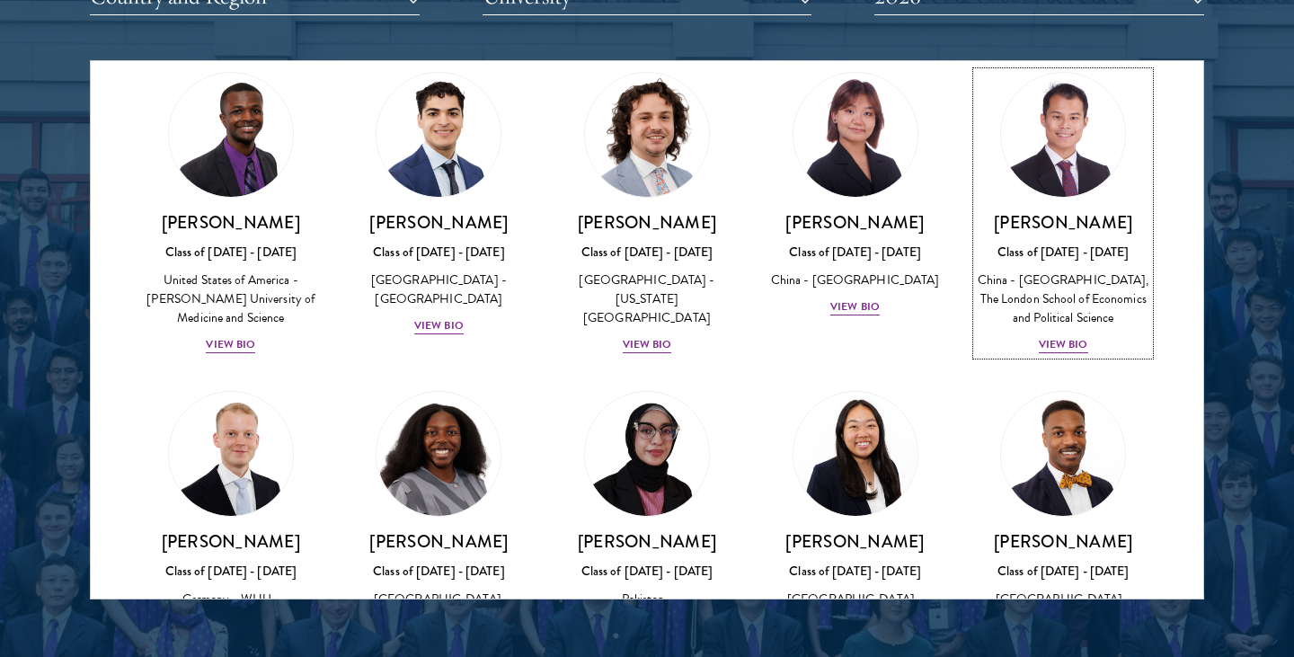
scroll to position [3217, 0]
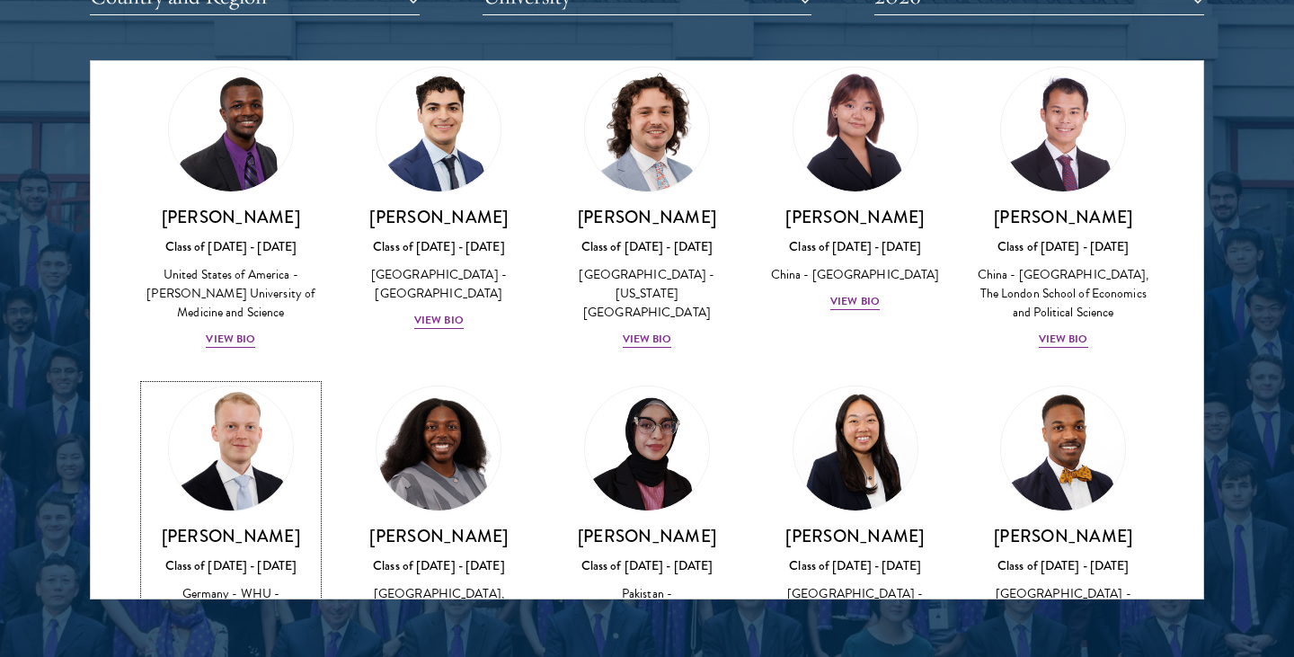
click at [231, 650] on div "View Bio" at bounding box center [230, 658] width 49 height 17
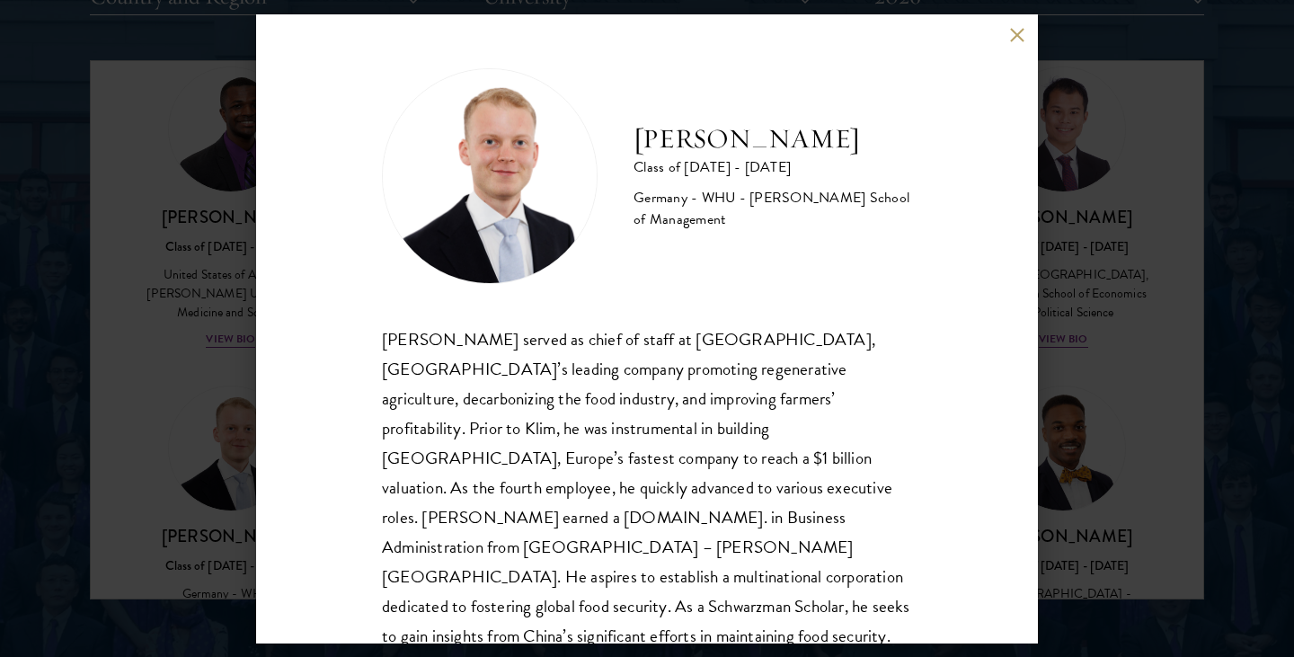
scroll to position [31, 0]
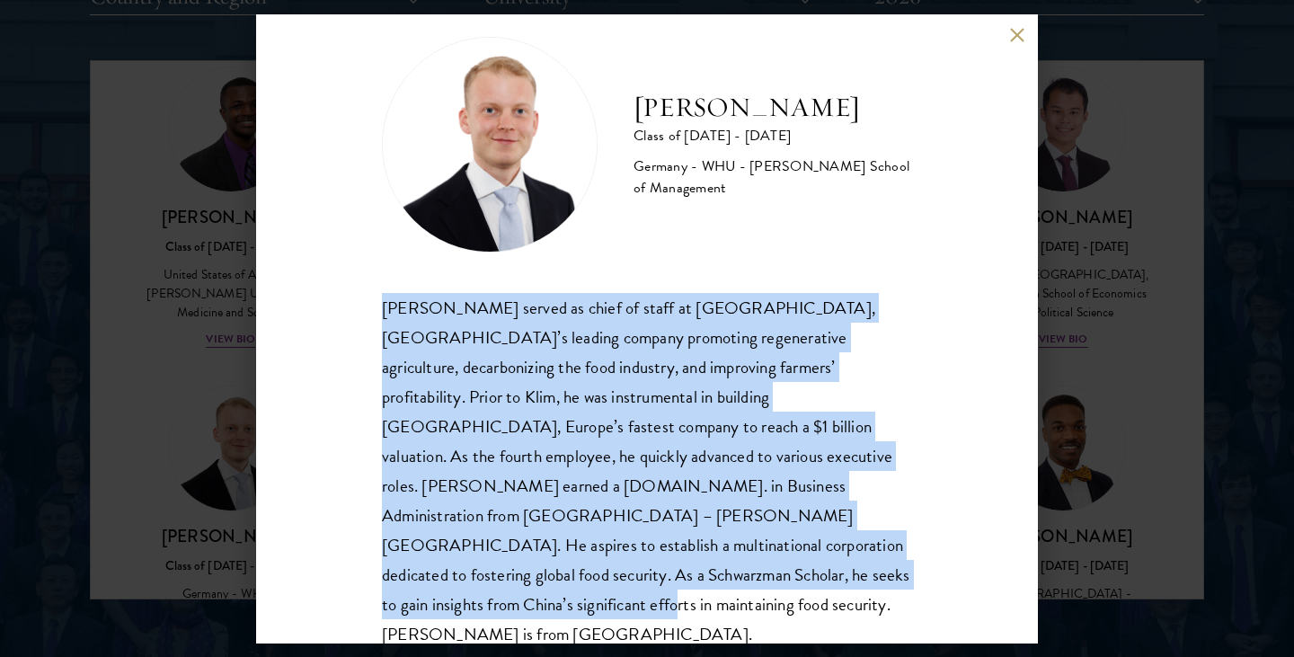
drag, startPoint x: 385, startPoint y: 305, endPoint x: 688, endPoint y: 578, distance: 407.8
click at [689, 579] on div "[PERSON_NAME] served as chief of staff at [GEOGRAPHIC_DATA], [GEOGRAPHIC_DATA]’…" at bounding box center [647, 471] width 530 height 357
click at [1016, 32] on button at bounding box center [1016, 35] width 15 height 15
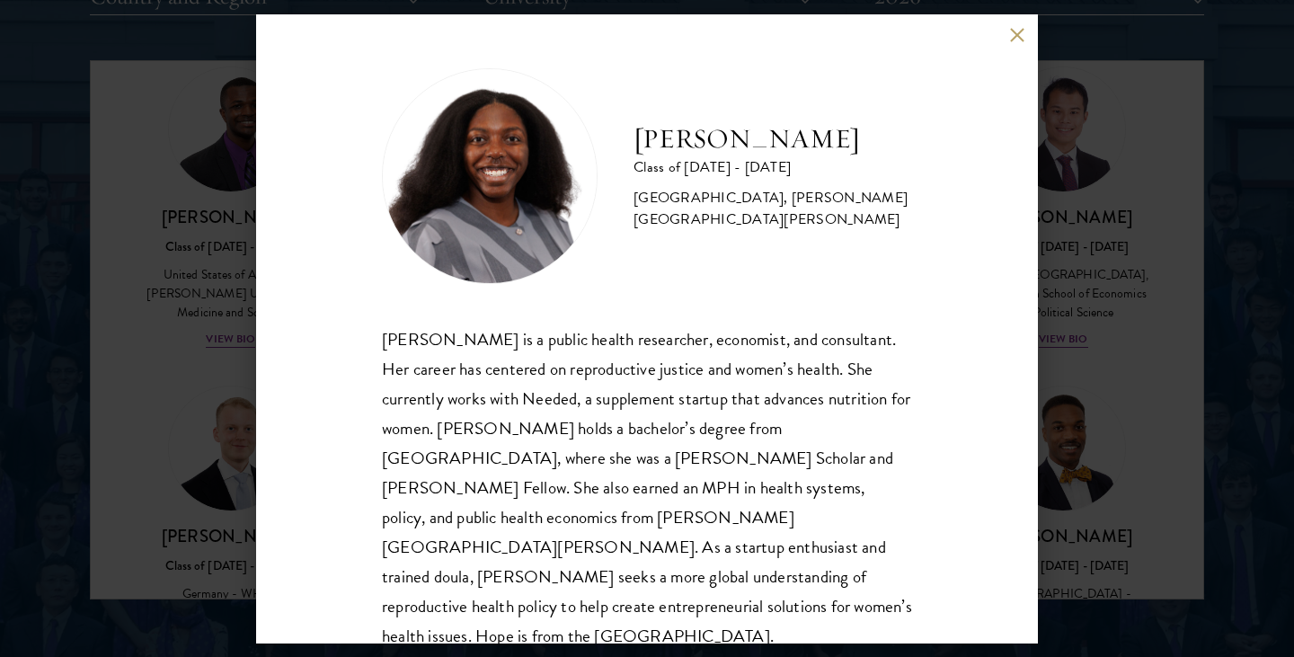
scroll to position [2, 0]
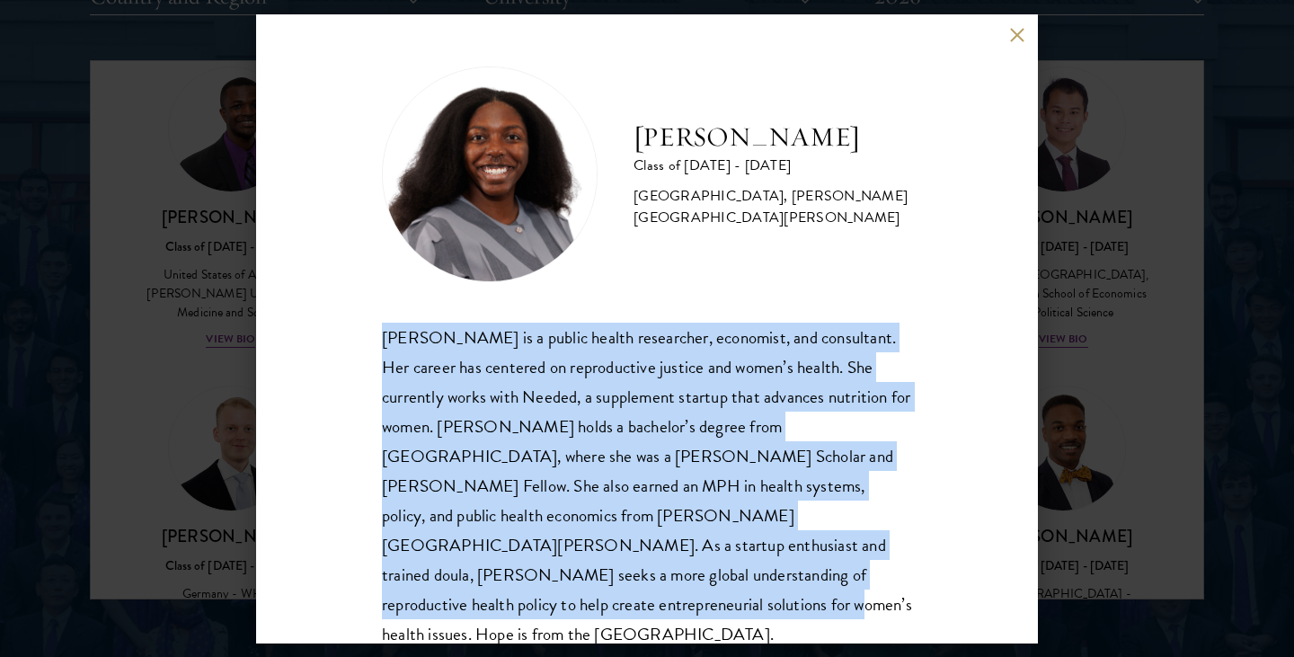
drag, startPoint x: 368, startPoint y: 332, endPoint x: 817, endPoint y: 606, distance: 525.5
click at [817, 606] on div "[PERSON_NAME] Class of [DATE] - [DATE] [GEOGRAPHIC_DATA] - [GEOGRAPHIC_DATA], […" at bounding box center [647, 328] width 782 height 629
click at [1013, 31] on button at bounding box center [1016, 35] width 15 height 15
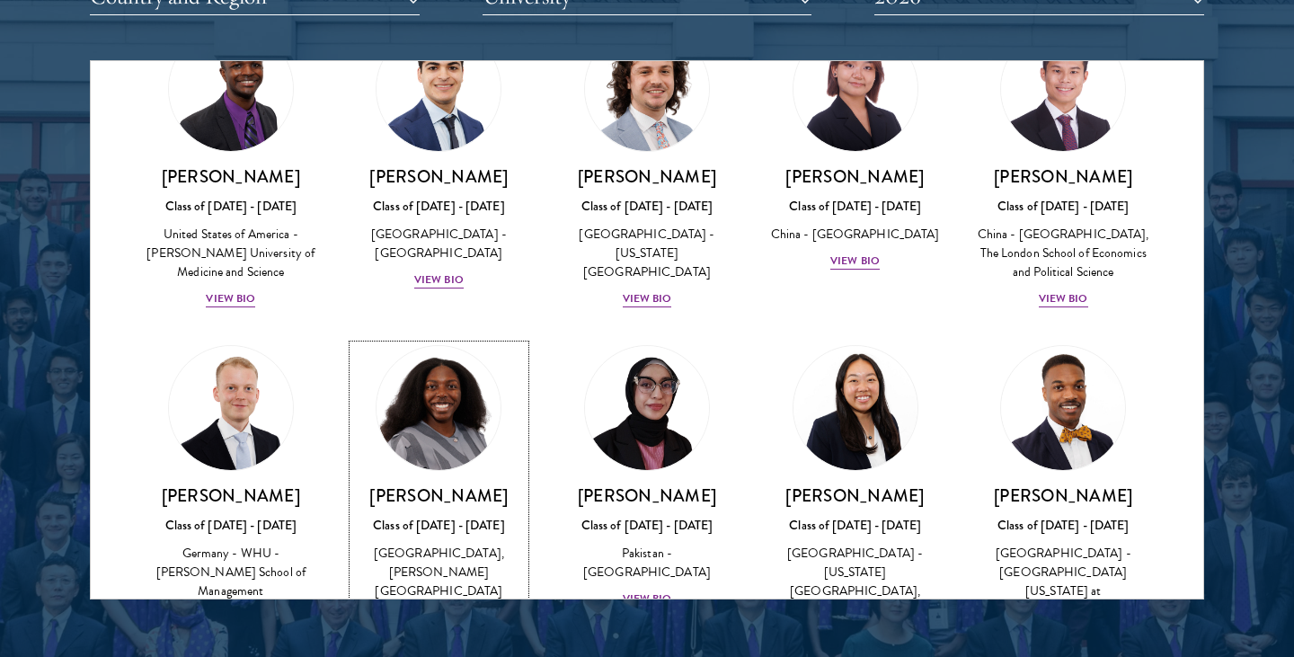
scroll to position [3258, 0]
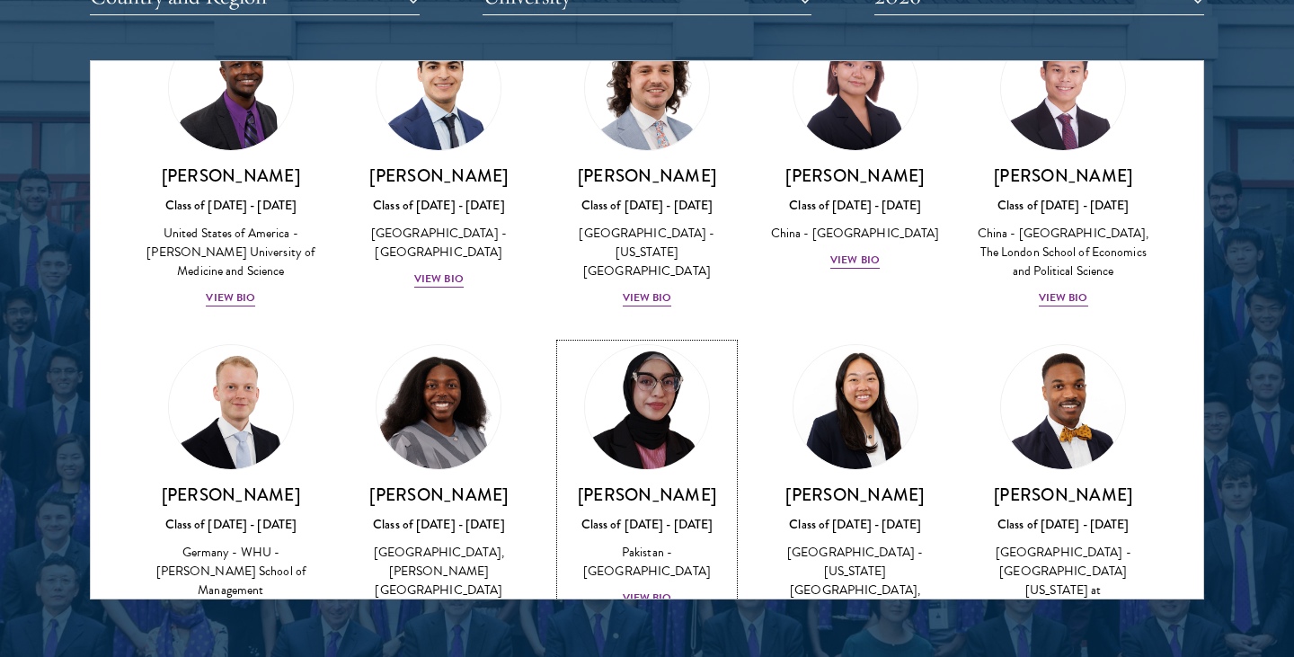
click at [658, 589] on div "View Bio" at bounding box center [647, 597] width 49 height 17
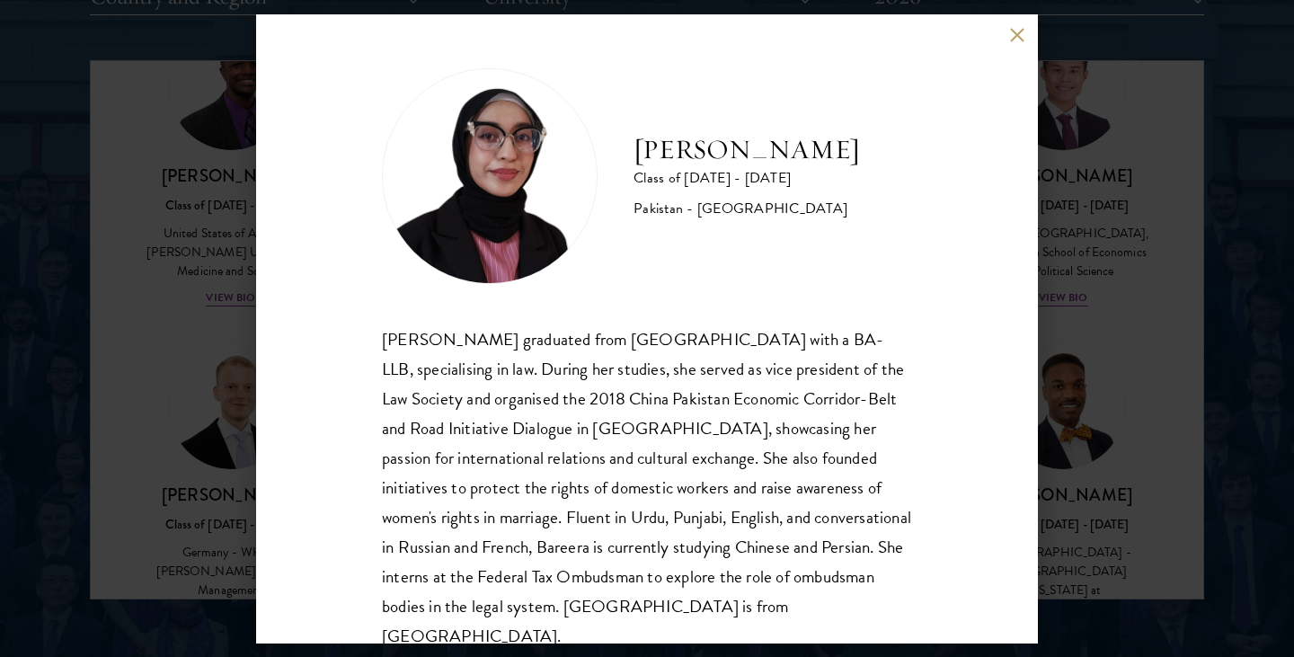
scroll to position [31, 0]
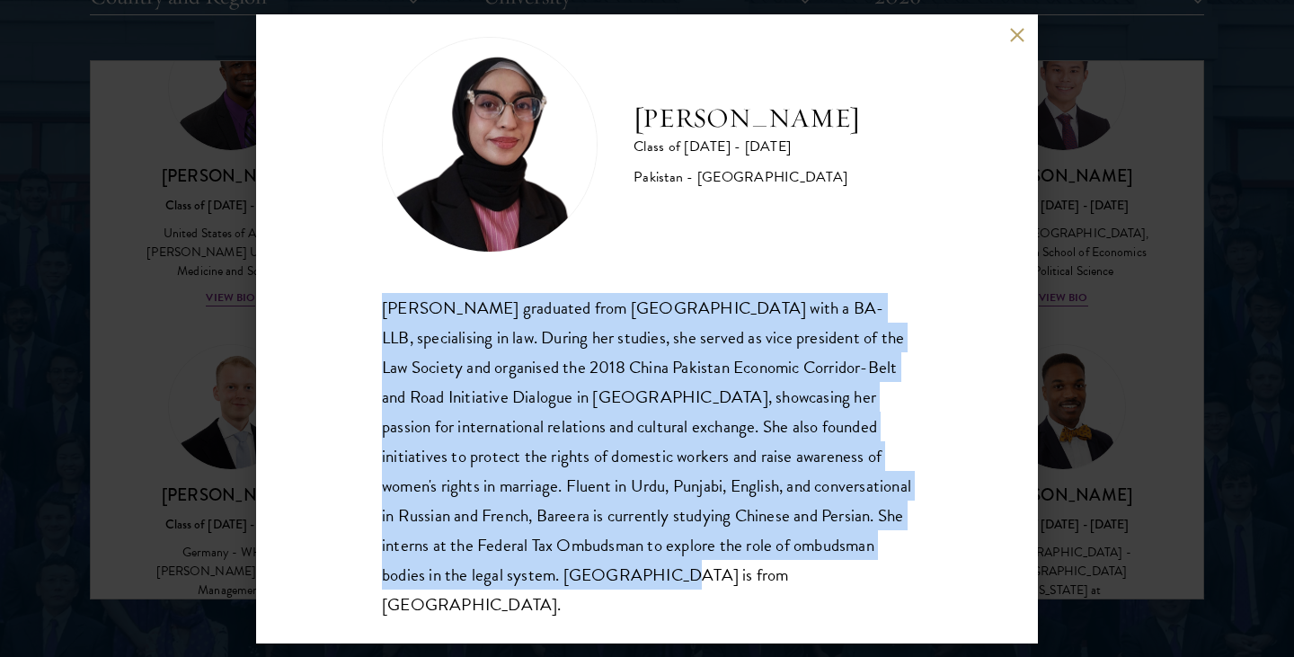
drag, startPoint x: 358, startPoint y: 299, endPoint x: 639, endPoint y: 575, distance: 393.3
click at [639, 575] on div "Bree Javed Class of [DATE] - [DATE] [GEOGRAPHIC_DATA] - [GEOGRAPHIC_DATA] [PERS…" at bounding box center [647, 328] width 782 height 629
click at [1016, 40] on button at bounding box center [1016, 35] width 15 height 15
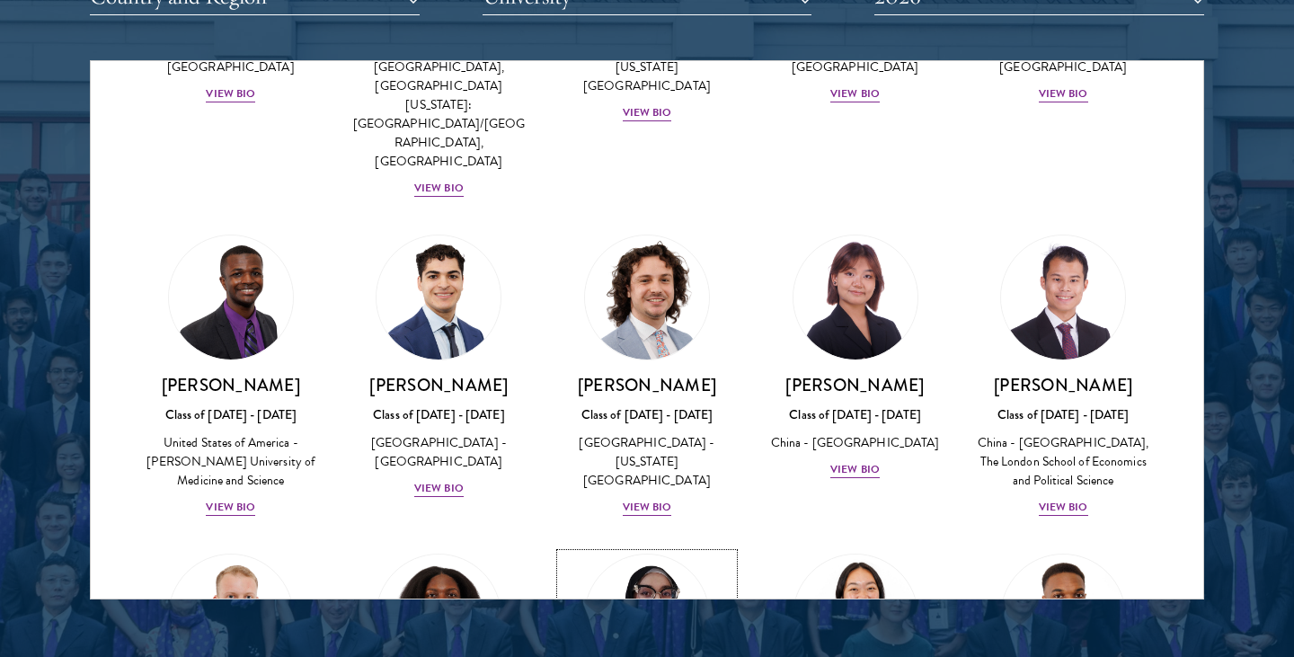
scroll to position [3055, 0]
